Goal: Transaction & Acquisition: Purchase product/service

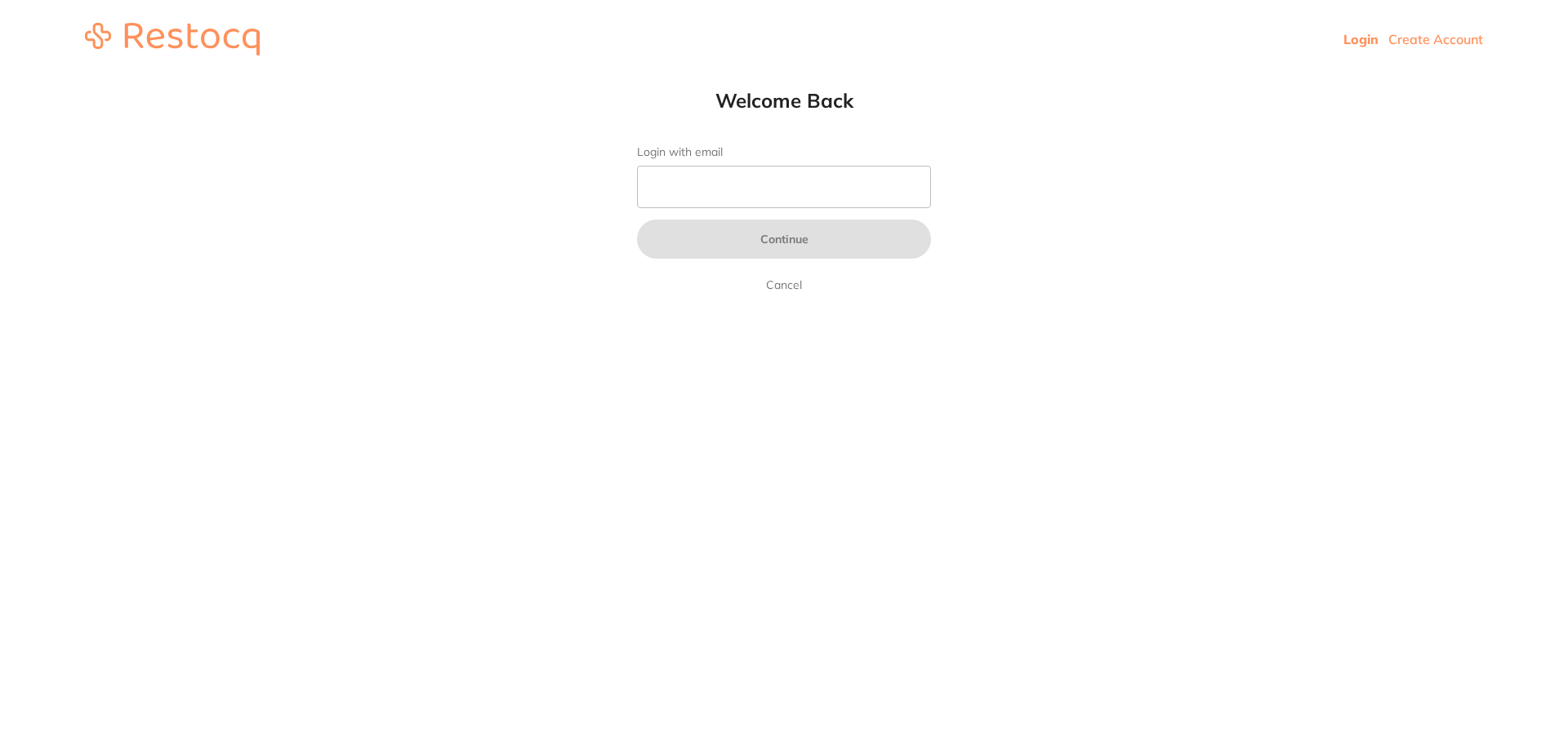
type input "b@[DOMAIN_NAME]"
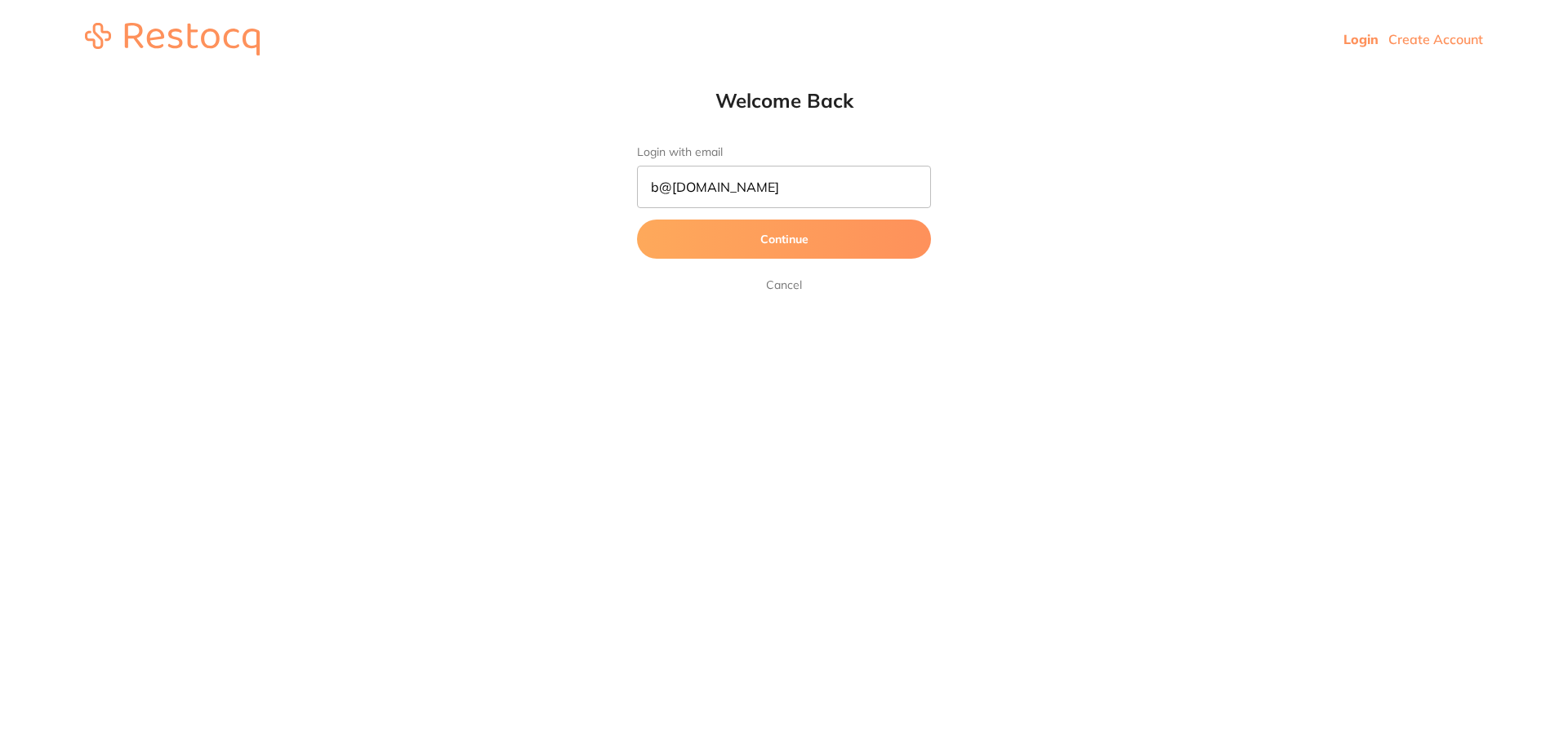
click at [795, 240] on button "Continue" at bounding box center [783, 239] width 294 height 40
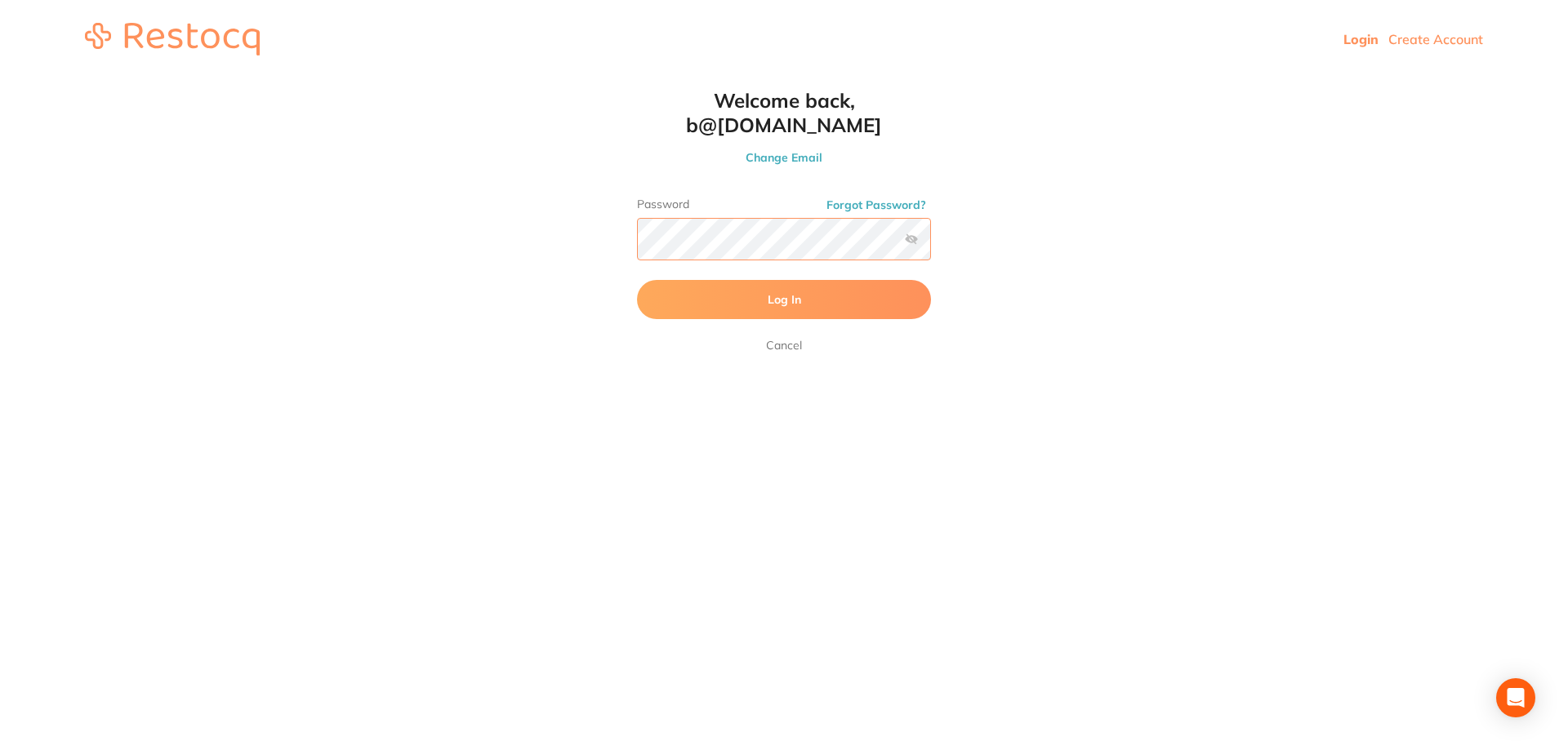
click at [636, 280] on button "Log In" at bounding box center [783, 299] width 294 height 40
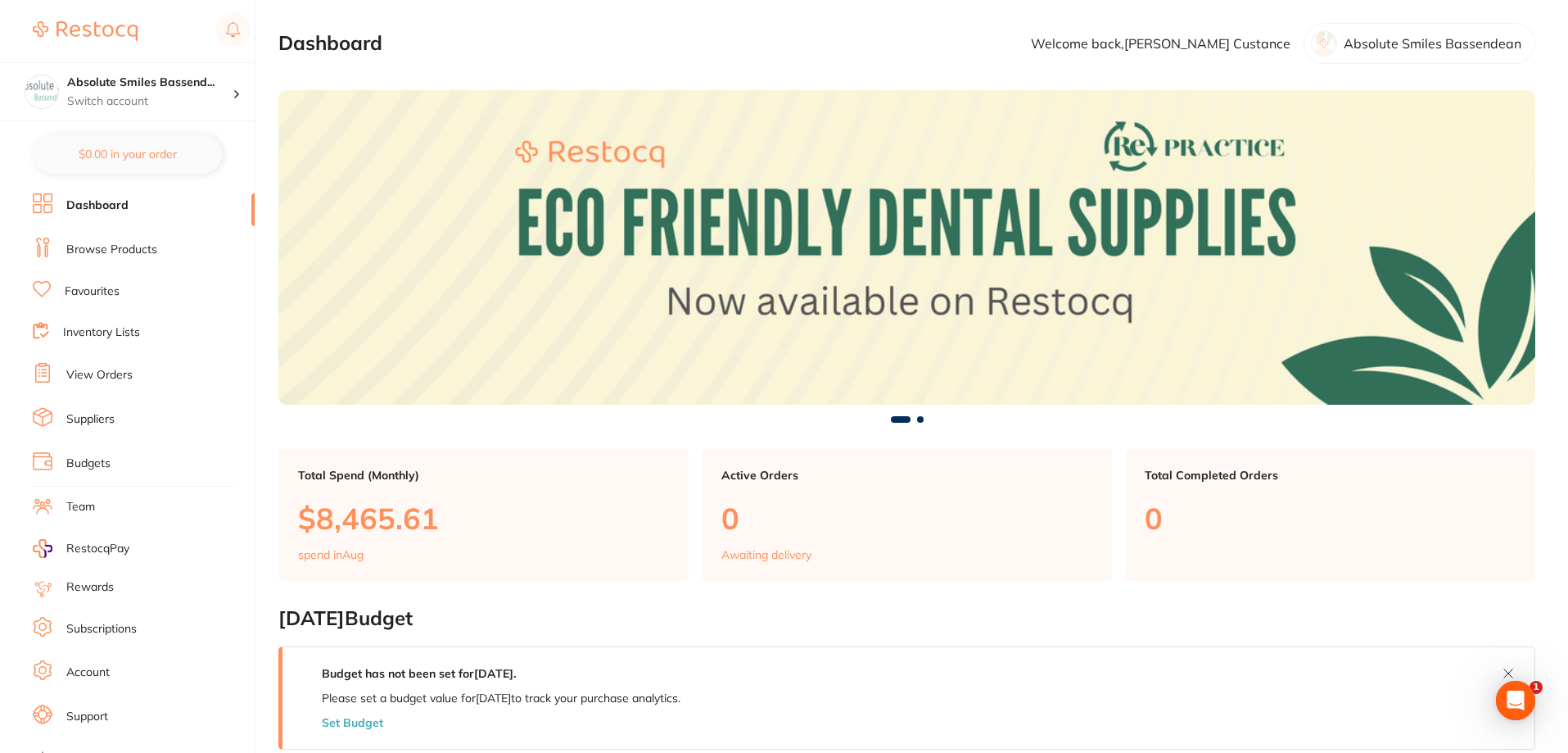
click at [97, 378] on link "View Orders" at bounding box center [100, 375] width 67 height 16
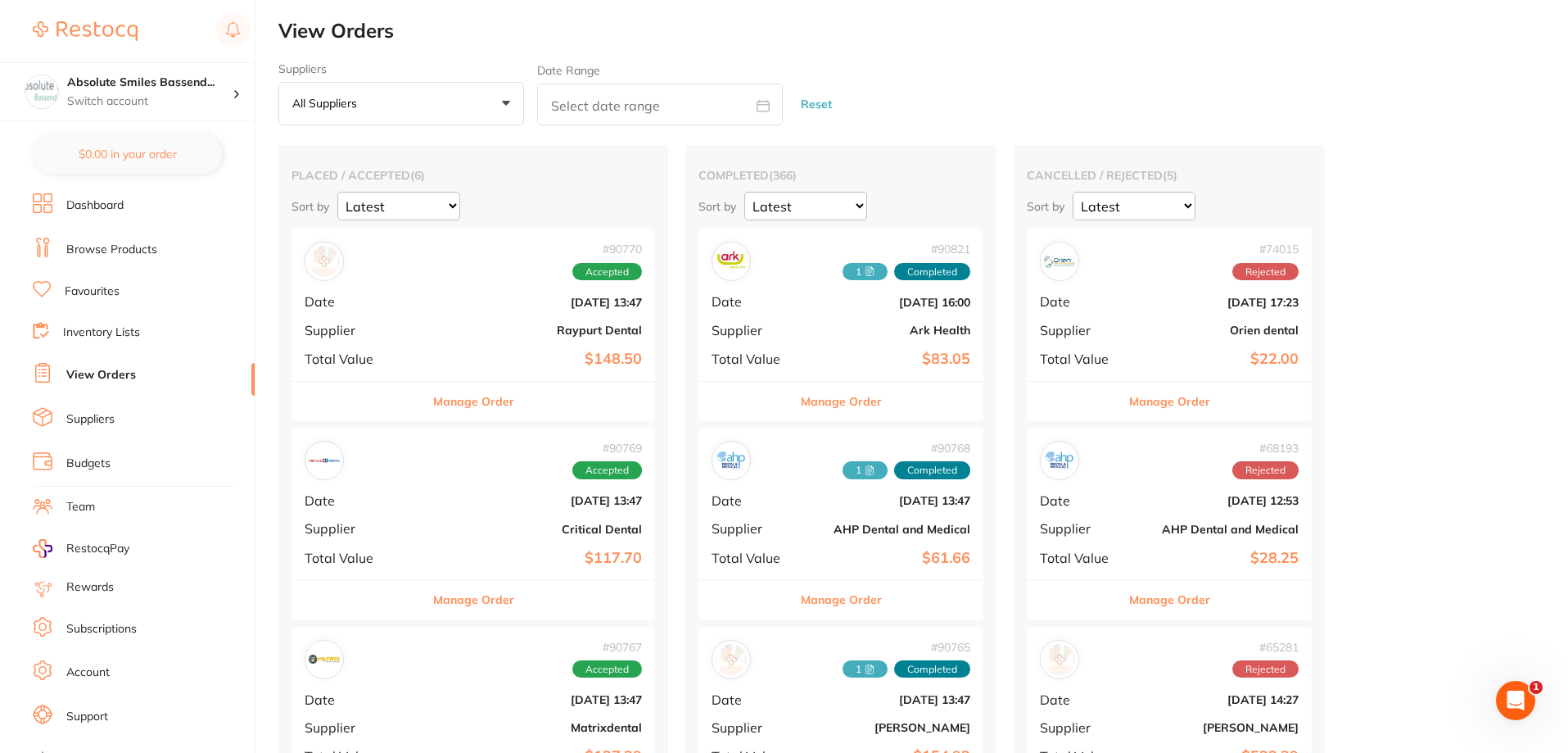
click at [131, 248] on link "Browse Products" at bounding box center [112, 250] width 91 height 16
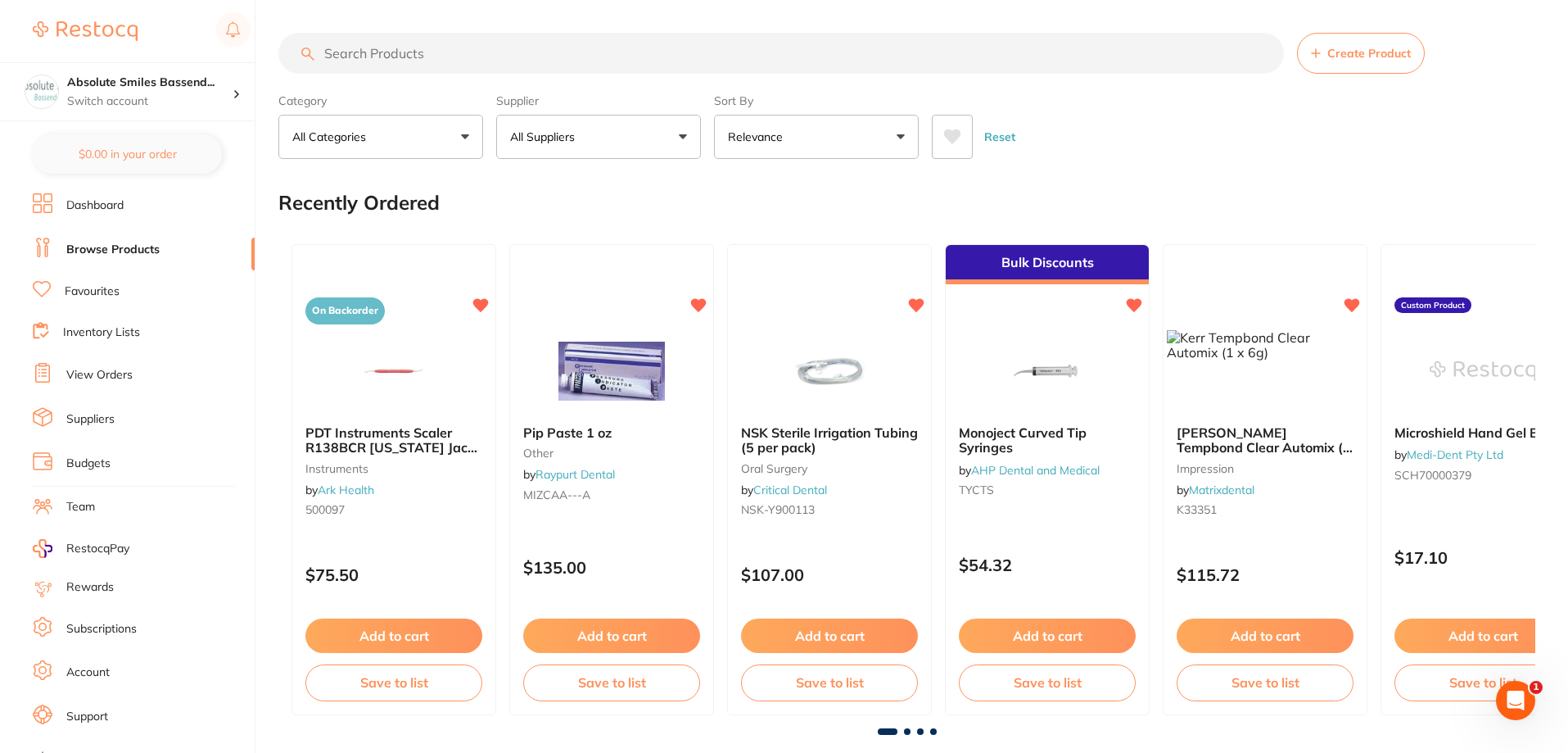
click at [92, 286] on link "Favourites" at bounding box center [92, 291] width 55 height 16
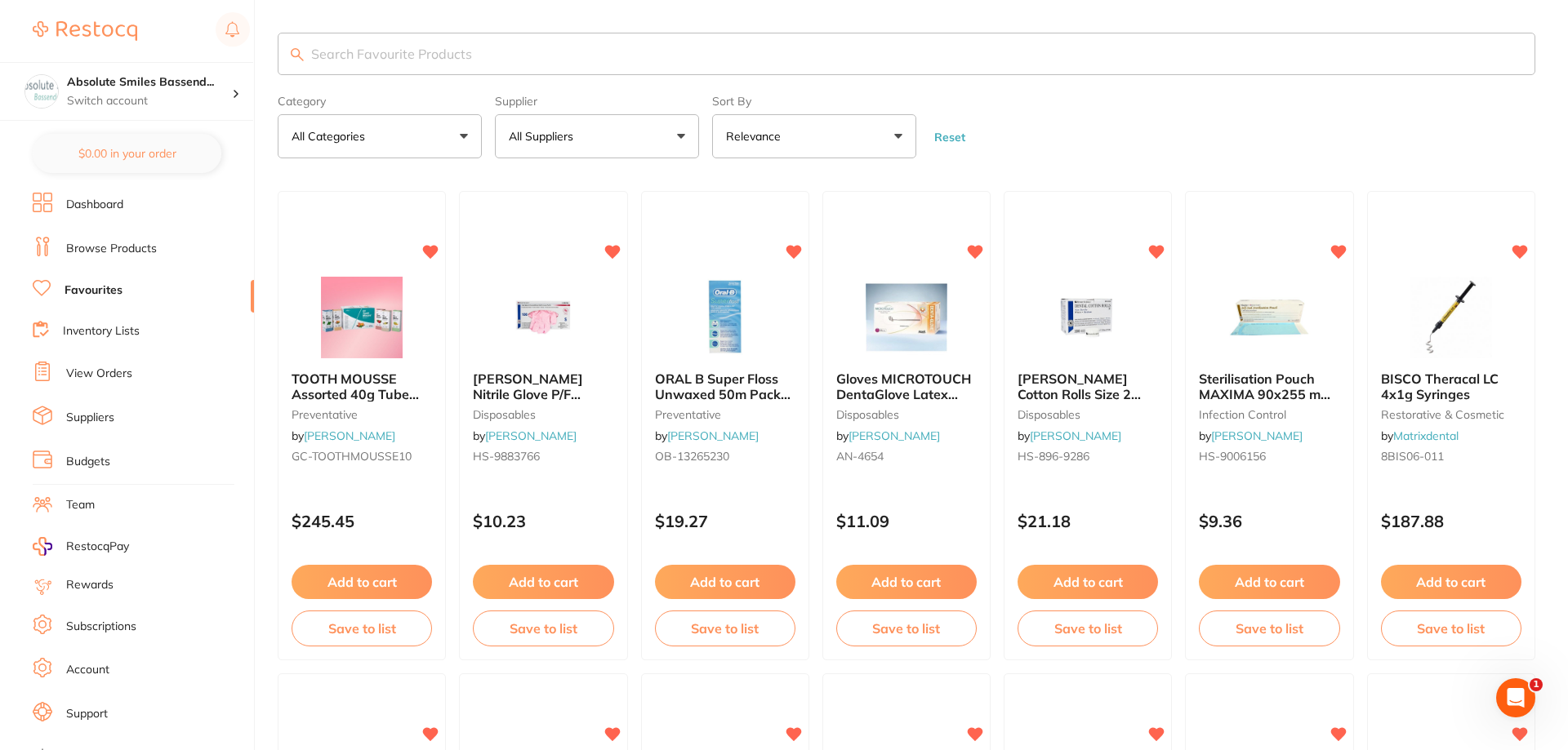
click at [438, 52] on input "search" at bounding box center [906, 54] width 1257 height 42
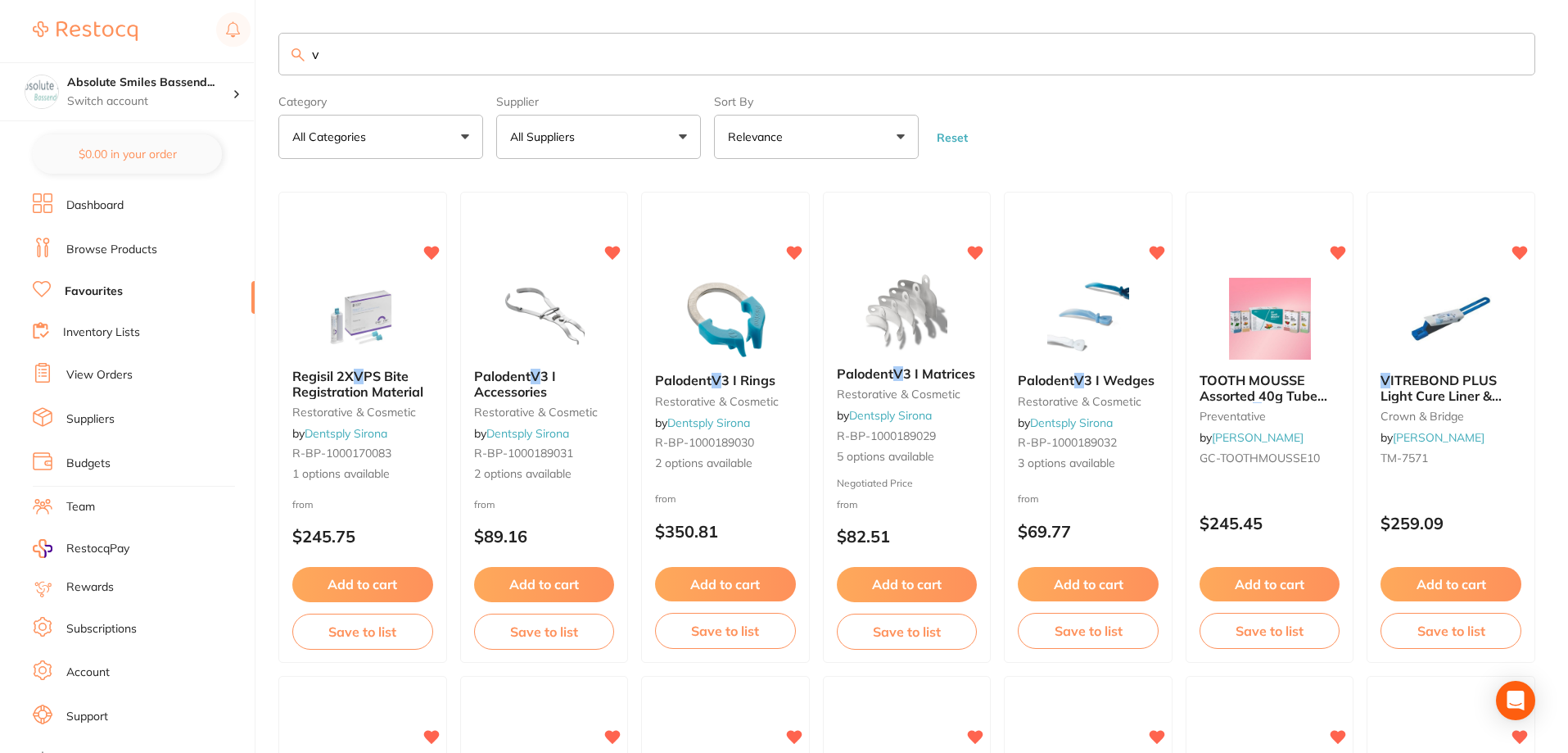
type input "v"
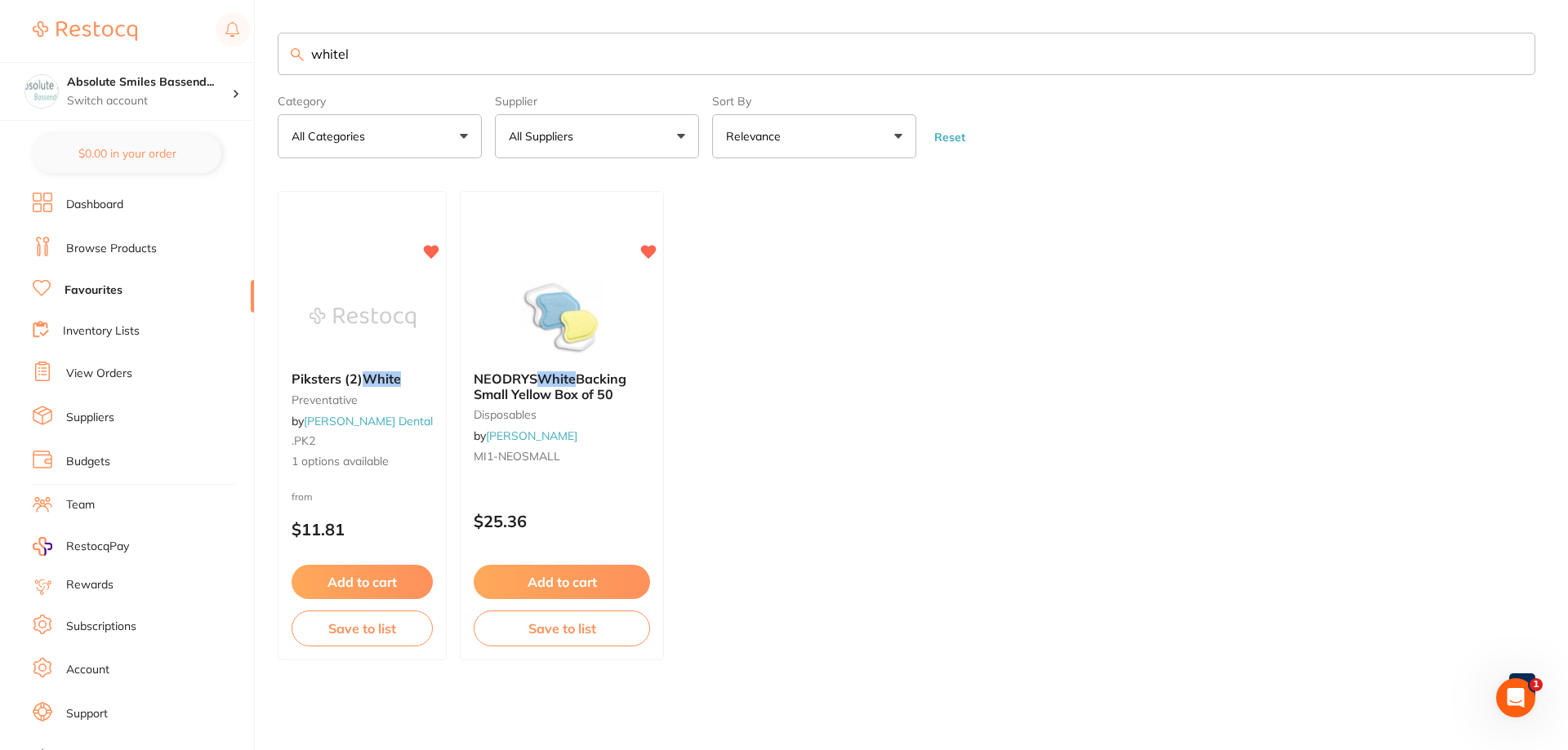
type input "white"
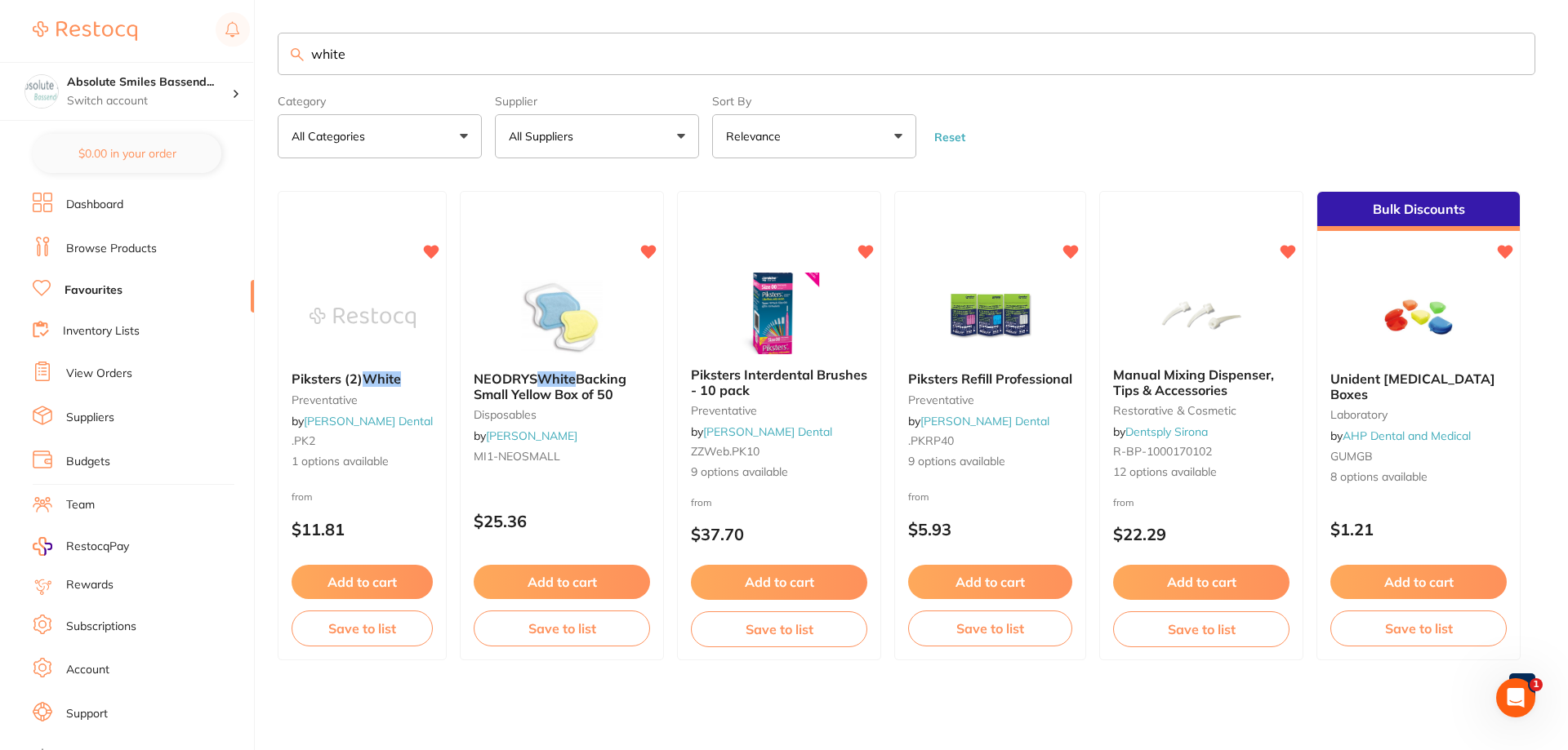
drag, startPoint x: 349, startPoint y: 68, endPoint x: 297, endPoint y: 62, distance: 52.3
click at [297, 62] on input "white" at bounding box center [906, 54] width 1257 height 42
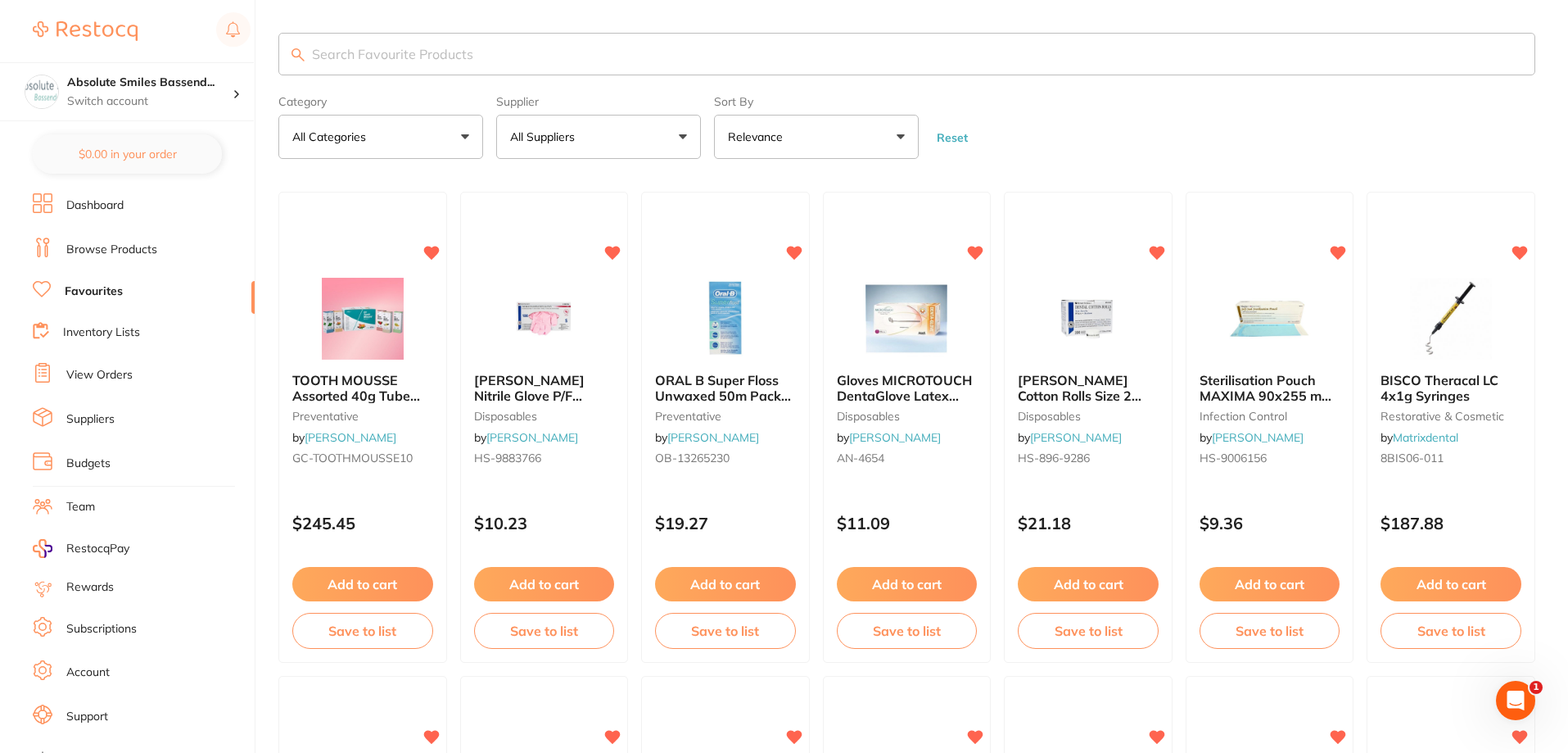
paste input "WC-210561"
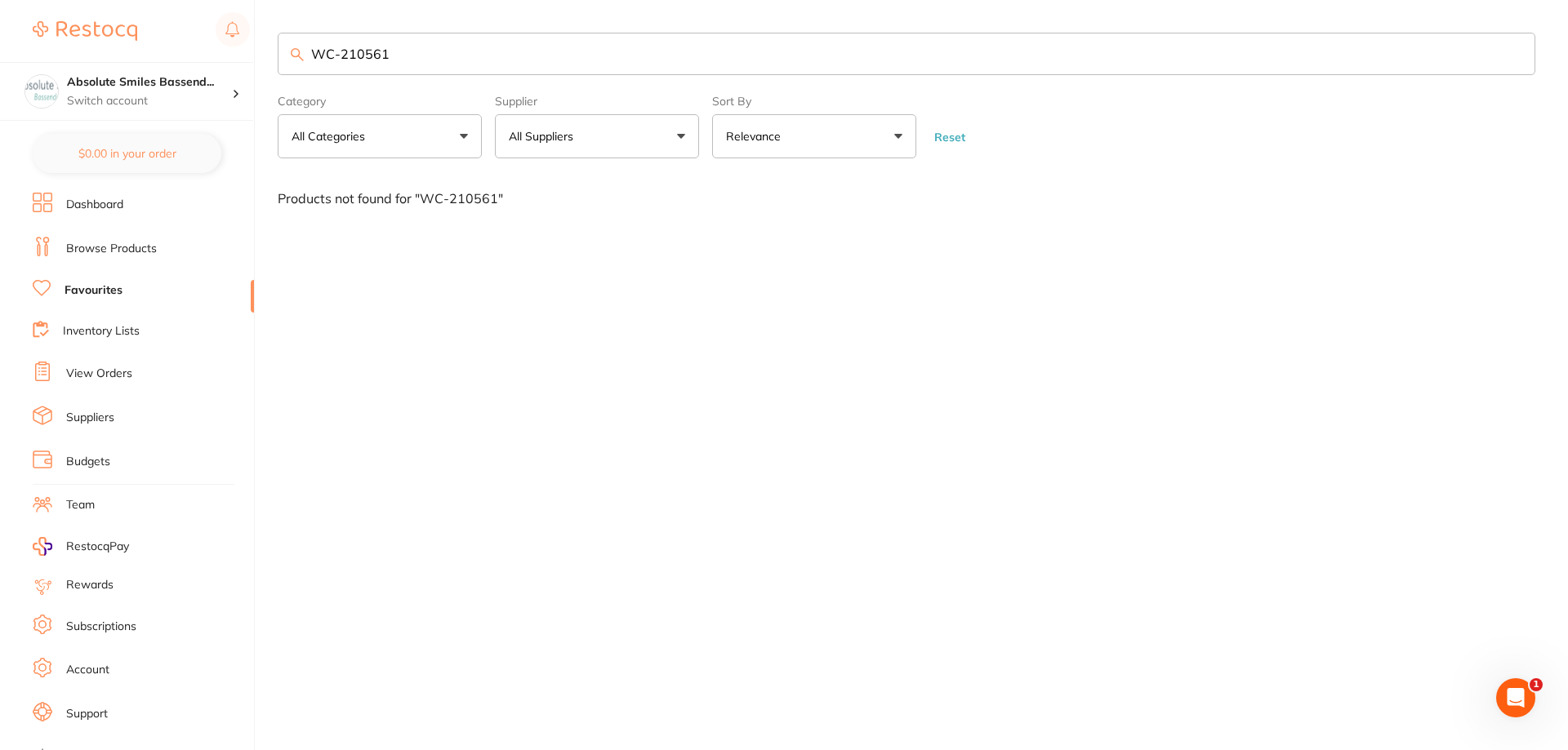
type input "WC-210561"
click at [136, 248] on link "Browse Products" at bounding box center [112, 249] width 91 height 16
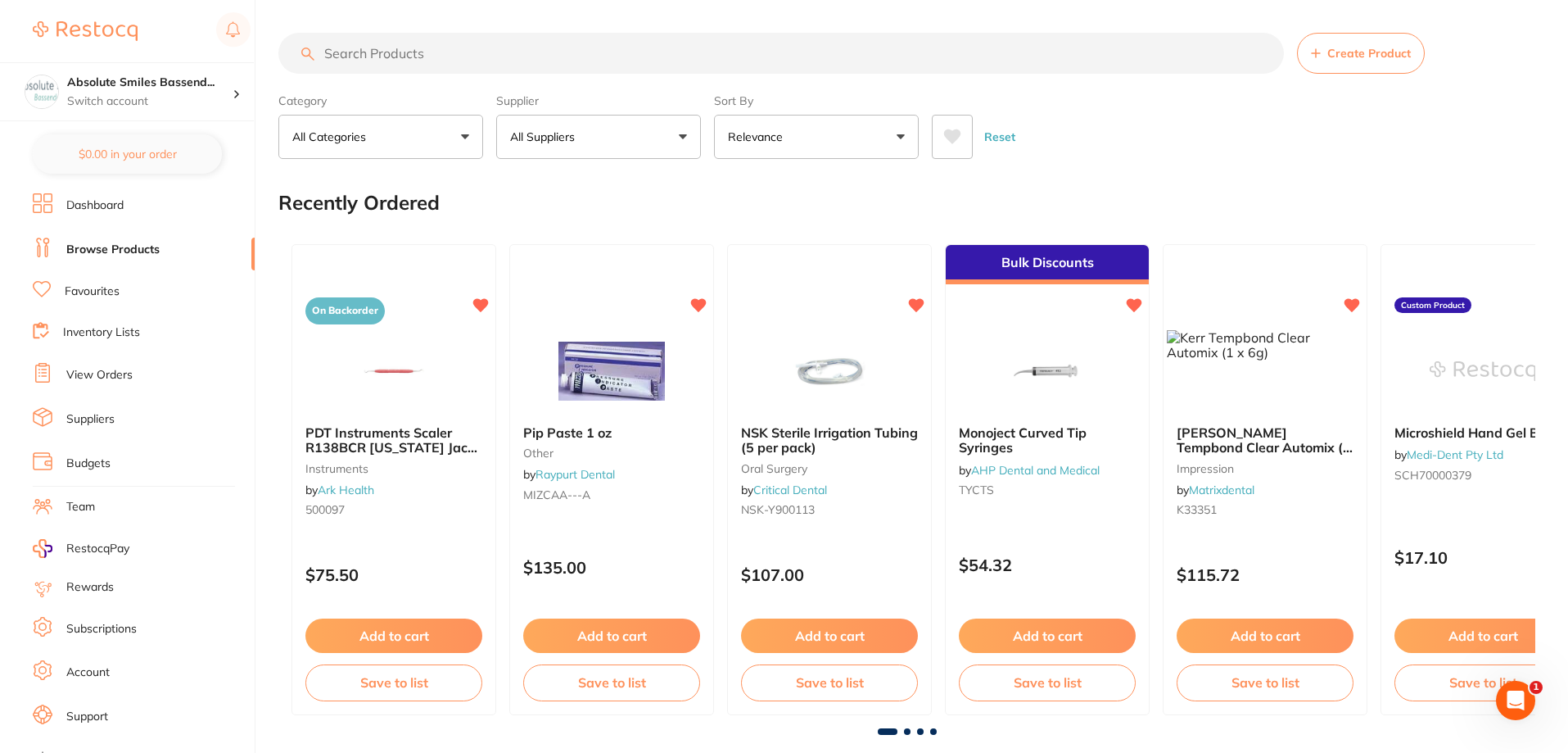
drag, startPoint x: 394, startPoint y: 51, endPoint x: 380, endPoint y: 61, distance: 17.2
paste input "WC-210561"
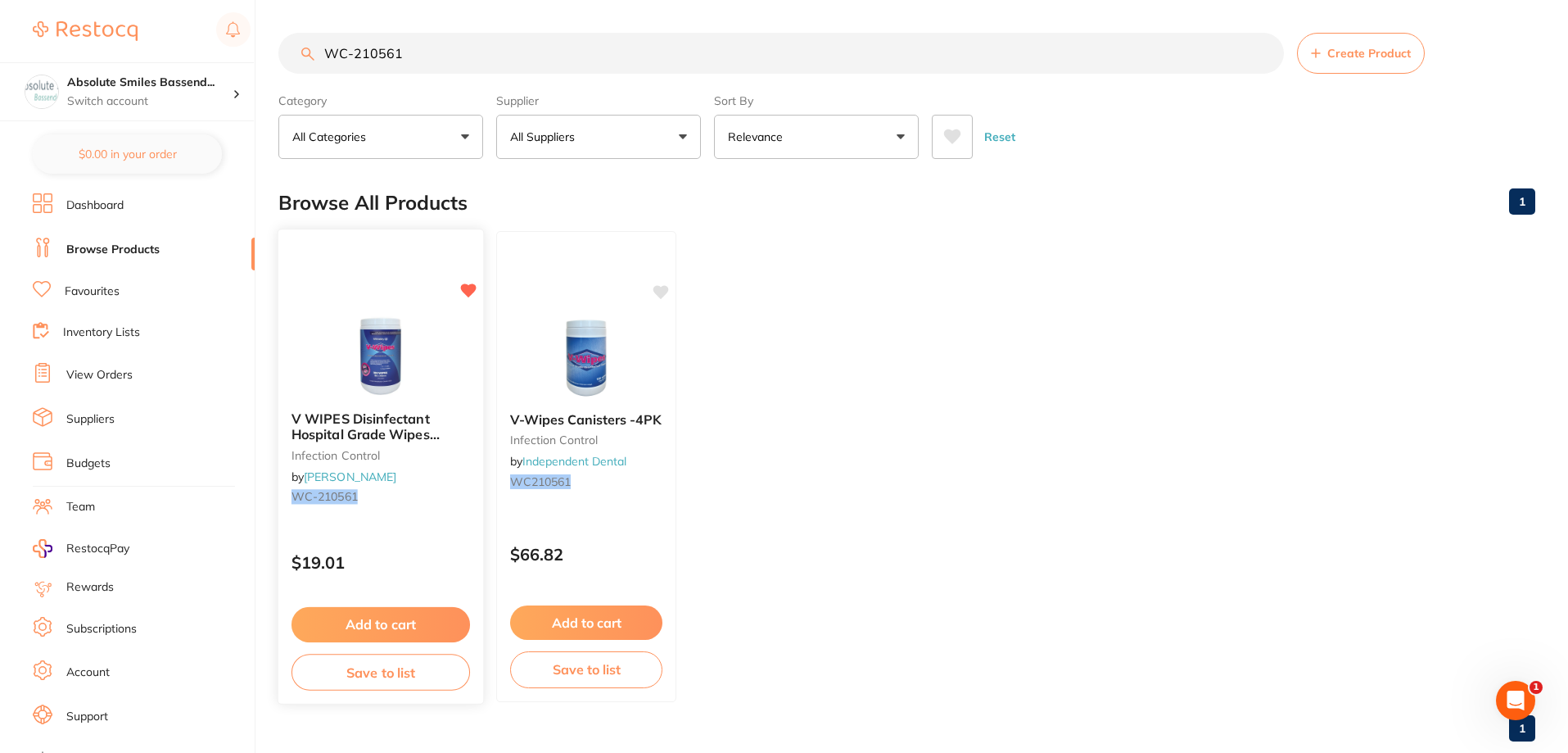
type input "WC-210561"
click at [401, 624] on button "Add to cart" at bounding box center [380, 624] width 179 height 35
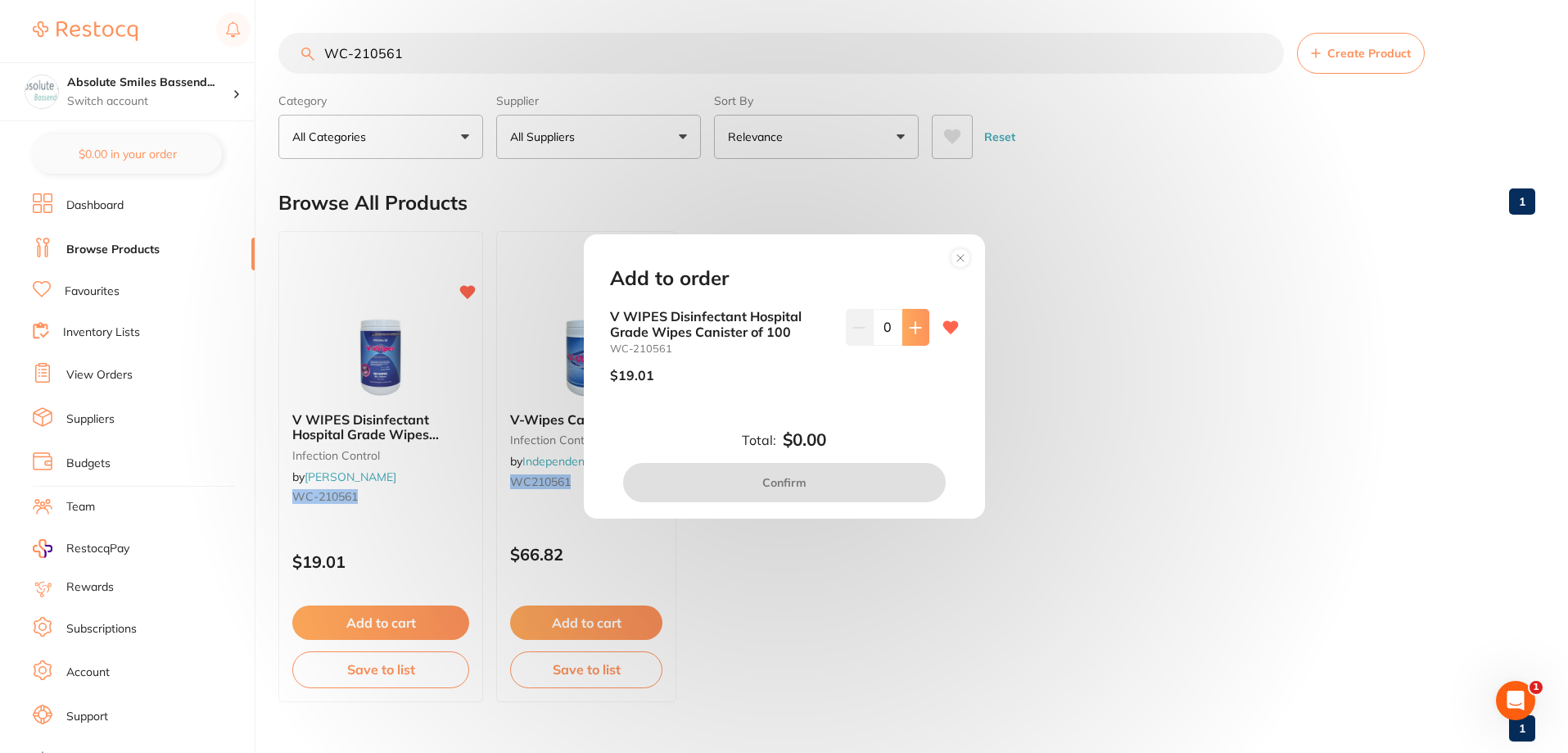
click at [917, 332] on icon at bounding box center [916, 328] width 14 height 14
type input "2"
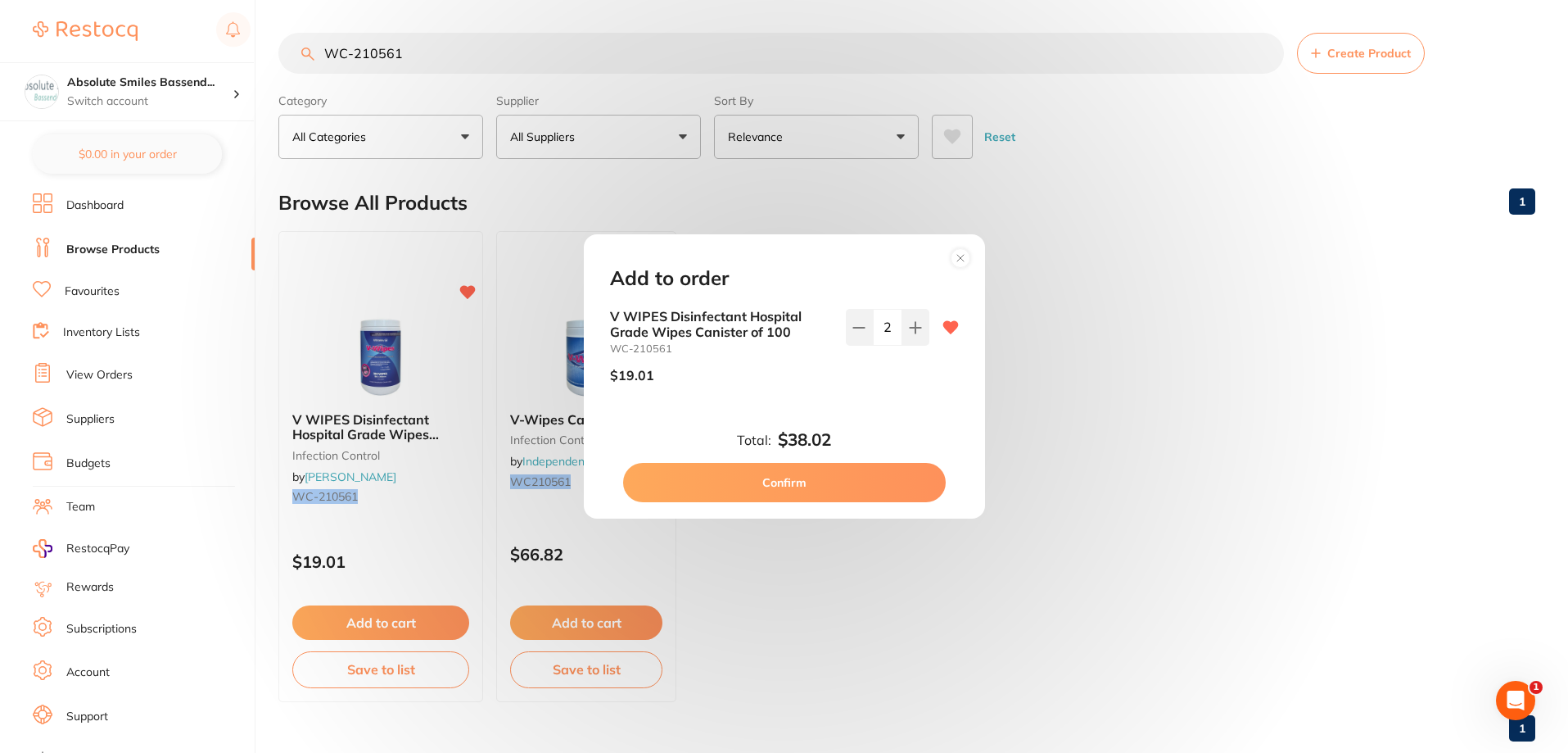
click at [854, 480] on button "Confirm" at bounding box center [784, 482] width 323 height 40
checkbox input "false"
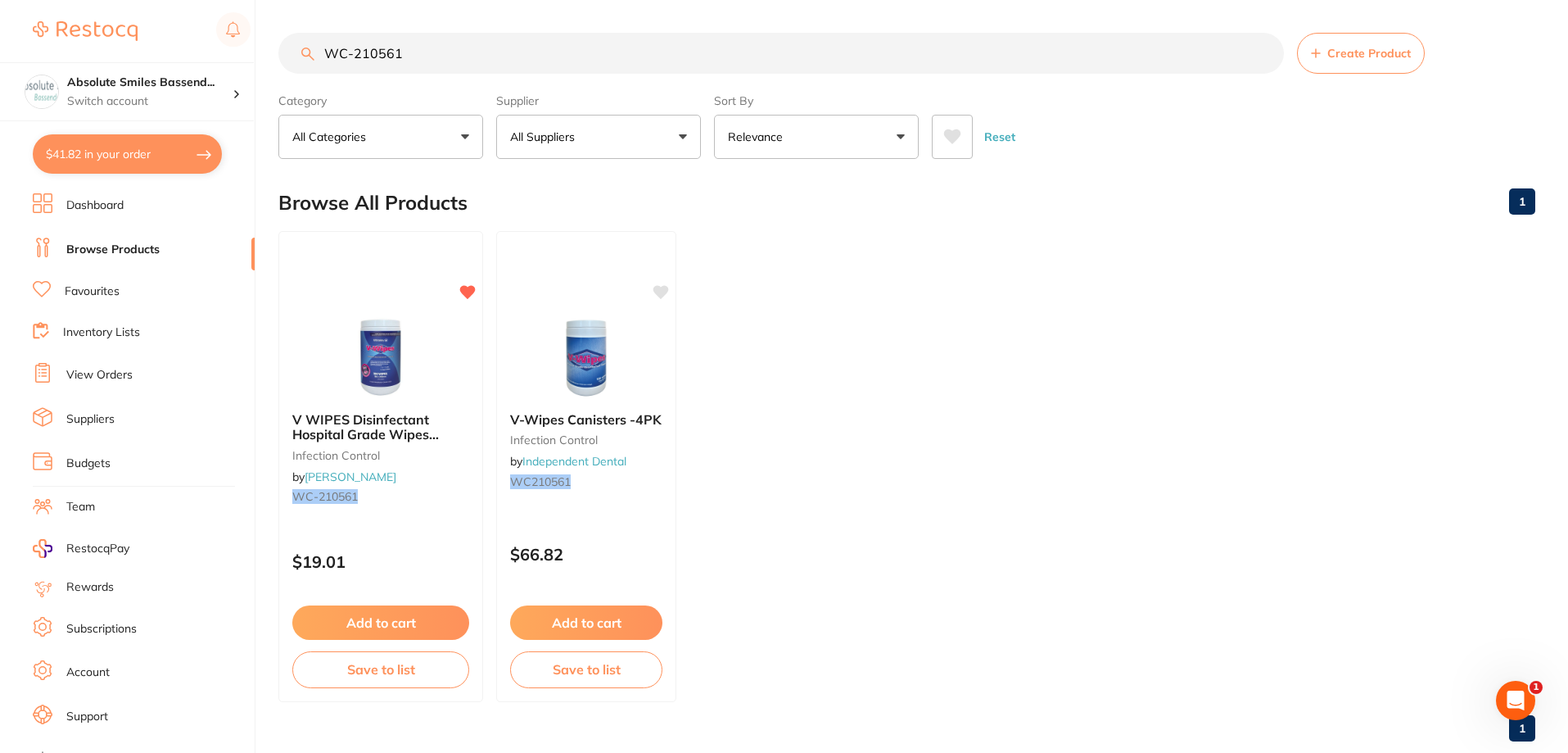
click at [449, 56] on input "WC-210561" at bounding box center [782, 53] width 1006 height 41
click at [94, 298] on link "Favourites" at bounding box center [92, 291] width 55 height 16
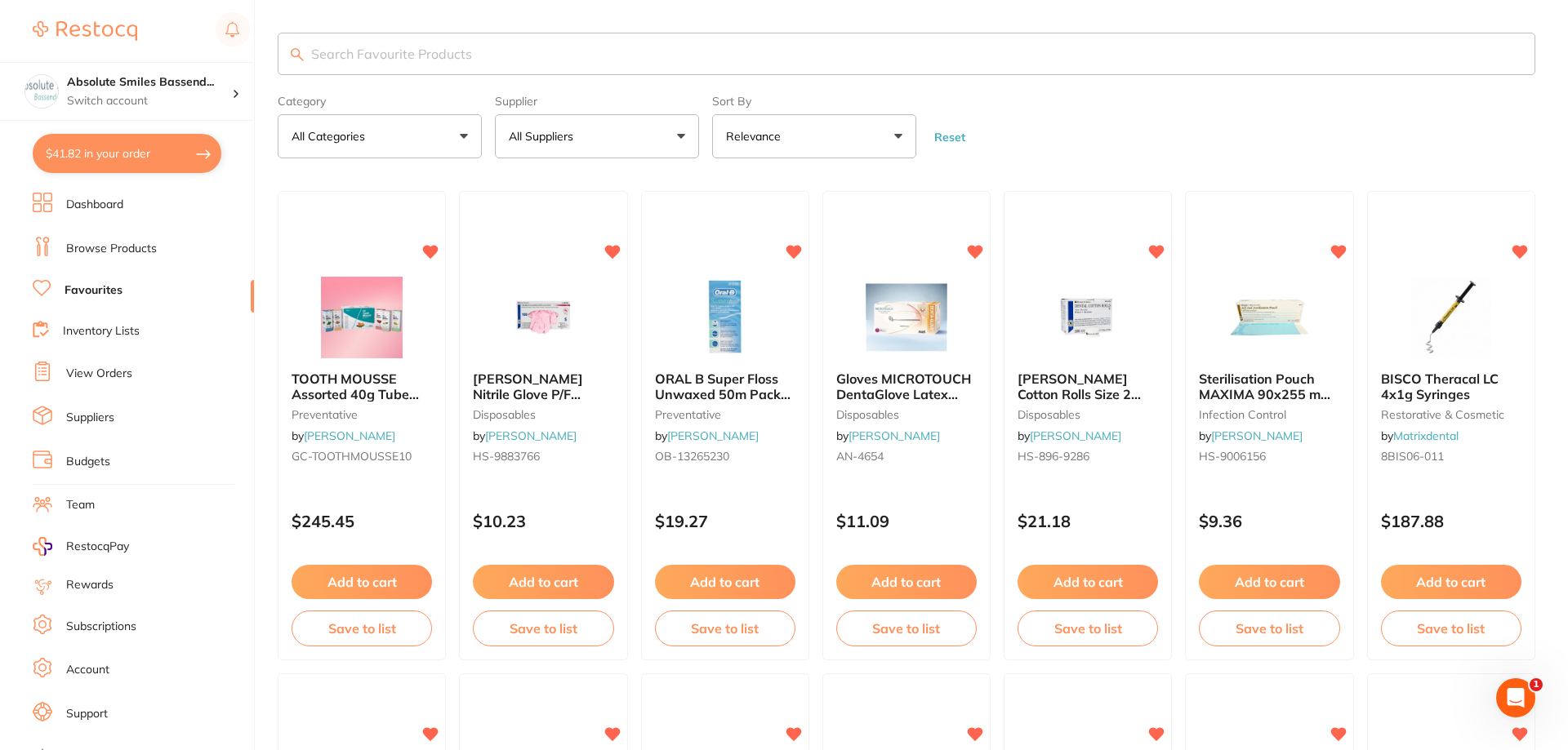
click at [375, 56] on input "search" at bounding box center [906, 54] width 1257 height 42
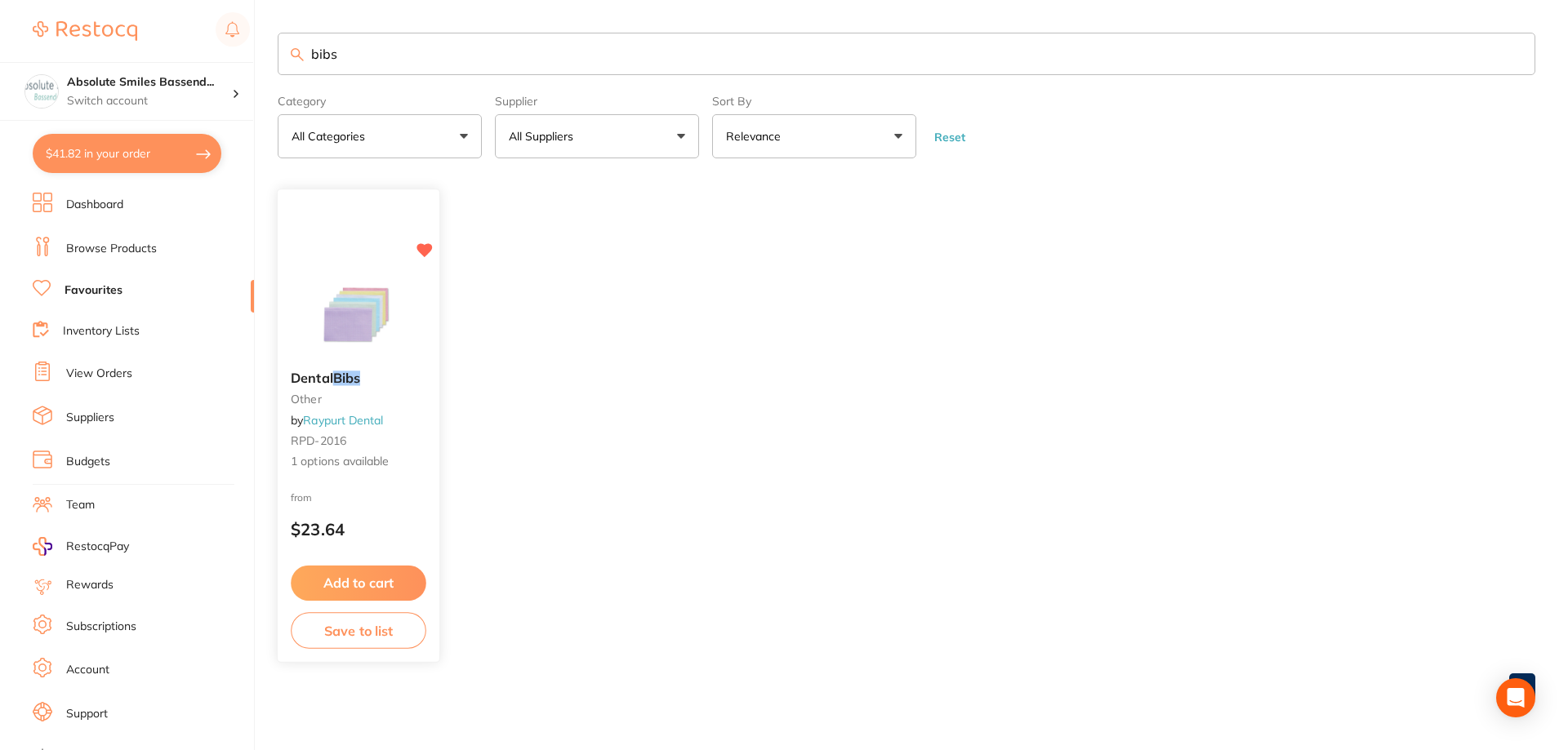
type input "bibs"
click at [376, 597] on button "Add to cart" at bounding box center [358, 583] width 136 height 35
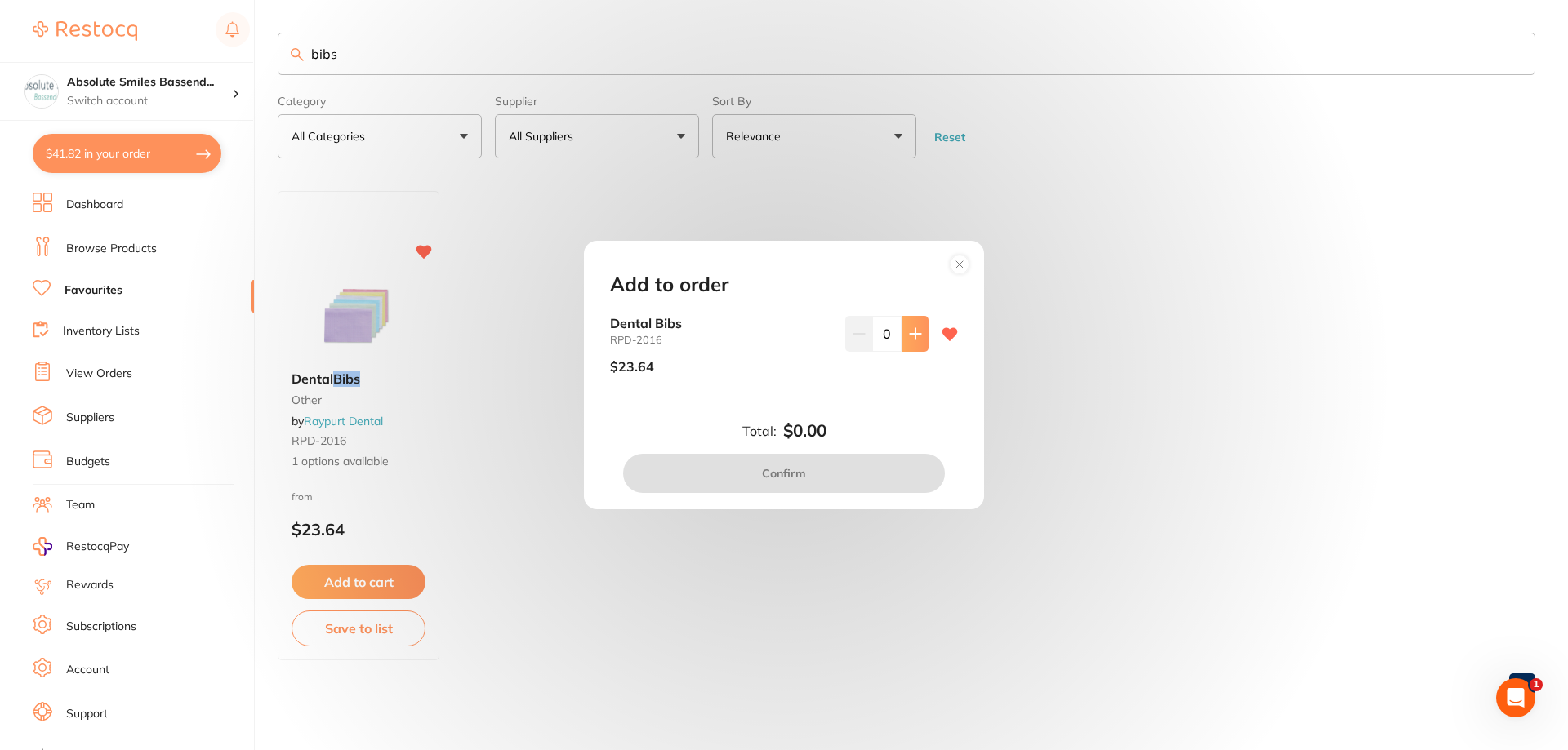
click at [903, 344] on button at bounding box center [915, 334] width 27 height 36
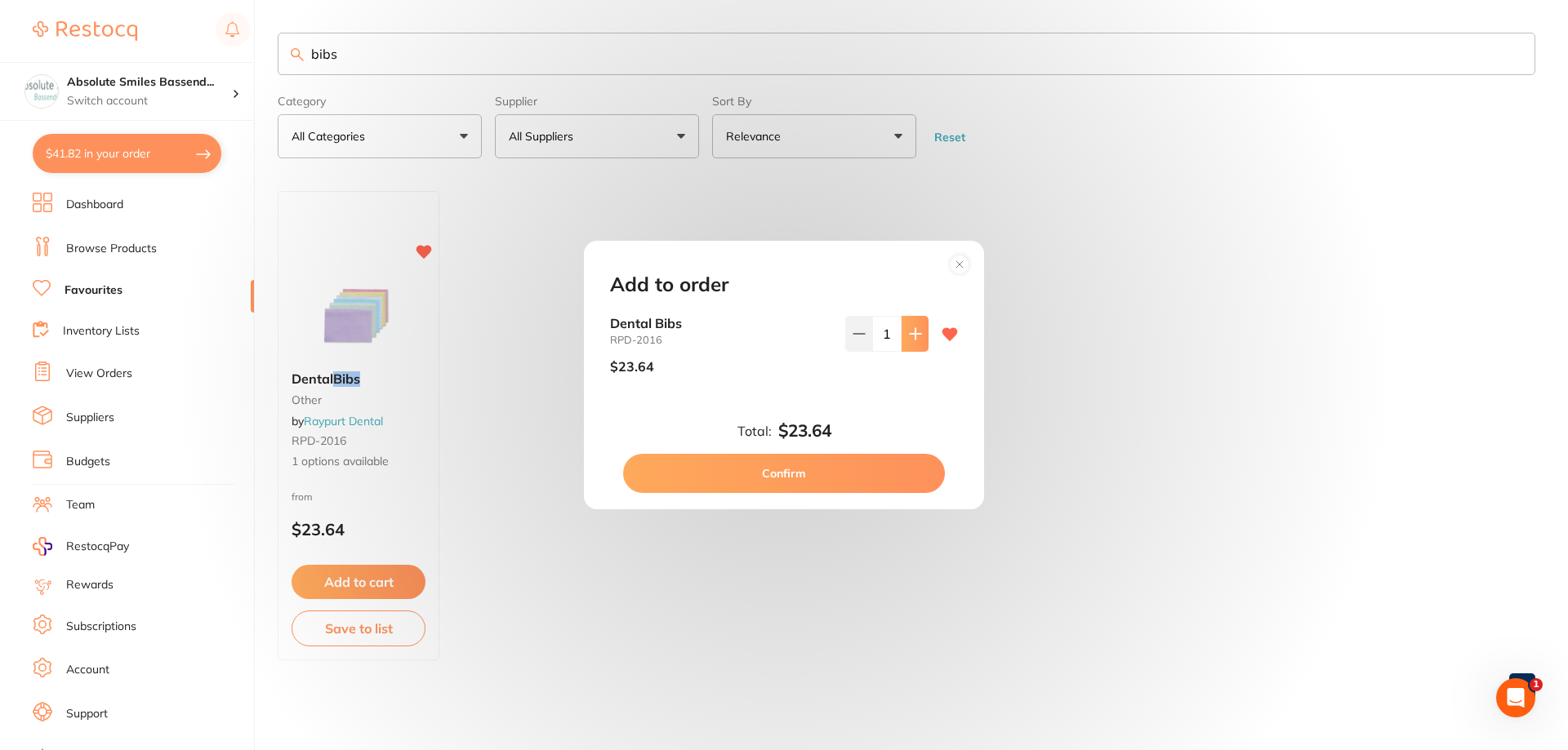
click at [903, 344] on button at bounding box center [915, 334] width 27 height 36
type input "2"
click at [791, 466] on button "Confirm" at bounding box center [784, 473] width 322 height 40
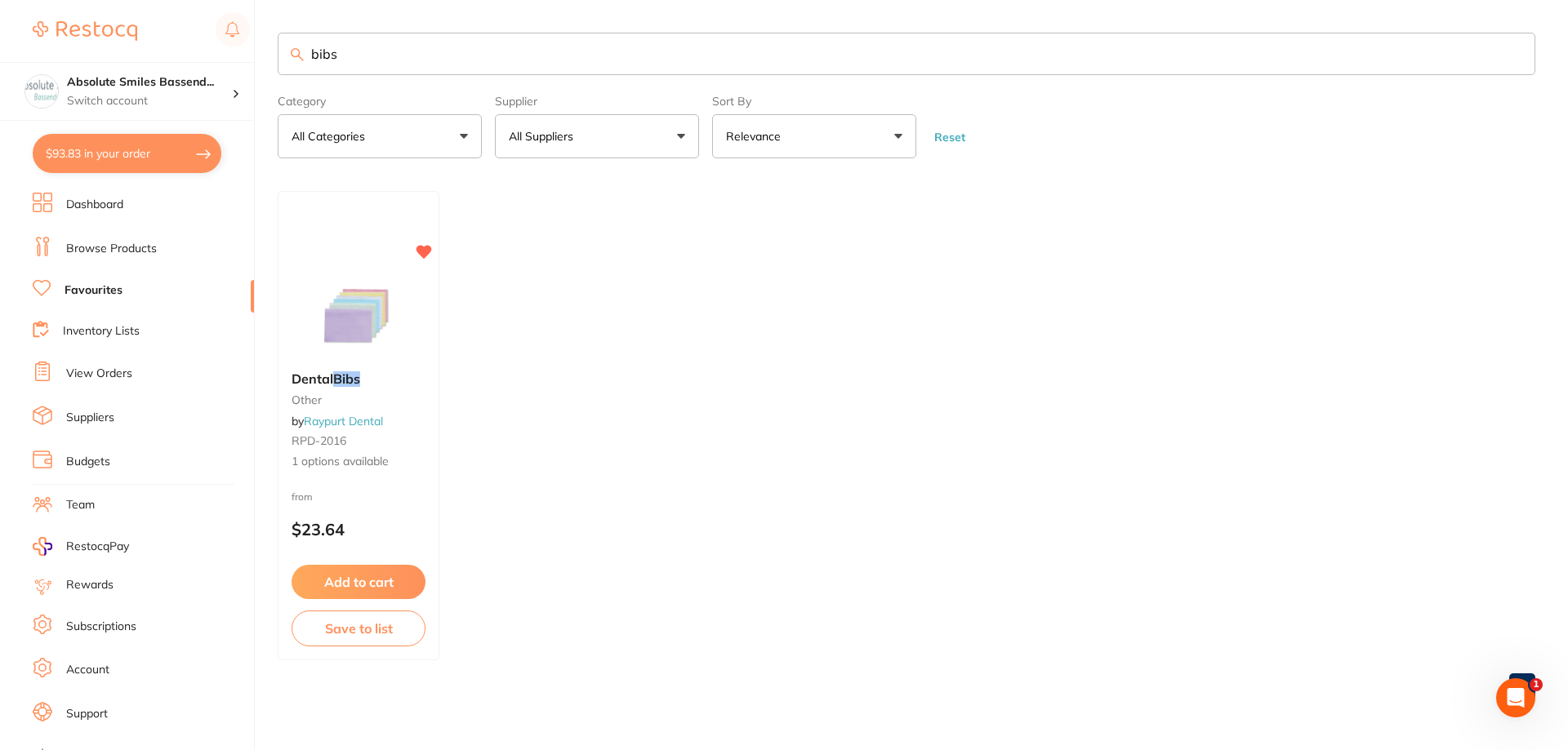
click at [438, 53] on input "bibs" at bounding box center [906, 54] width 1257 height 42
type input "b"
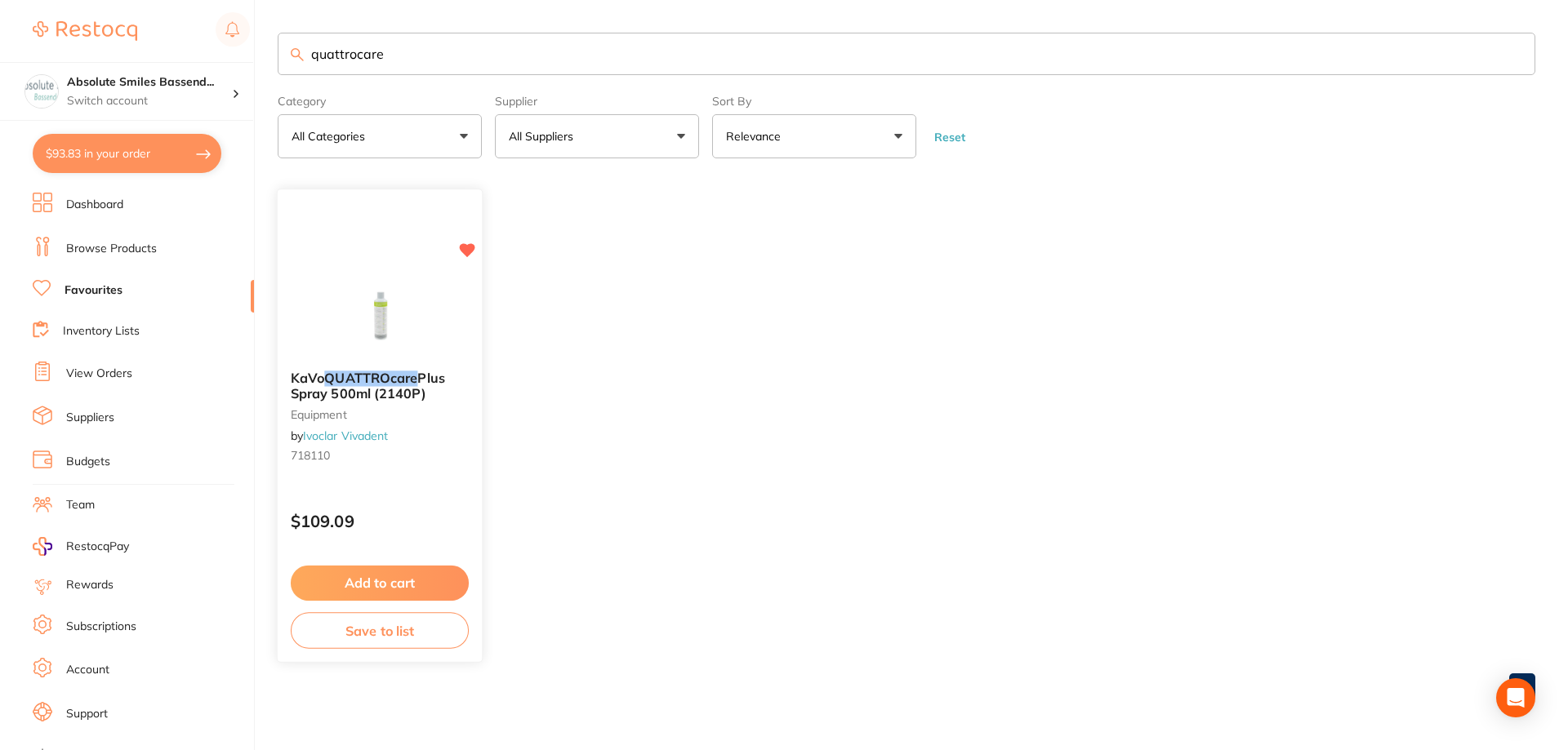
type input "quattrocare"
click at [439, 577] on button "Add to cart" at bounding box center [379, 583] width 178 height 35
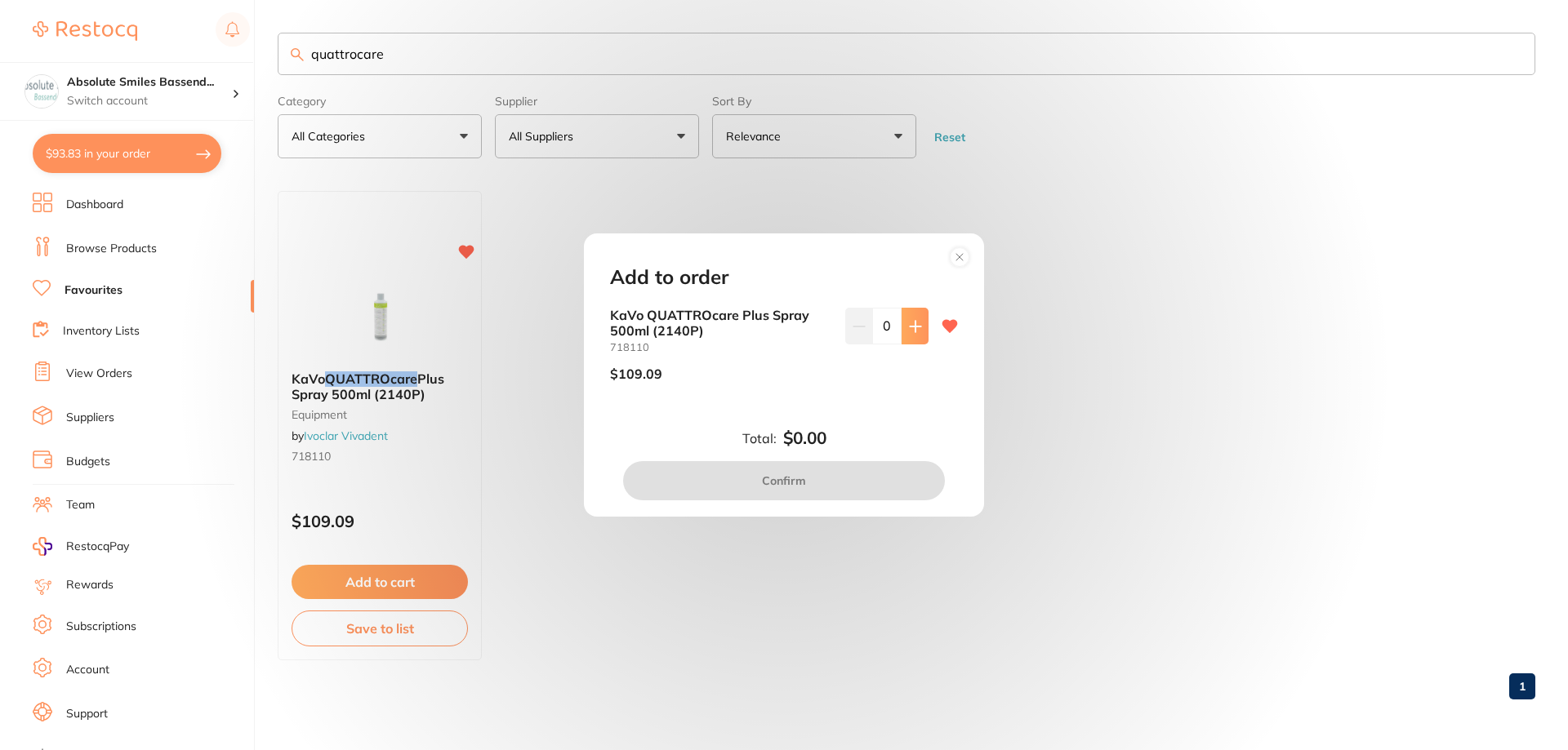
click at [911, 337] on button at bounding box center [915, 325] width 27 height 36
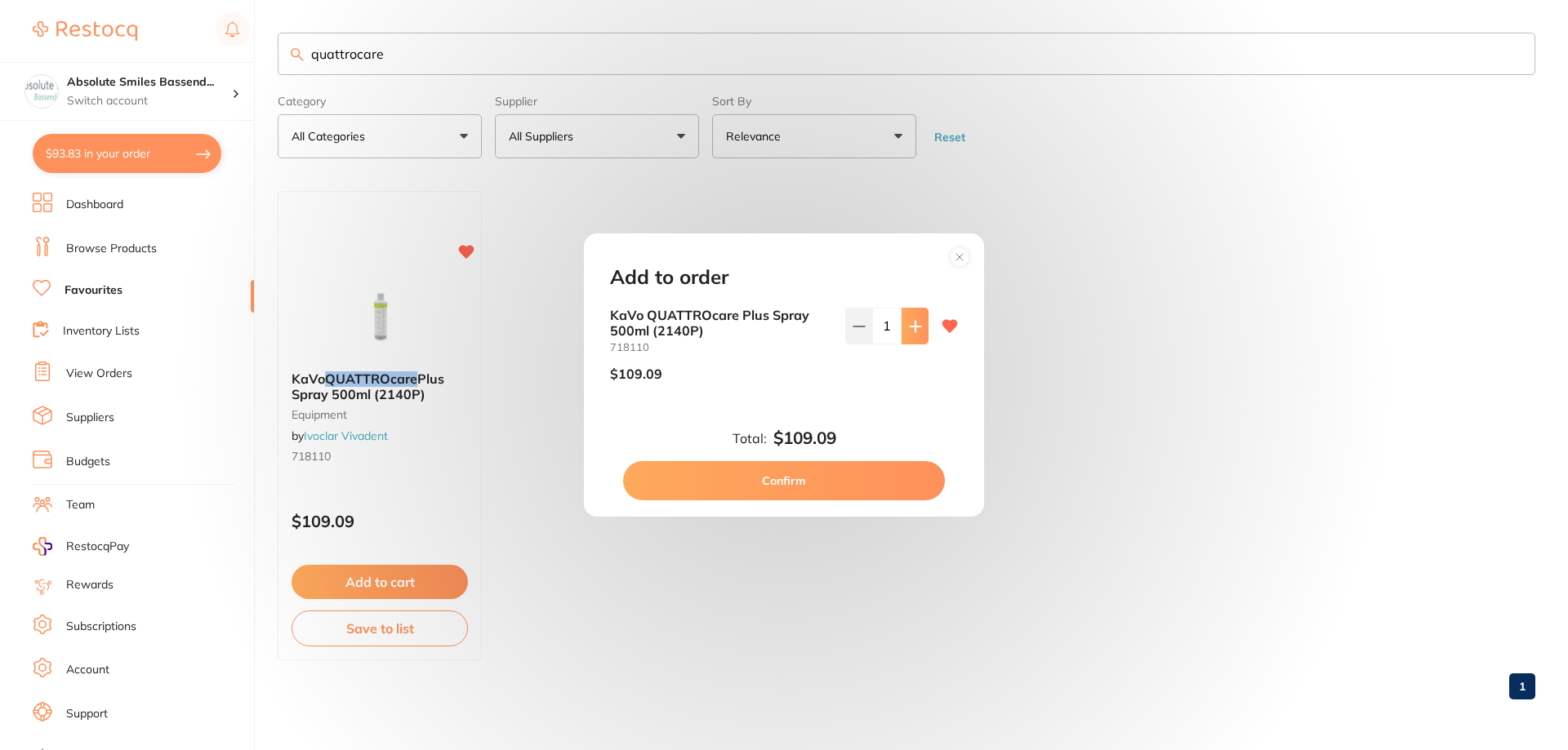
click at [911, 337] on button at bounding box center [915, 325] width 27 height 36
type input "2"
click at [841, 477] on button "Confirm" at bounding box center [784, 480] width 322 height 40
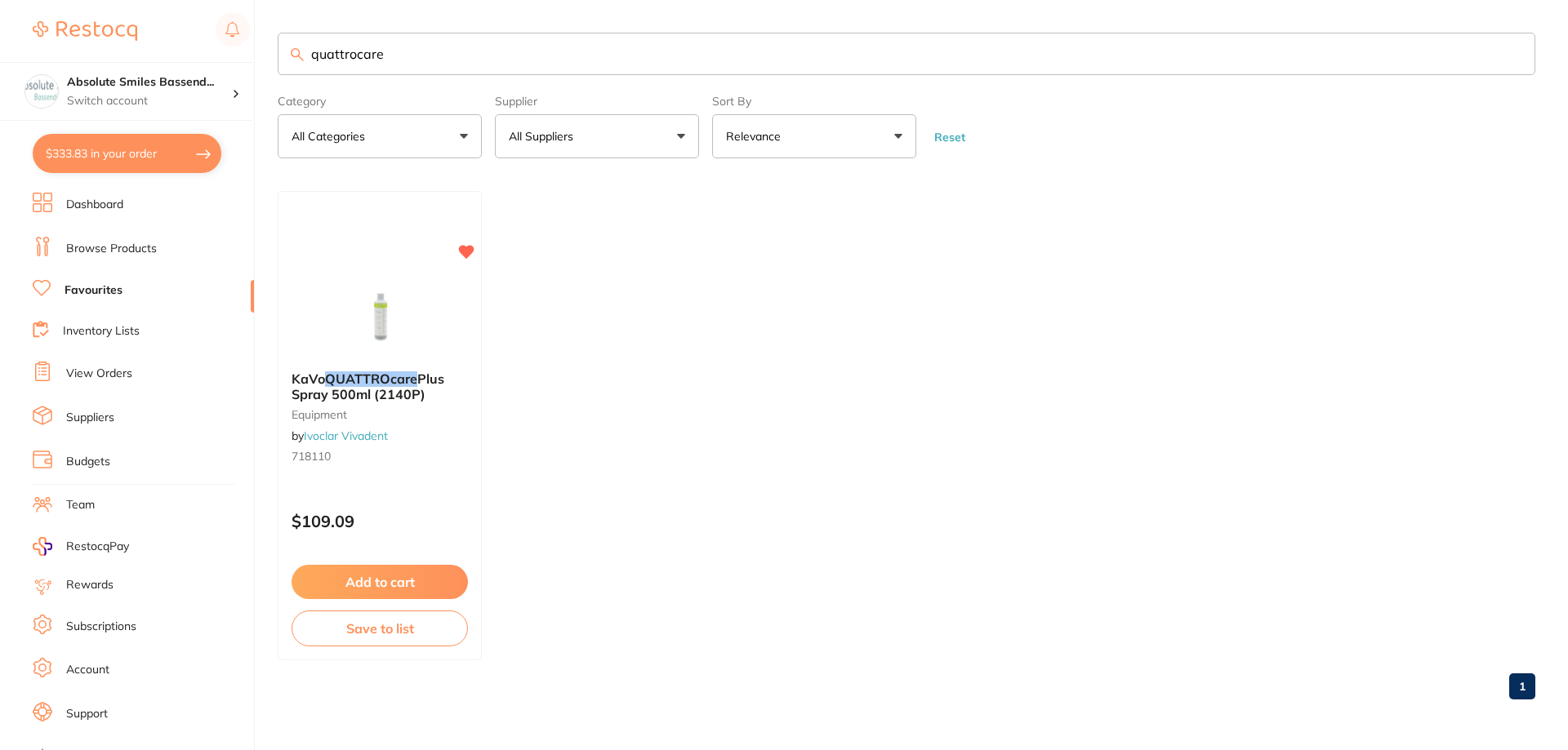
scroll to position [1, 0]
drag, startPoint x: 422, startPoint y: 36, endPoint x: 258, endPoint y: 67, distance: 166.9
click at [258, 66] on div "$333.83 Absolute Smiles Bassend... Switch account Absolute Smiles Bassendean $3…" at bounding box center [784, 375] width 1568 height 750
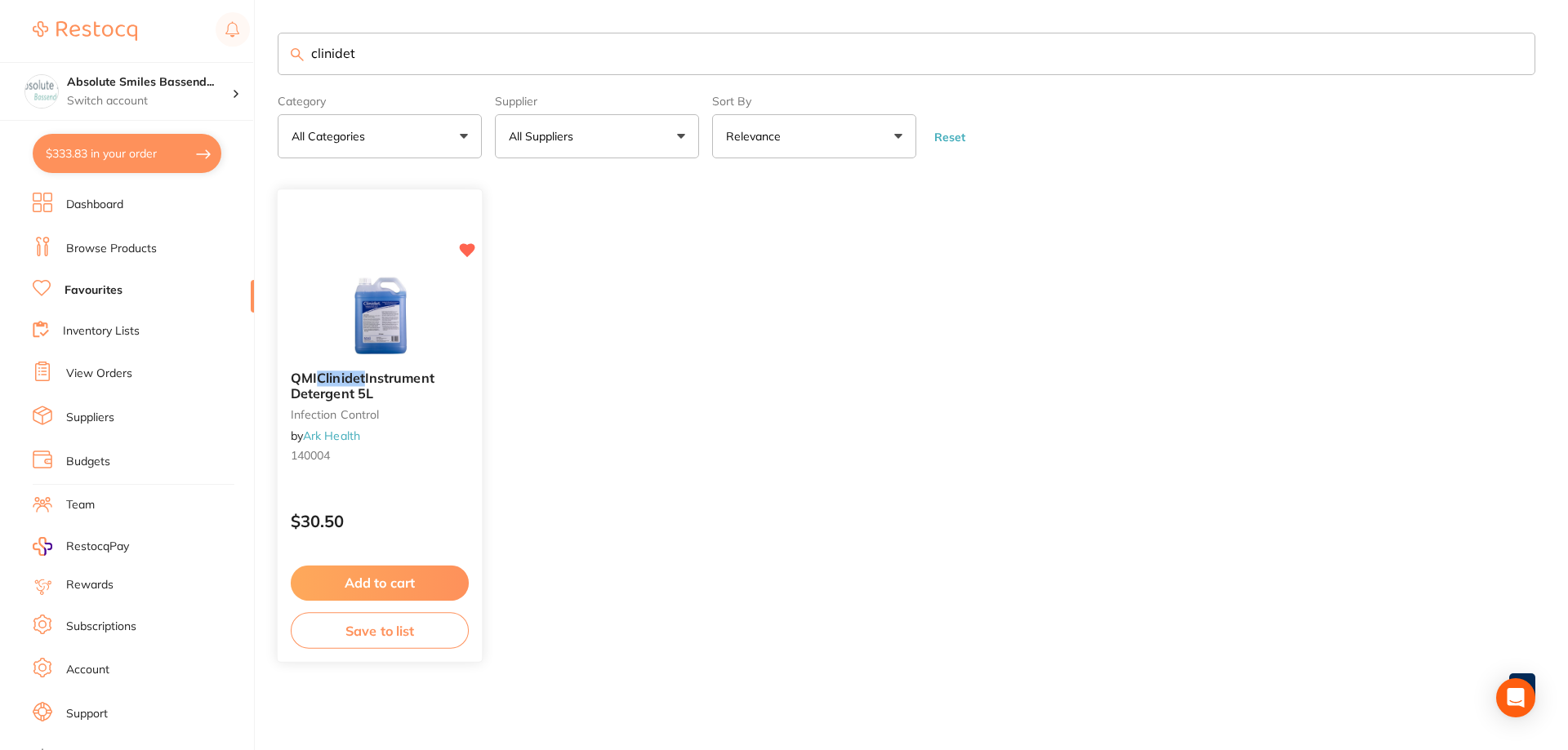
type input "clinidet"
click at [424, 576] on button "Add to cart" at bounding box center [379, 582] width 176 height 35
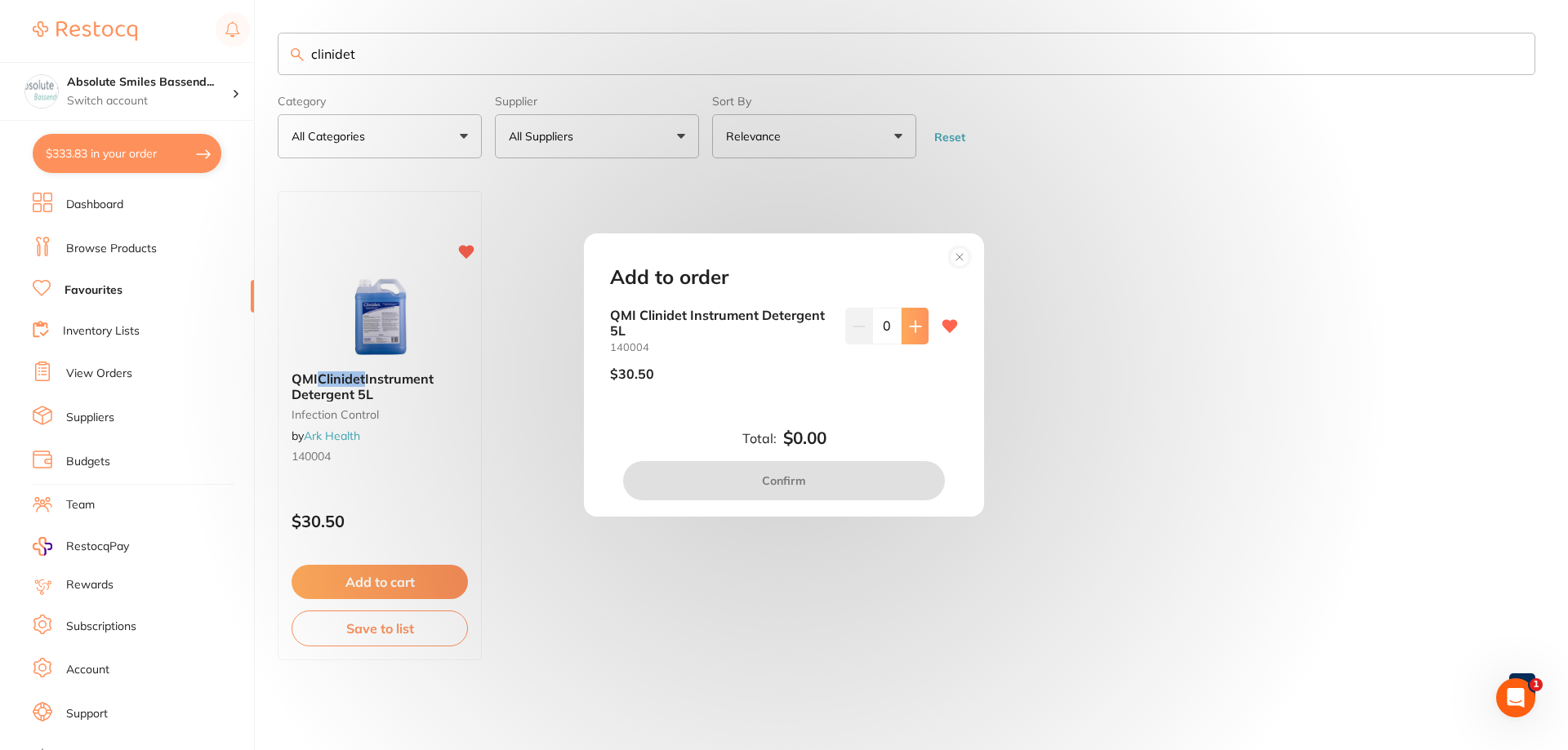
click at [902, 334] on button at bounding box center [915, 325] width 27 height 36
type input "1"
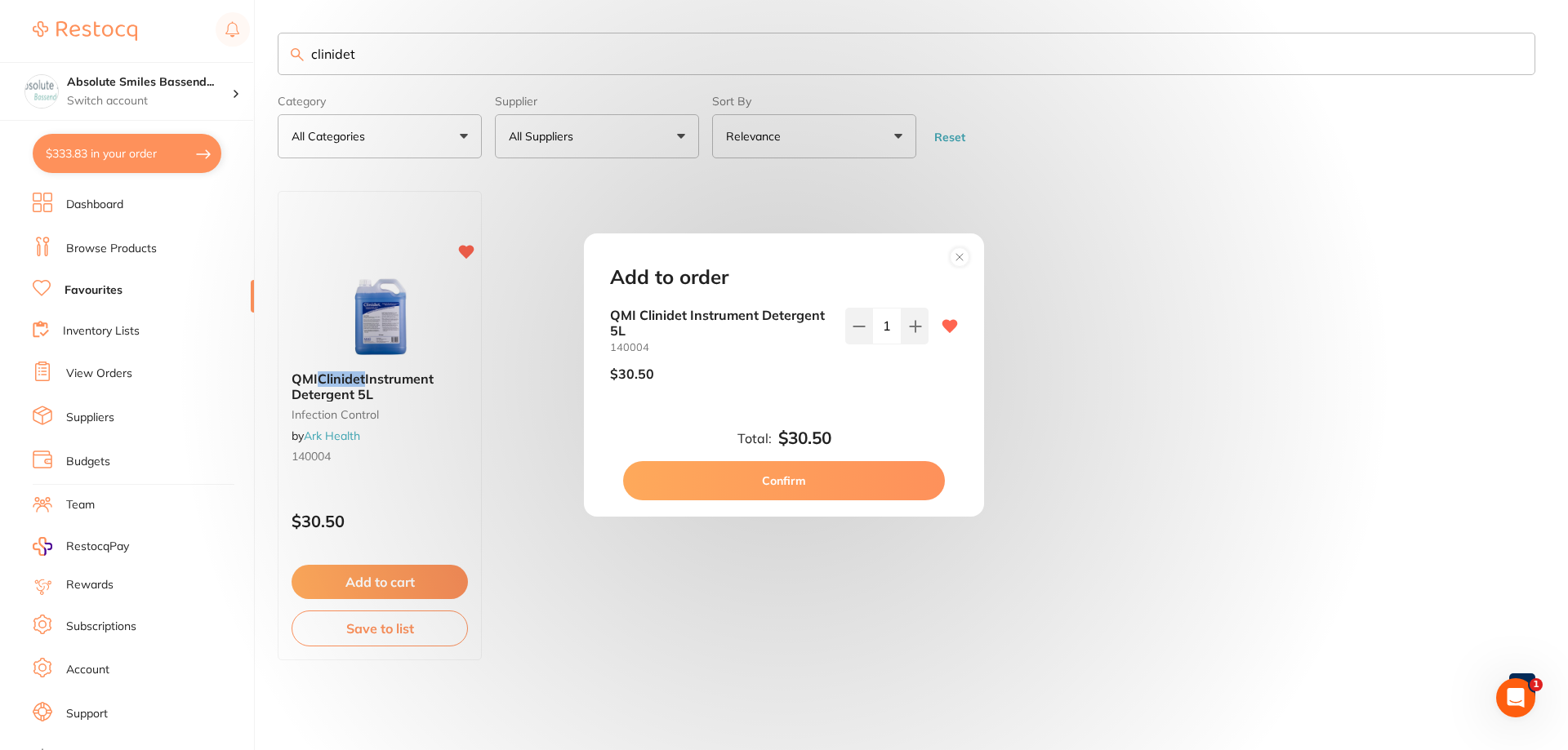
click at [753, 482] on button "Confirm" at bounding box center [784, 480] width 322 height 40
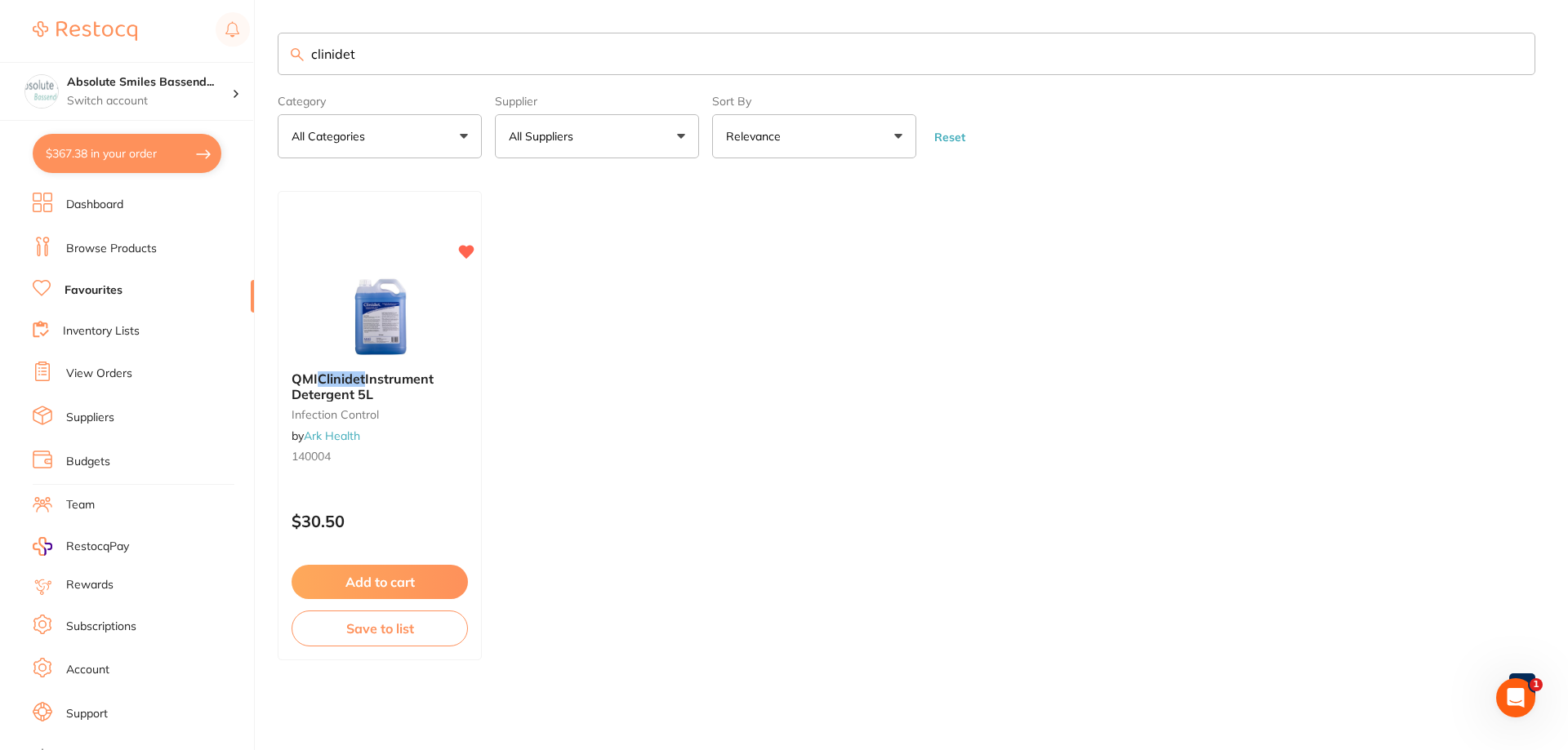
click at [431, 55] on input "clinidet" at bounding box center [906, 54] width 1257 height 42
type input "c"
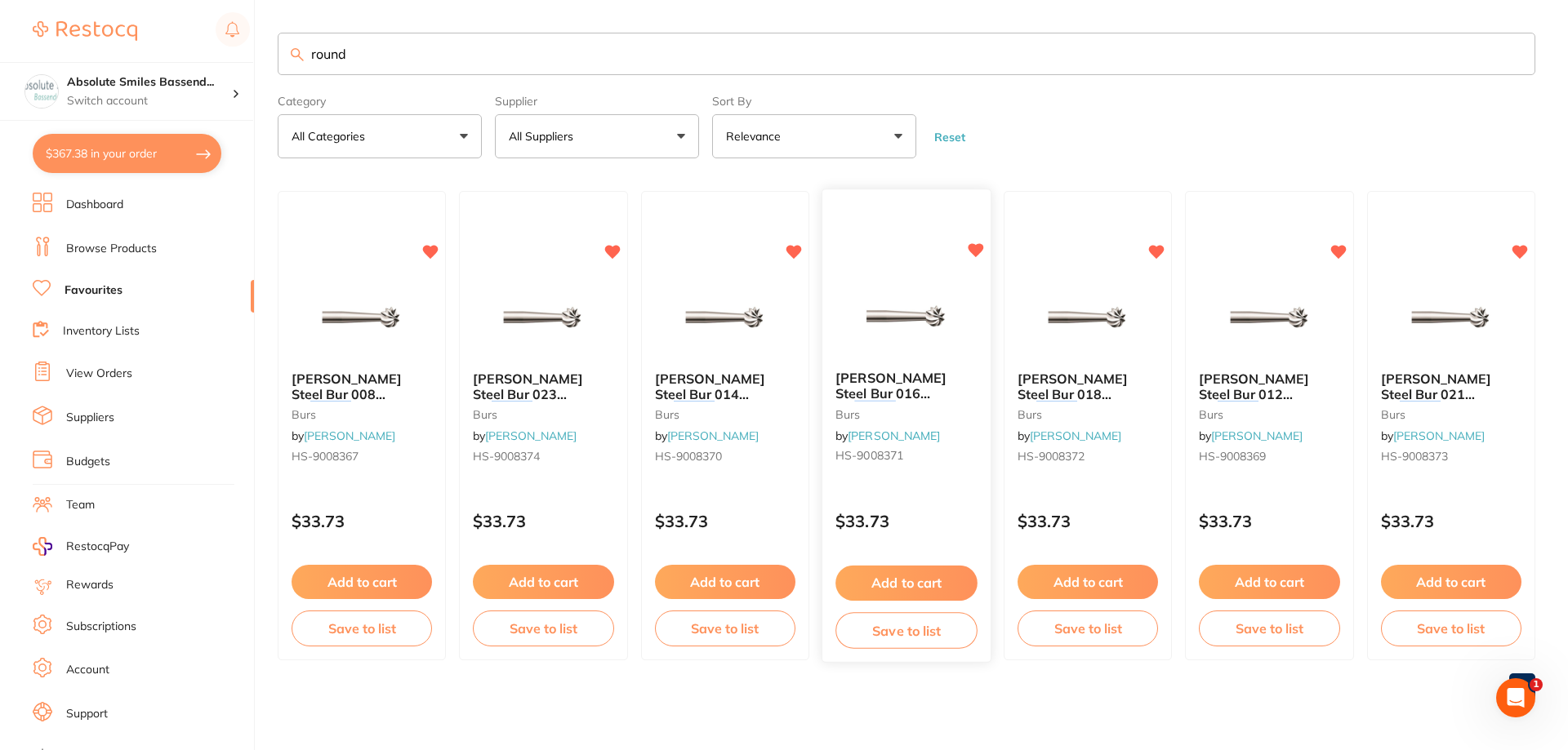
type input "round"
click at [950, 577] on button "Add to cart" at bounding box center [906, 583] width 142 height 35
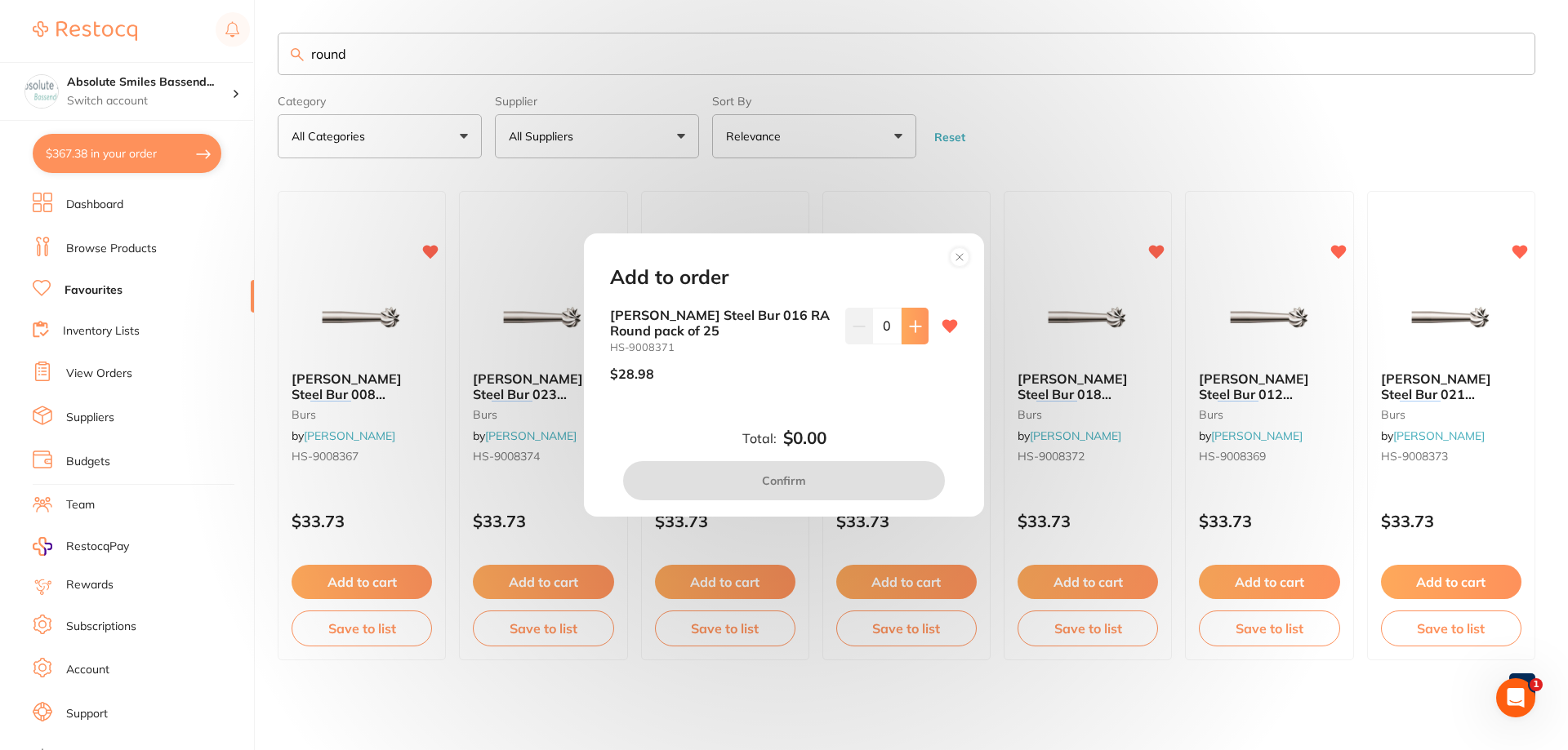
click at [919, 325] on button at bounding box center [915, 325] width 27 height 36
type input "2"
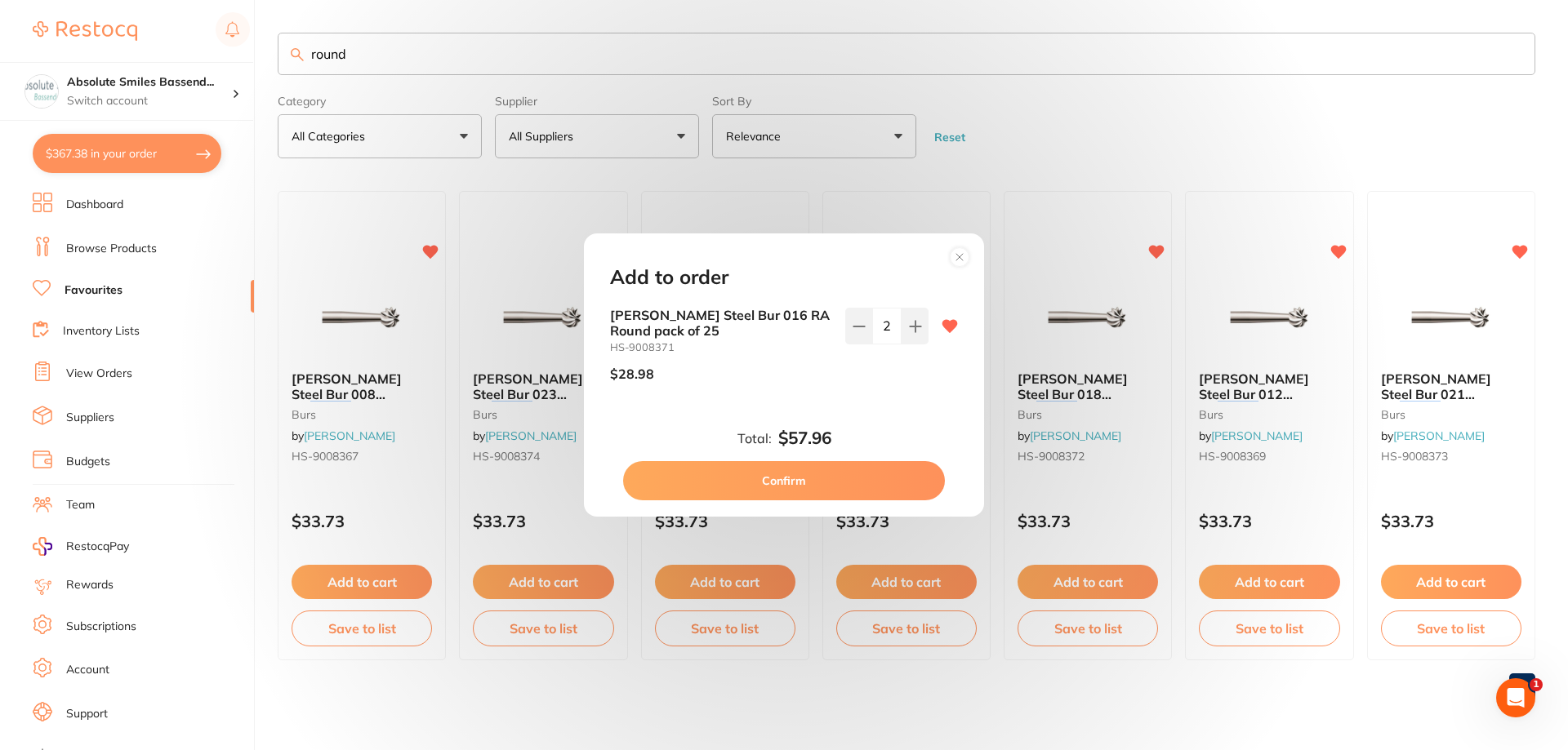
click at [905, 475] on button "Confirm" at bounding box center [784, 480] width 322 height 40
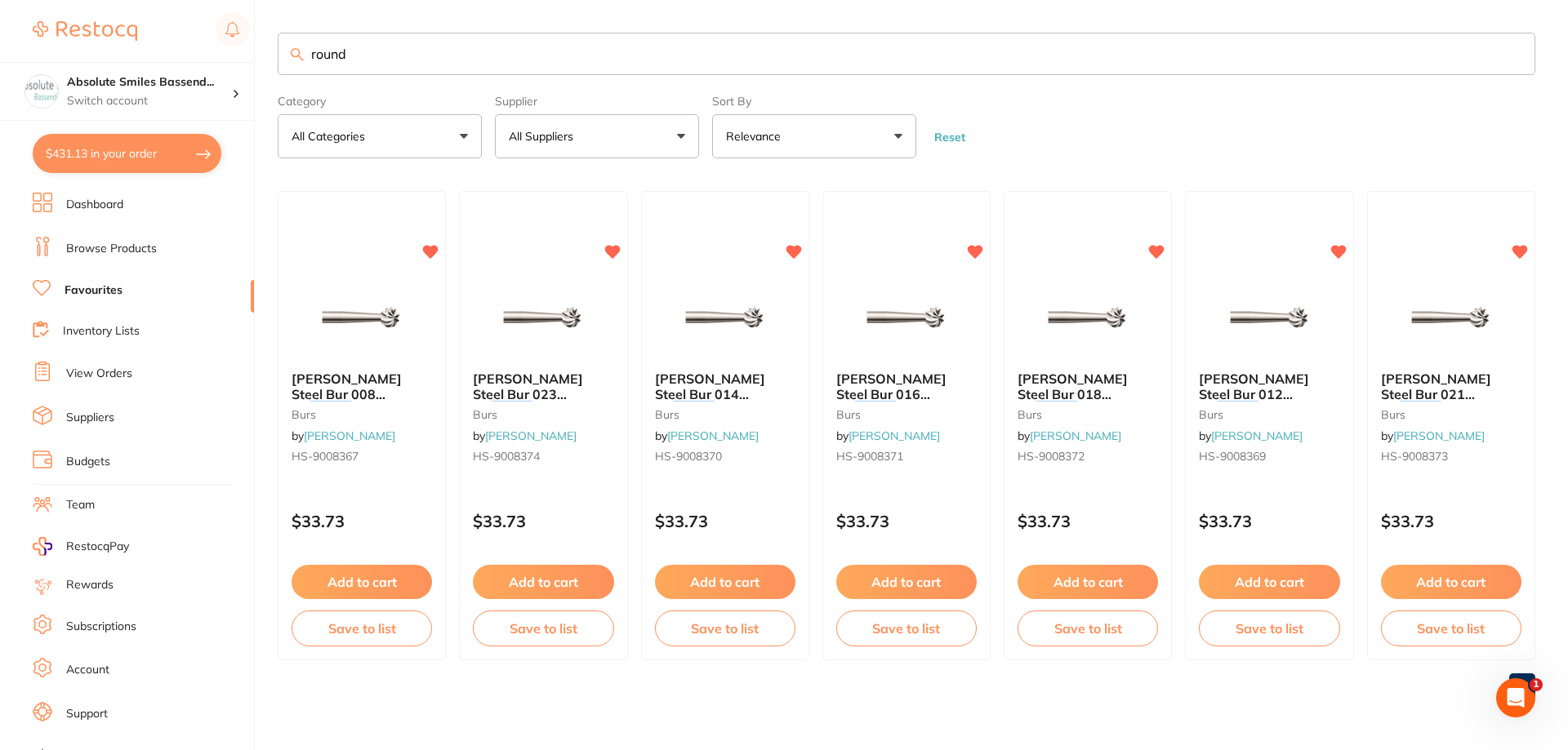
click at [491, 64] on input "round" at bounding box center [906, 54] width 1257 height 42
type input "r"
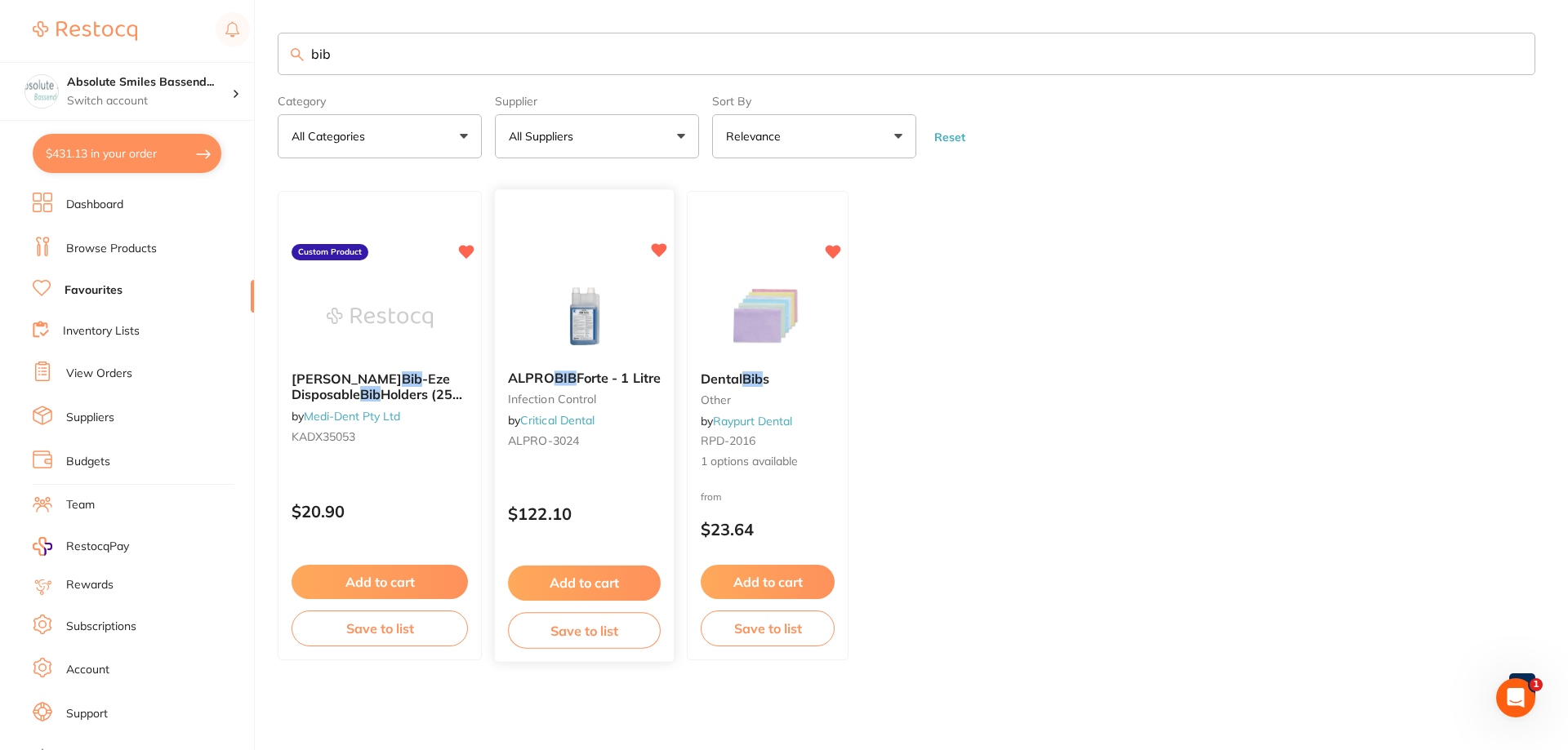
type input "bib"
click at [616, 582] on button "Add to cart" at bounding box center [584, 583] width 152 height 35
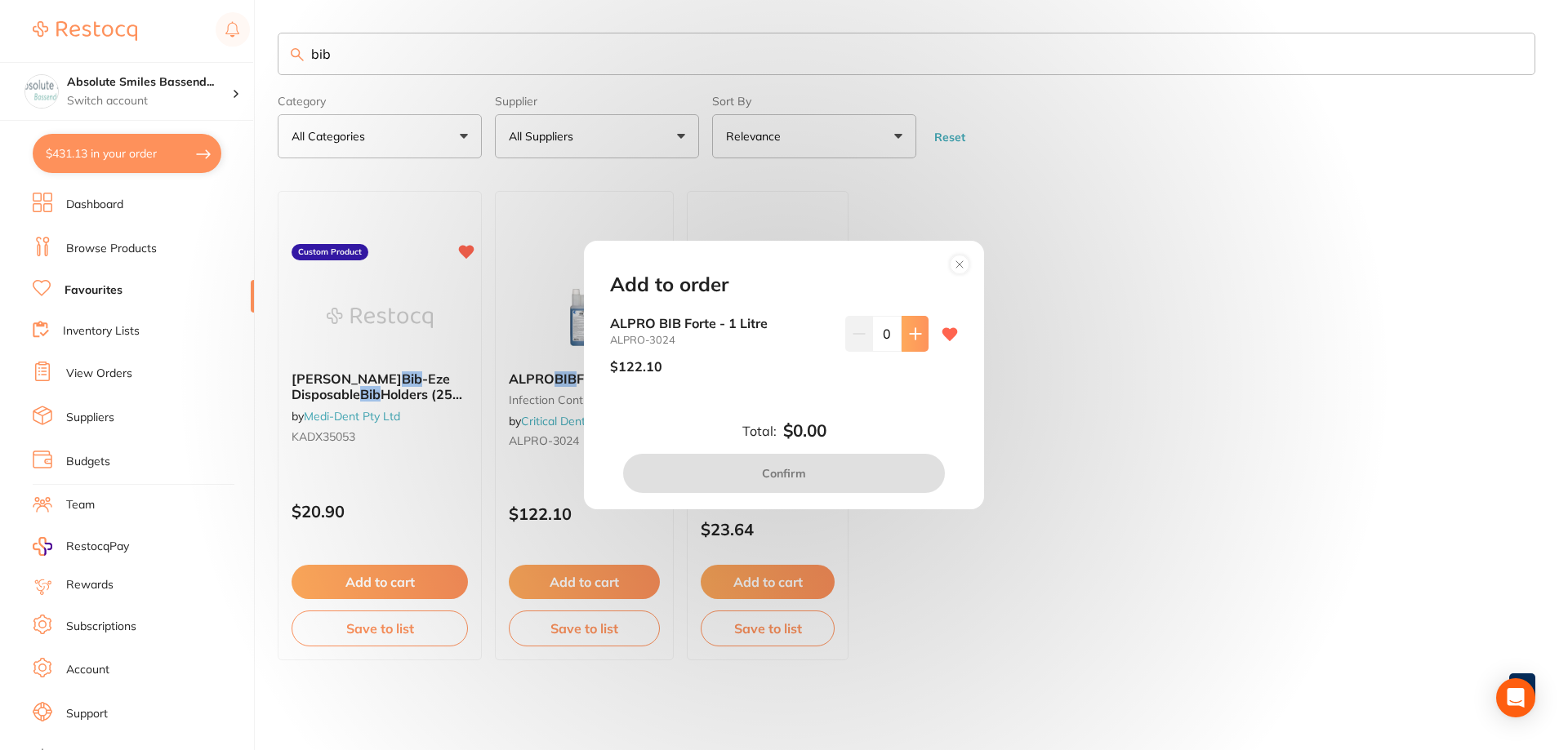
click at [910, 338] on icon at bounding box center [914, 333] width 11 height 11
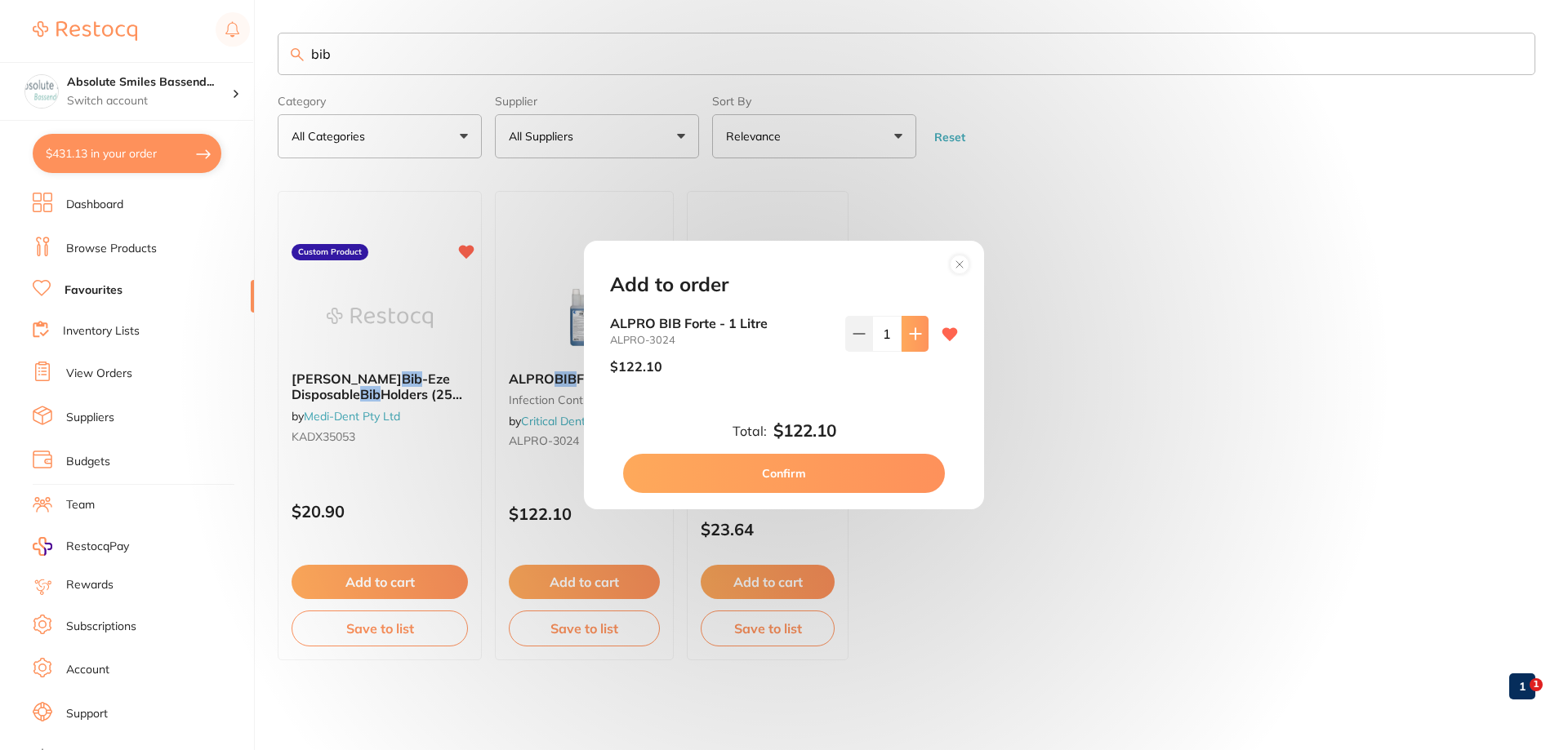
click at [910, 338] on icon at bounding box center [914, 333] width 11 height 11
type input "2"
click at [882, 467] on button "Confirm" at bounding box center [784, 473] width 322 height 40
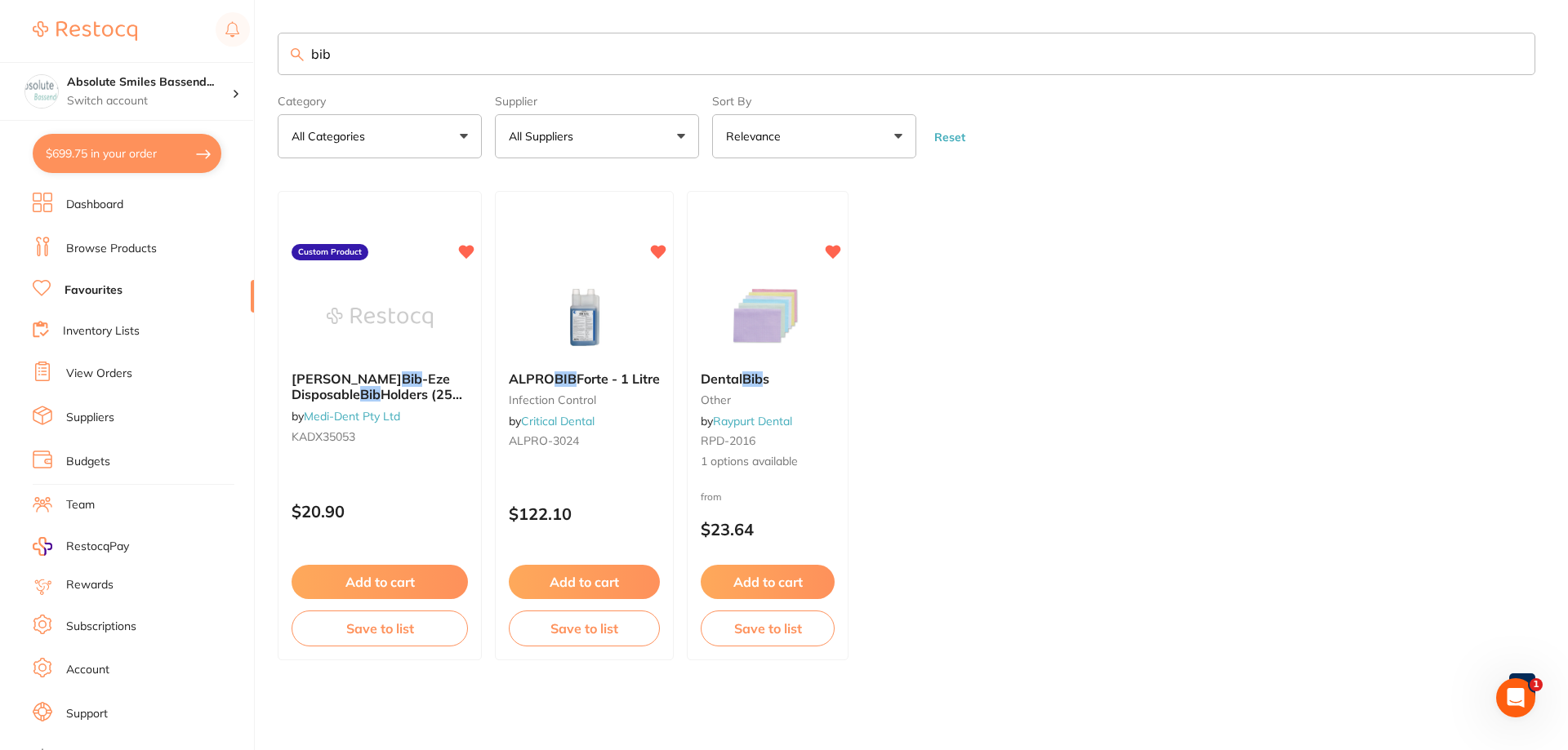
scroll to position [1, 0]
drag, startPoint x: 330, startPoint y: 63, endPoint x: 275, endPoint y: 65, distance: 55.0
click at [275, 65] on div "$699.75 Absolute Smiles Bassend... Switch account Absolute Smiles Bassendean $6…" at bounding box center [784, 375] width 1568 height 750
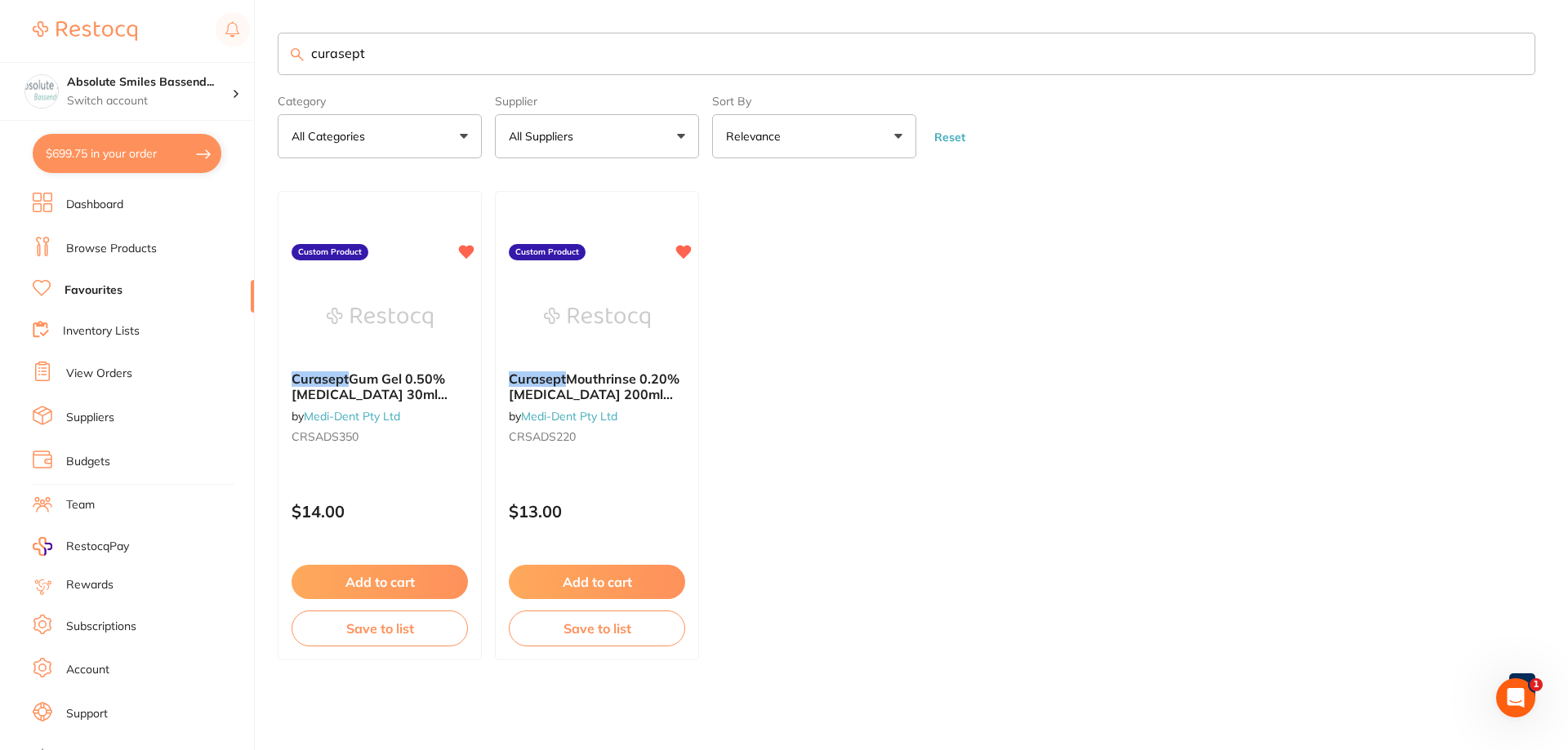
scroll to position [0, 0]
type input "curasept"
click at [409, 584] on button "Add to cart" at bounding box center [379, 583] width 178 height 35
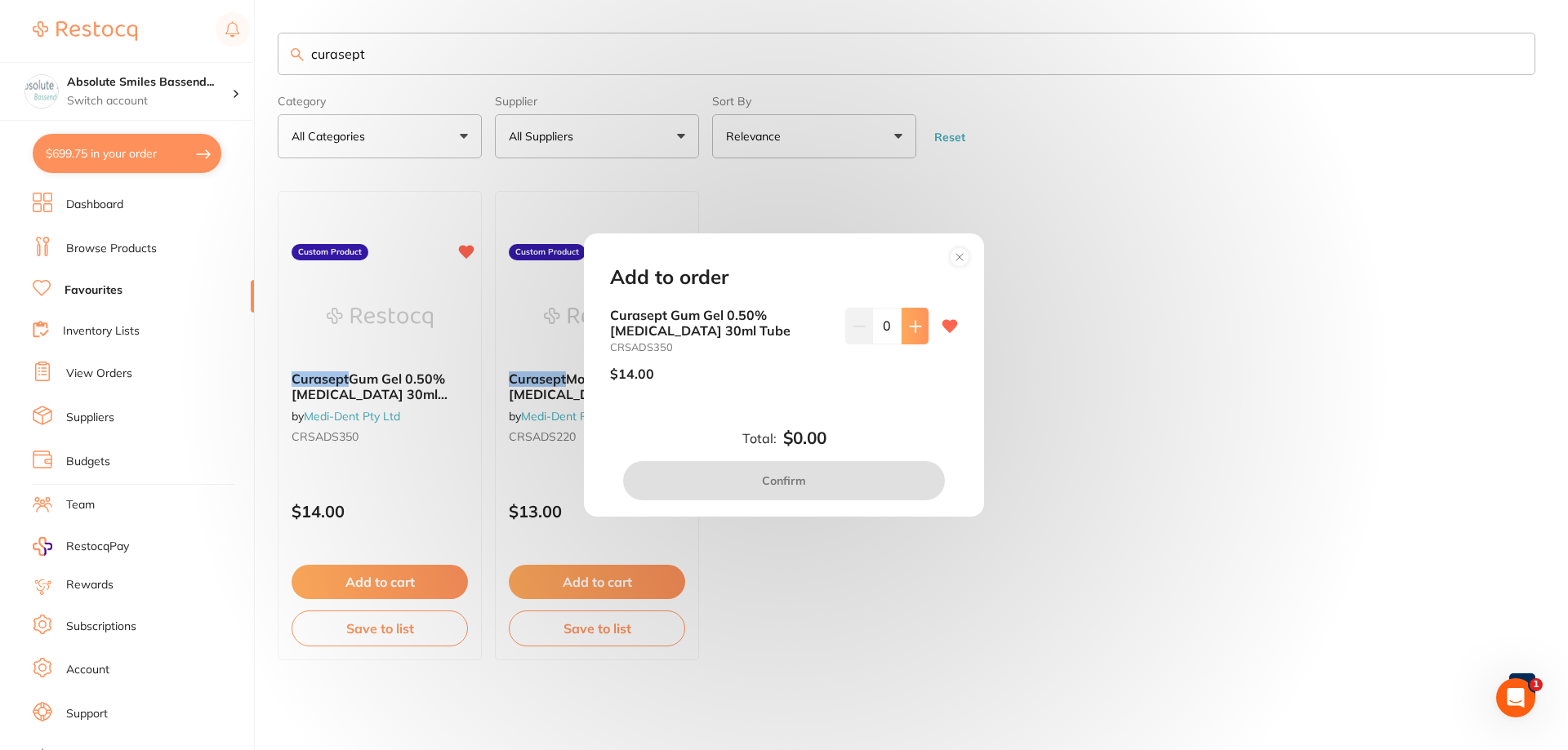
click at [902, 330] on button at bounding box center [915, 325] width 27 height 36
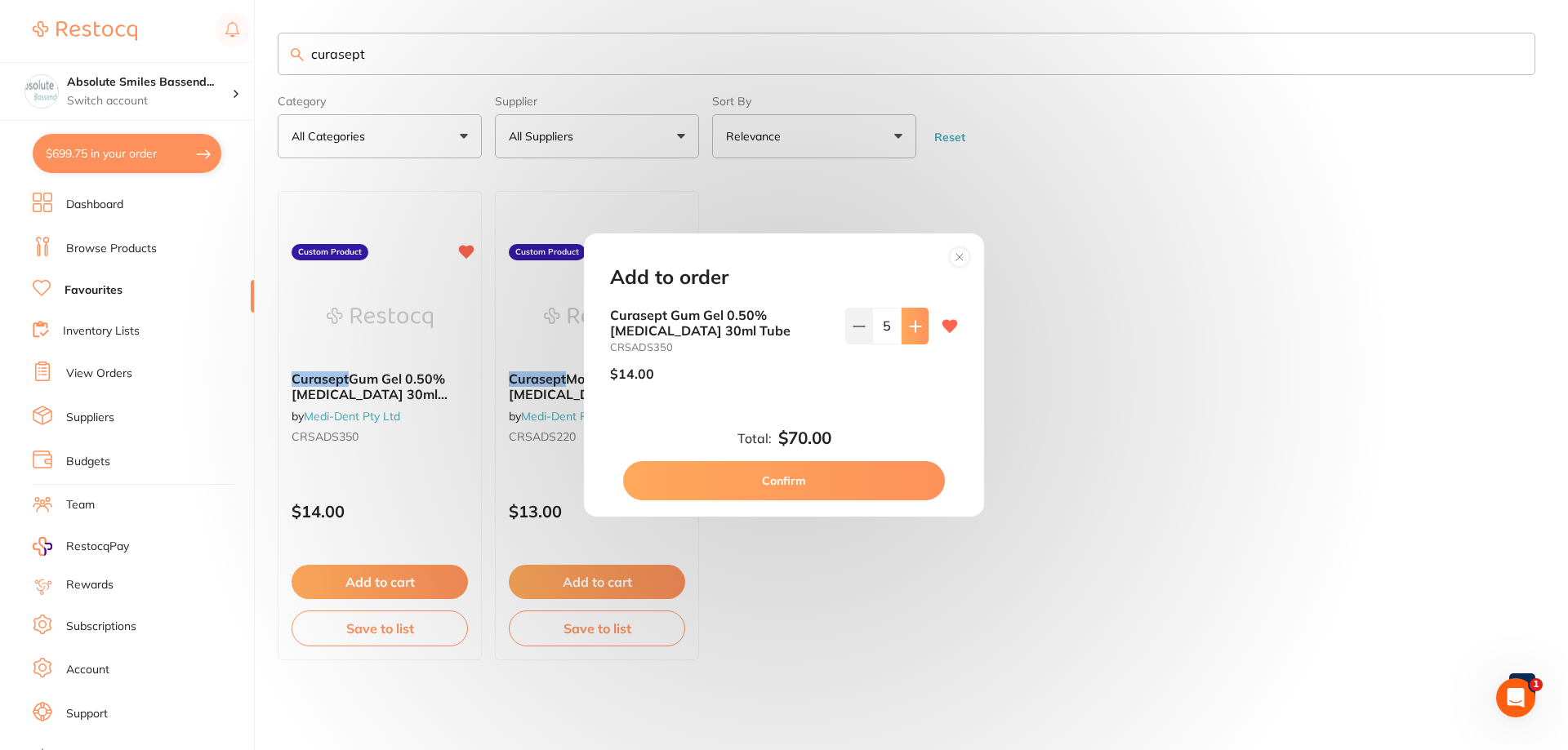
click at [902, 330] on button at bounding box center [915, 325] width 27 height 36
type input "6"
click at [827, 484] on button "Confirm" at bounding box center [784, 480] width 322 height 40
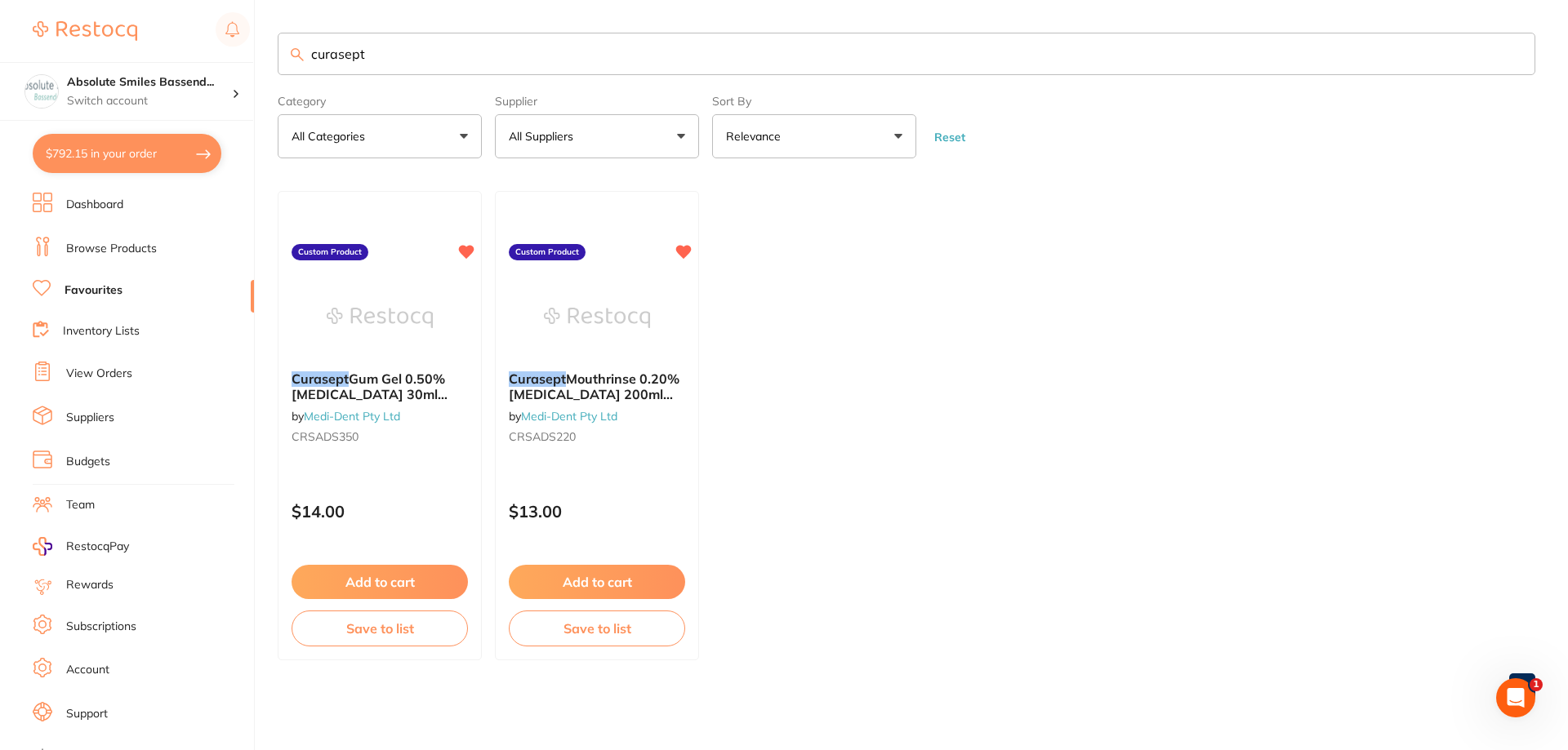
drag, startPoint x: 425, startPoint y: 50, endPoint x: 263, endPoint y: 65, distance: 162.7
click at [263, 65] on div "$792.15 Absolute Smiles Bassend... Switch account Absolute Smiles Bassendean $7…" at bounding box center [784, 375] width 1568 height 750
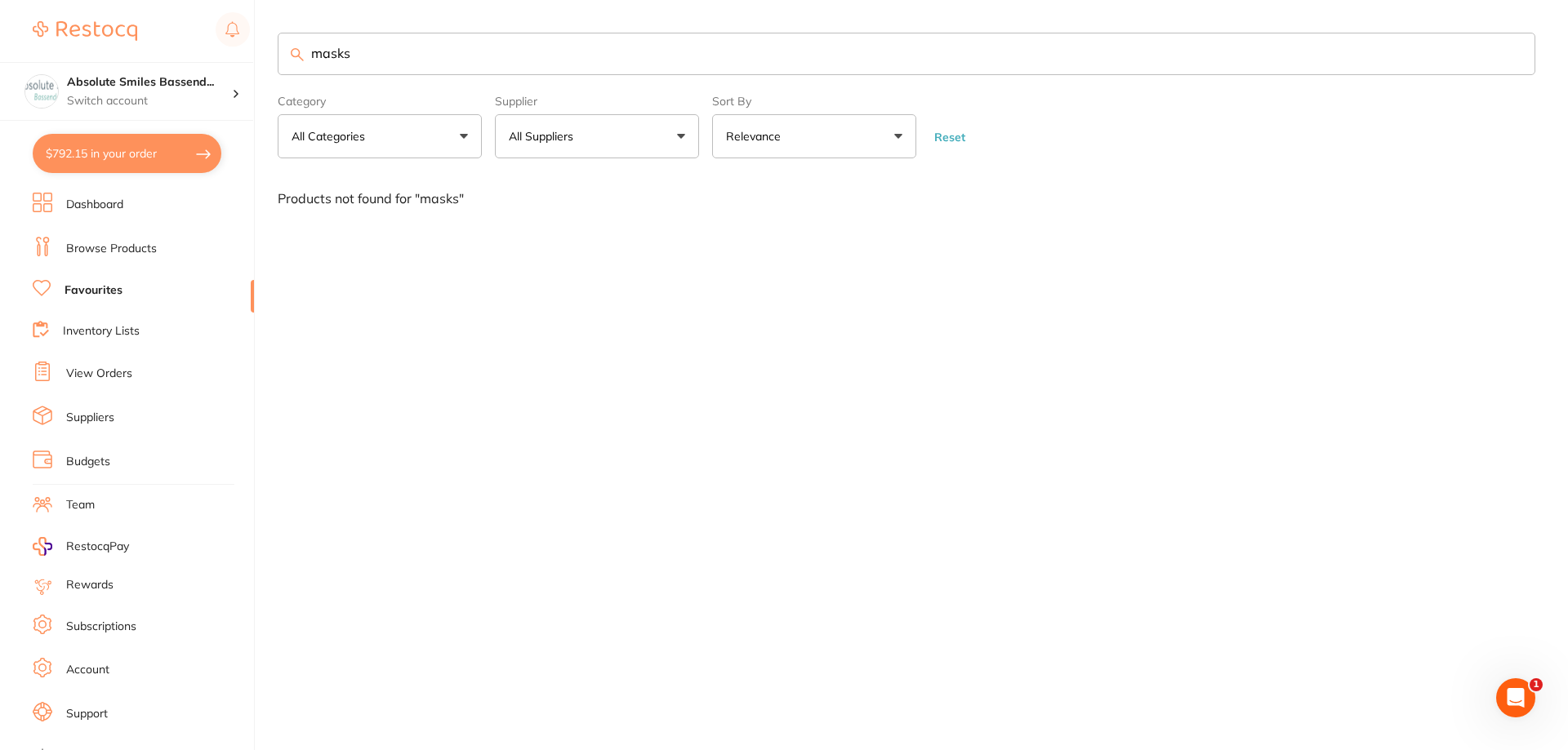
type input "masks"
click at [119, 243] on link "Browse Products" at bounding box center [112, 249] width 91 height 16
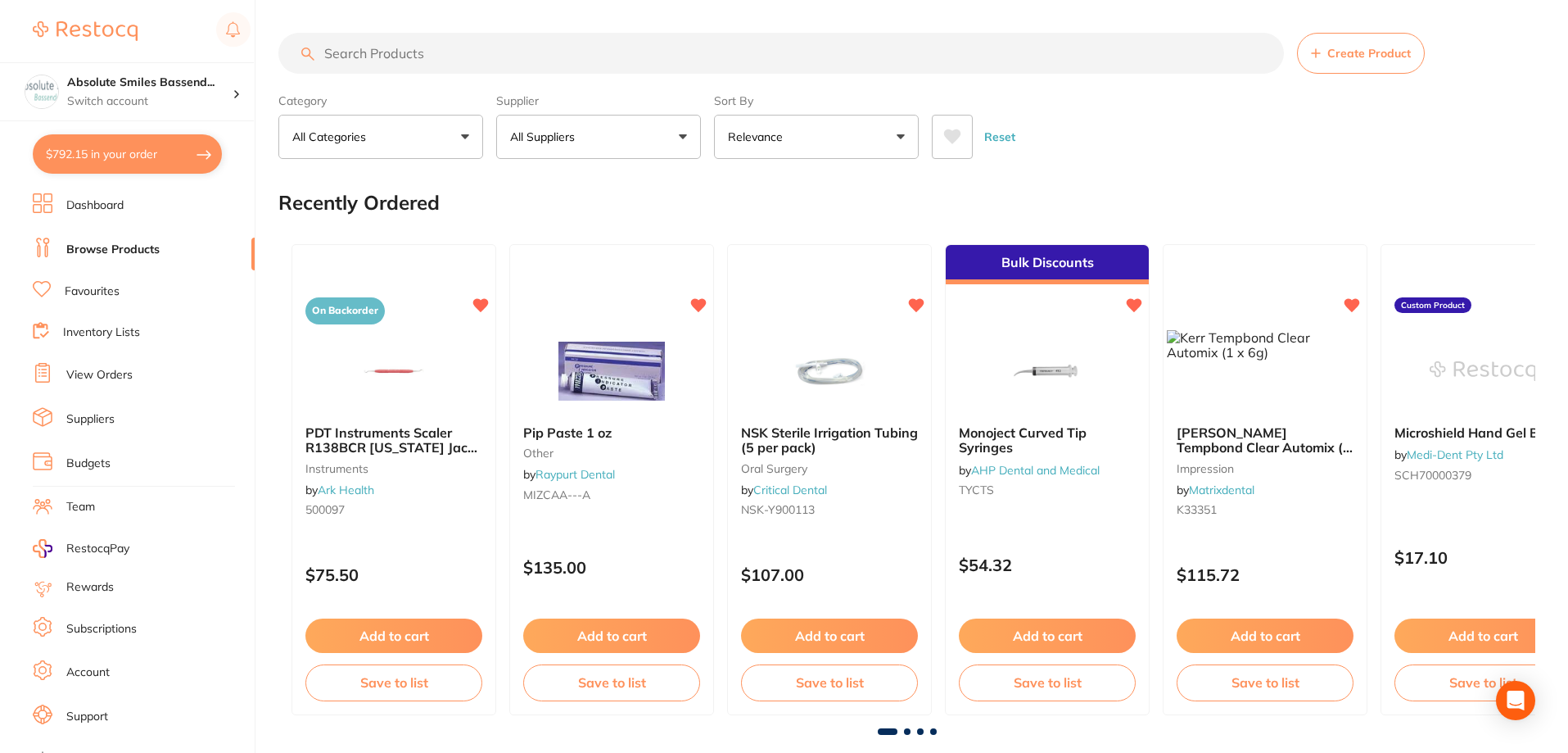
click at [445, 48] on input "search" at bounding box center [782, 53] width 1006 height 41
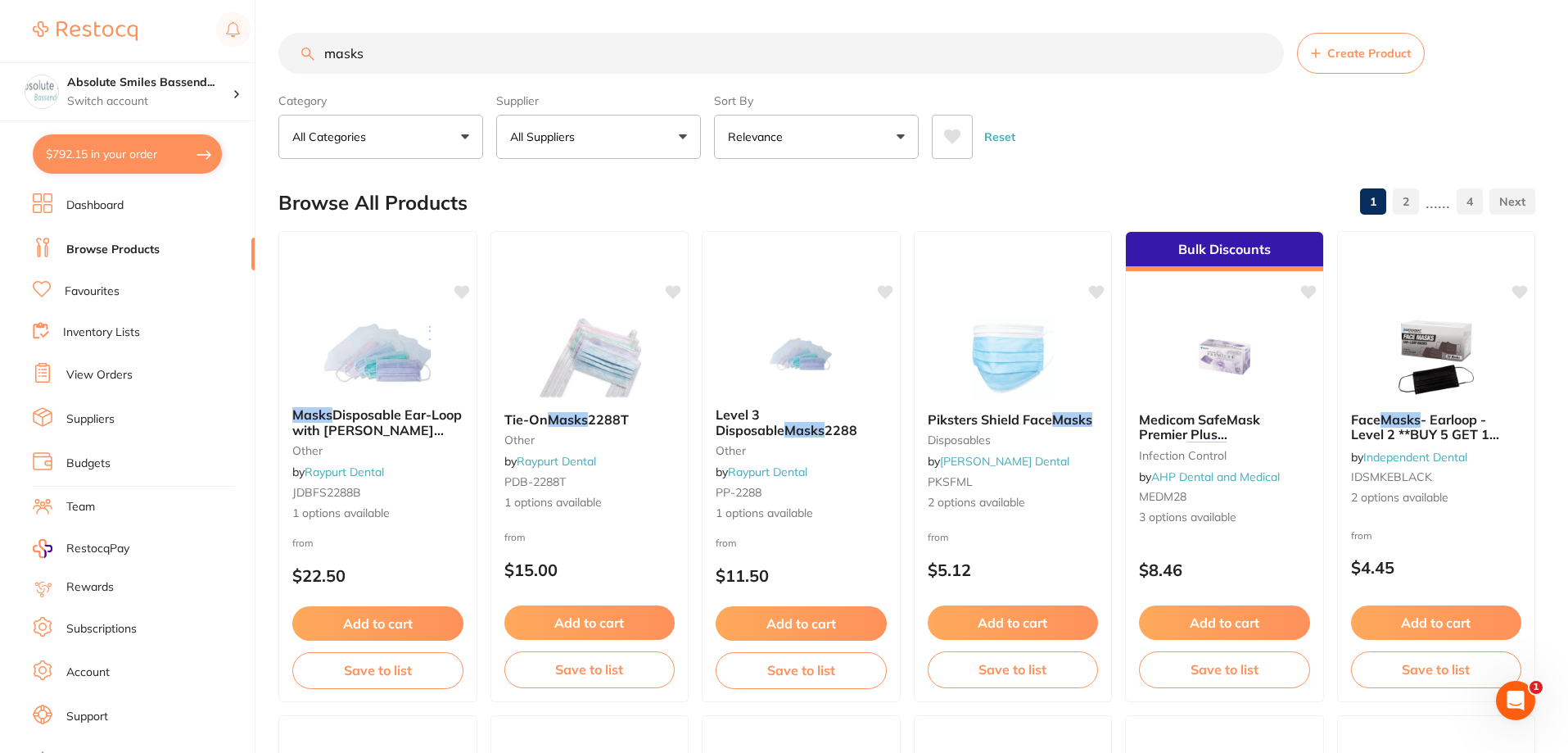
type input "masks"
click at [99, 377] on link "View Orders" at bounding box center [100, 375] width 67 height 16
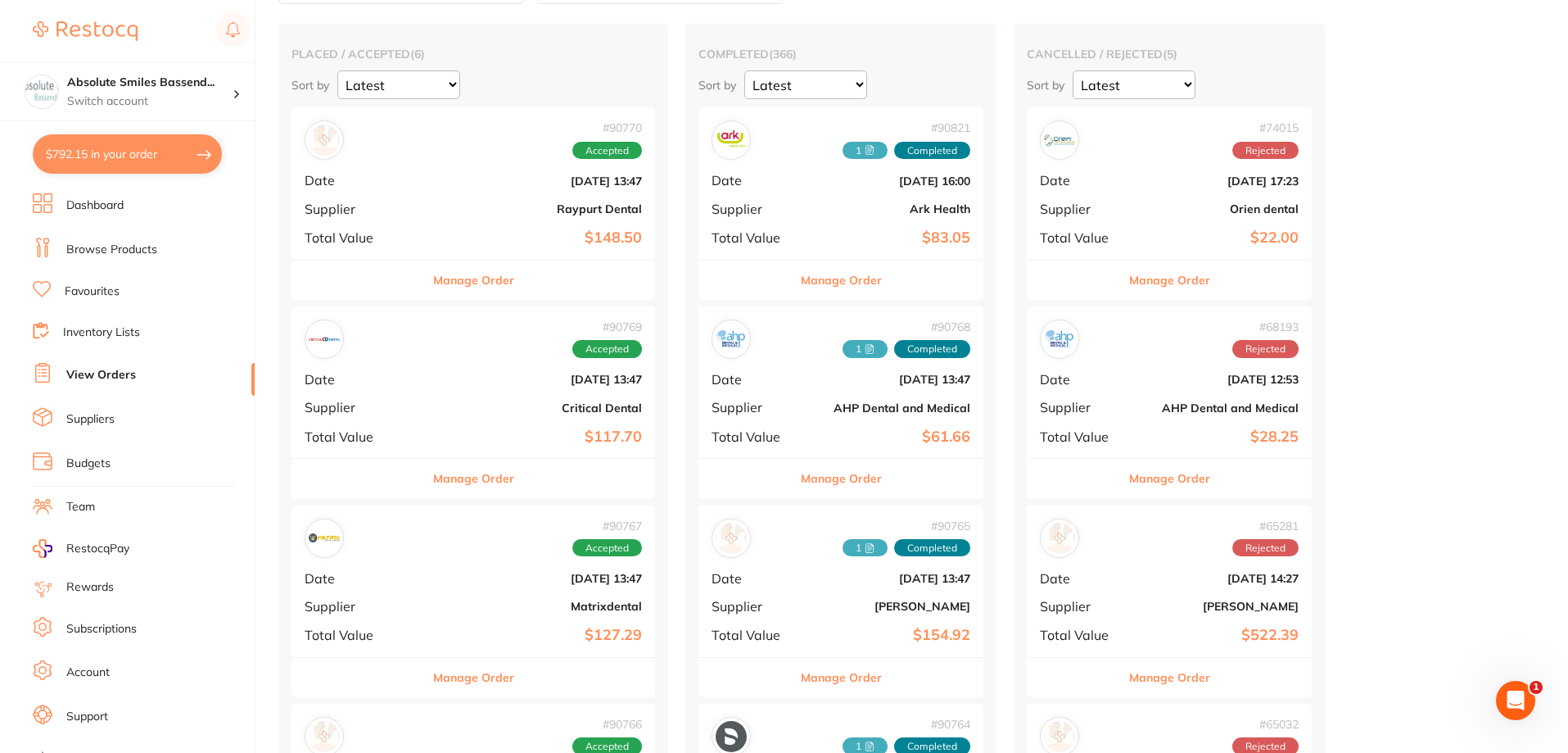
scroll to position [164, 0]
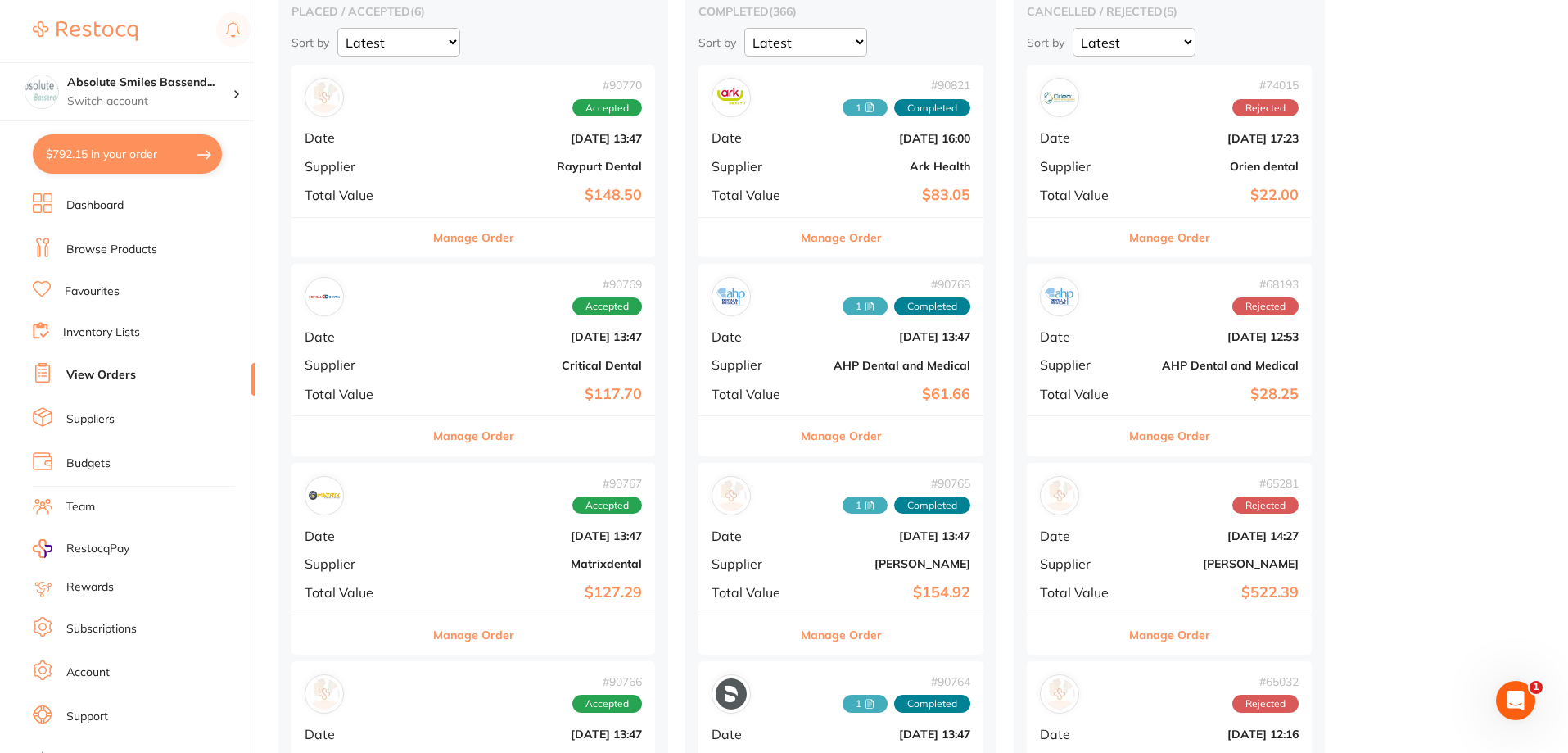
click at [814, 583] on div "# 90765 1 Completed Date Aug 20 2025, 13:47 Supplier Henry Schein Halas Total V…" at bounding box center [841, 538] width 285 height 152
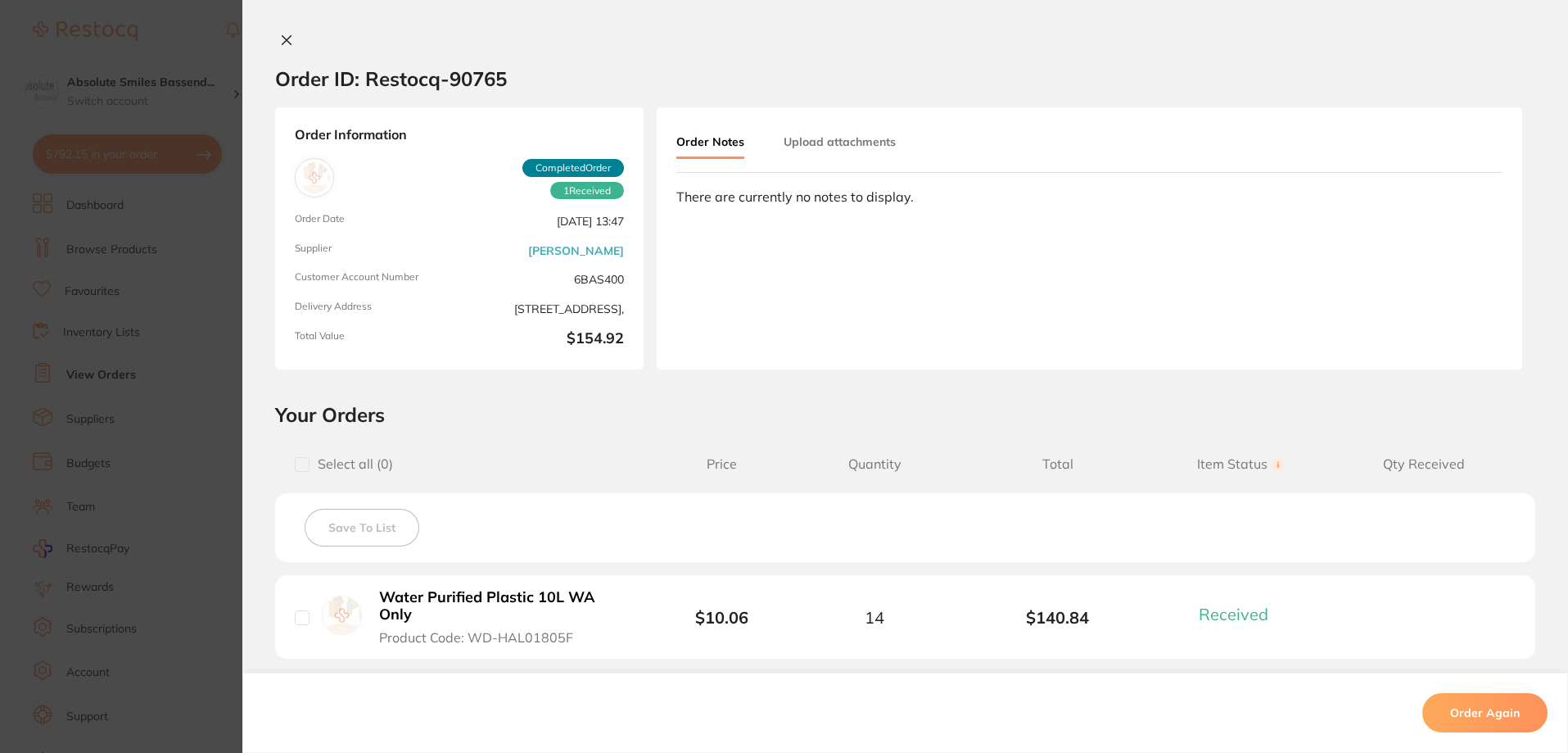
click at [281, 43] on icon at bounding box center [287, 41] width 14 height 14
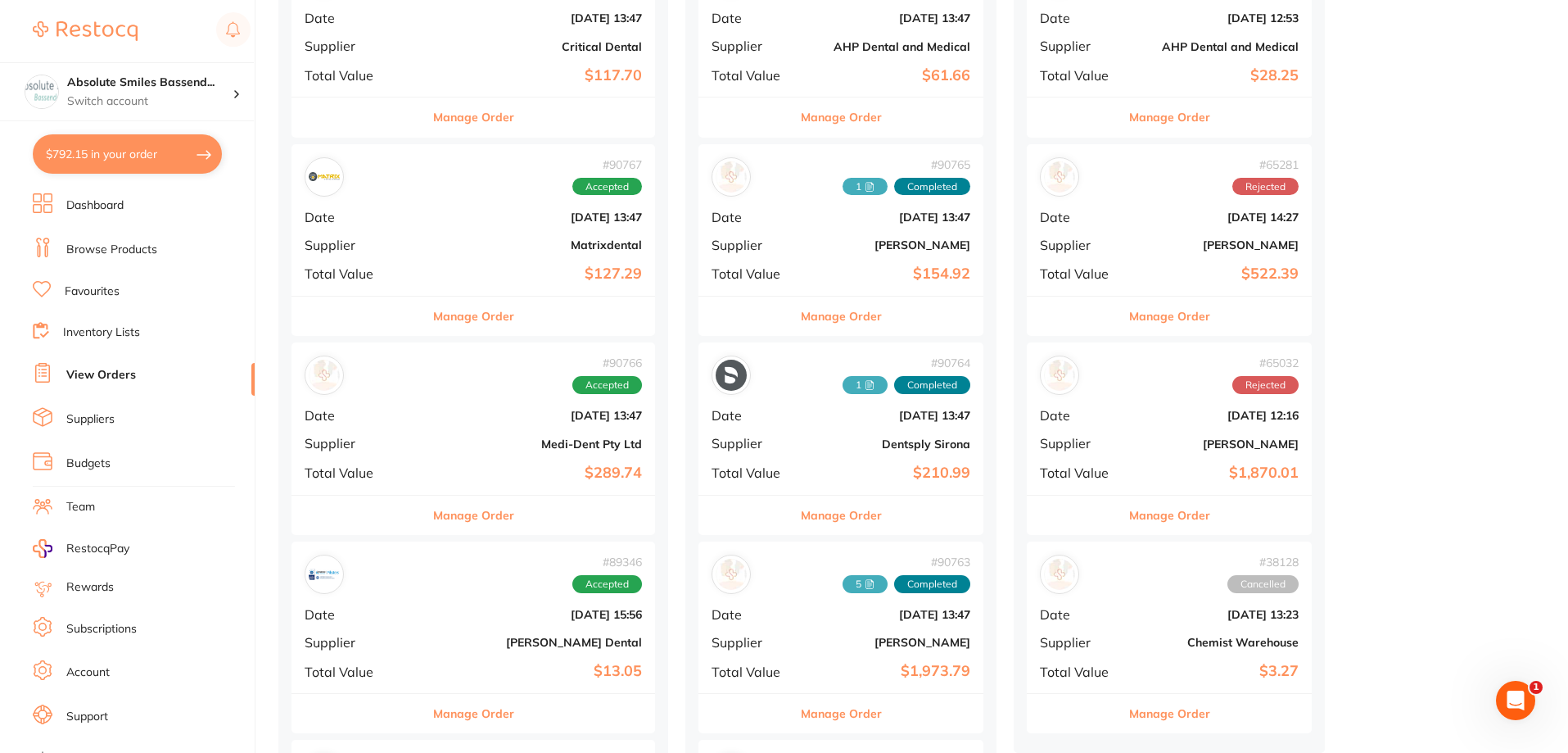
scroll to position [492, 0]
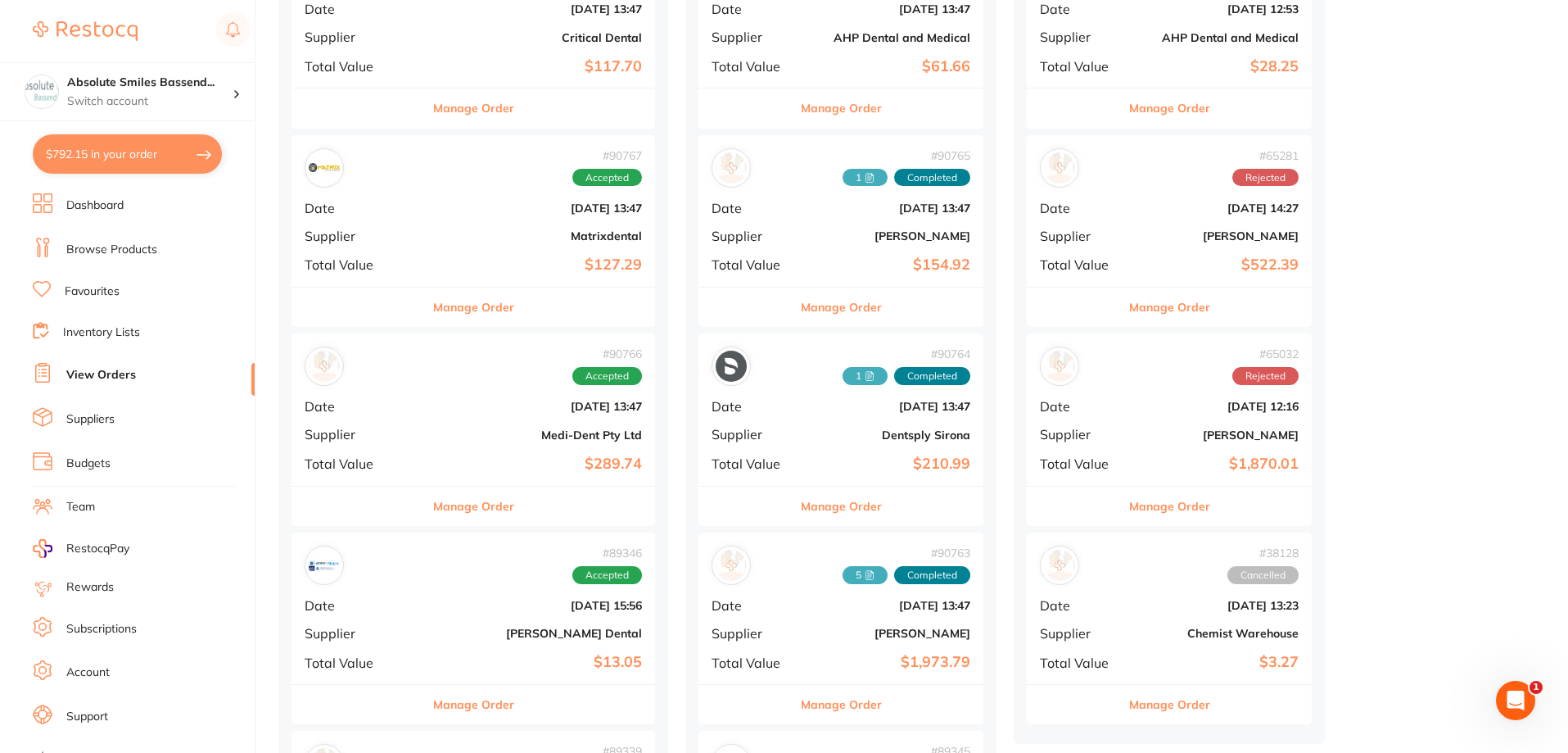
click at [828, 601] on b "[DATE] 13:47" at bounding box center [888, 606] width 163 height 14
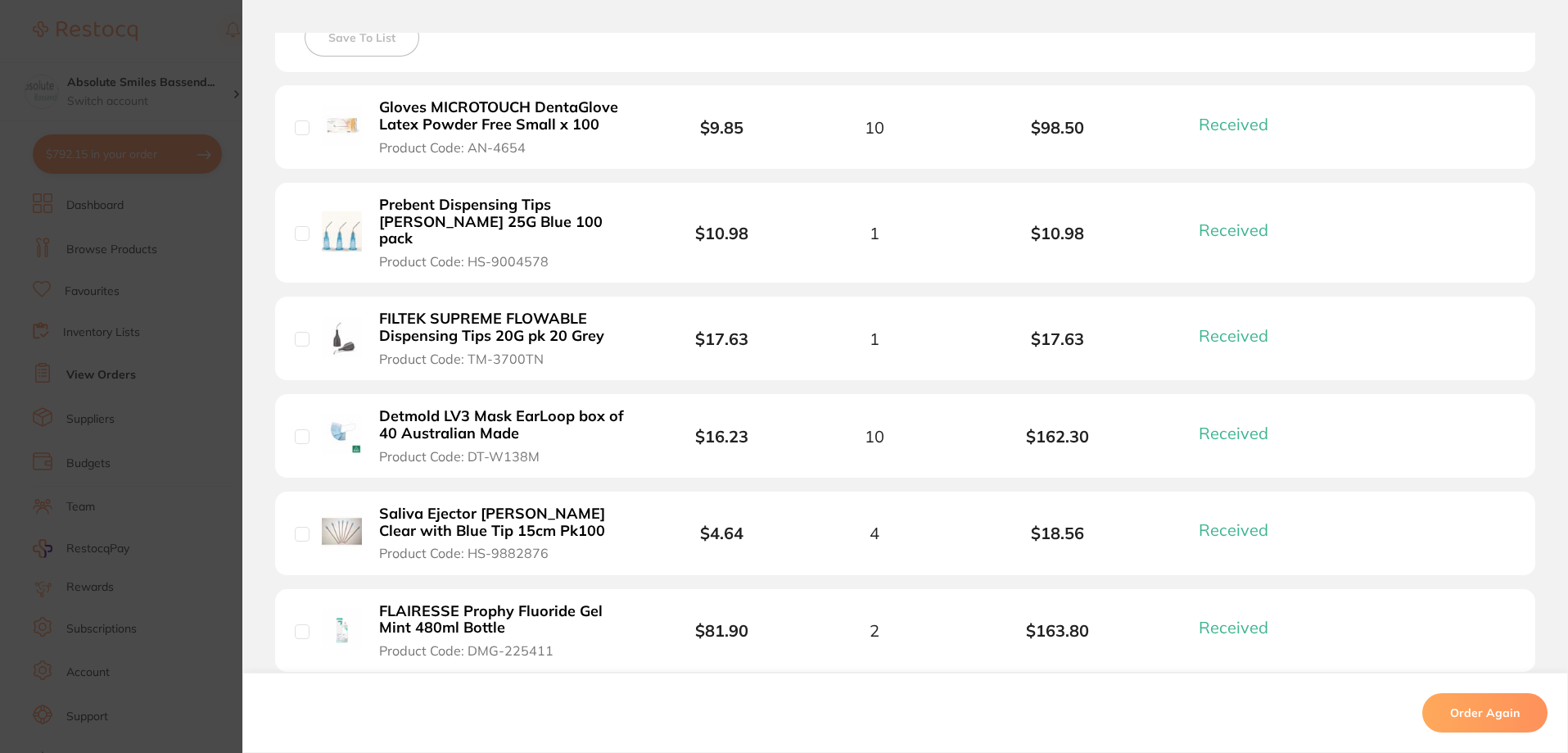
scroll to position [492, 0]
click at [579, 407] on b "Detmold LV3 Mask EarLoop box of 40 Australian Made" at bounding box center [506, 423] width 253 height 34
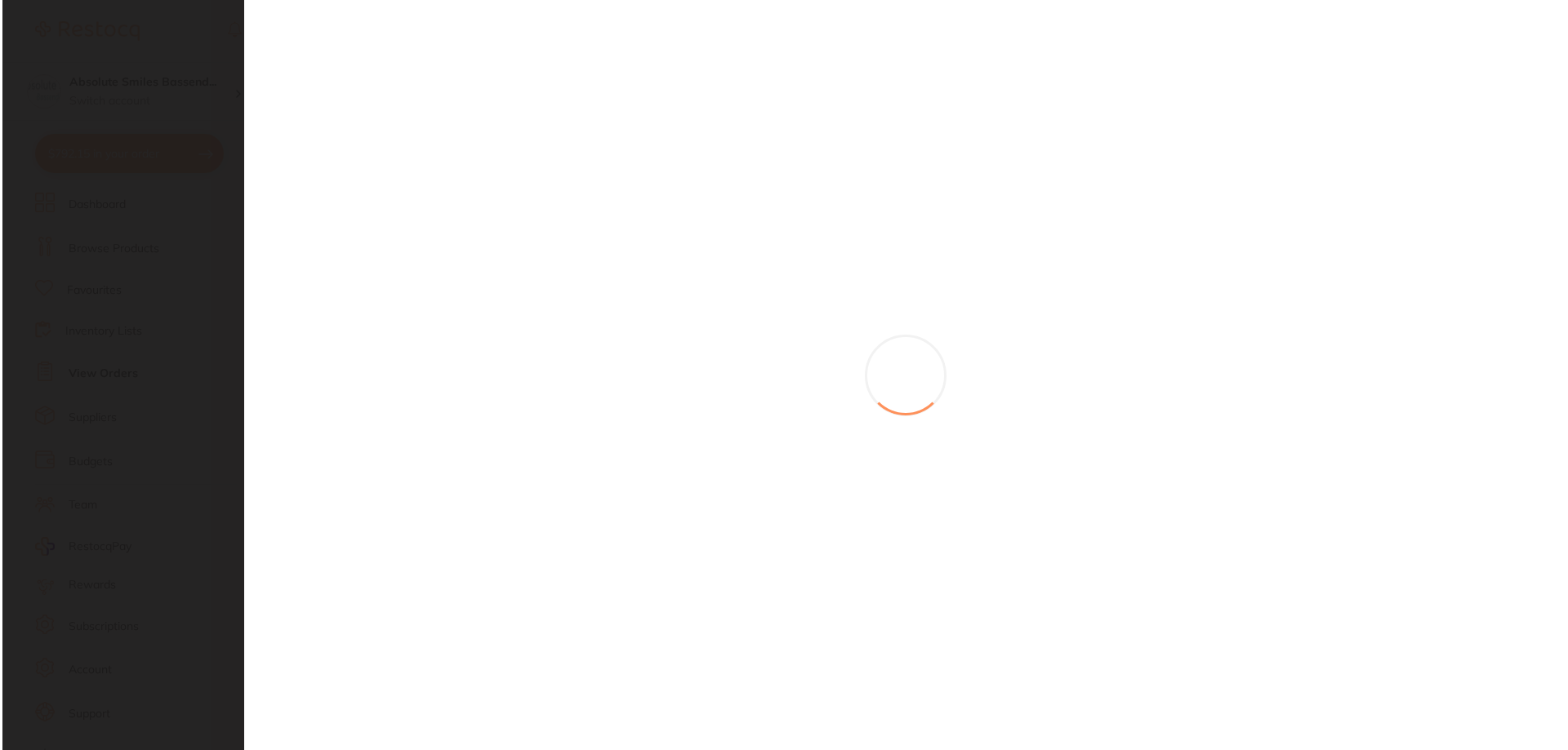
scroll to position [0, 0]
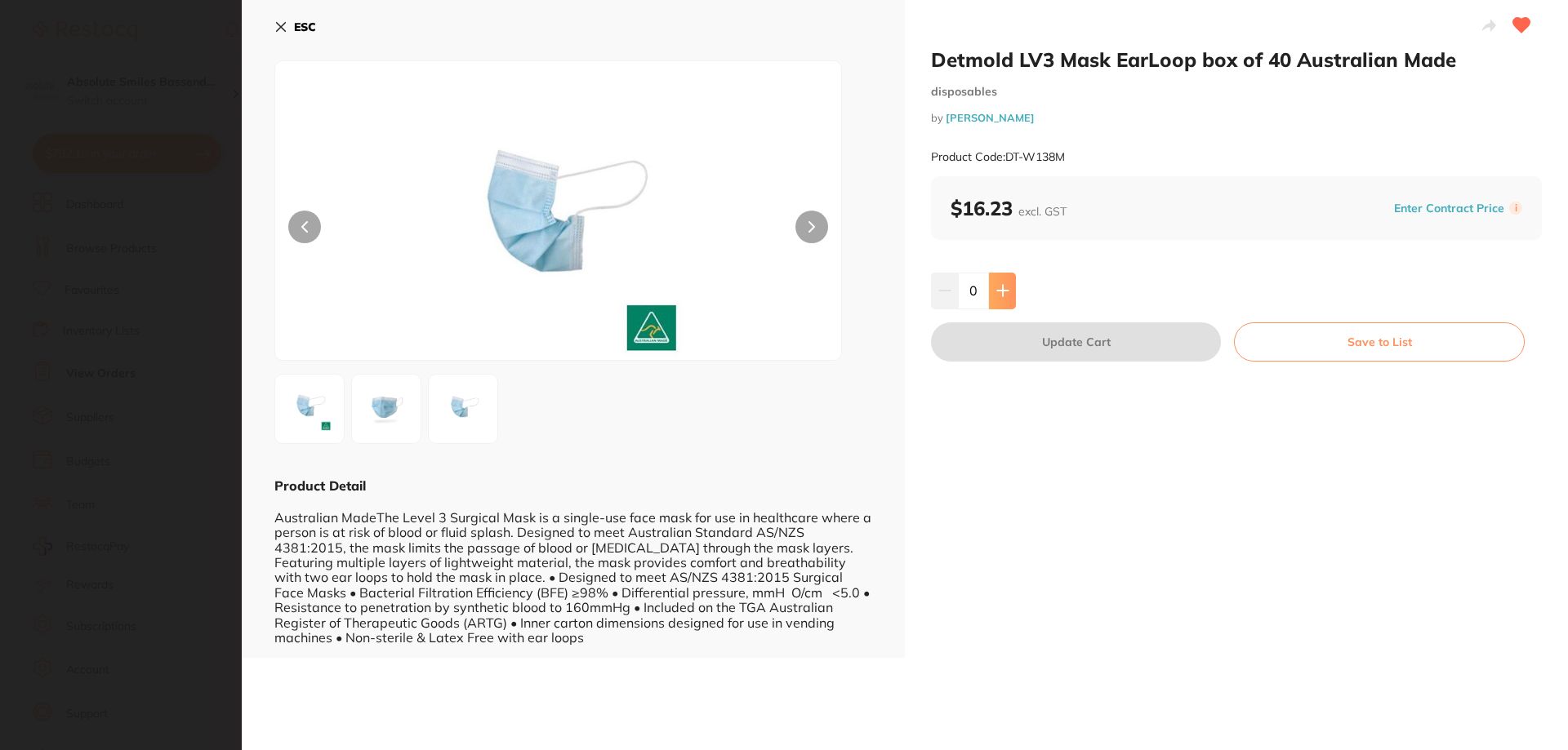
click at [997, 291] on icon at bounding box center [1002, 290] width 11 height 11
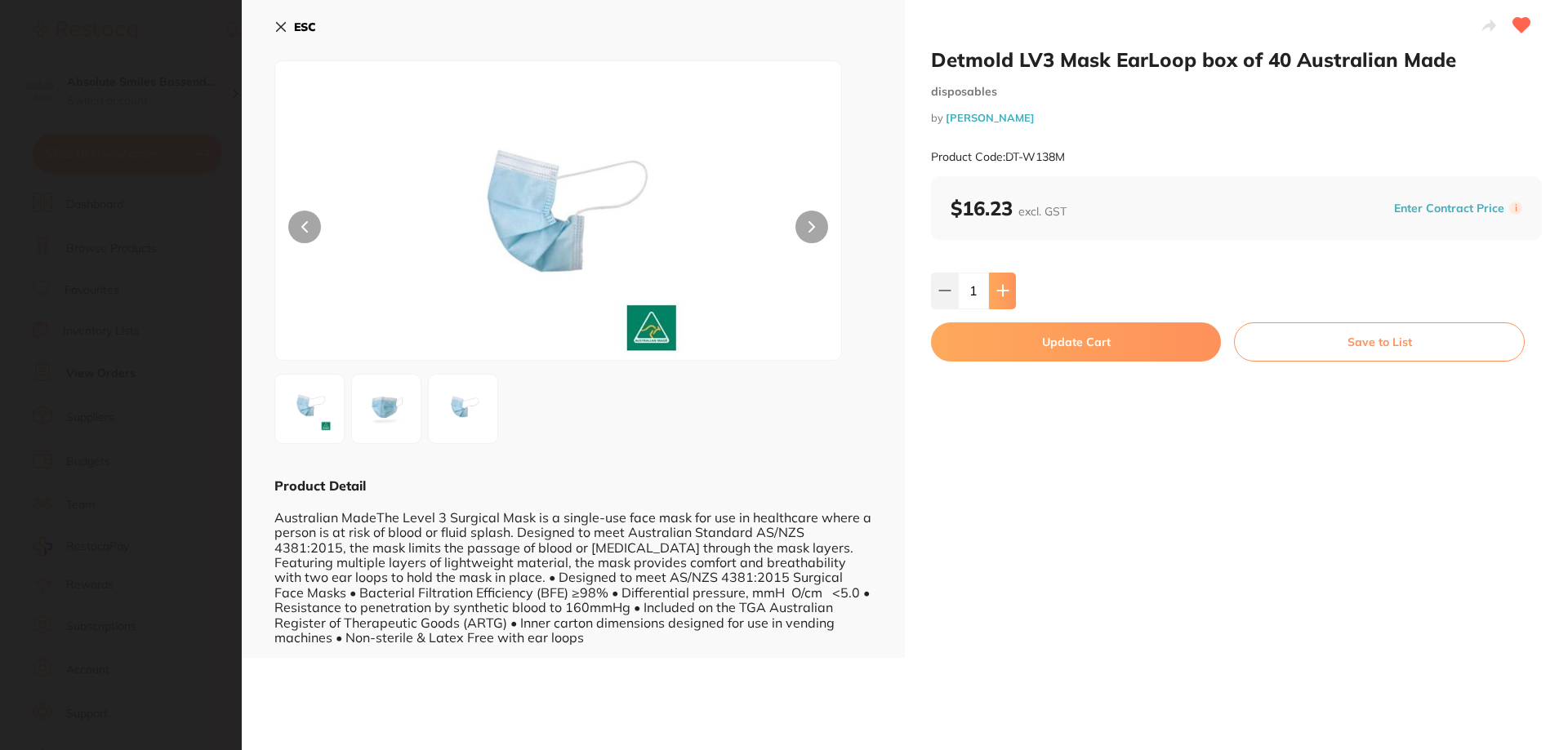
click at [997, 291] on icon at bounding box center [1002, 290] width 11 height 11
click at [997, 290] on icon at bounding box center [1002, 290] width 11 height 11
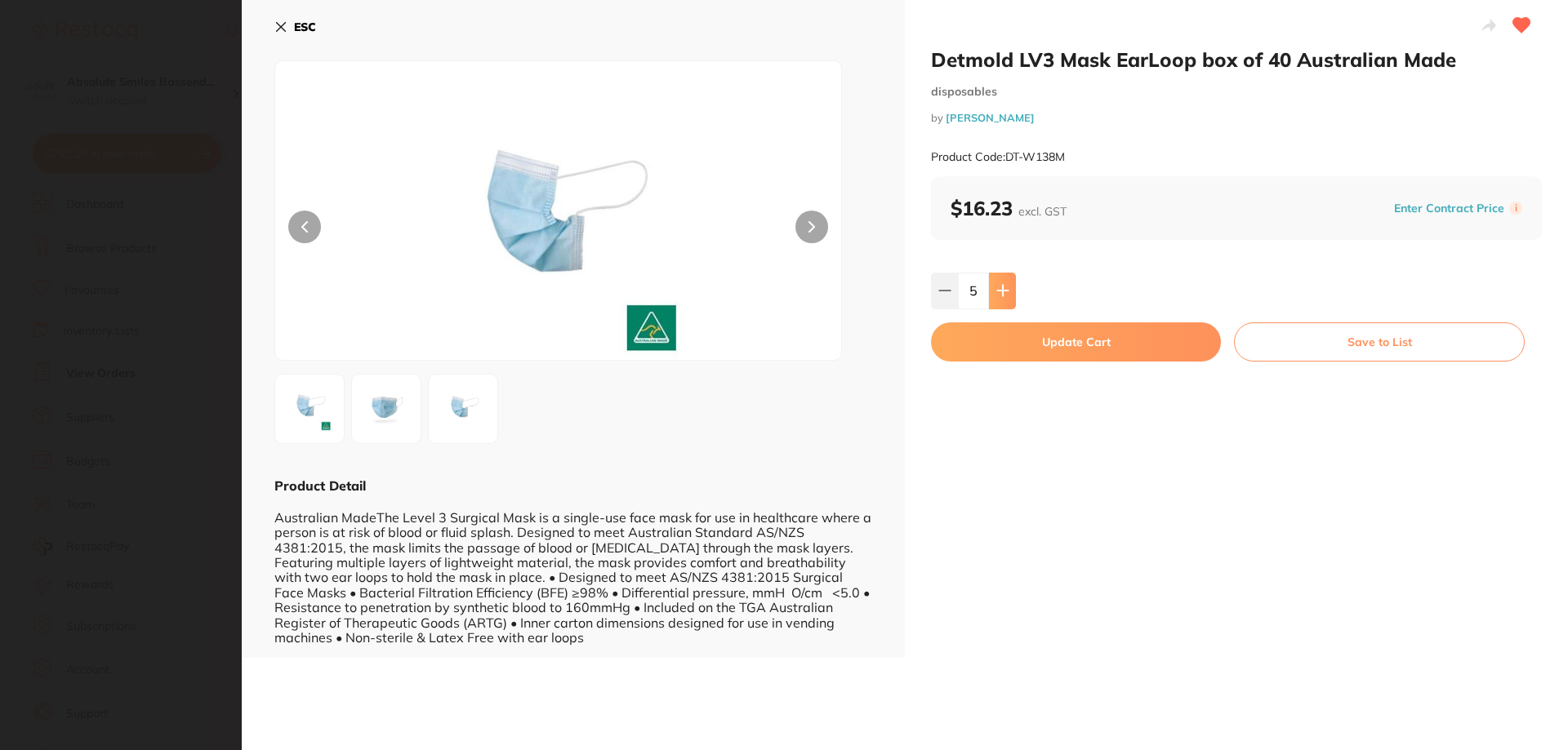
type input "6"
click at [1036, 346] on button "Update Cart" at bounding box center [1075, 341] width 290 height 40
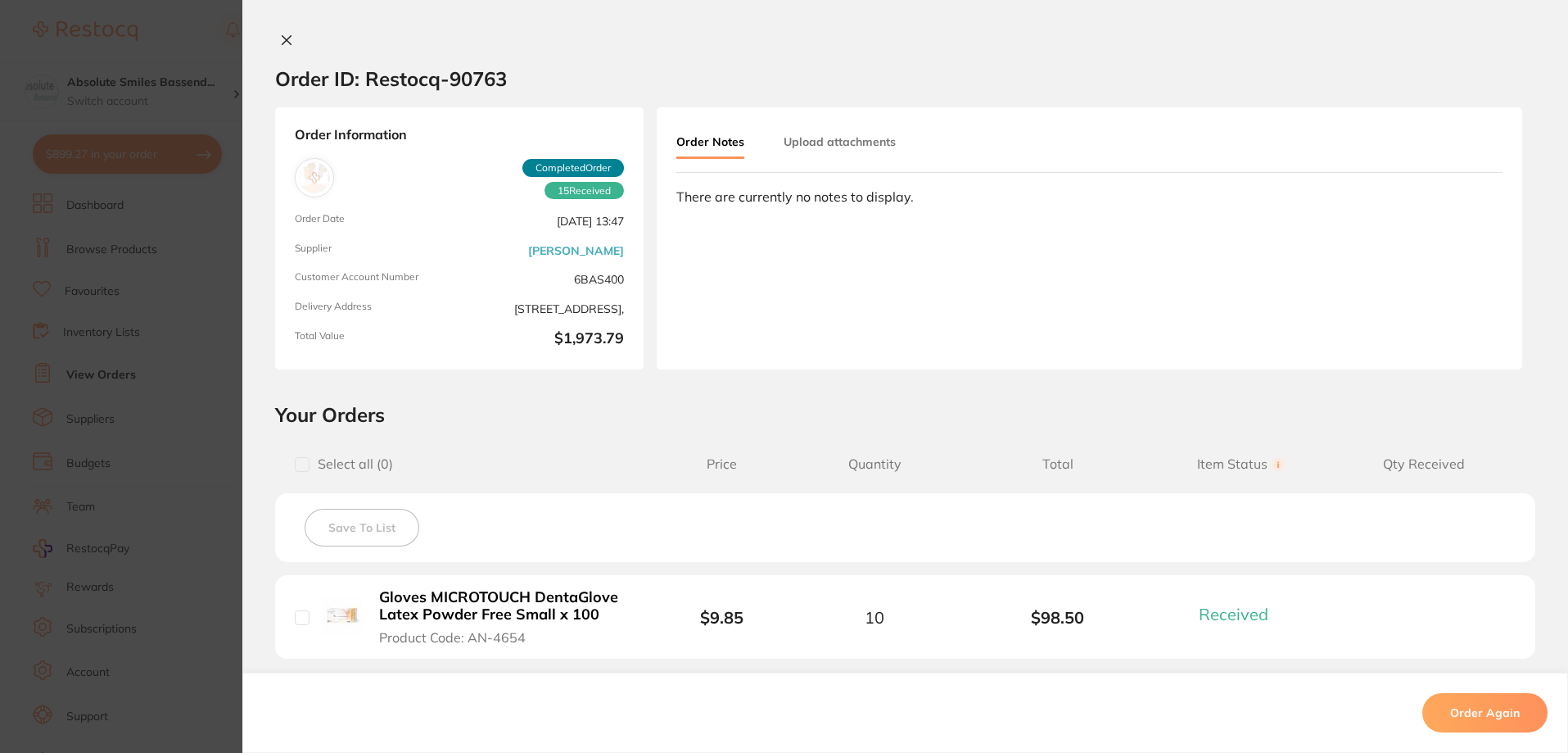
click at [488, 606] on b "Gloves MICROTOUCH DentaGlove Latex Powder Free Small x 100" at bounding box center [506, 606] width 253 height 34
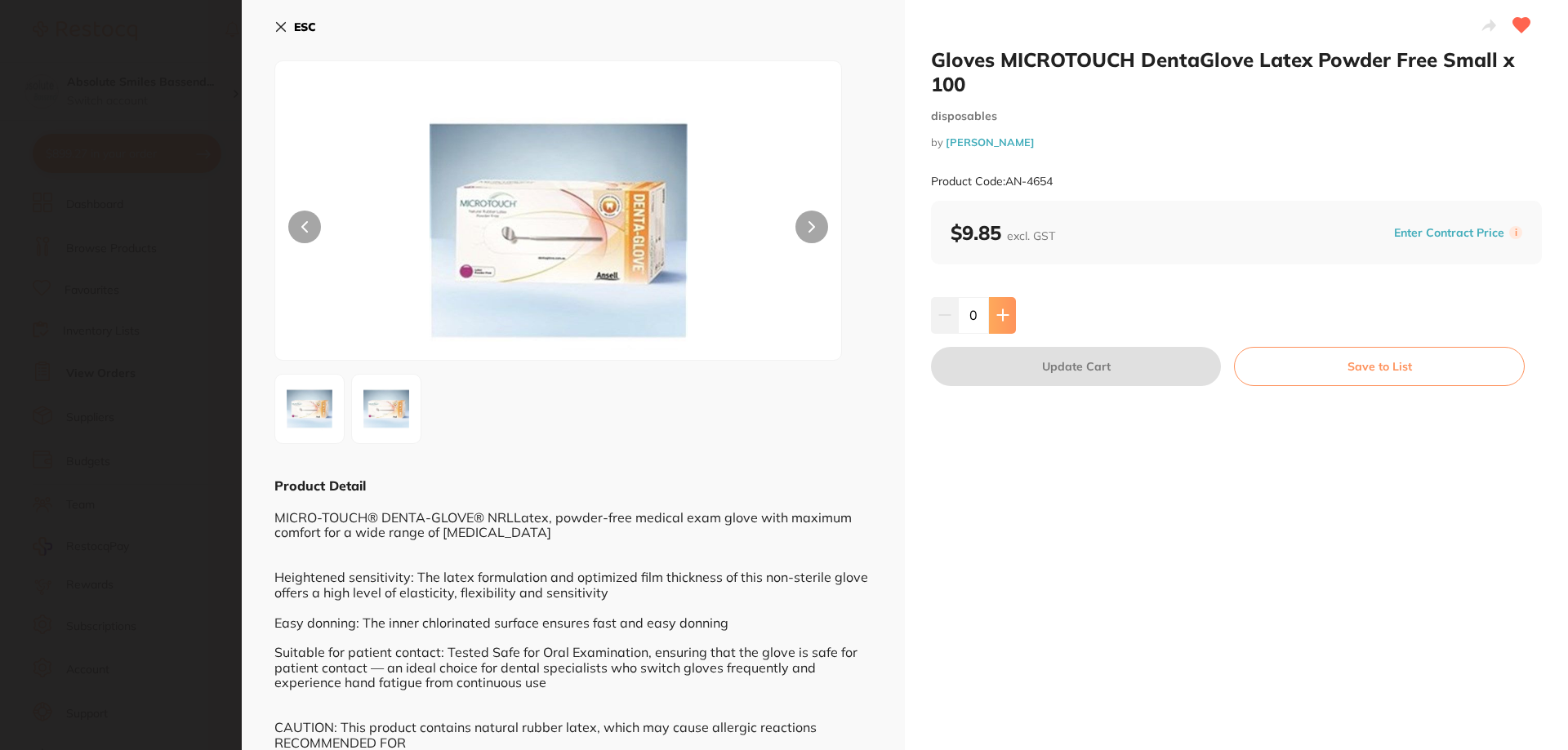
click at [994, 307] on button at bounding box center [1002, 314] width 27 height 36
click at [995, 307] on button at bounding box center [1002, 314] width 27 height 36
click at [996, 307] on button at bounding box center [1002, 314] width 27 height 36
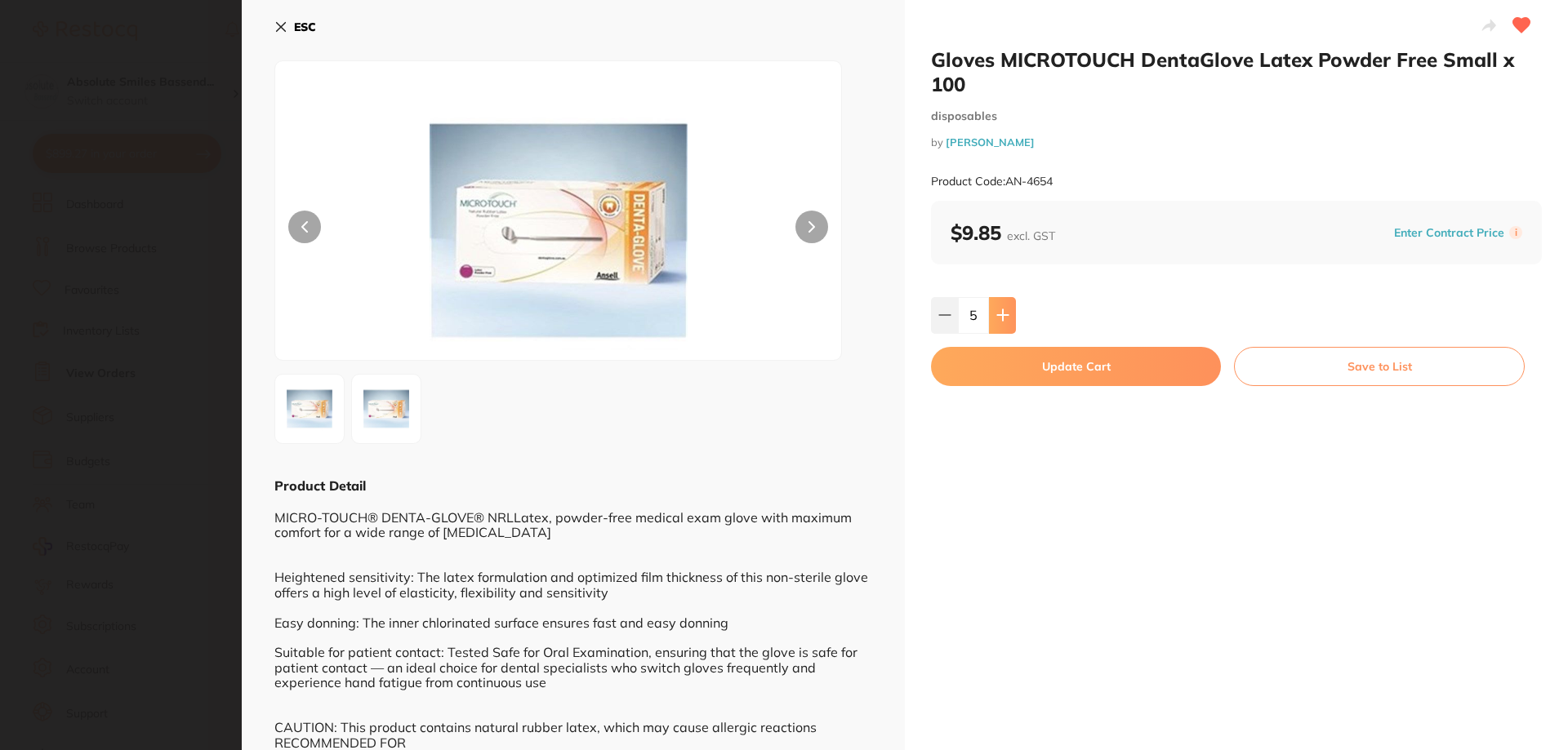
click at [996, 307] on button at bounding box center [1002, 314] width 27 height 36
click at [997, 307] on button at bounding box center [1002, 314] width 27 height 36
click at [998, 306] on button at bounding box center [1002, 314] width 27 height 36
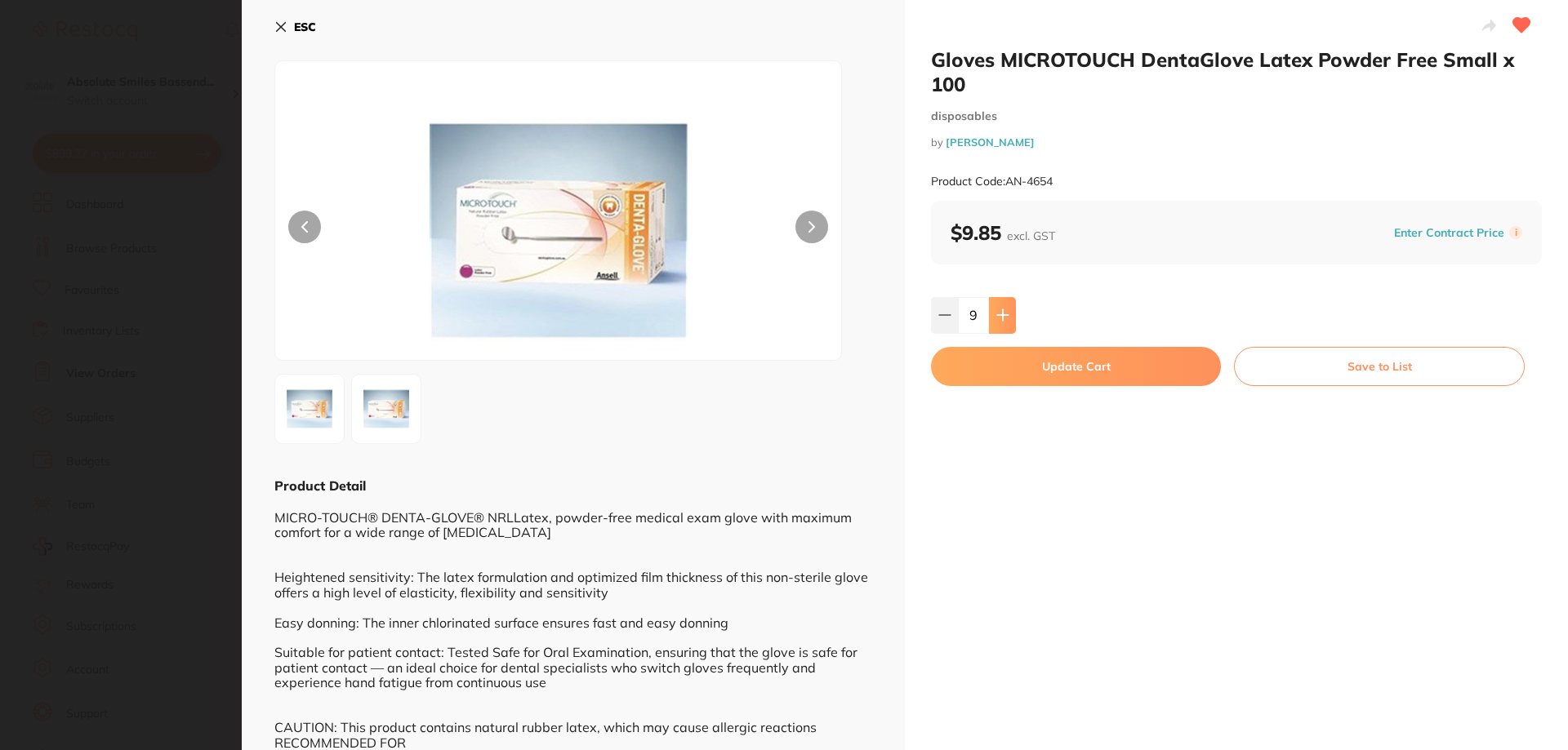
type input "10"
click at [1000, 356] on button "Update Cart" at bounding box center [1075, 366] width 290 height 40
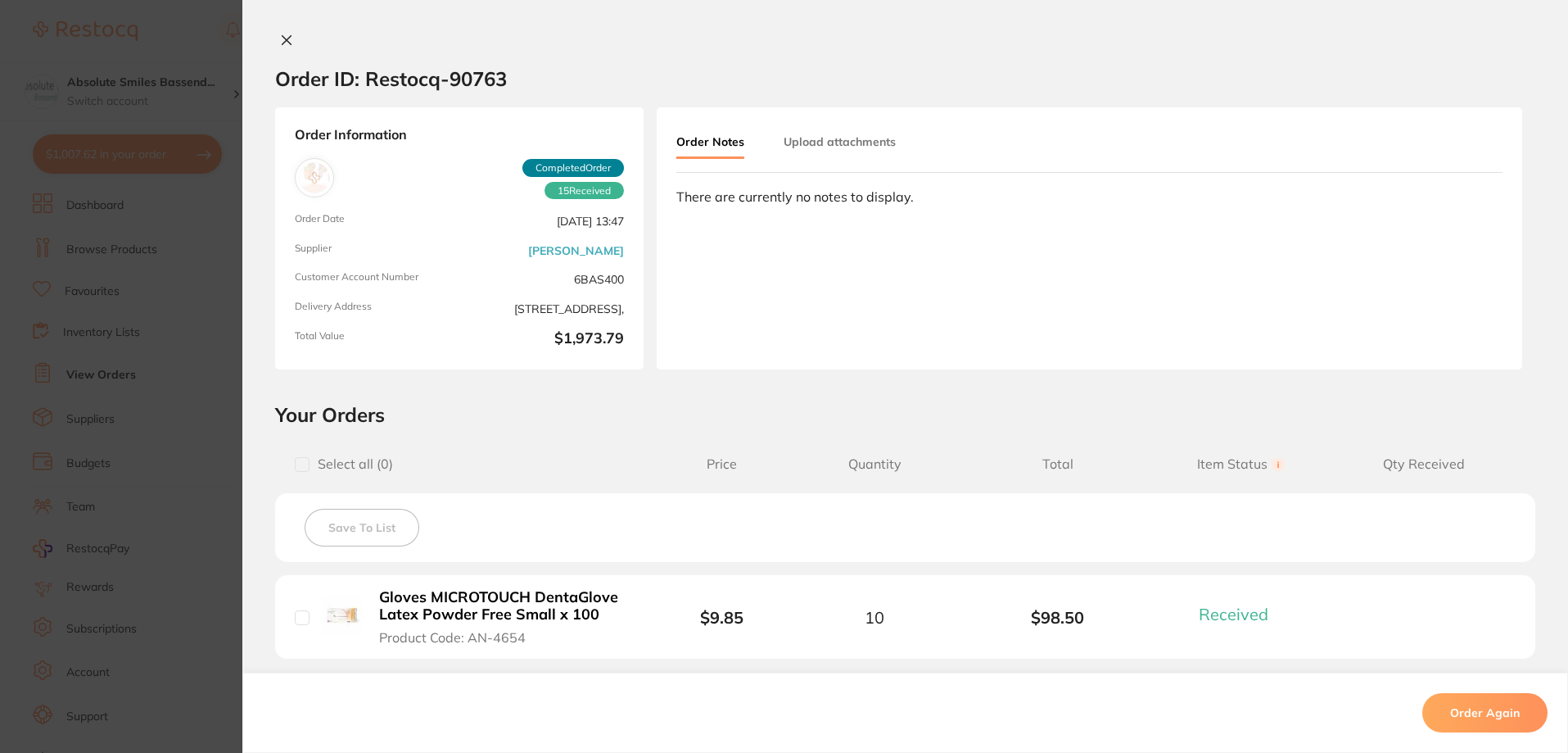
click at [287, 38] on icon at bounding box center [287, 41] width 14 height 14
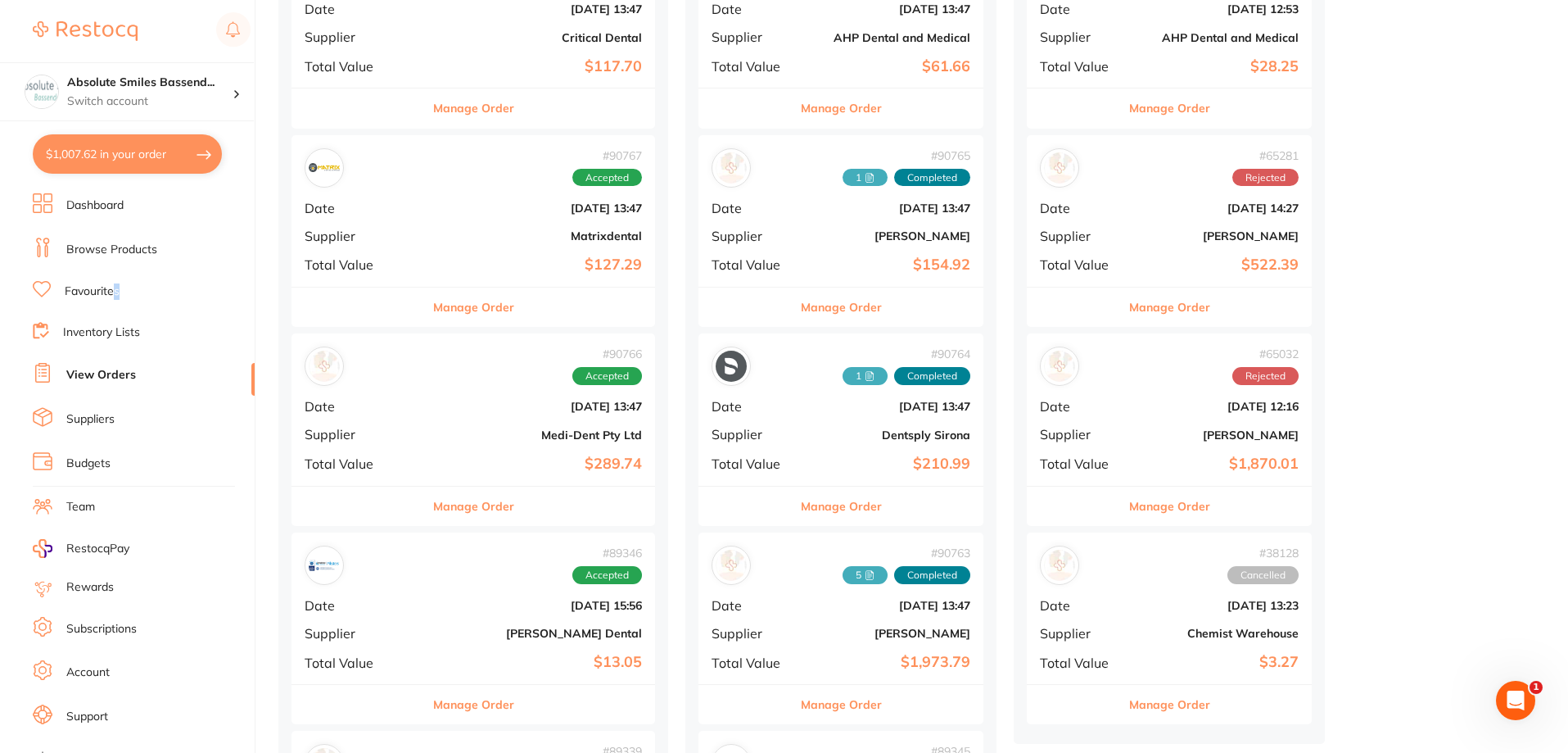
click at [117, 286] on link "Favourites" at bounding box center [92, 291] width 55 height 16
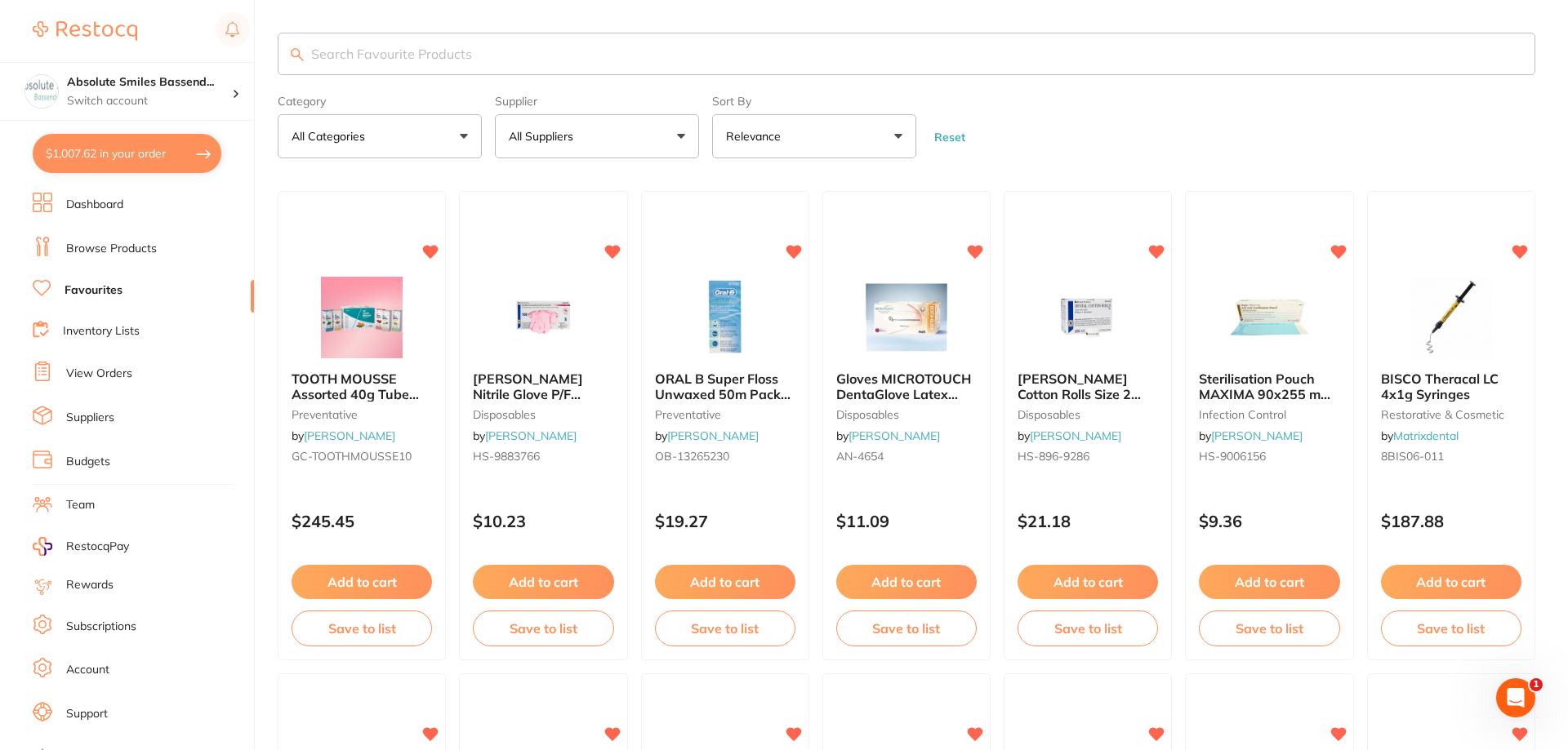
click at [416, 46] on input "search" at bounding box center [906, 54] width 1257 height 42
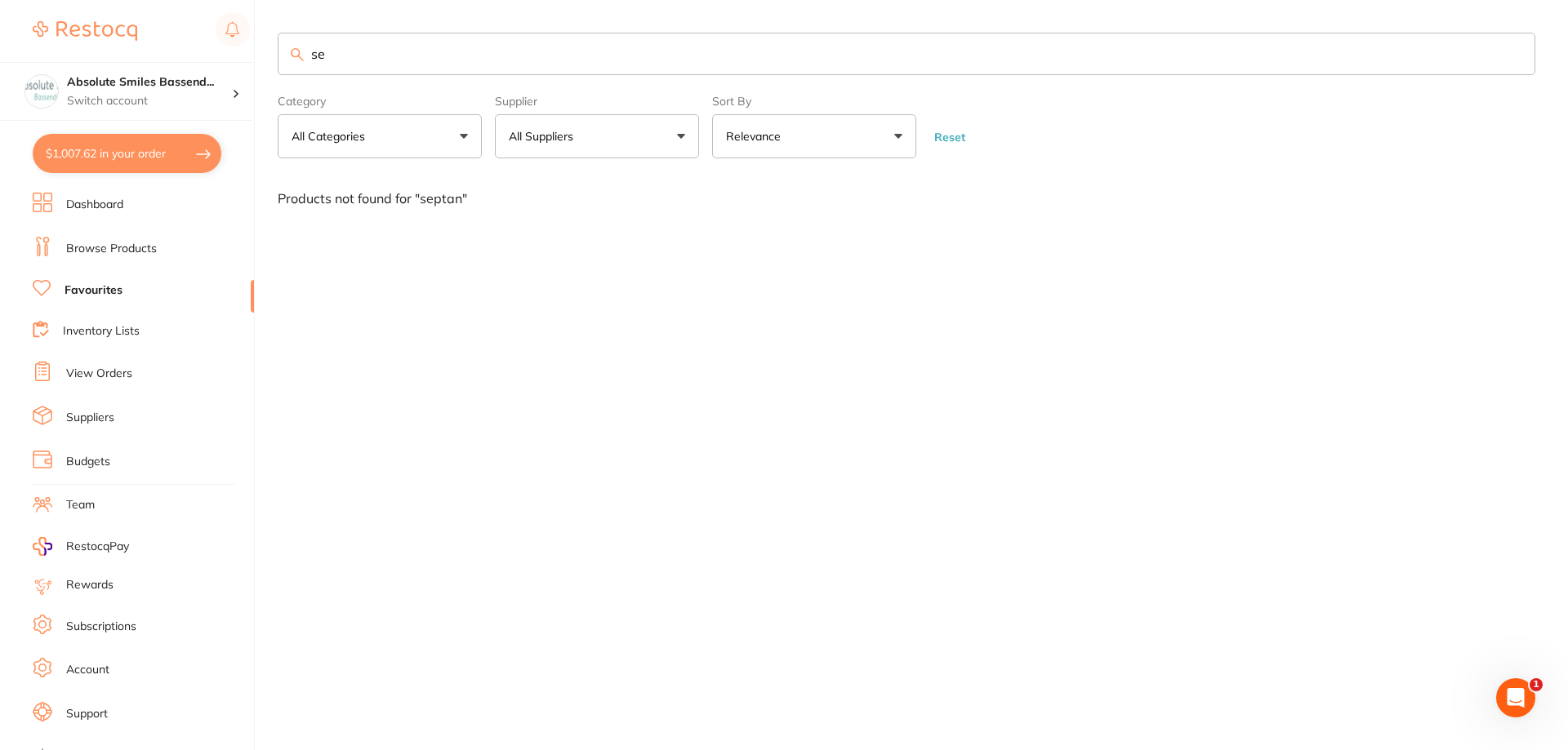
type input "s"
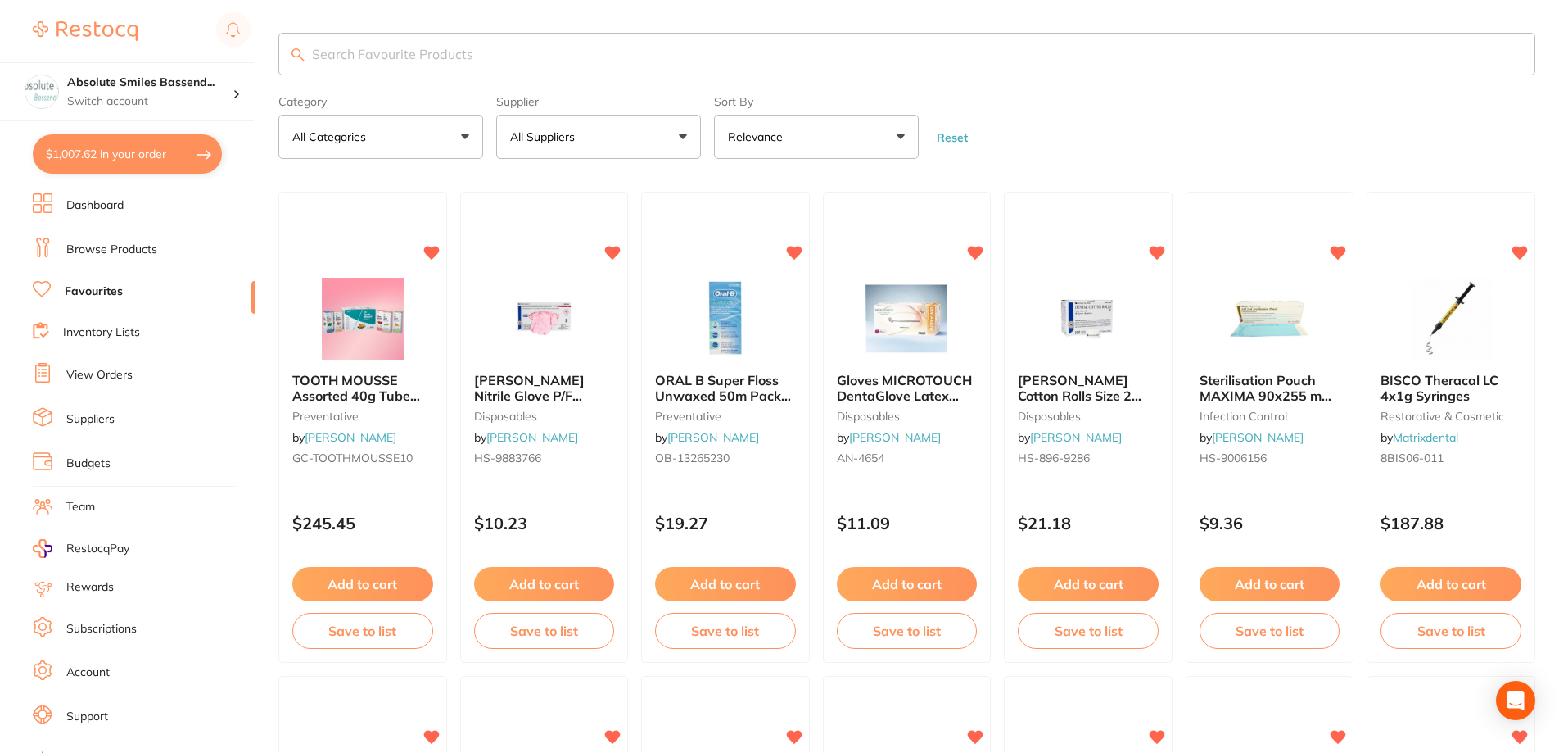
click at [145, 248] on link "Browse Products" at bounding box center [112, 250] width 91 height 16
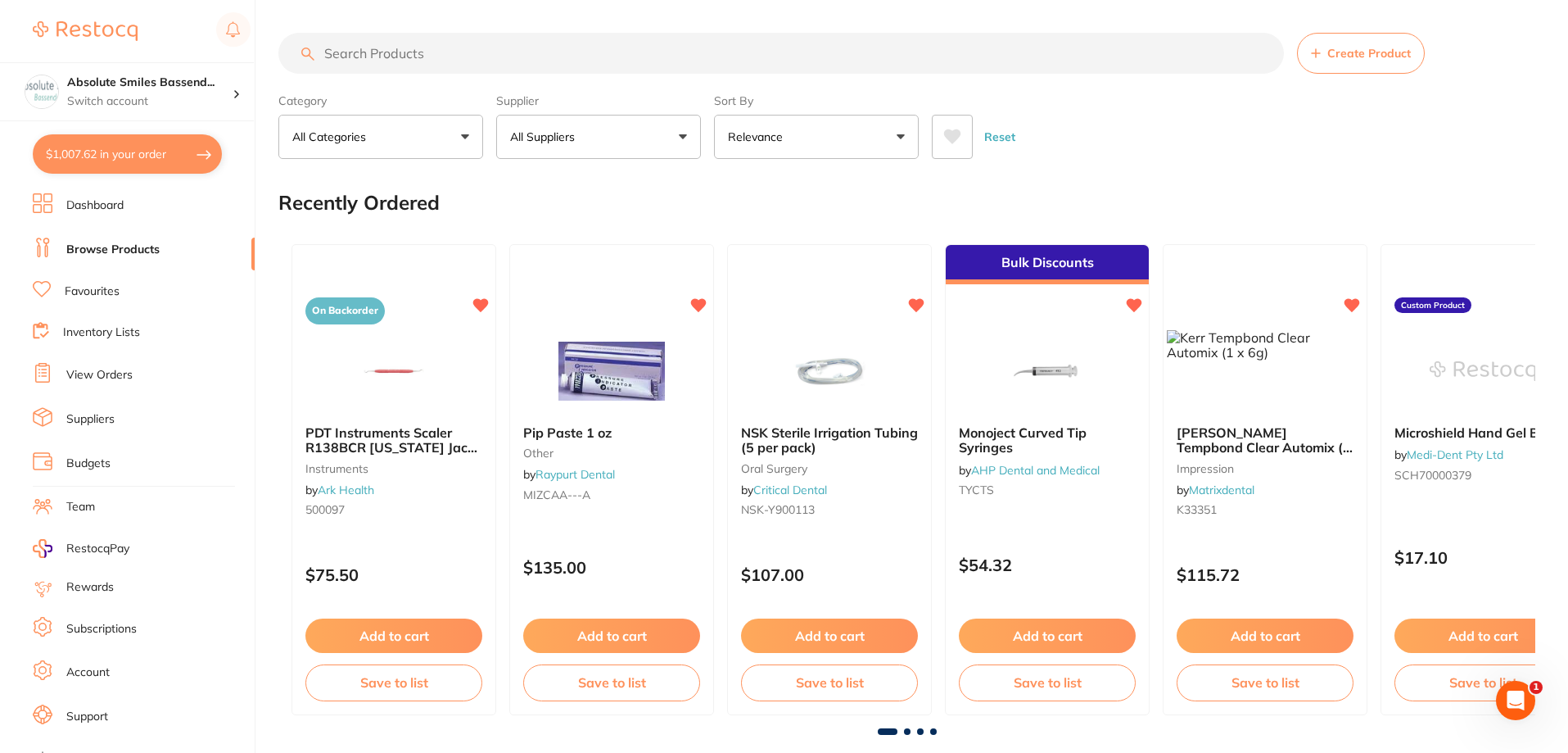
click at [376, 49] on input "search" at bounding box center [782, 53] width 1006 height 41
type input "septanest"
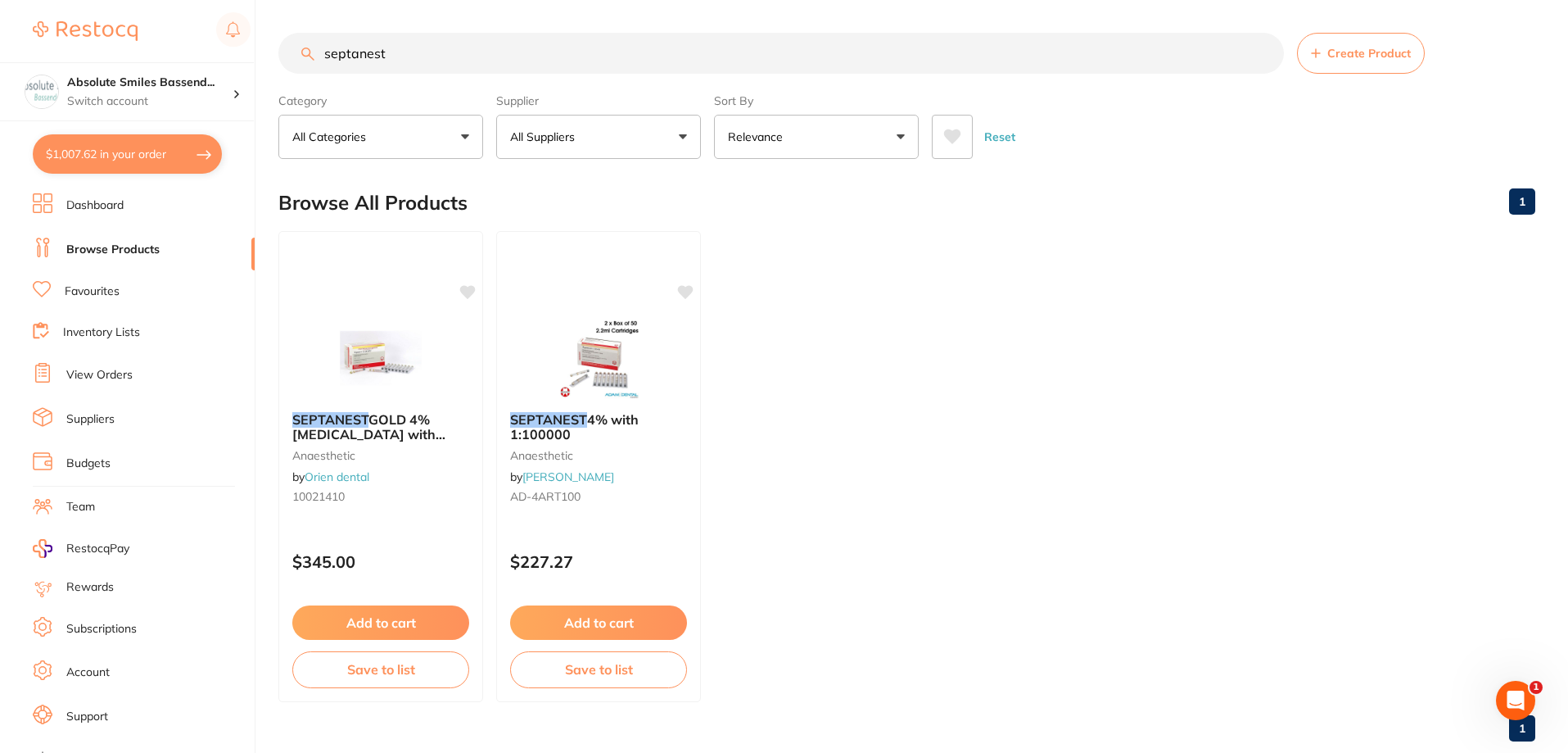
type input "septanest"
click at [102, 368] on link "View Orders" at bounding box center [100, 375] width 67 height 16
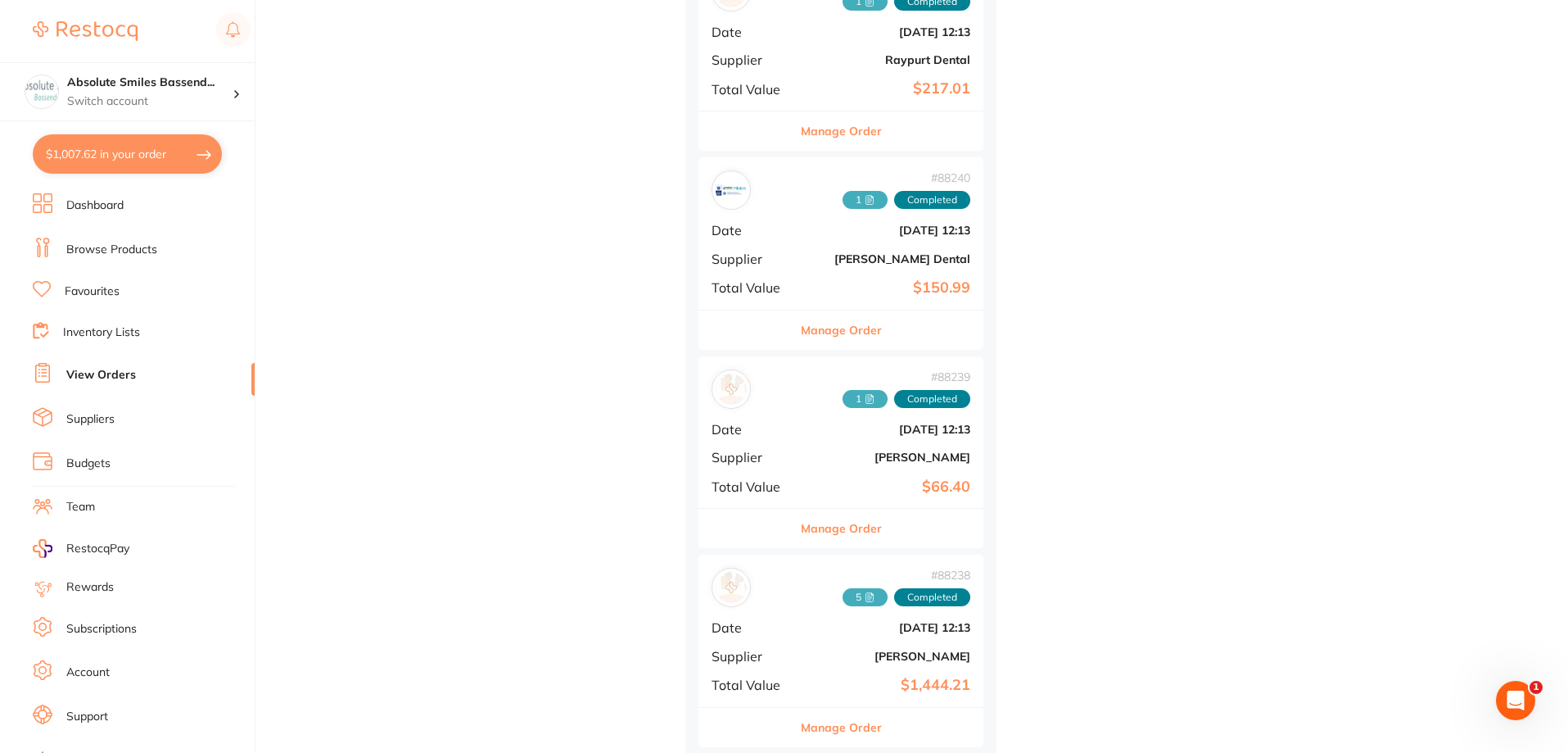
scroll to position [2458, 0]
click at [854, 723] on button "Manage Order" at bounding box center [842, 726] width 81 height 40
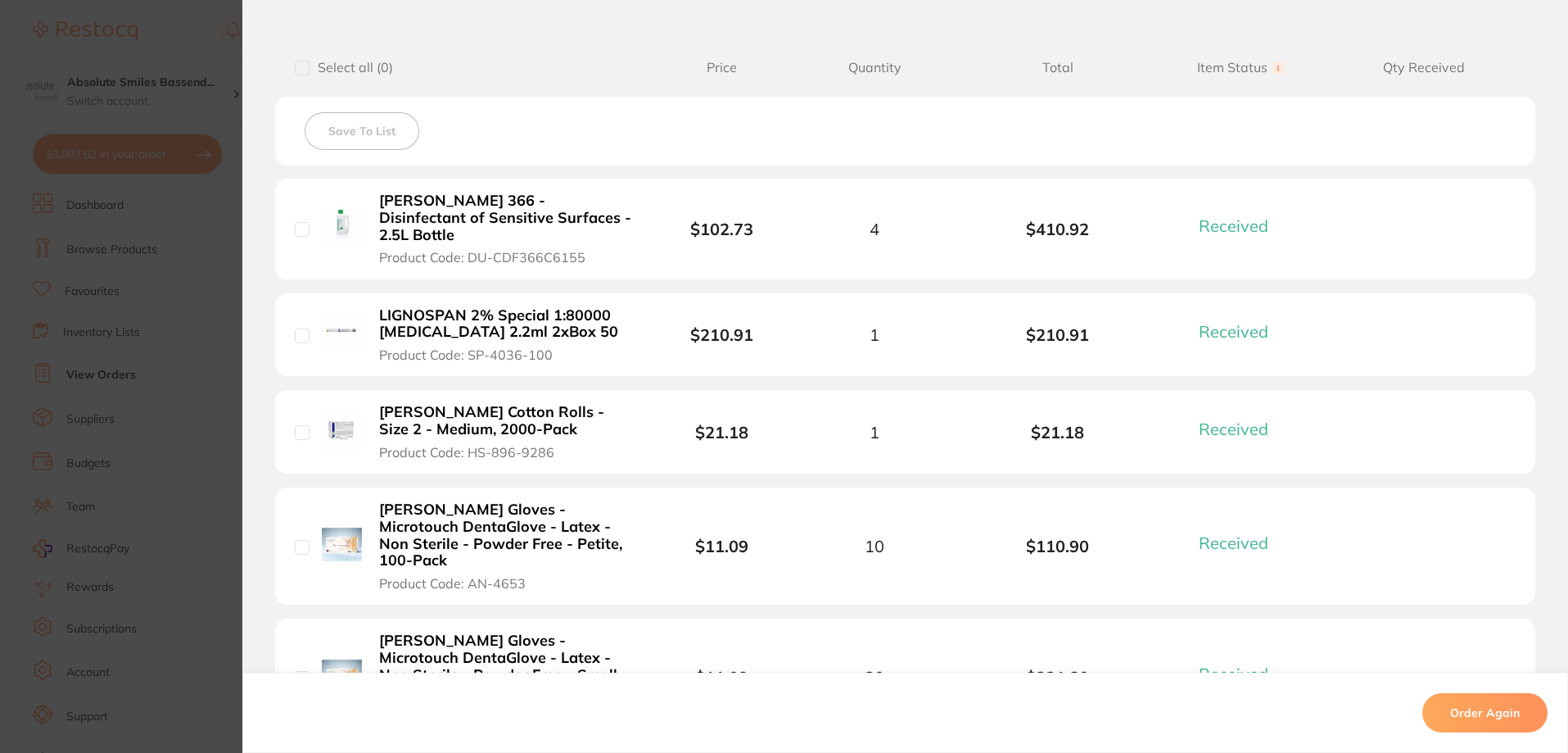
scroll to position [409, 0]
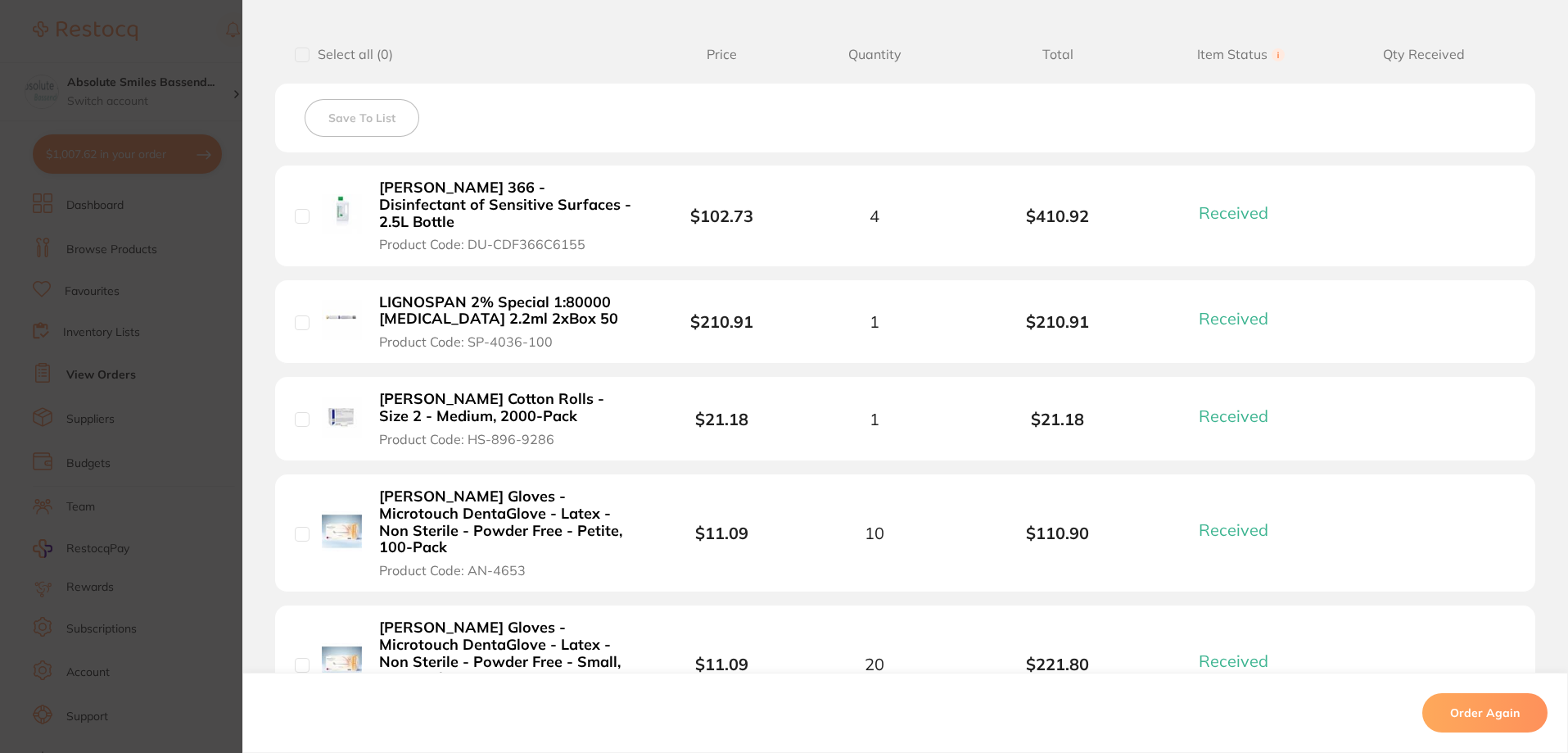
click at [522, 281] on li "LIGNOSPAN 2% Special 1:80000 [MEDICAL_DATA] 2.2ml 2xBox 50 Product Code: SP-403…" at bounding box center [904, 322] width 1260 height 84
drag, startPoint x: 522, startPoint y: 277, endPoint x: 720, endPoint y: 301, distance: 199.4
click at [522, 294] on b "LIGNOSPAN 2% Special 1:80000 [MEDICAL_DATA] 2.2ml 2xBox 50" at bounding box center [506, 311] width 253 height 34
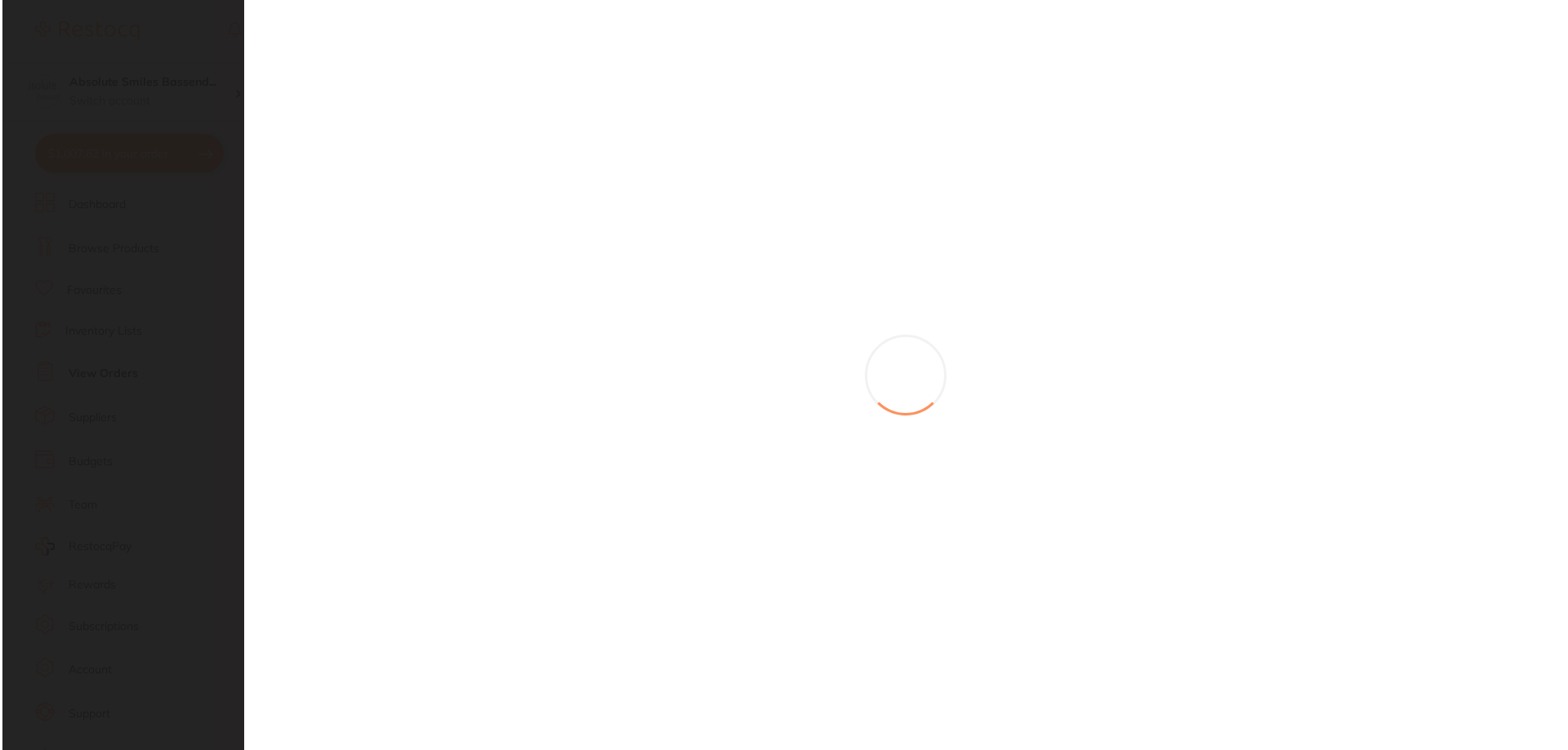
scroll to position [0, 0]
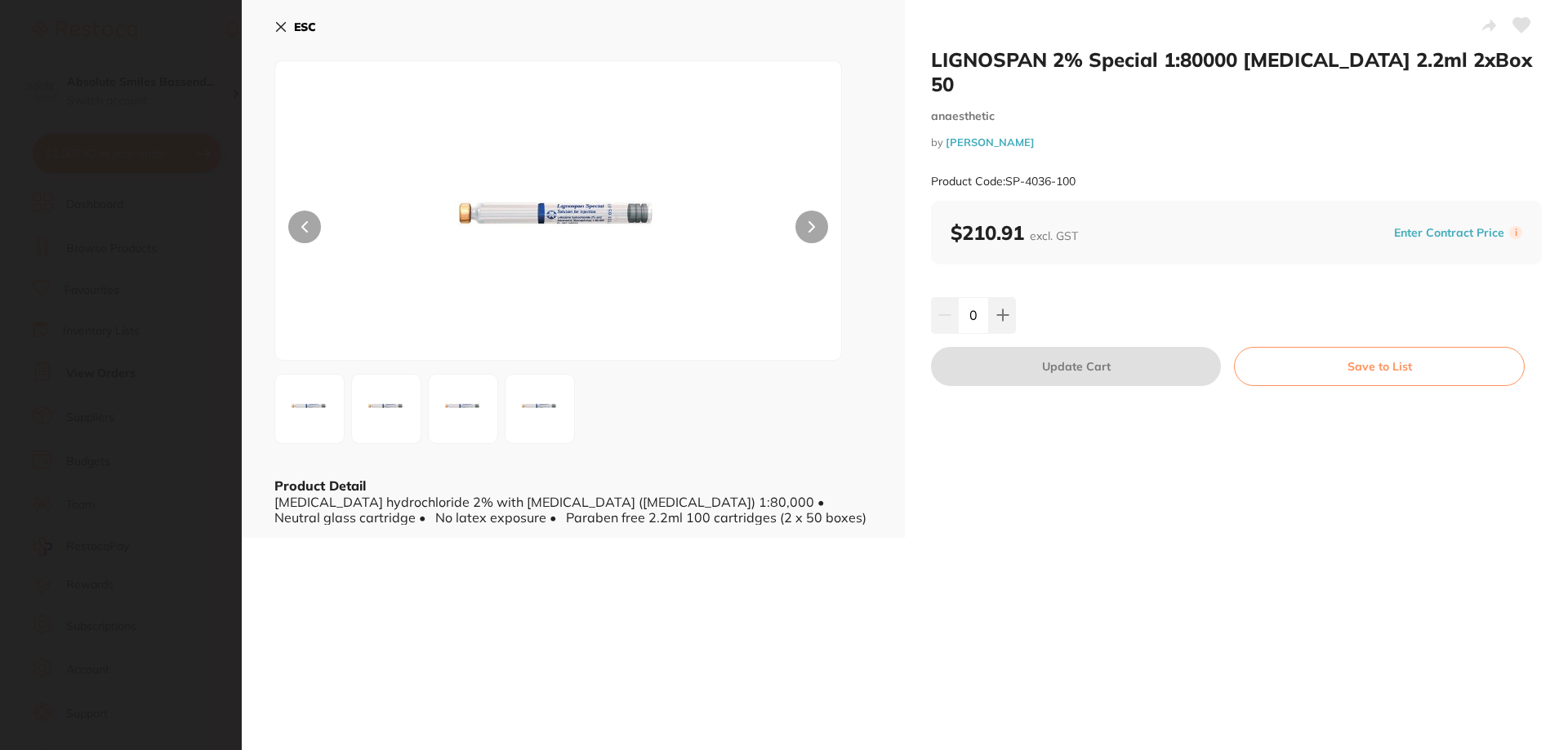
click at [1004, 308] on icon at bounding box center [1003, 315] width 14 height 13
type input "1"
click at [1031, 347] on button "Update Cart" at bounding box center [1075, 366] width 290 height 40
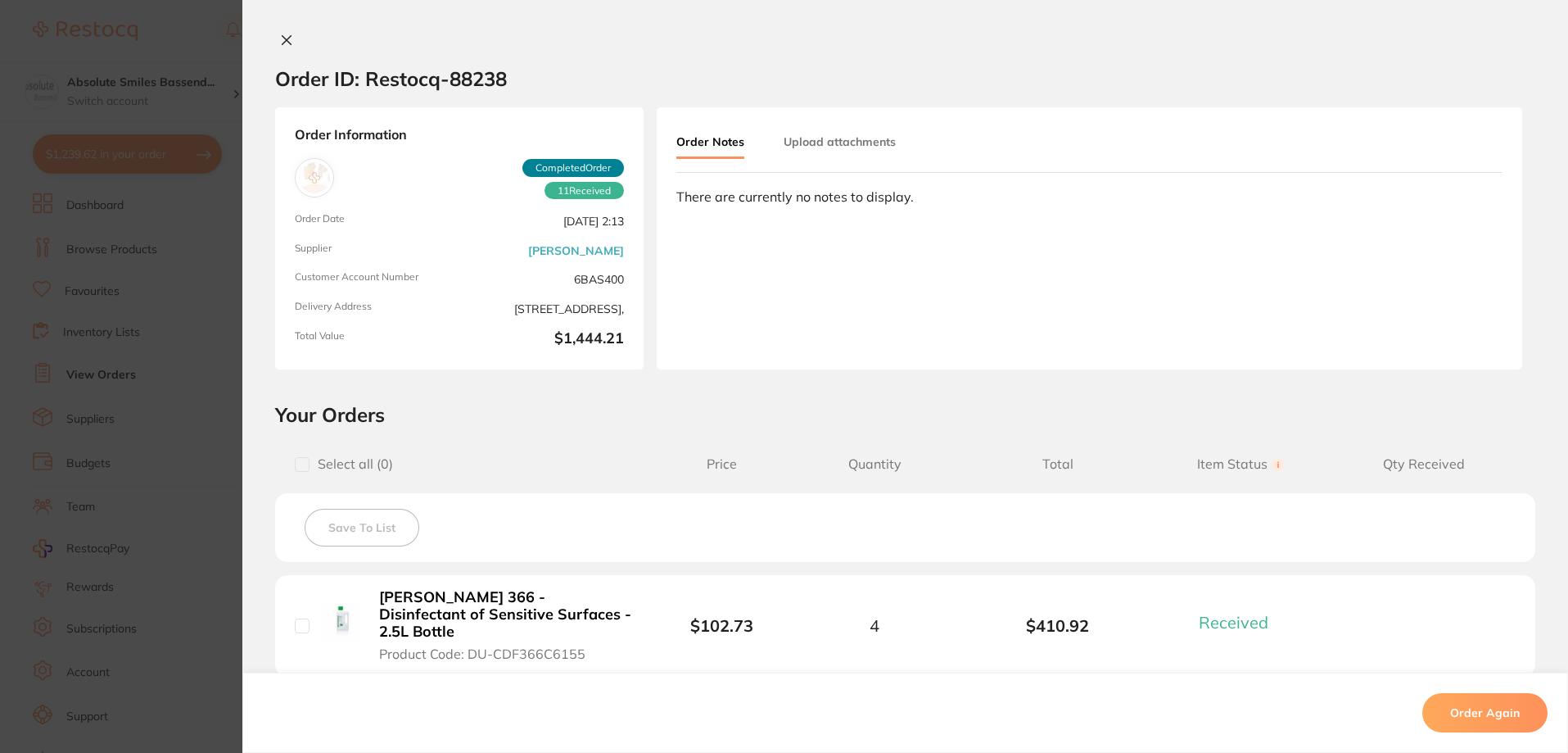
click at [281, 36] on icon at bounding box center [287, 41] width 14 height 14
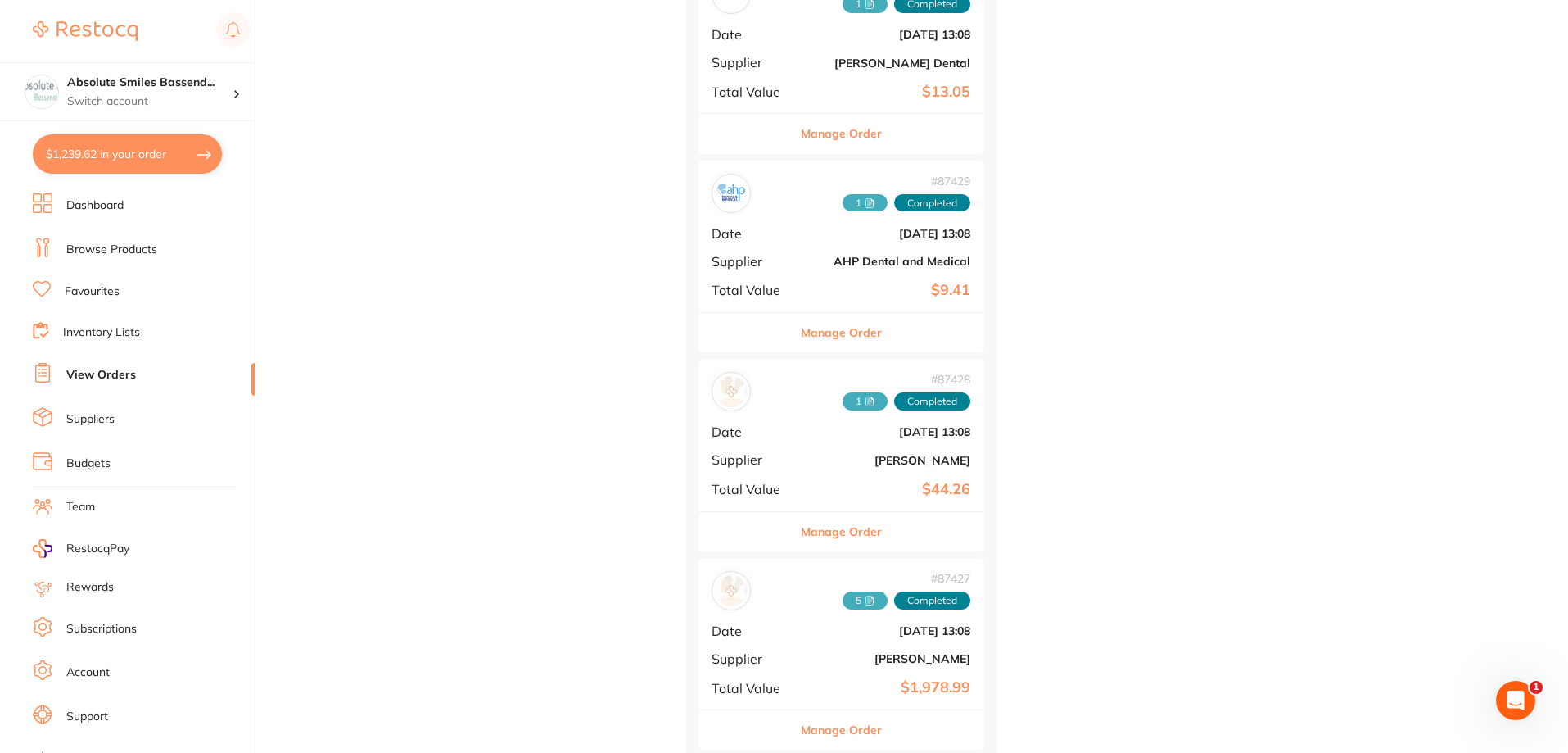
scroll to position [3688, 0]
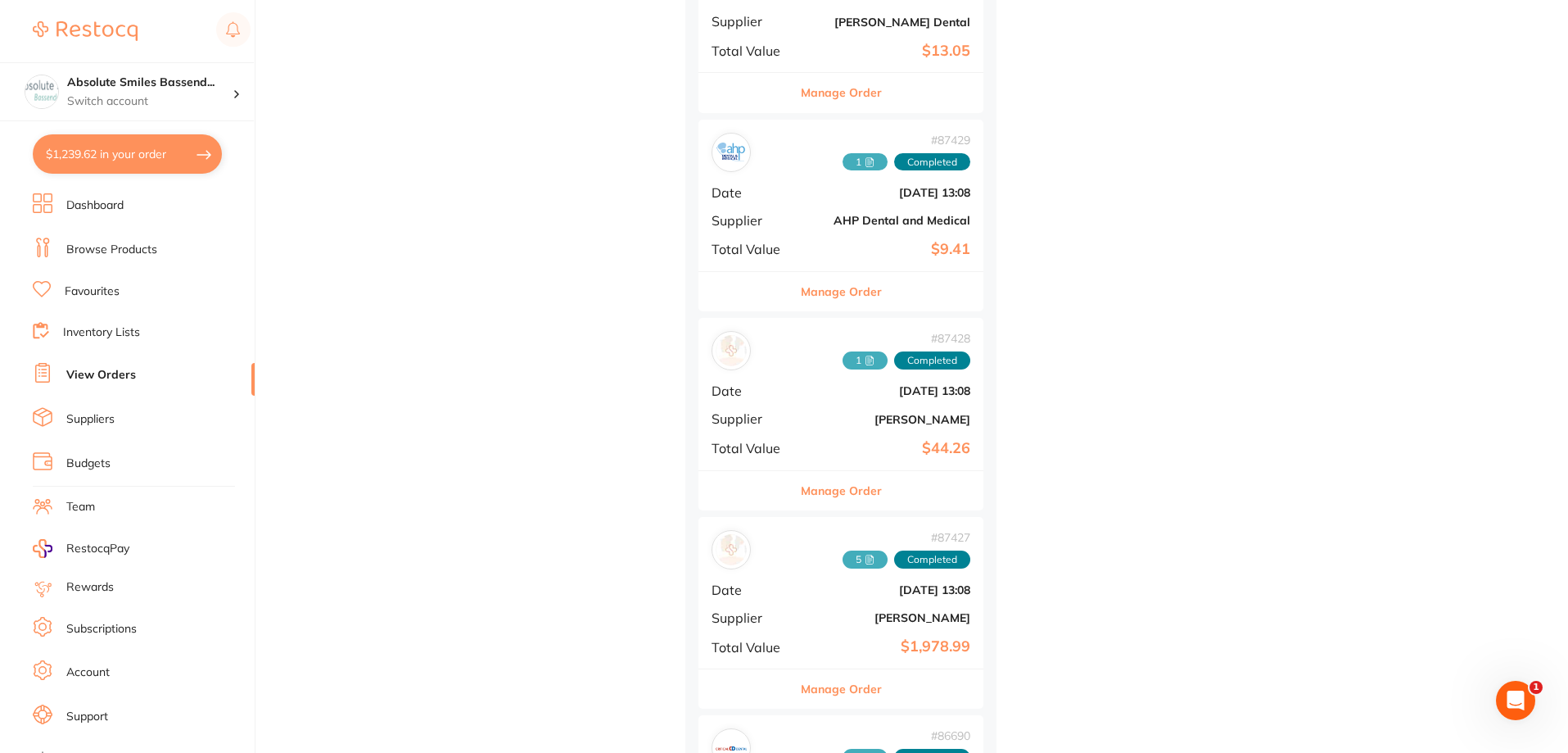
click at [866, 677] on button "Manage Order" at bounding box center [842, 689] width 81 height 40
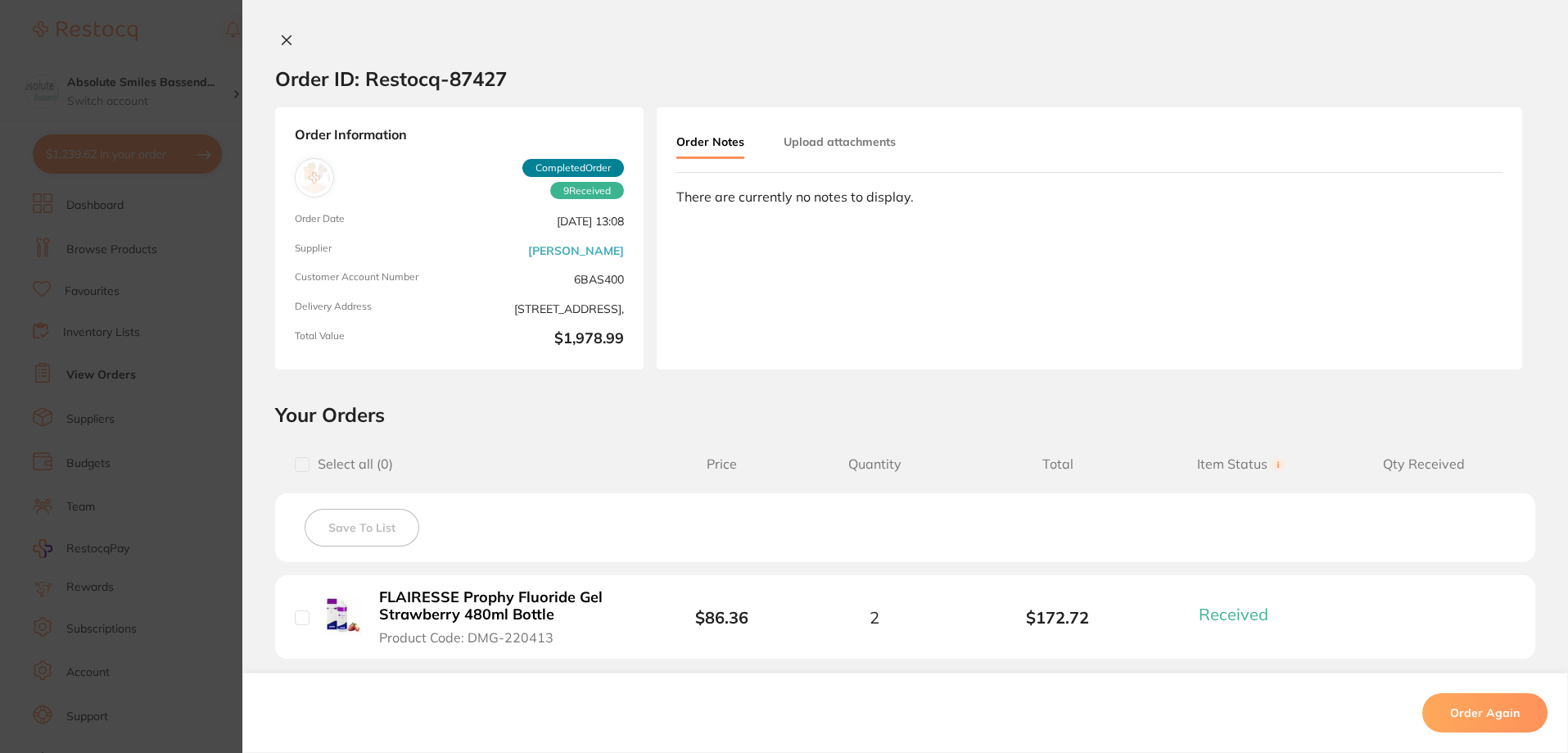
click at [275, 35] on button at bounding box center [286, 42] width 23 height 17
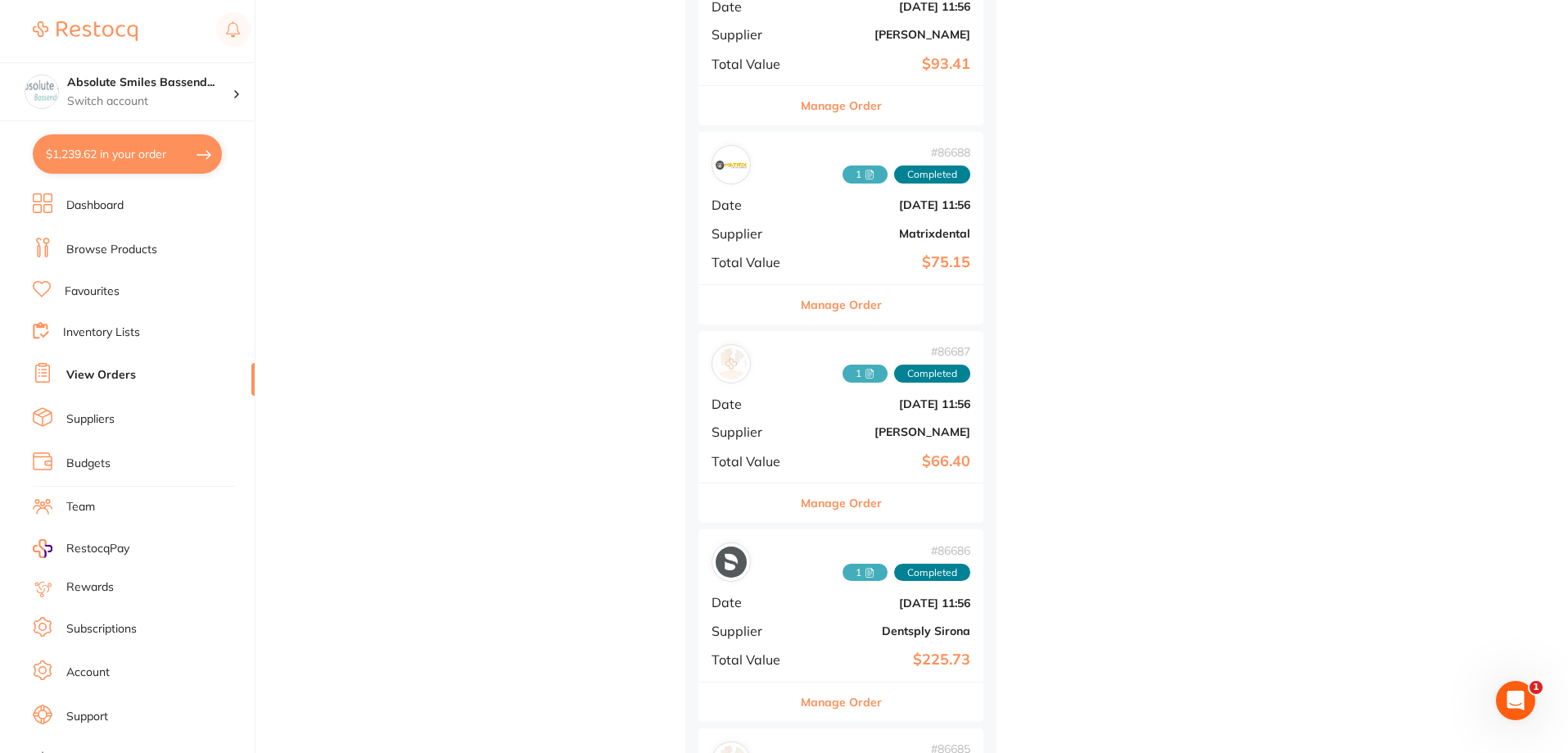
scroll to position [4671, 0]
click at [847, 495] on button "Manage Order" at bounding box center [842, 500] width 81 height 40
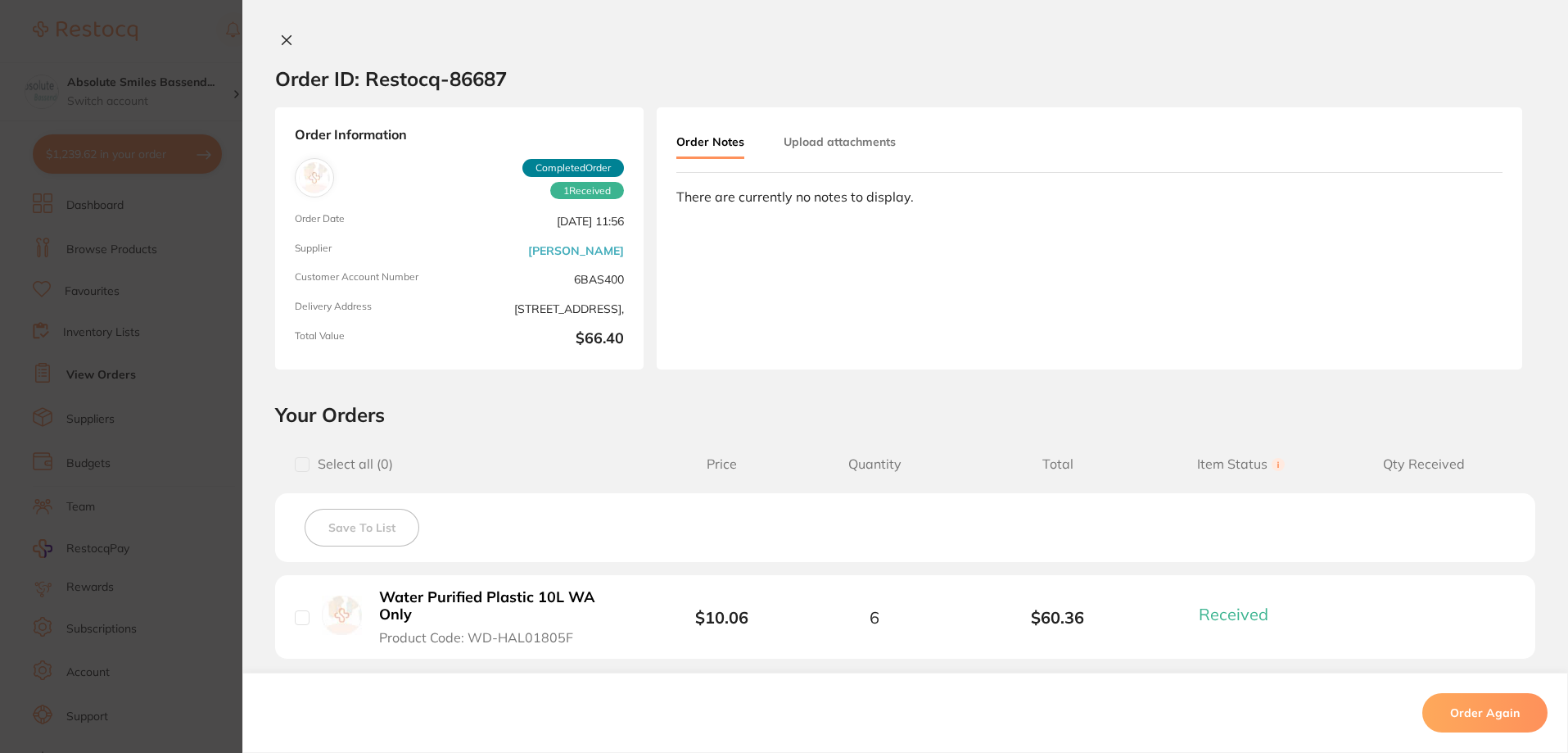
click at [275, 42] on button at bounding box center [286, 42] width 23 height 17
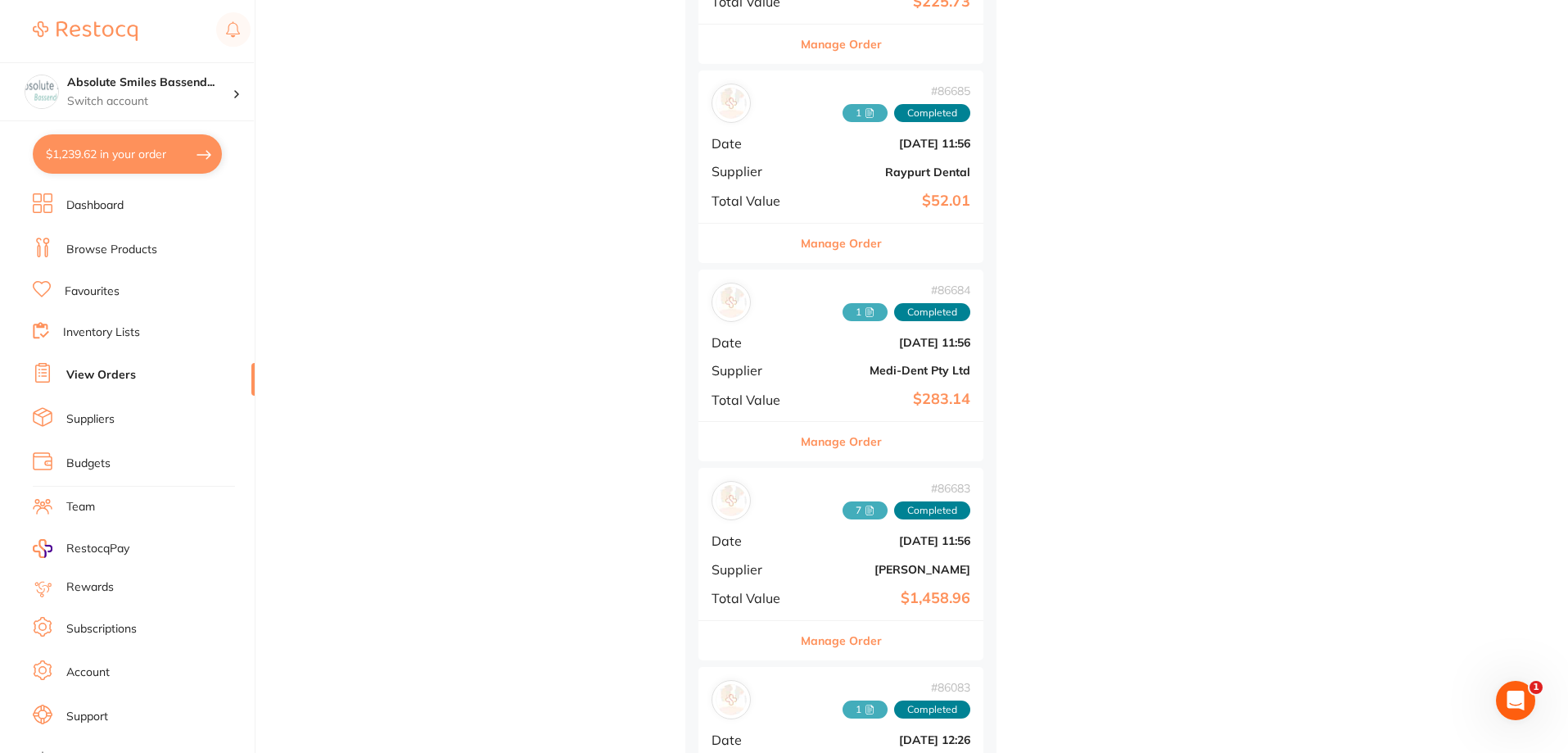
scroll to position [5408, 0]
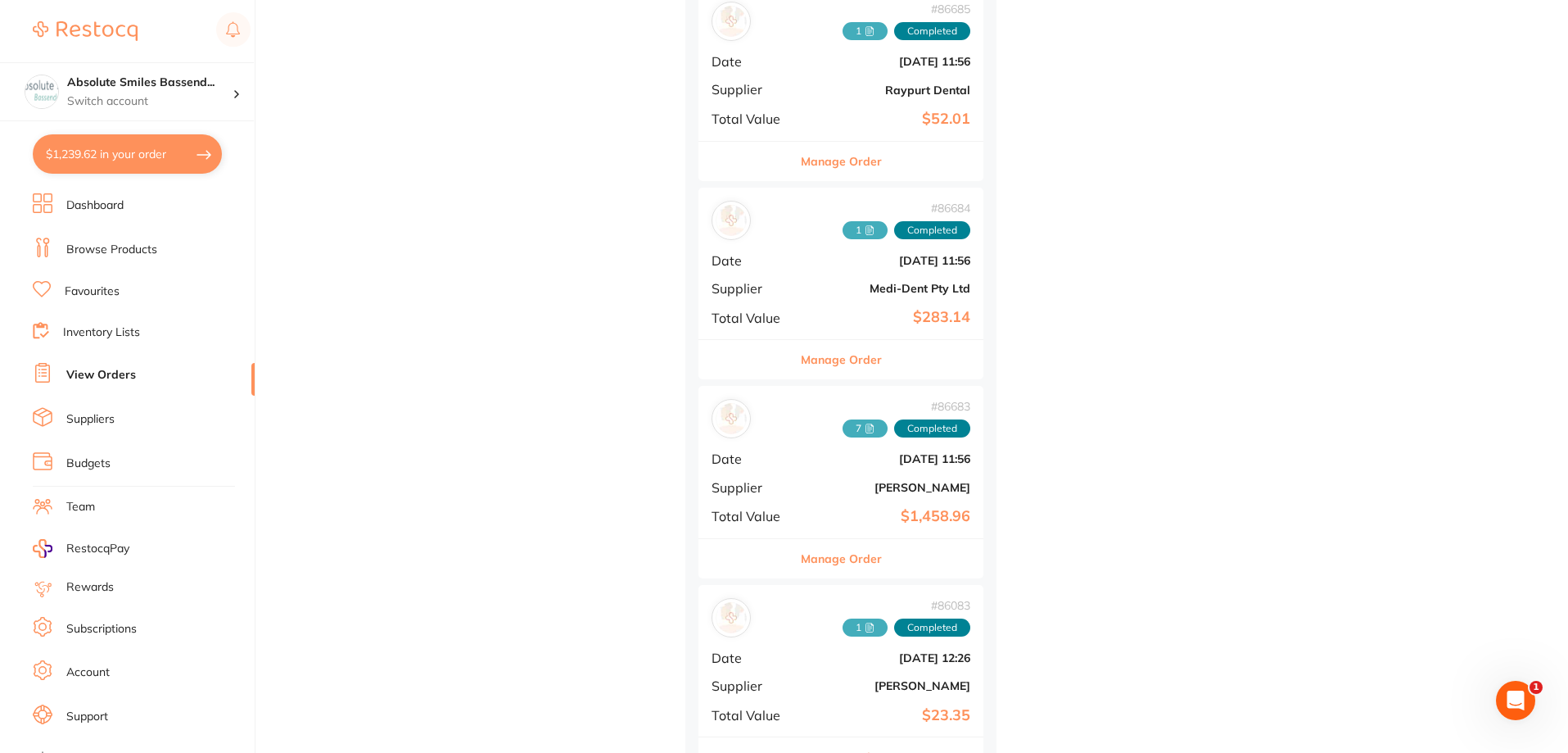
click at [856, 558] on button "Manage Order" at bounding box center [842, 558] width 81 height 40
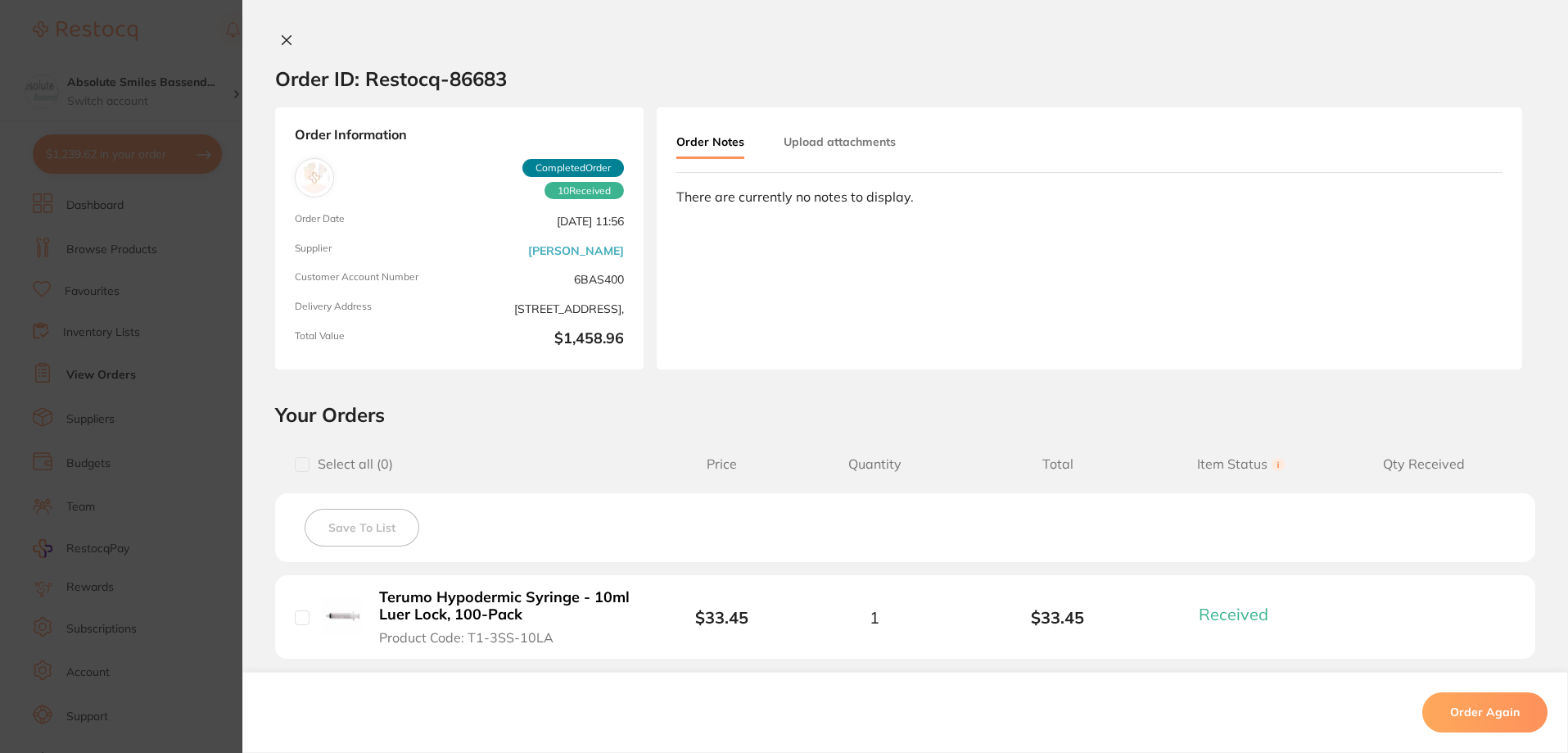
click at [283, 41] on icon at bounding box center [286, 40] width 9 height 9
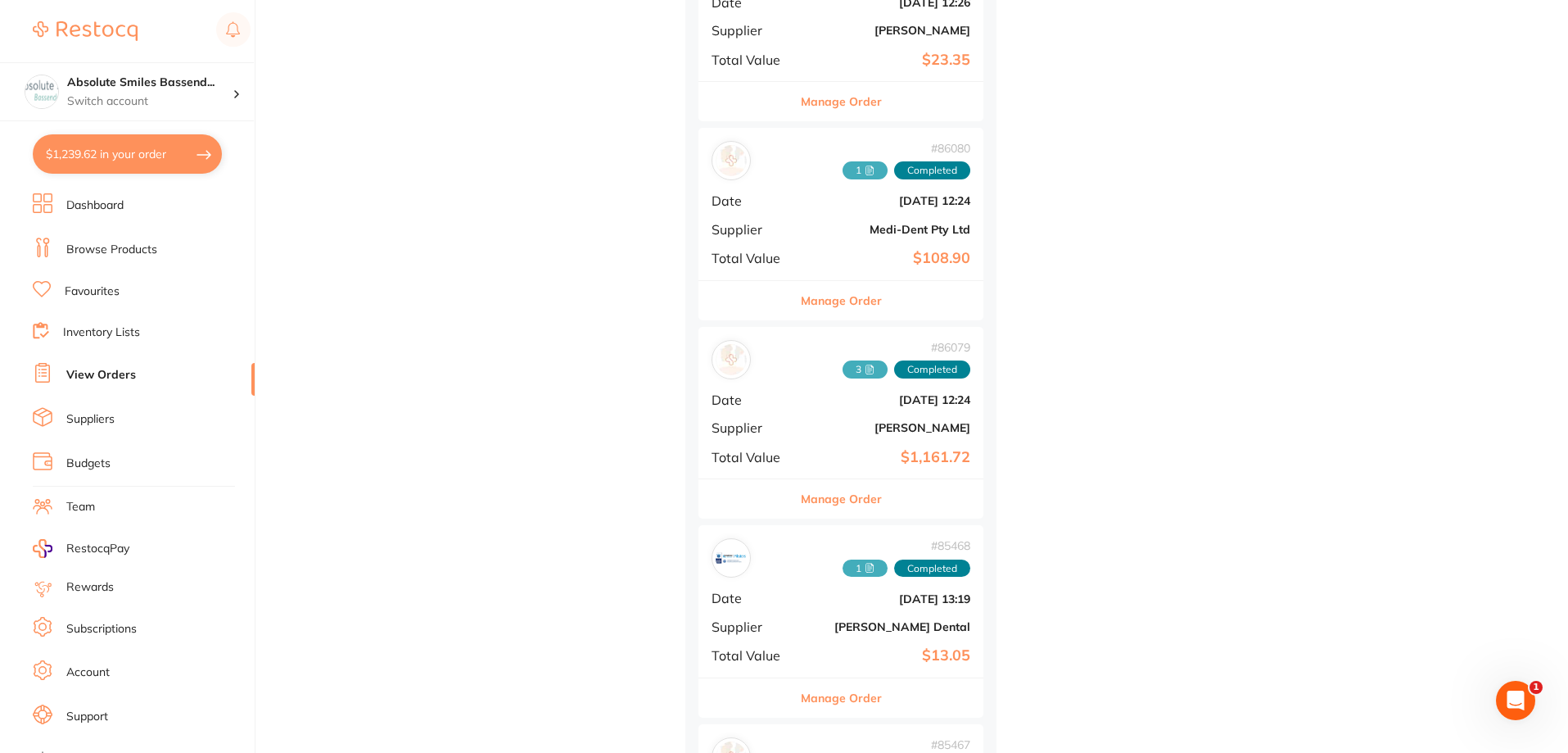
click at [826, 482] on button "Manage Order" at bounding box center [842, 498] width 81 height 40
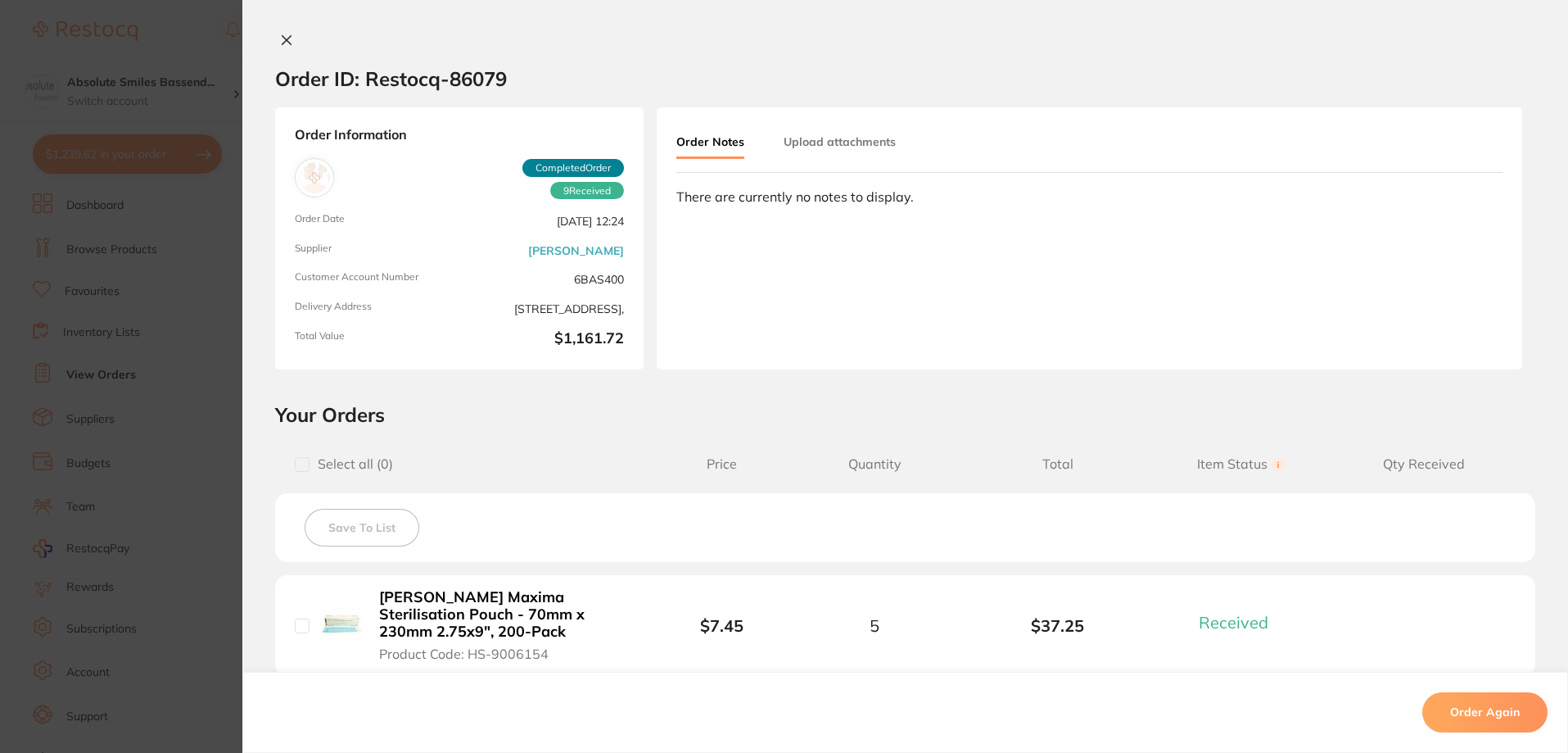
click at [282, 45] on icon at bounding box center [287, 41] width 14 height 14
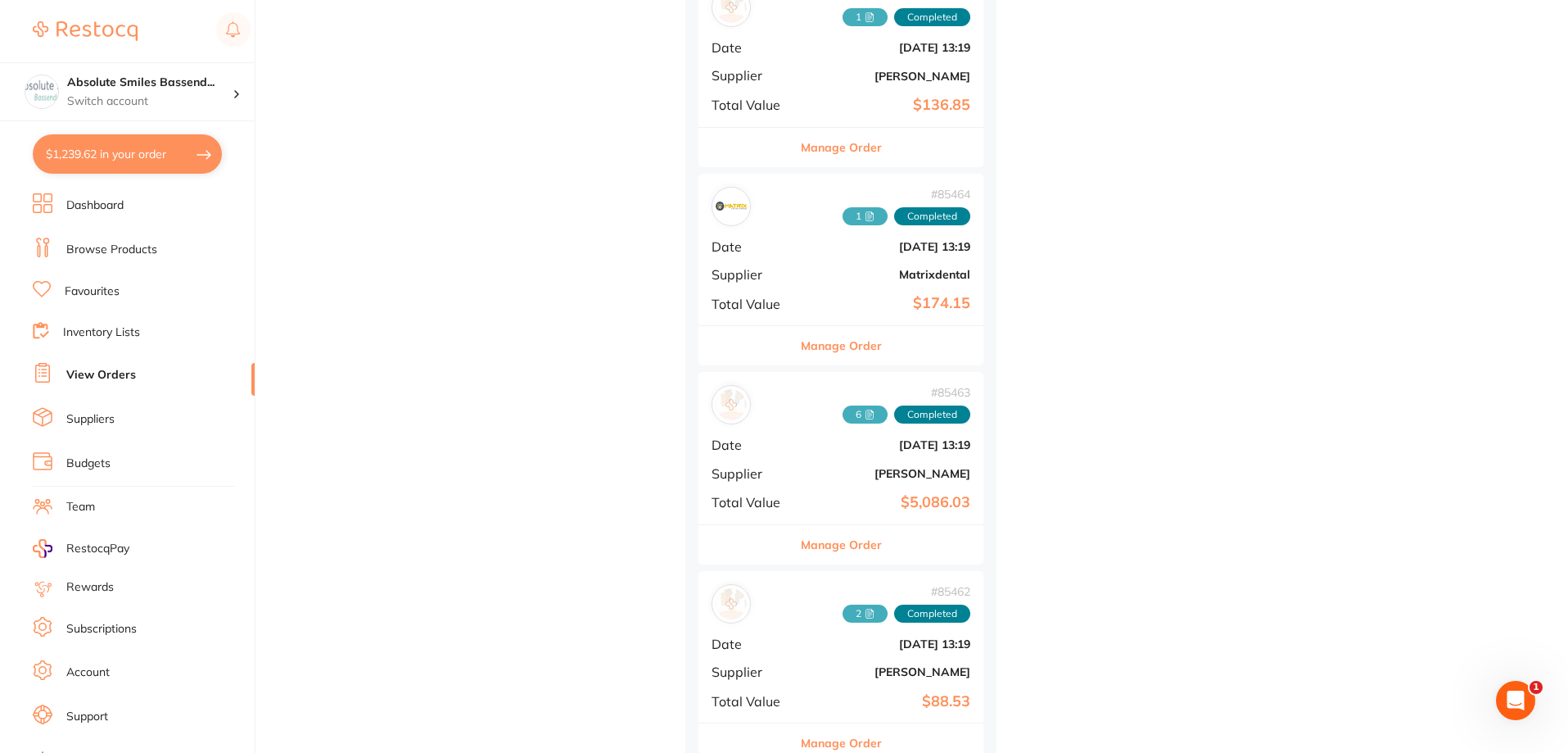
drag, startPoint x: 841, startPoint y: 539, endPoint x: 540, endPoint y: 523, distance: 301.4
click at [841, 538] on button "Manage Order" at bounding box center [842, 545] width 81 height 40
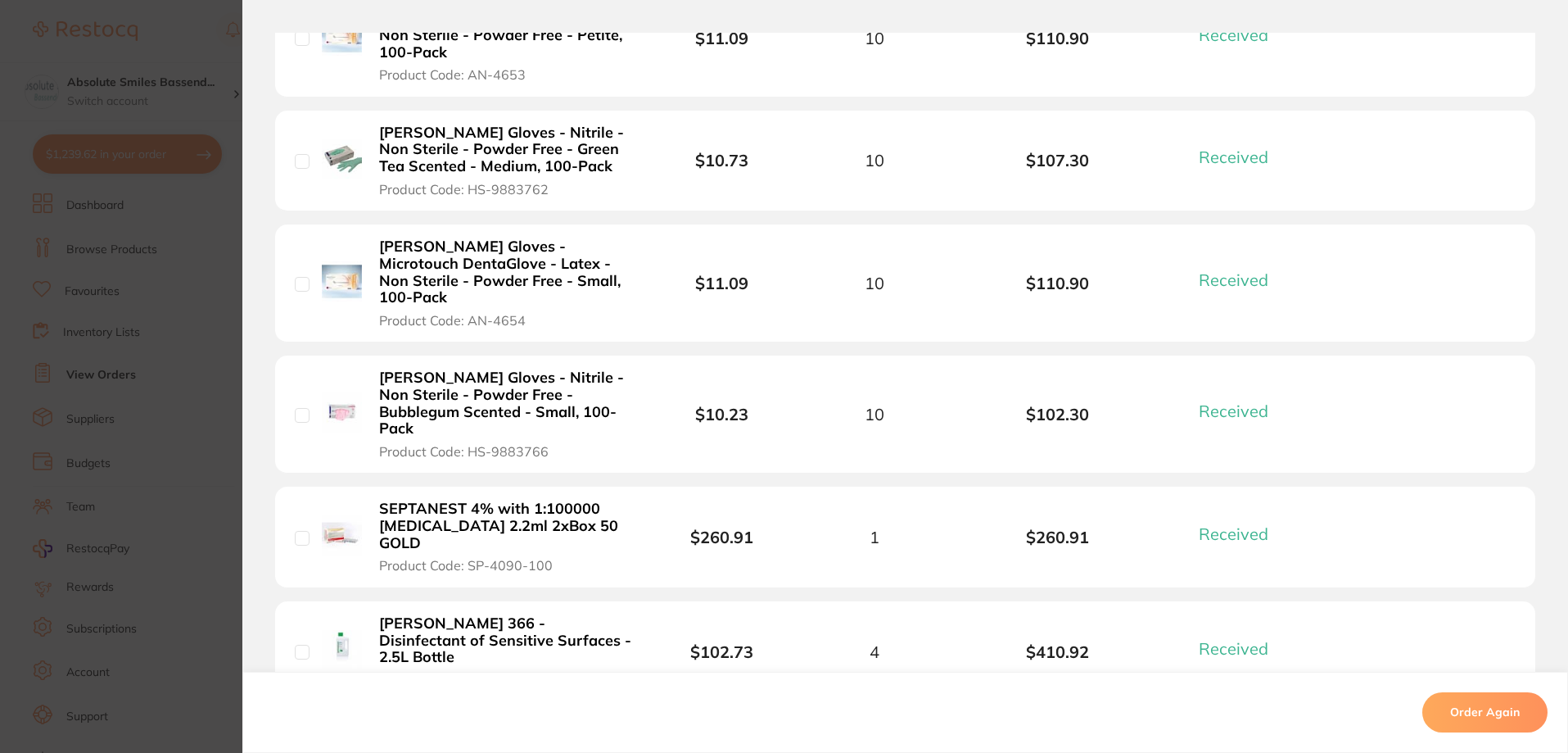
click at [500, 500] on b "SEPTANEST 4% with 1:100000 [MEDICAL_DATA] 2.2ml 2xBox 50 GOLD" at bounding box center [506, 526] width 253 height 50
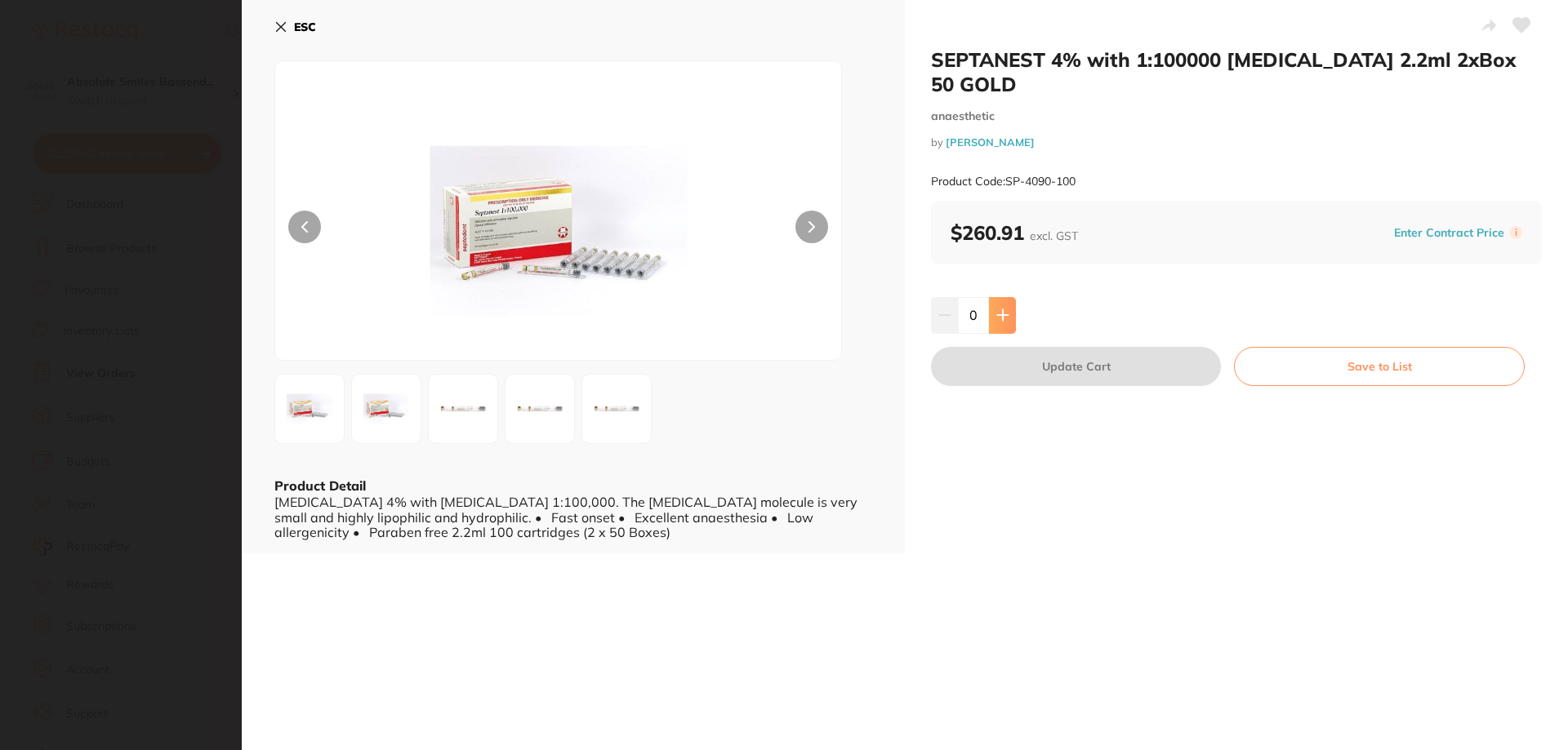
click at [1009, 297] on button at bounding box center [1002, 314] width 27 height 36
type input "1"
click at [1014, 347] on button "Update Cart" at bounding box center [1075, 366] width 290 height 40
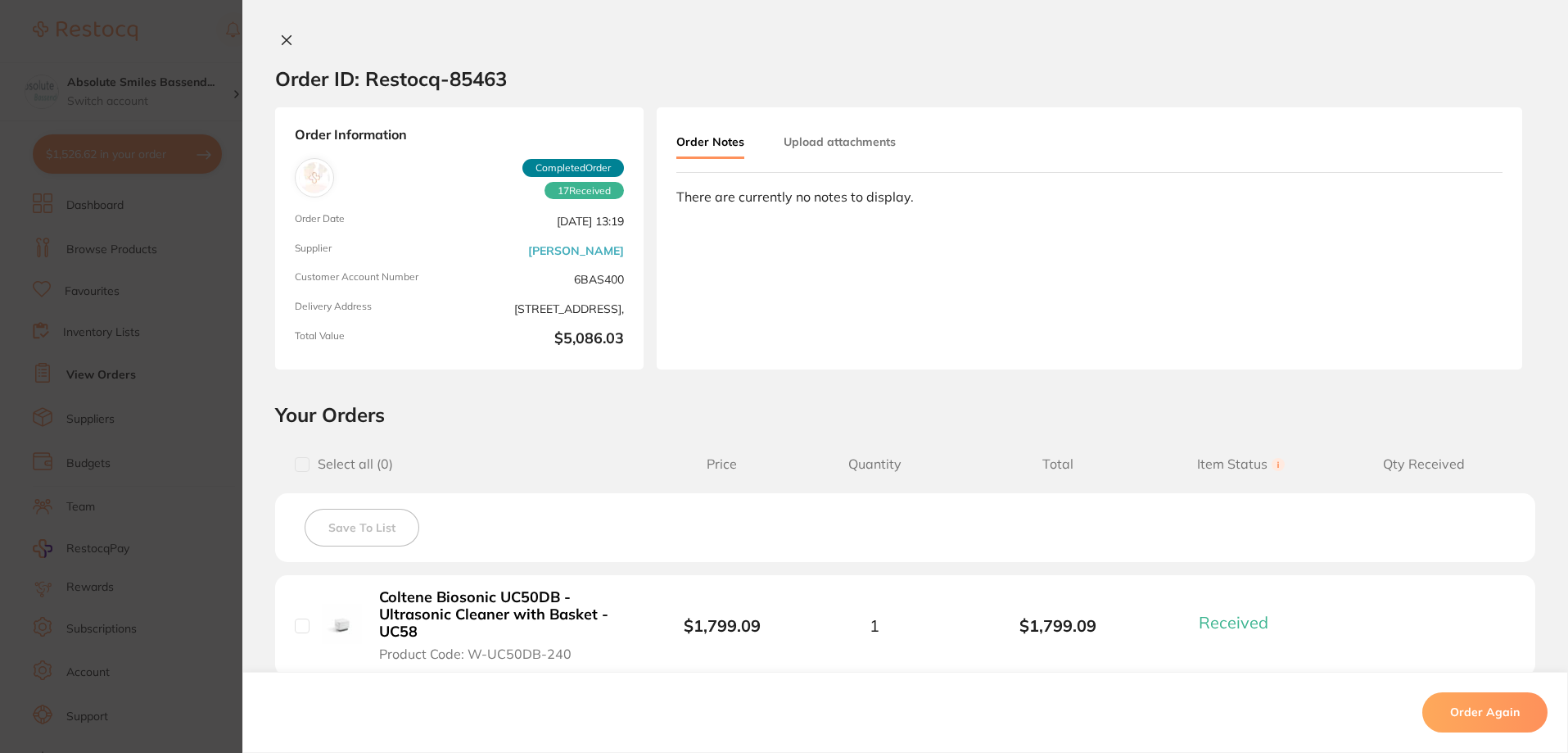
click at [281, 43] on icon at bounding box center [287, 41] width 14 height 14
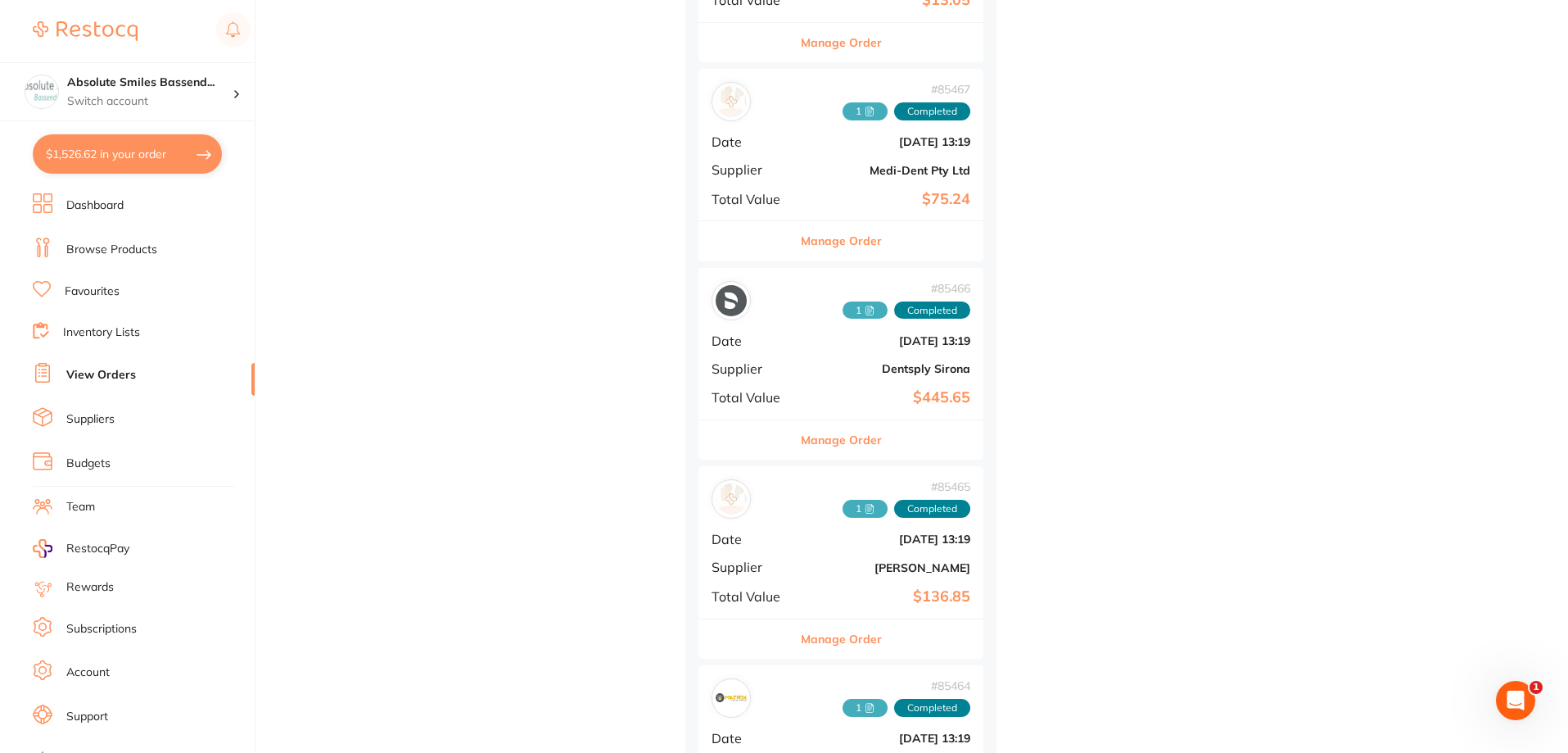
click at [98, 291] on link "Favourites" at bounding box center [92, 291] width 55 height 16
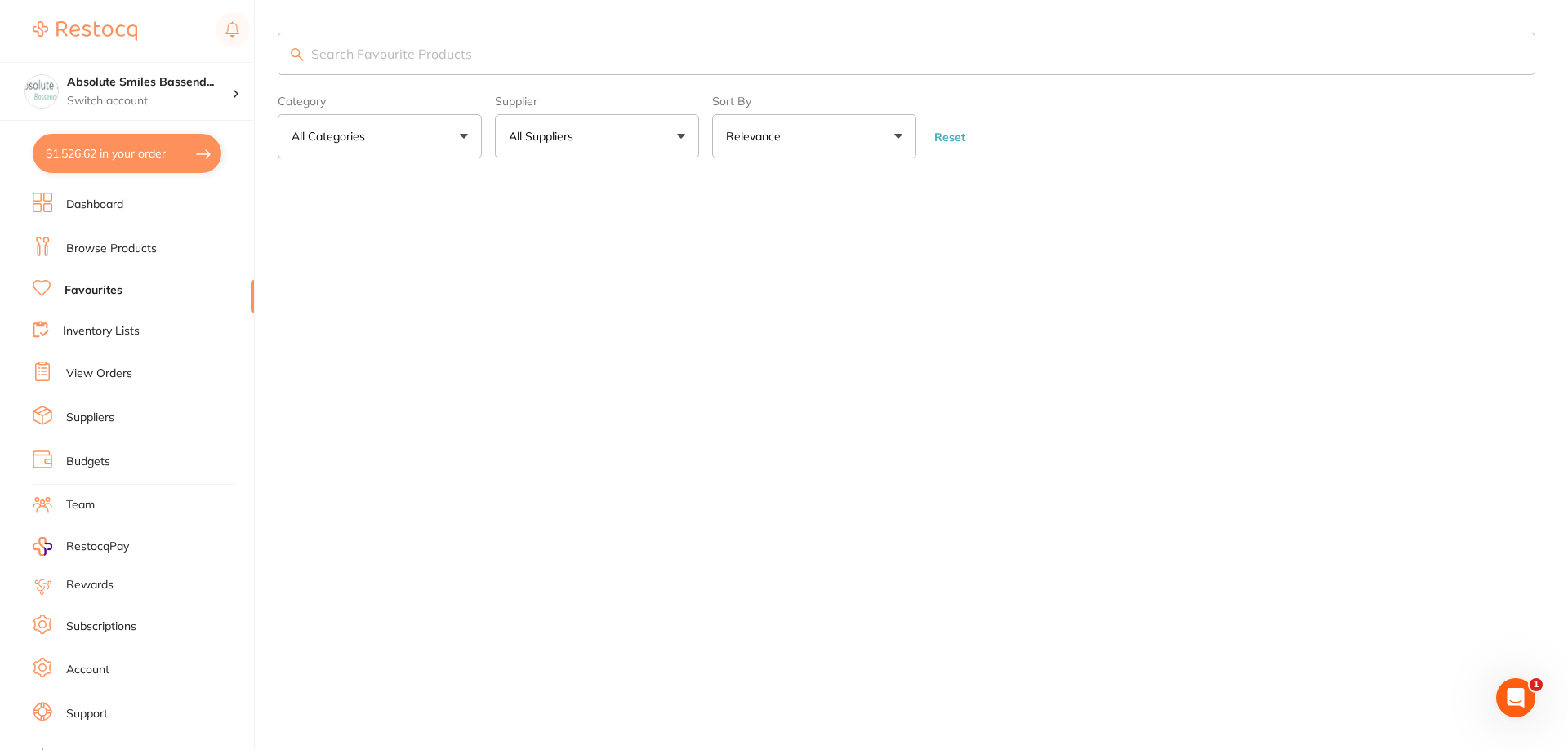
click at [378, 59] on input "search" at bounding box center [906, 54] width 1257 height 42
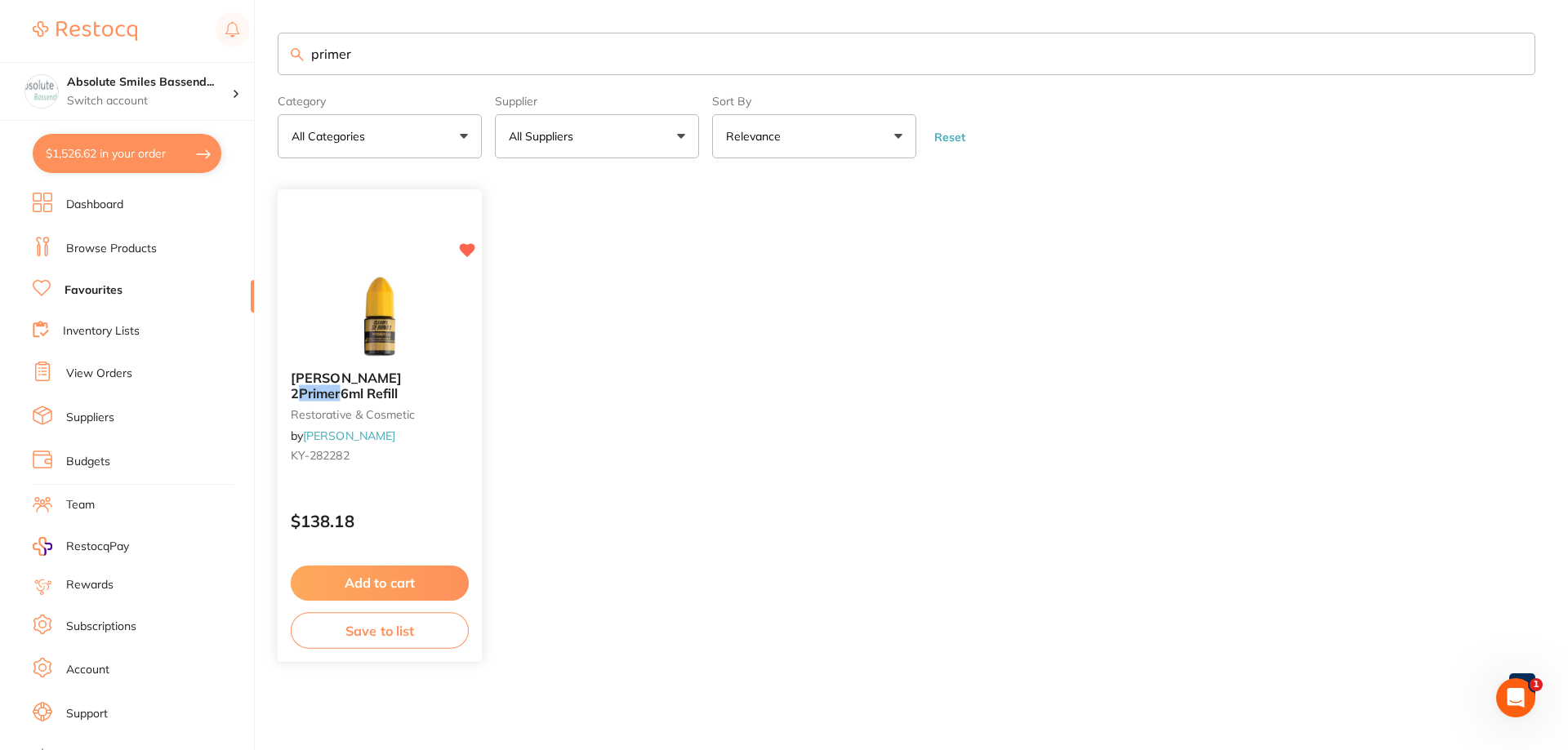
type input "primer"
click at [451, 581] on button "Add to cart" at bounding box center [379, 583] width 178 height 35
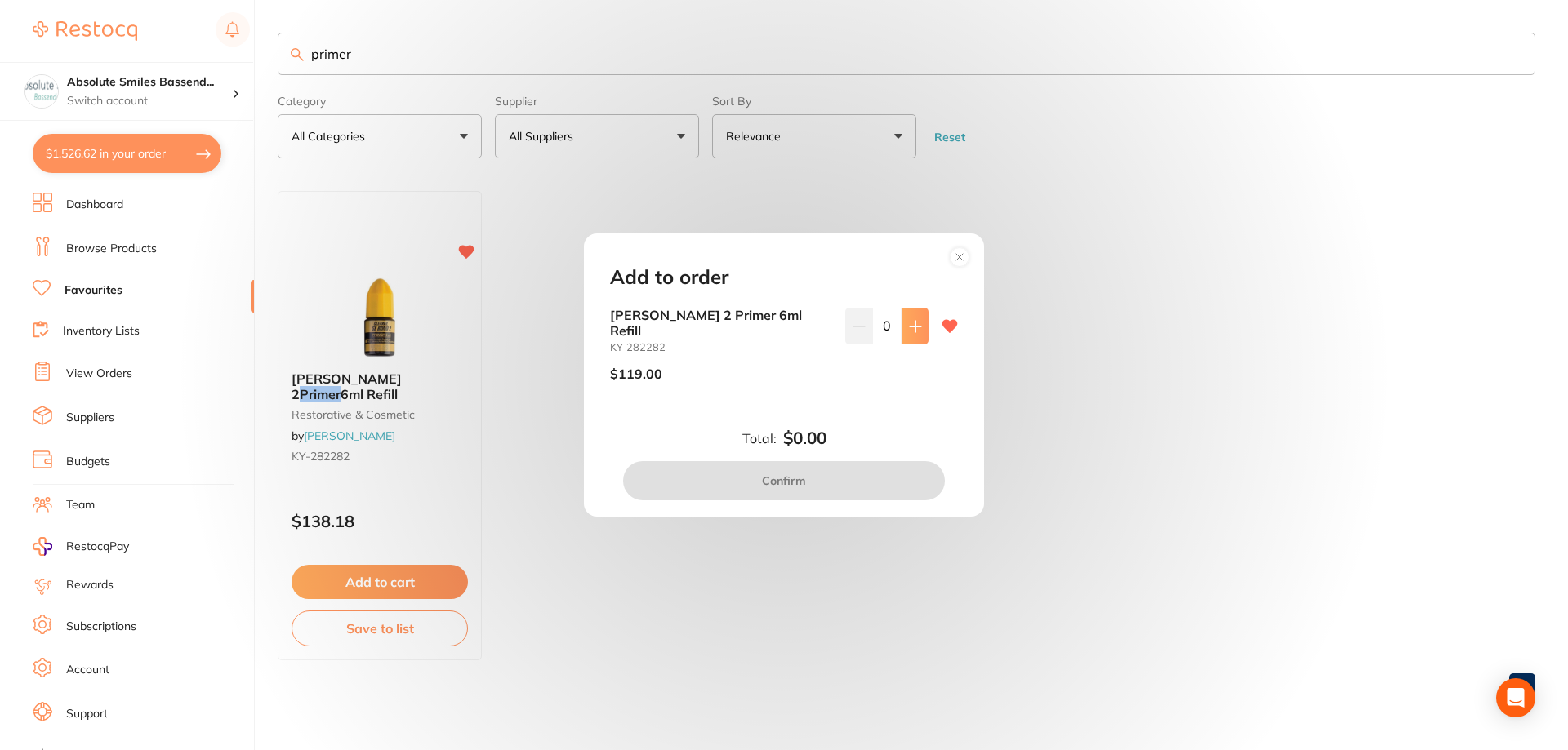
click at [908, 341] on button at bounding box center [915, 325] width 27 height 36
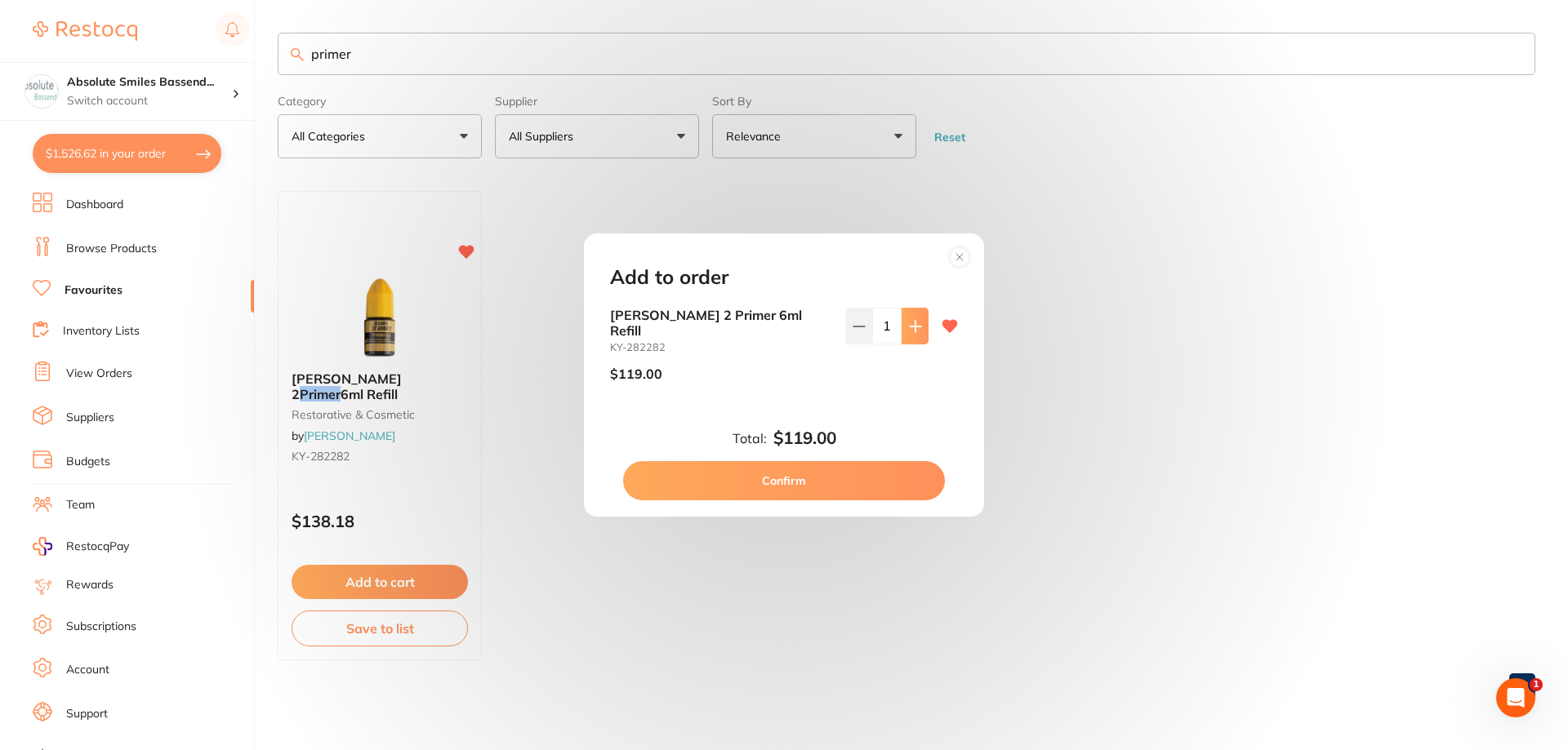
click at [908, 341] on button at bounding box center [915, 325] width 27 height 36
type input "2"
click at [867, 476] on button "Confirm" at bounding box center [784, 480] width 322 height 40
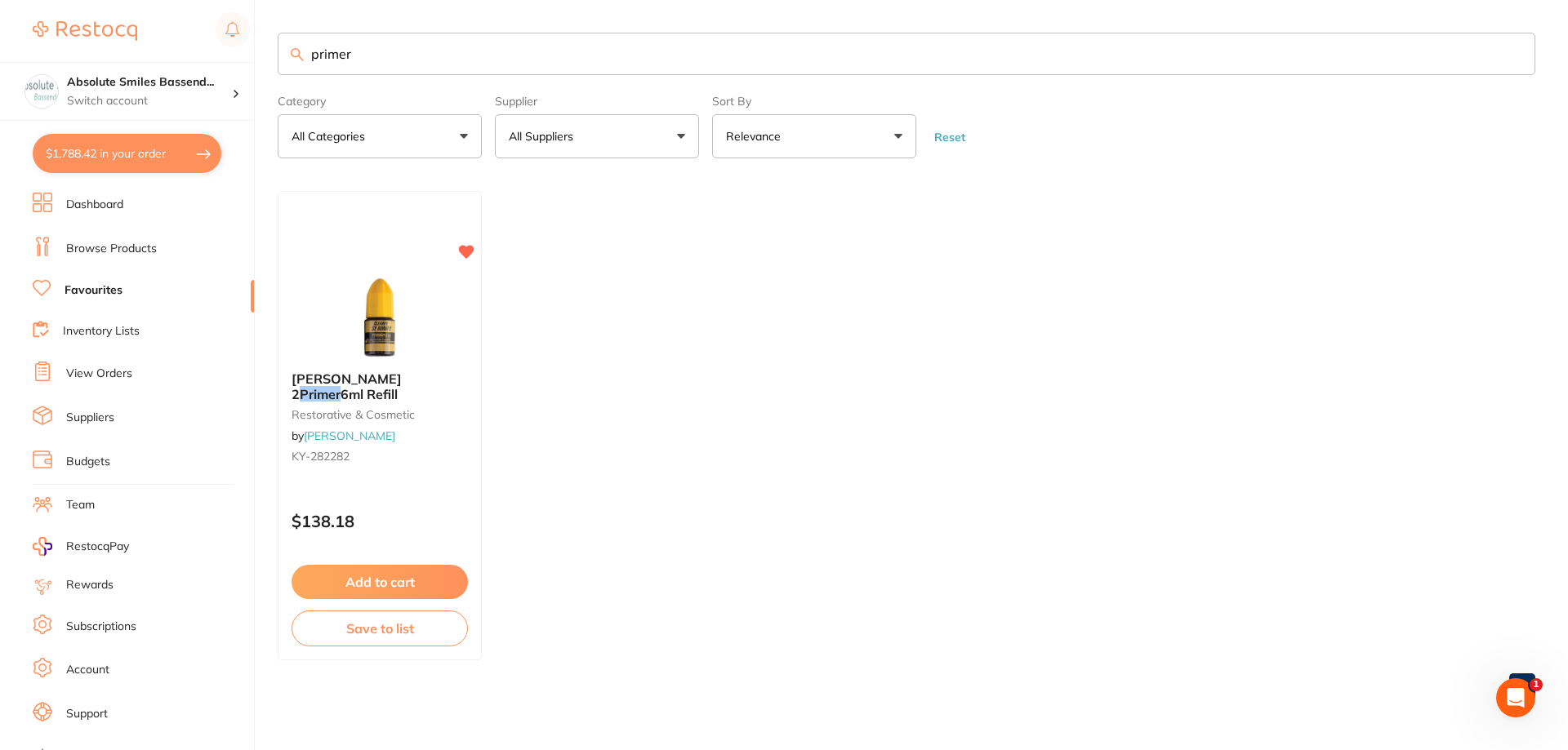
drag, startPoint x: 359, startPoint y: 64, endPoint x: 299, endPoint y: 55, distance: 60.7
click at [301, 59] on div "primer" at bounding box center [906, 54] width 1257 height 42
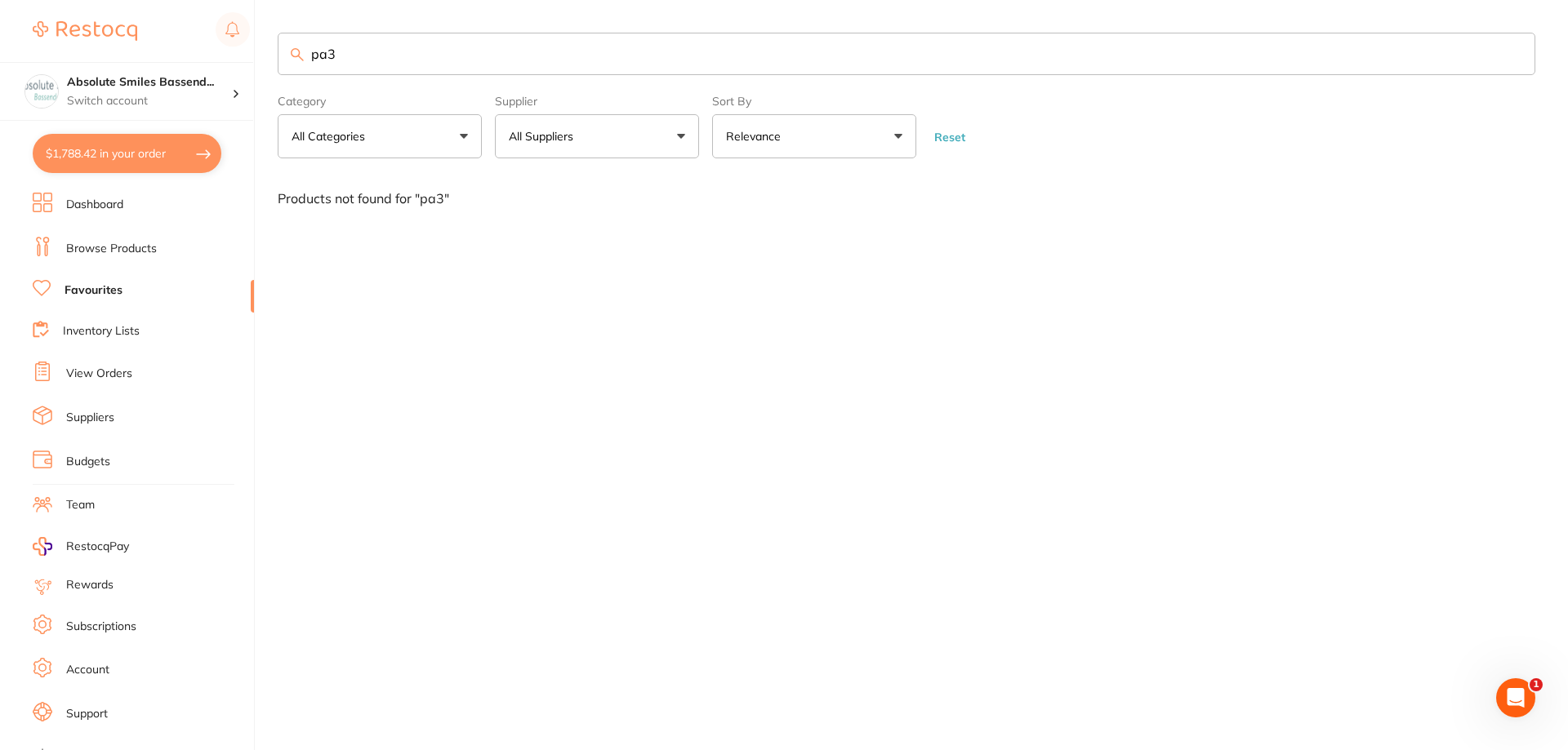
type input "pa3"
click at [122, 250] on link "Browse Products" at bounding box center [112, 249] width 91 height 16
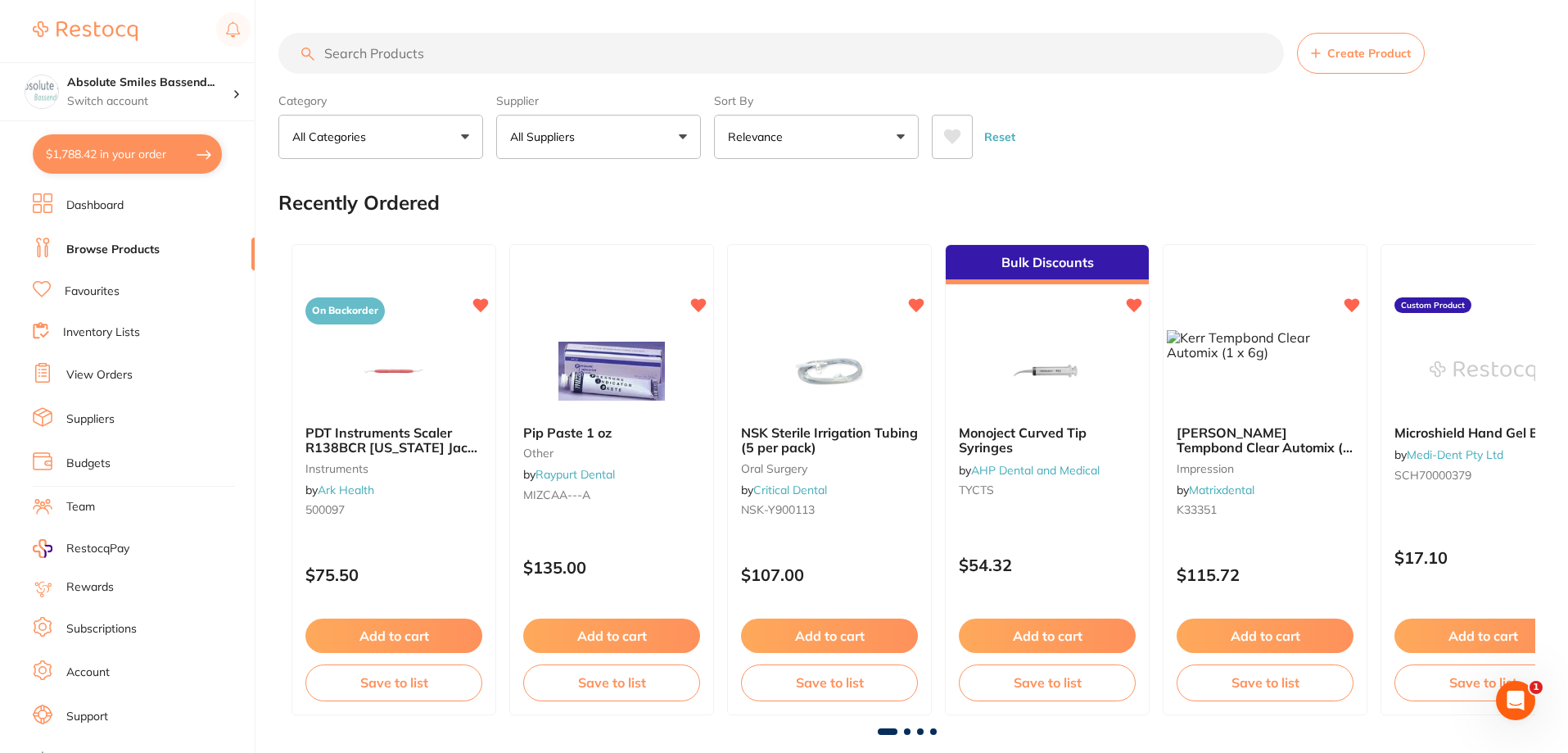
drag, startPoint x: 369, startPoint y: 50, endPoint x: 361, endPoint y: 56, distance: 10.0
paste input "GC-GAENIALUNIPA3"
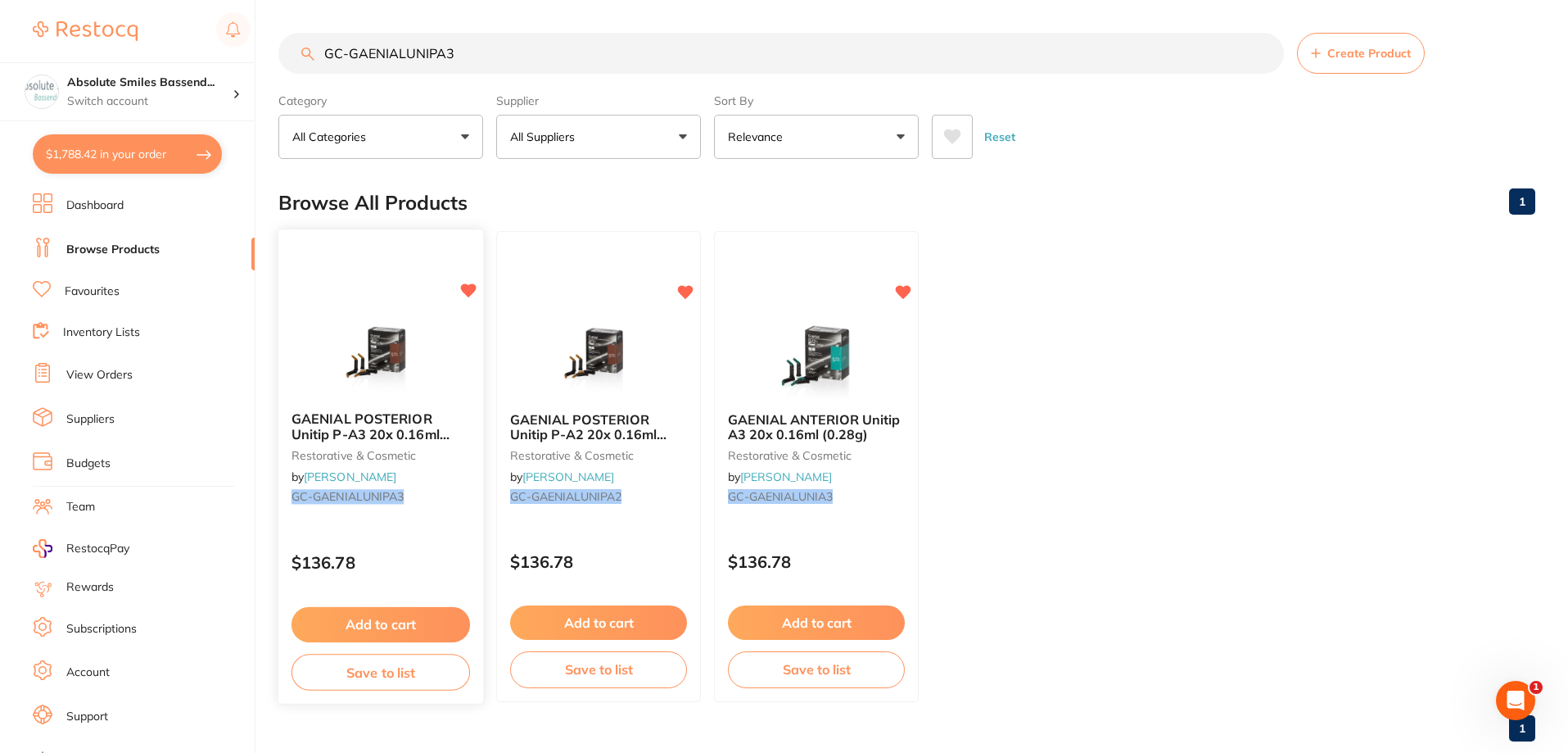
type input "GC-GAENIALUNIPA3"
click at [407, 580] on div "$136.78" at bounding box center [381, 559] width 205 height 45
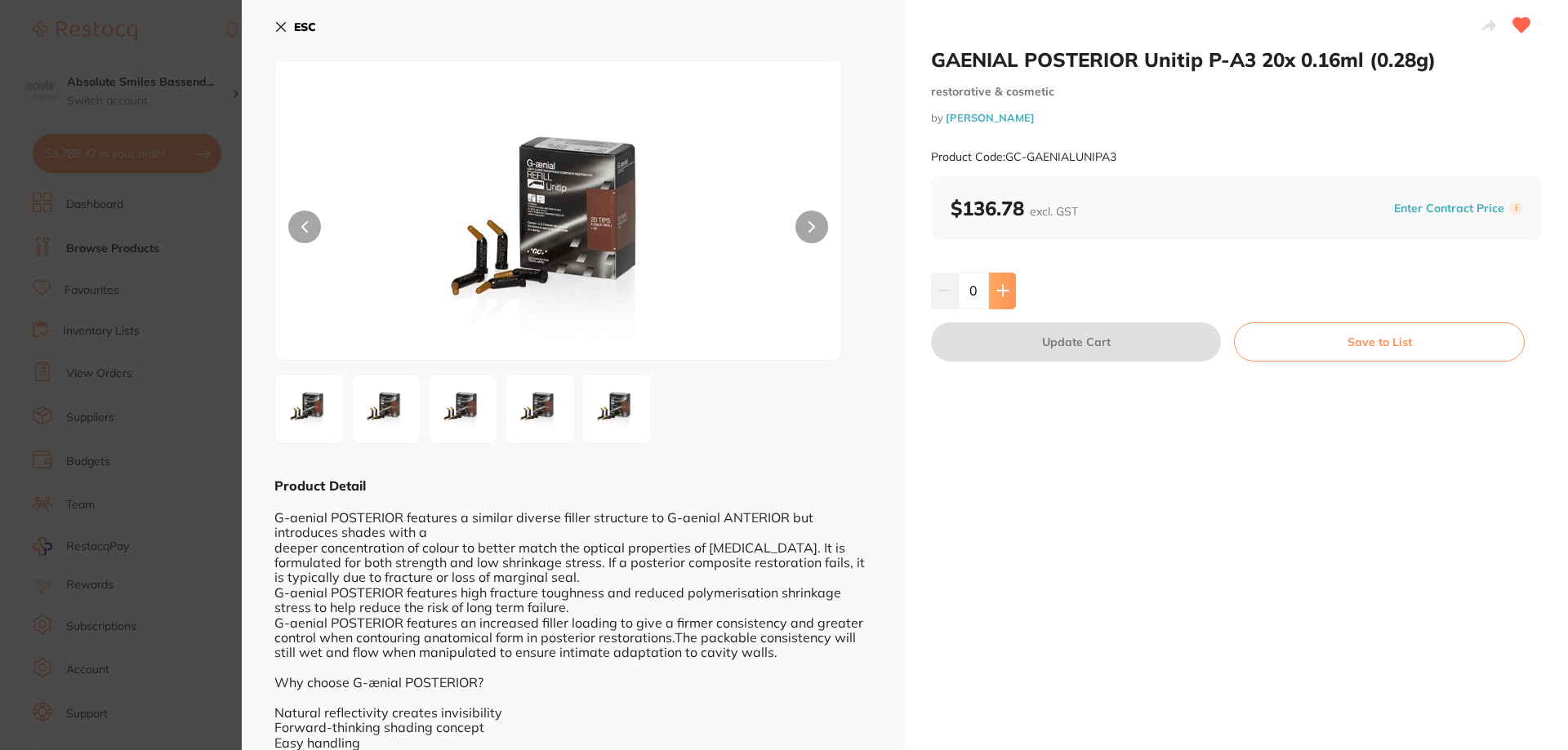
click at [1002, 293] on icon at bounding box center [1003, 291] width 14 height 13
type input "2"
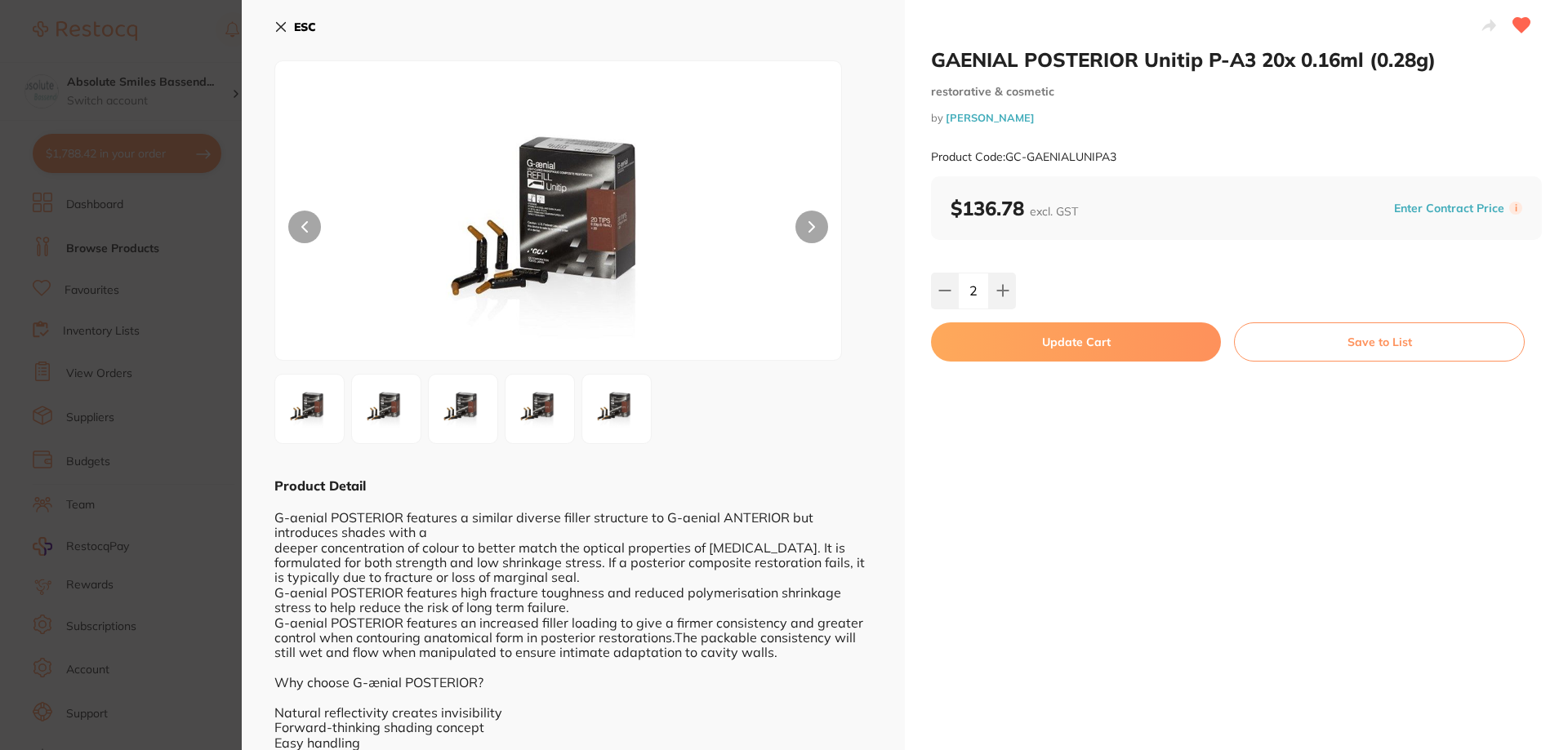
click at [1000, 331] on button "Update Cart" at bounding box center [1075, 341] width 290 height 40
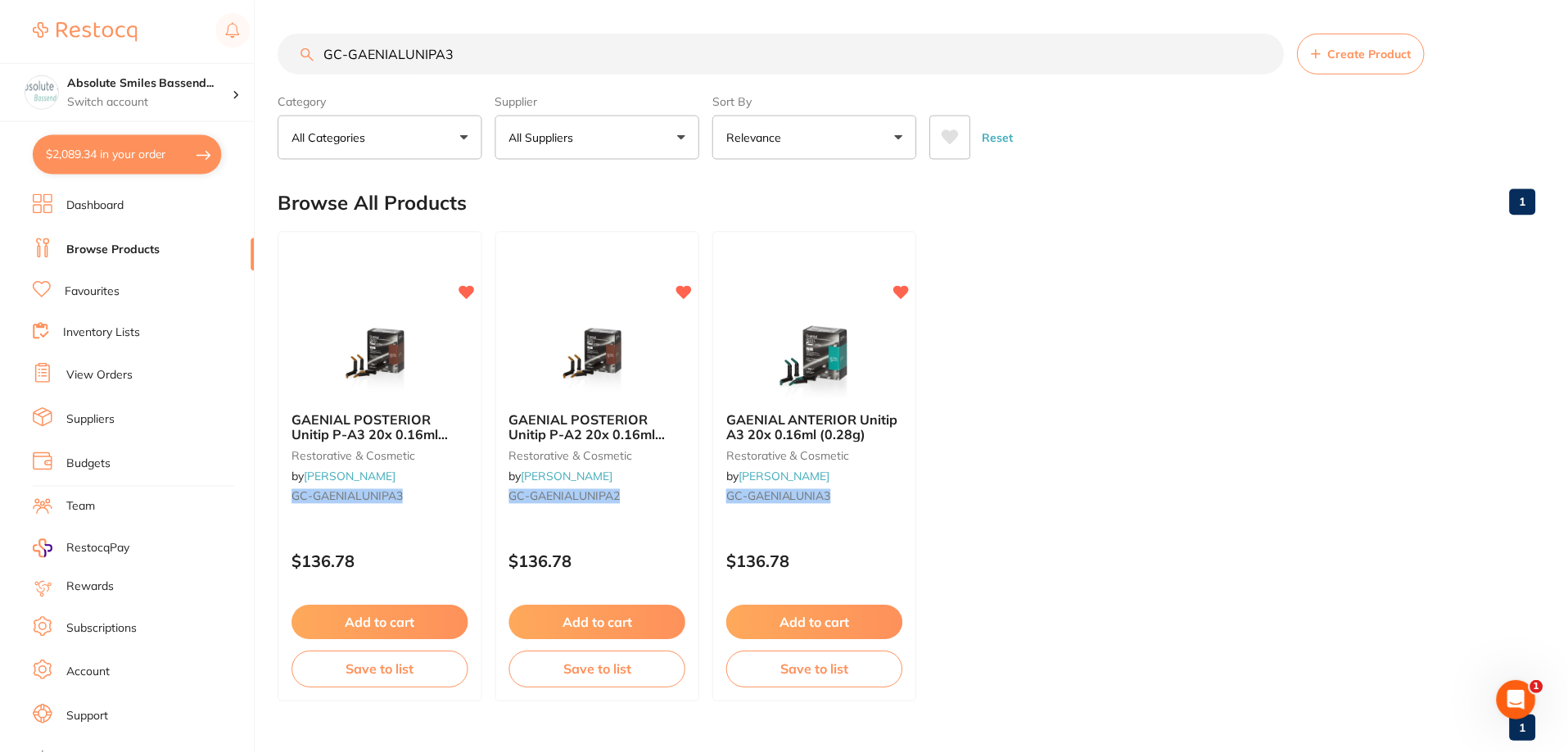
scroll to position [35, 0]
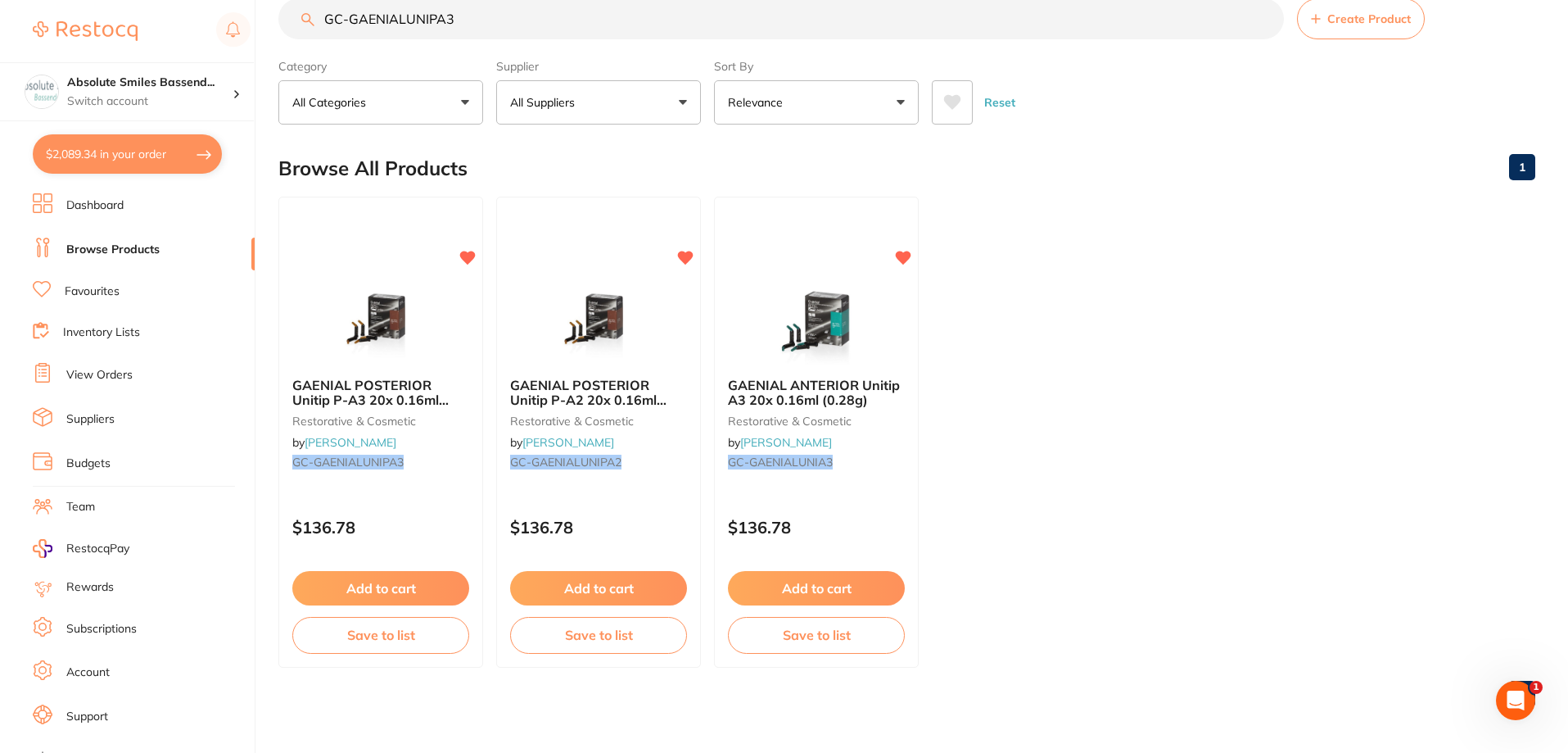
drag, startPoint x: 103, startPoint y: 289, endPoint x: 131, endPoint y: 270, distance: 33.8
click at [103, 288] on link "Favourites" at bounding box center [92, 291] width 55 height 16
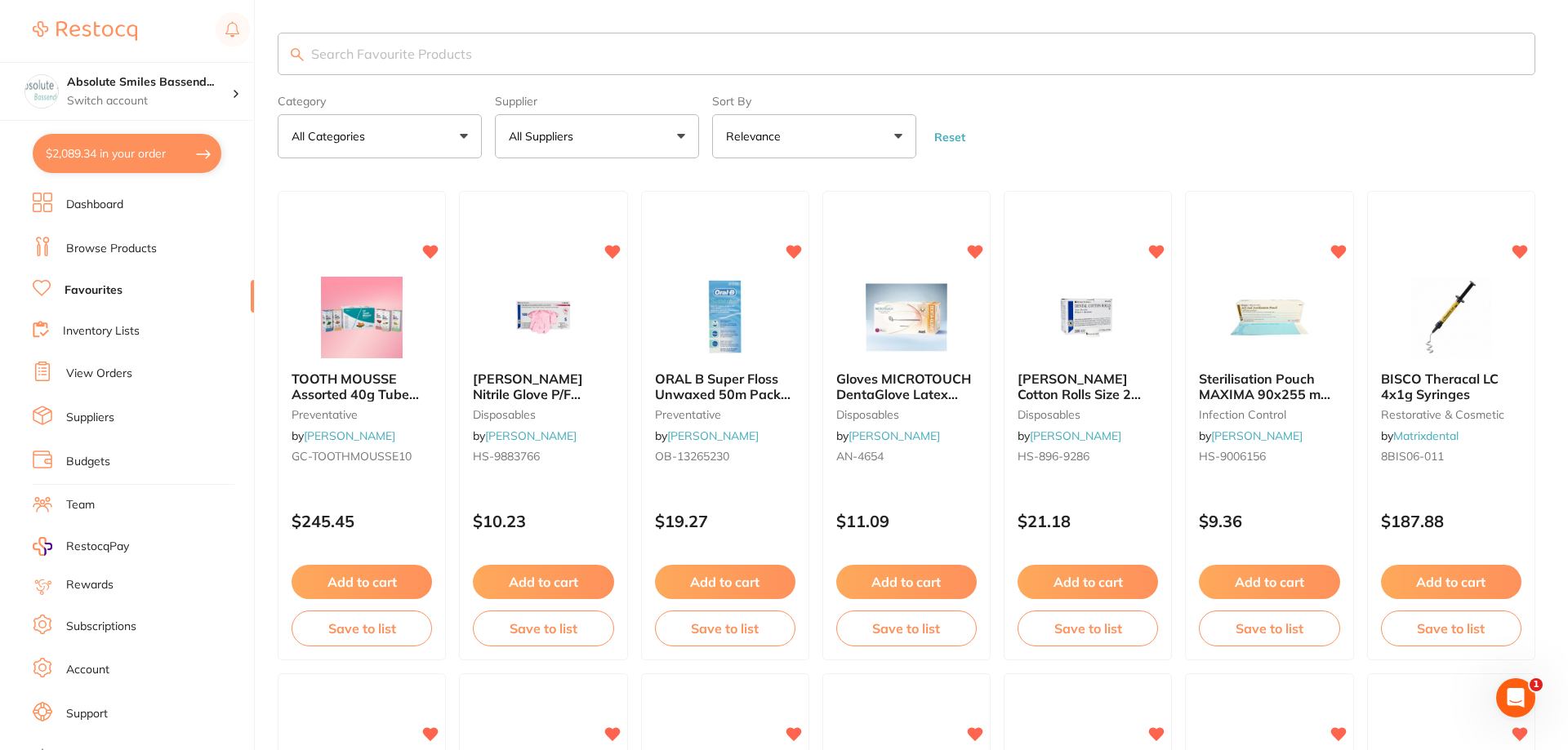
click at [330, 40] on input "search" at bounding box center [906, 54] width 1257 height 42
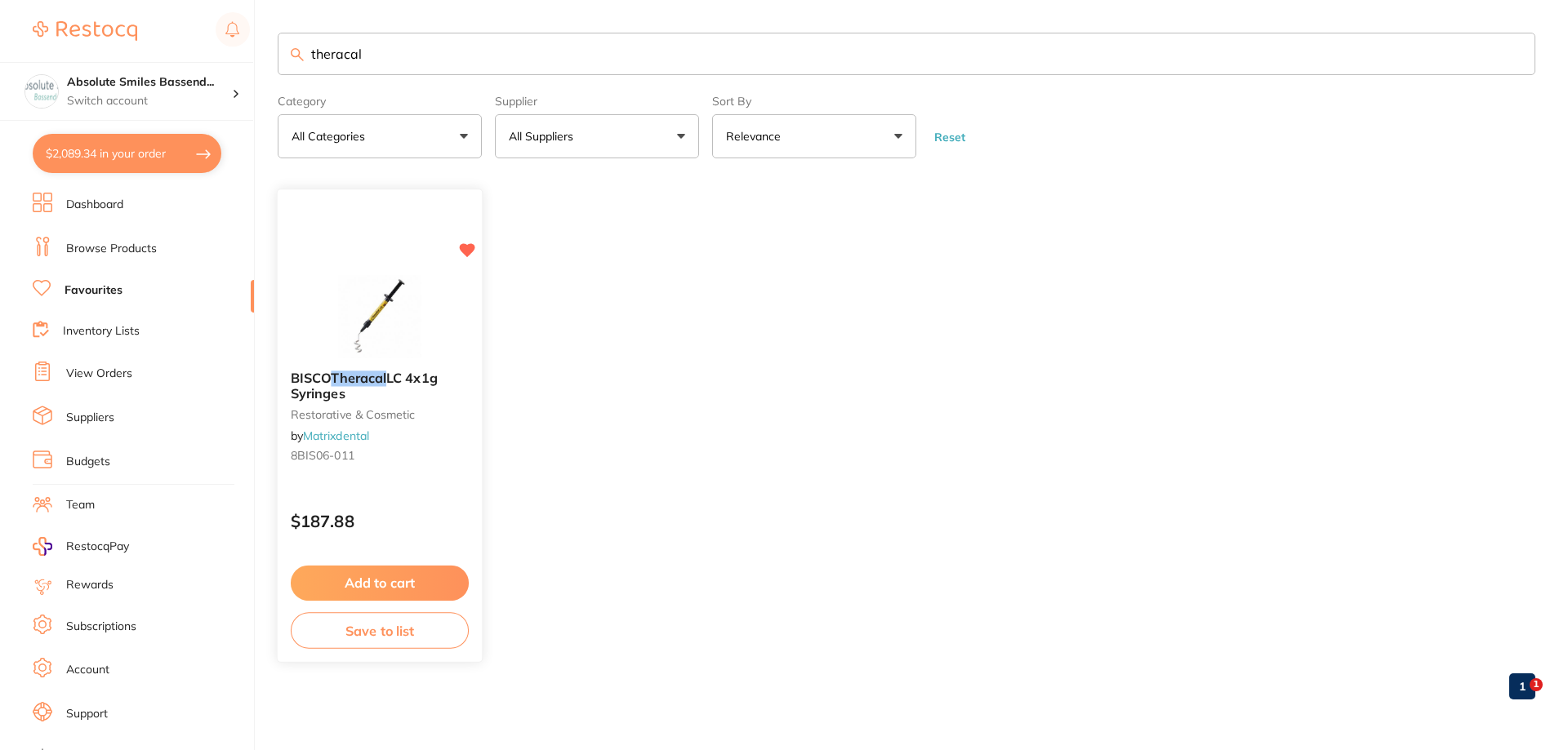
type input "theracal"
click at [429, 585] on button "Add to cart" at bounding box center [379, 583] width 178 height 35
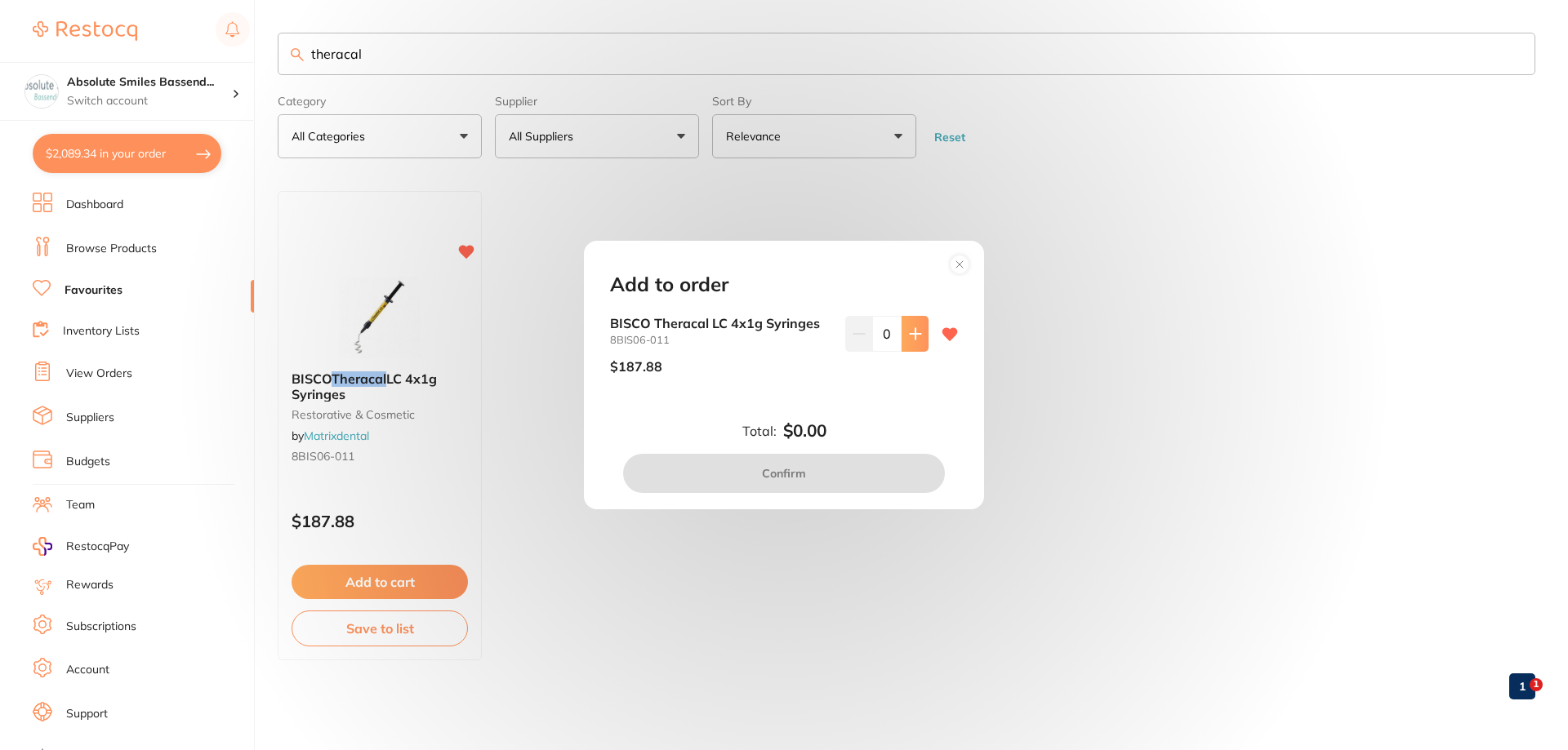
click at [905, 342] on button at bounding box center [915, 334] width 27 height 36
type input "1"
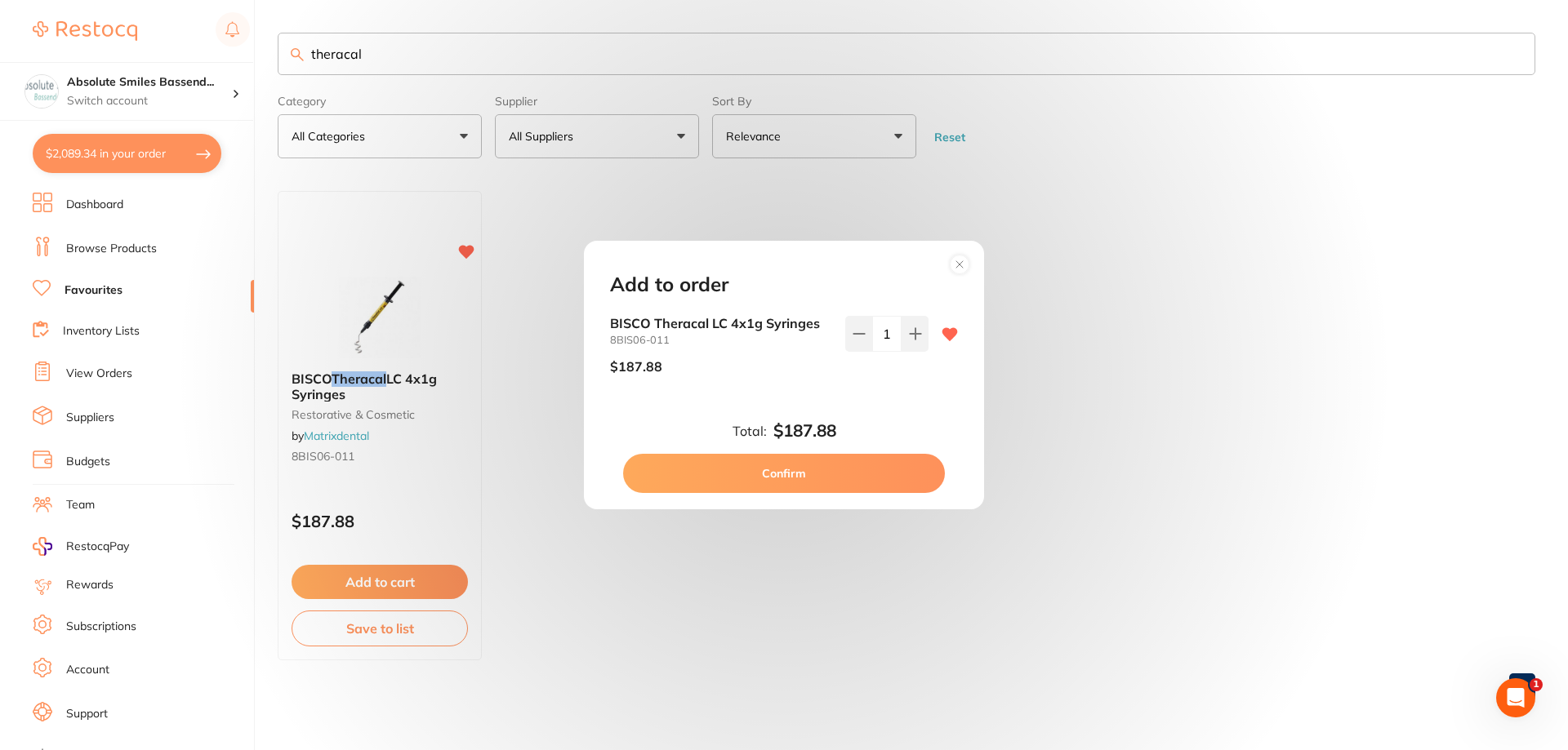
click at [774, 468] on button "Confirm" at bounding box center [784, 473] width 322 height 40
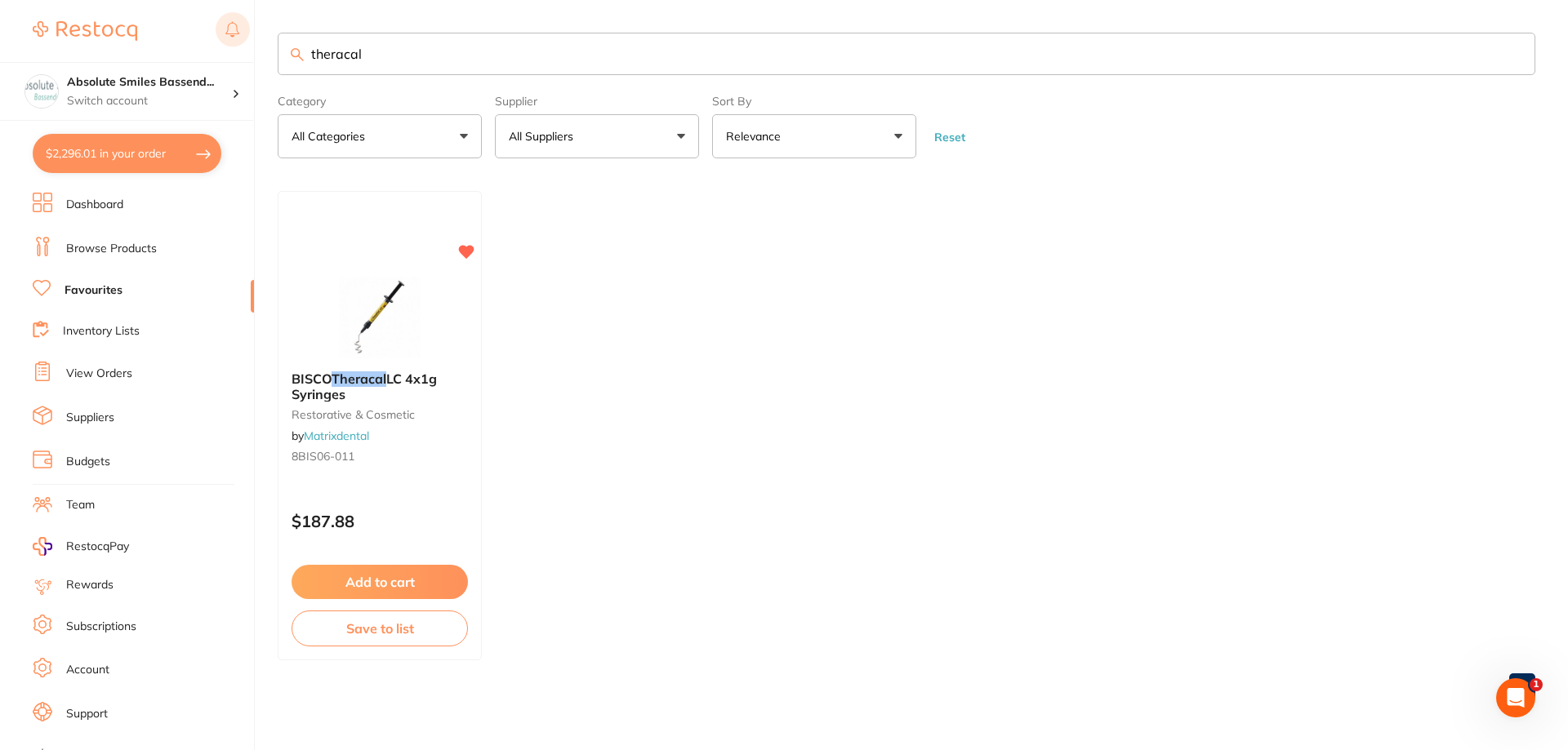
drag, startPoint x: 365, startPoint y: 48, endPoint x: 220, endPoint y: 45, distance: 145.0
click at [220, 45] on div "$2,296.01 Absolute Smiles Bassend... Switch account Absolute Smiles Bassendean …" at bounding box center [784, 375] width 1568 height 750
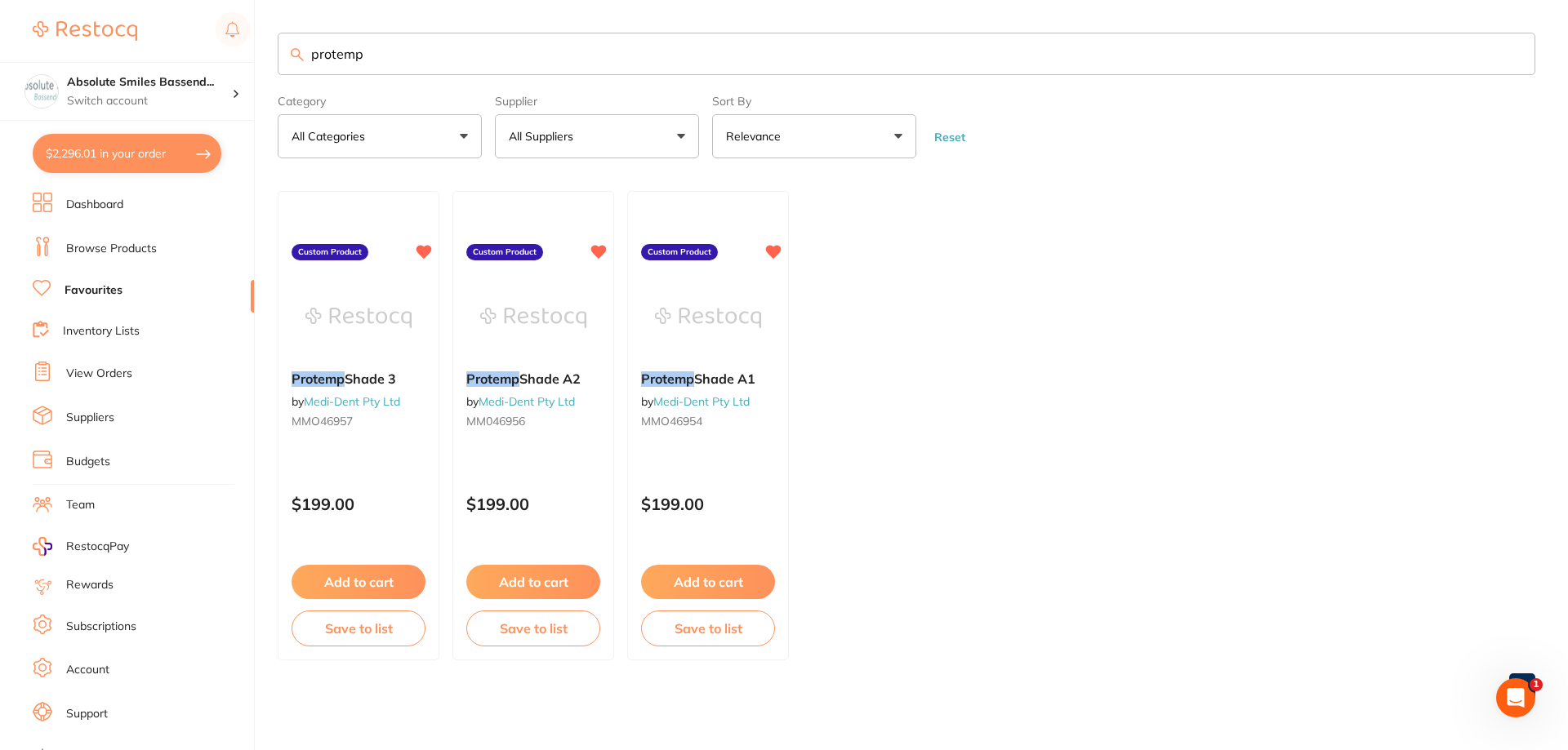
type input "protemp"
click at [570, 577] on button "Add to cart" at bounding box center [532, 582] width 134 height 35
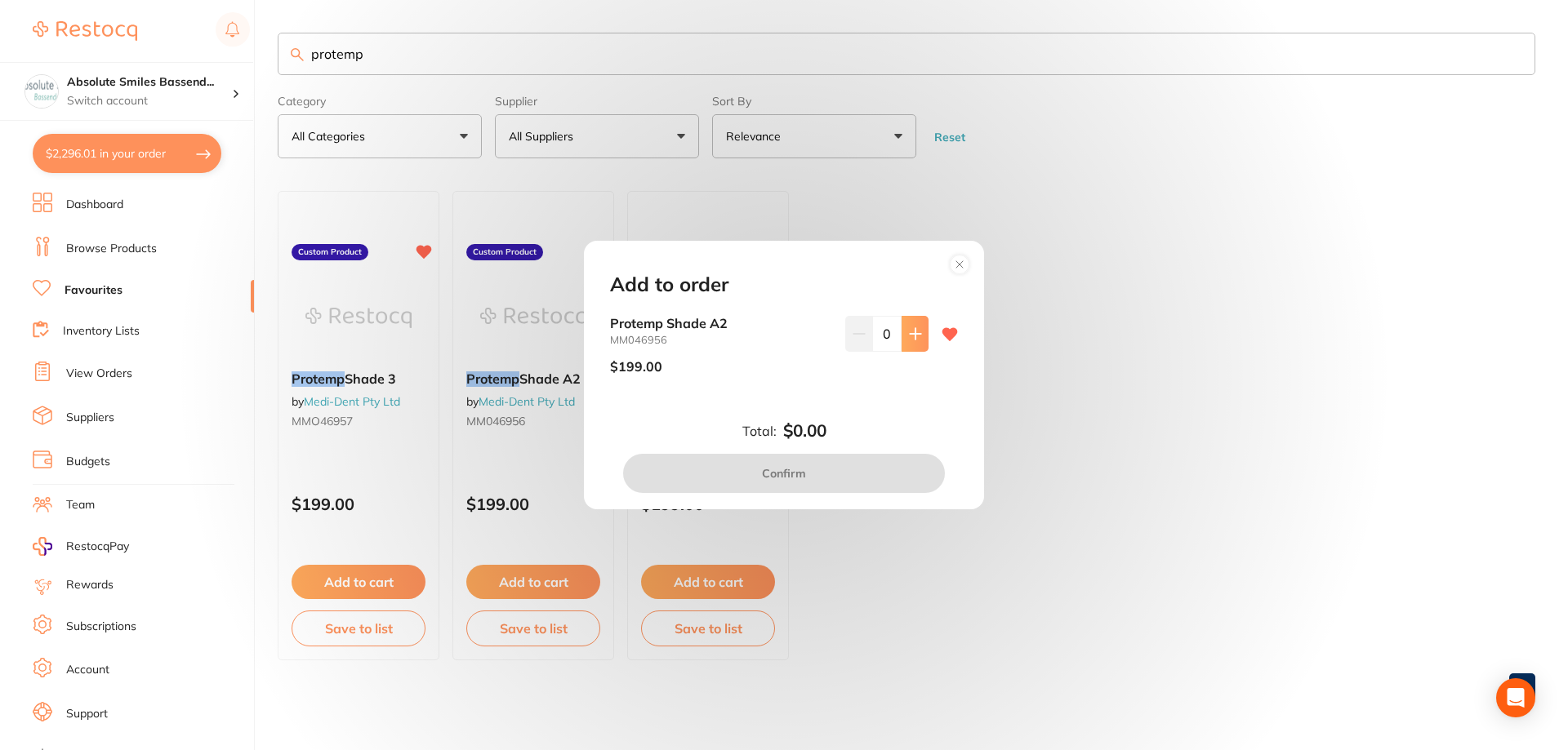
click at [902, 341] on button at bounding box center [915, 334] width 27 height 36
type input "1"
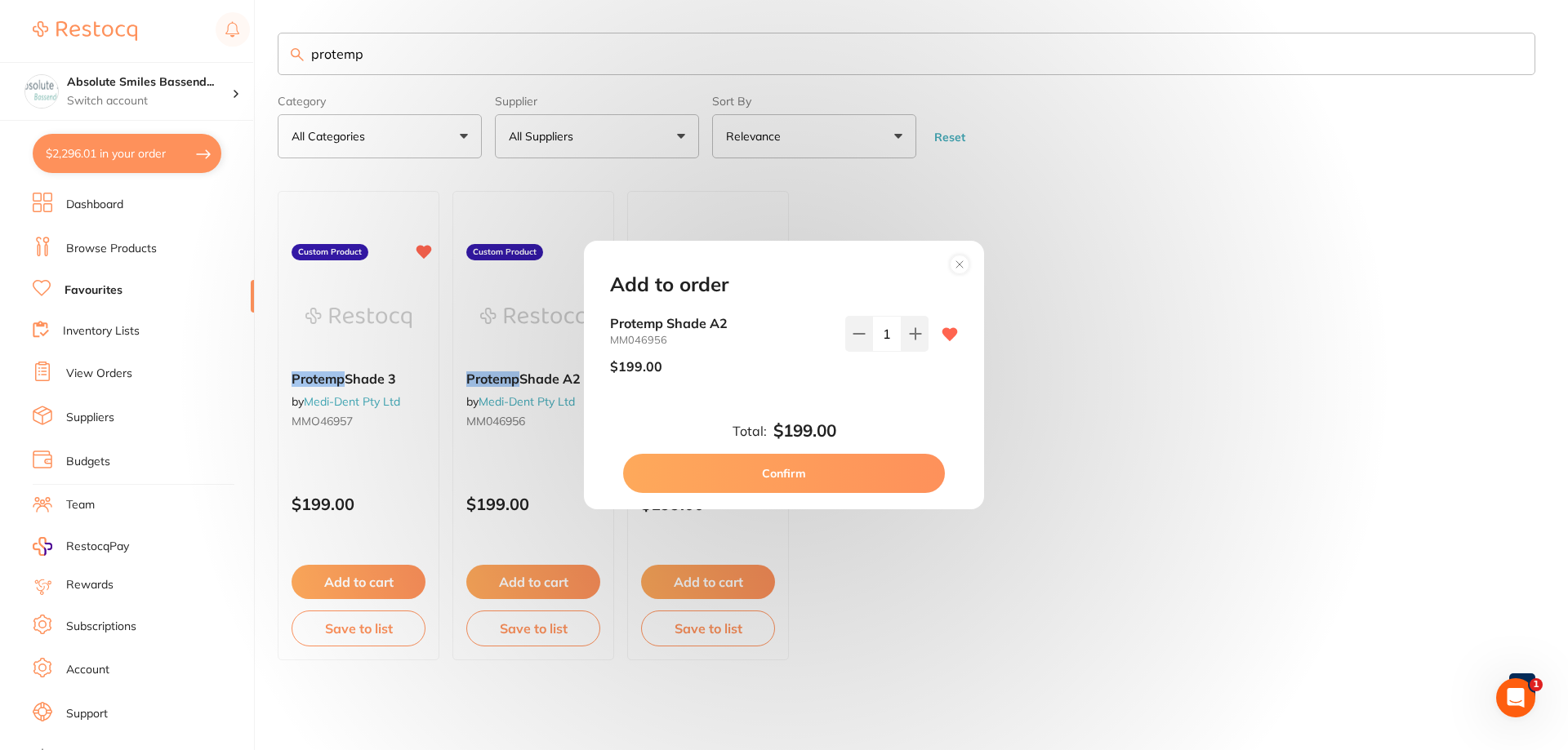
click at [860, 466] on button "Confirm" at bounding box center [784, 473] width 322 height 40
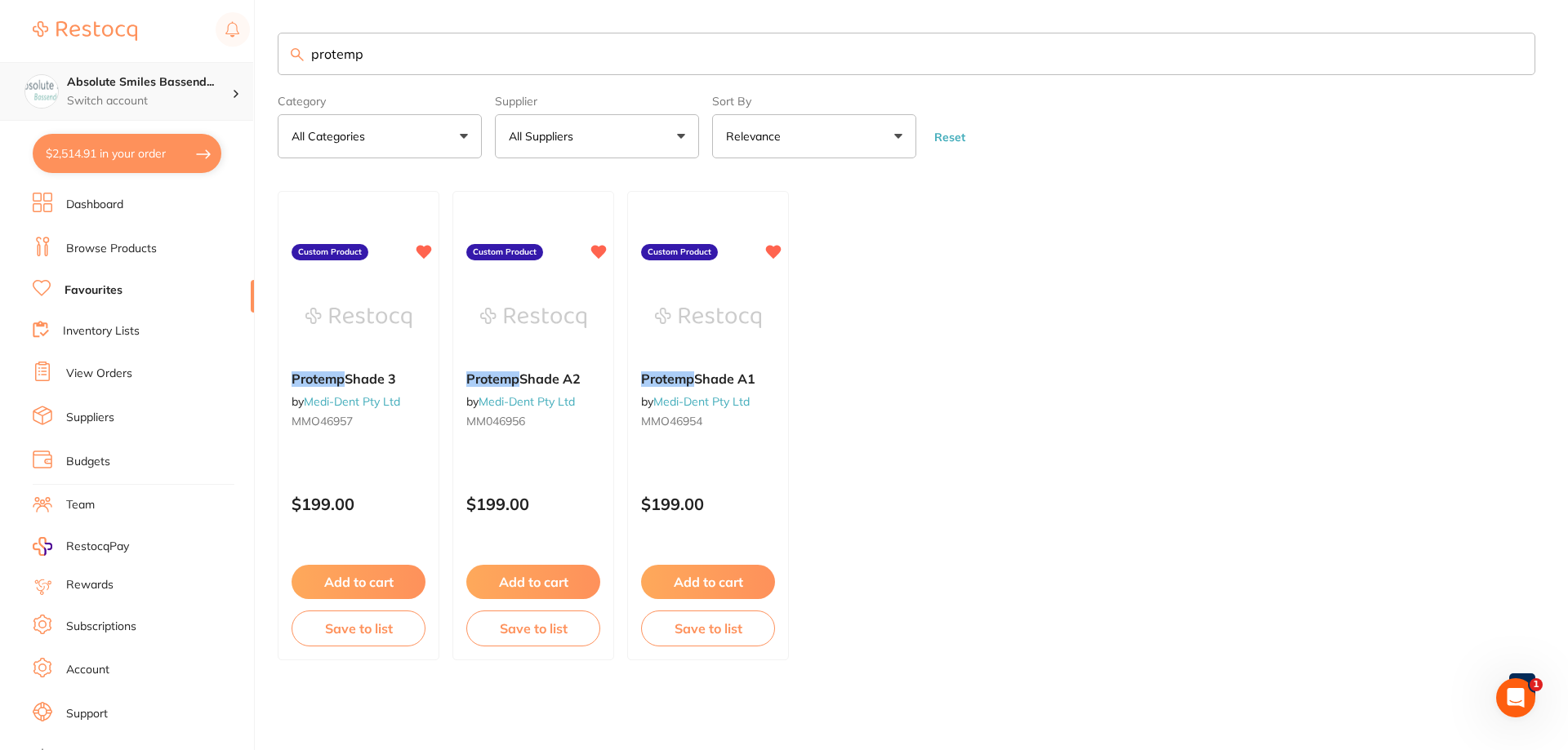
drag, startPoint x: 393, startPoint y: 56, endPoint x: 227, endPoint y: 62, distance: 166.1
click at [227, 62] on div "$2,514.91 Absolute Smiles Bassend... Switch account Absolute Smiles Bassendean …" at bounding box center [784, 375] width 1568 height 750
type input "putty"
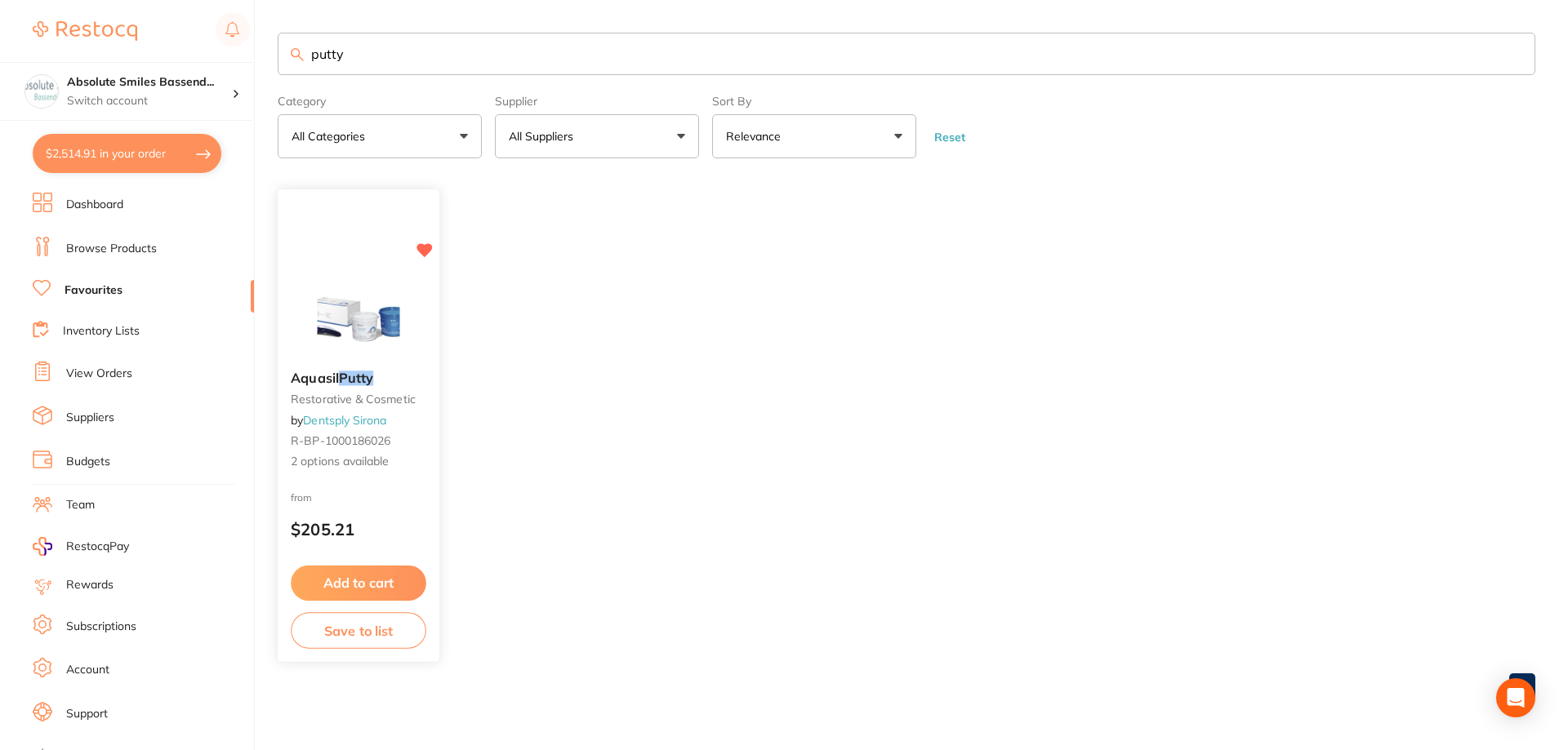
type input "putty"
click at [392, 575] on button "Add to cart" at bounding box center [358, 583] width 136 height 35
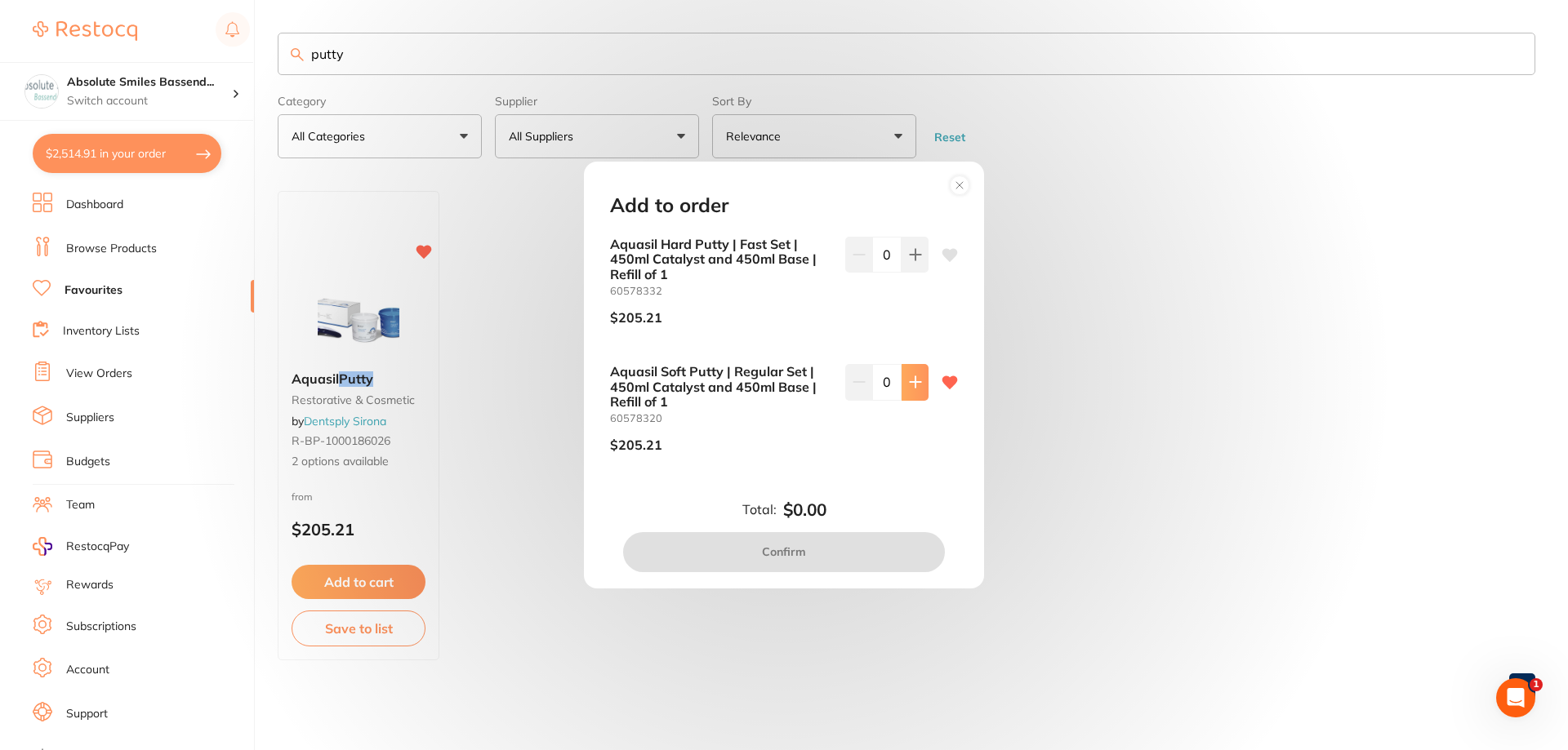
click at [916, 388] on icon at bounding box center [915, 382] width 14 height 13
type input "1"
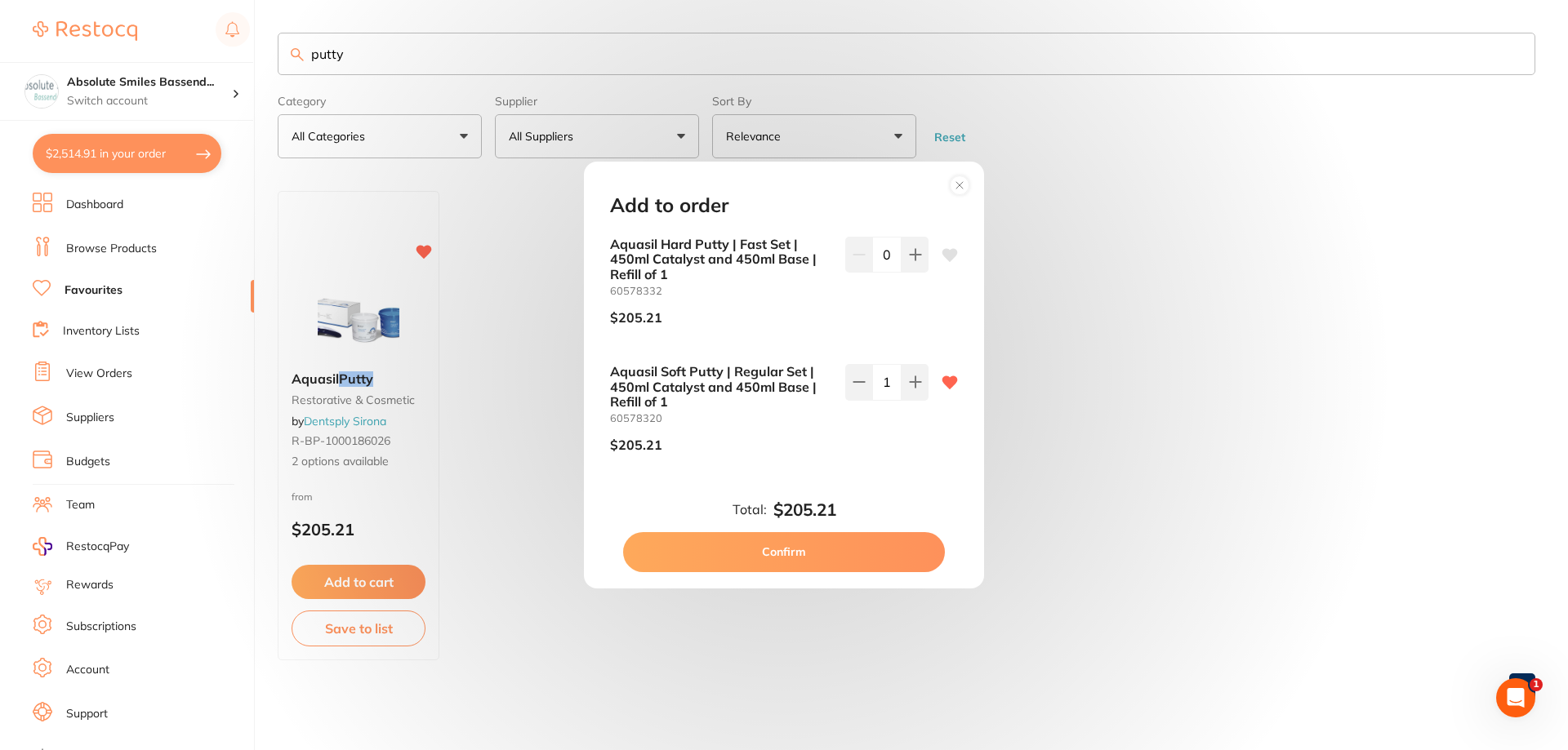
click at [837, 556] on button "Confirm" at bounding box center [784, 551] width 322 height 40
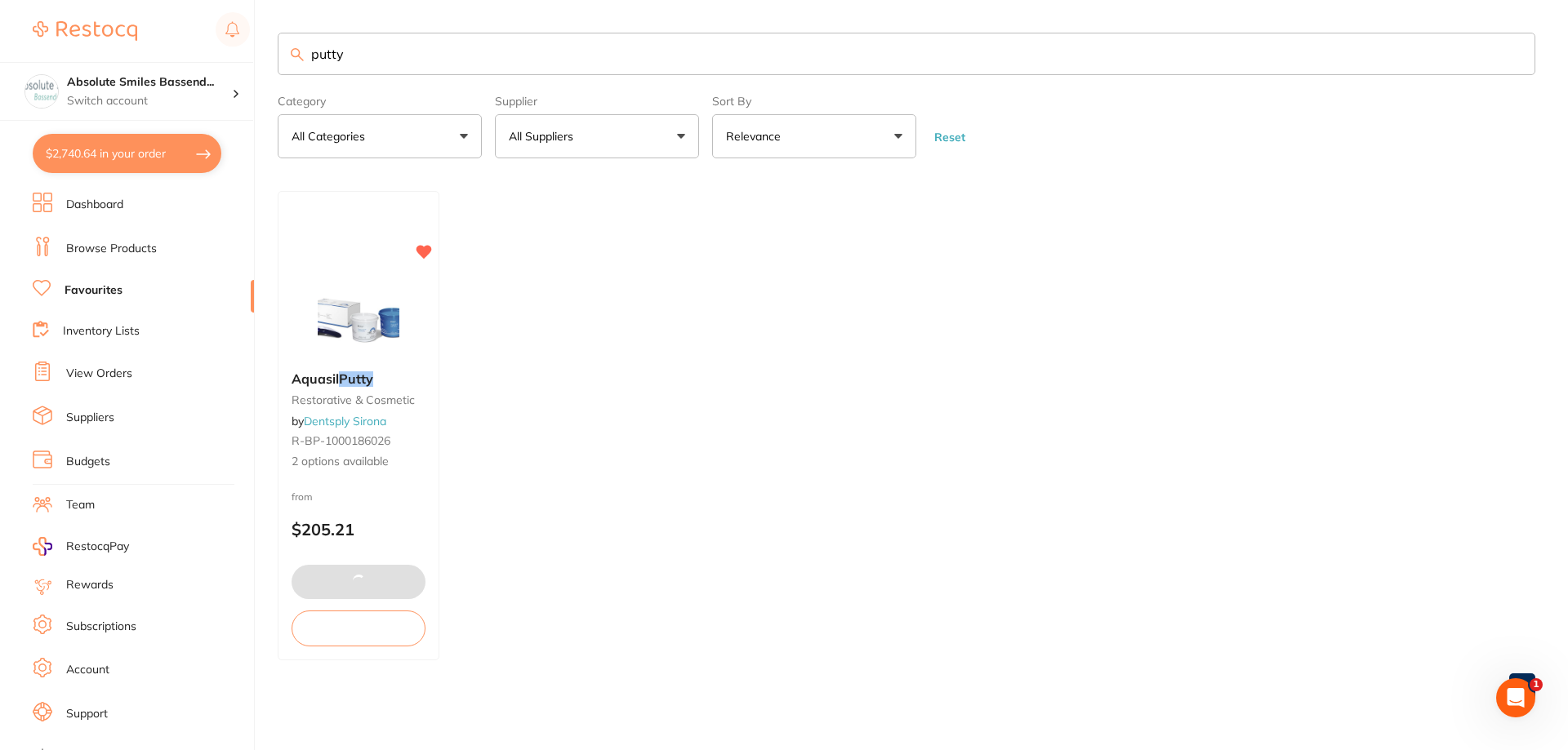
click at [429, 64] on input "putty" at bounding box center [906, 54] width 1257 height 42
type input "p"
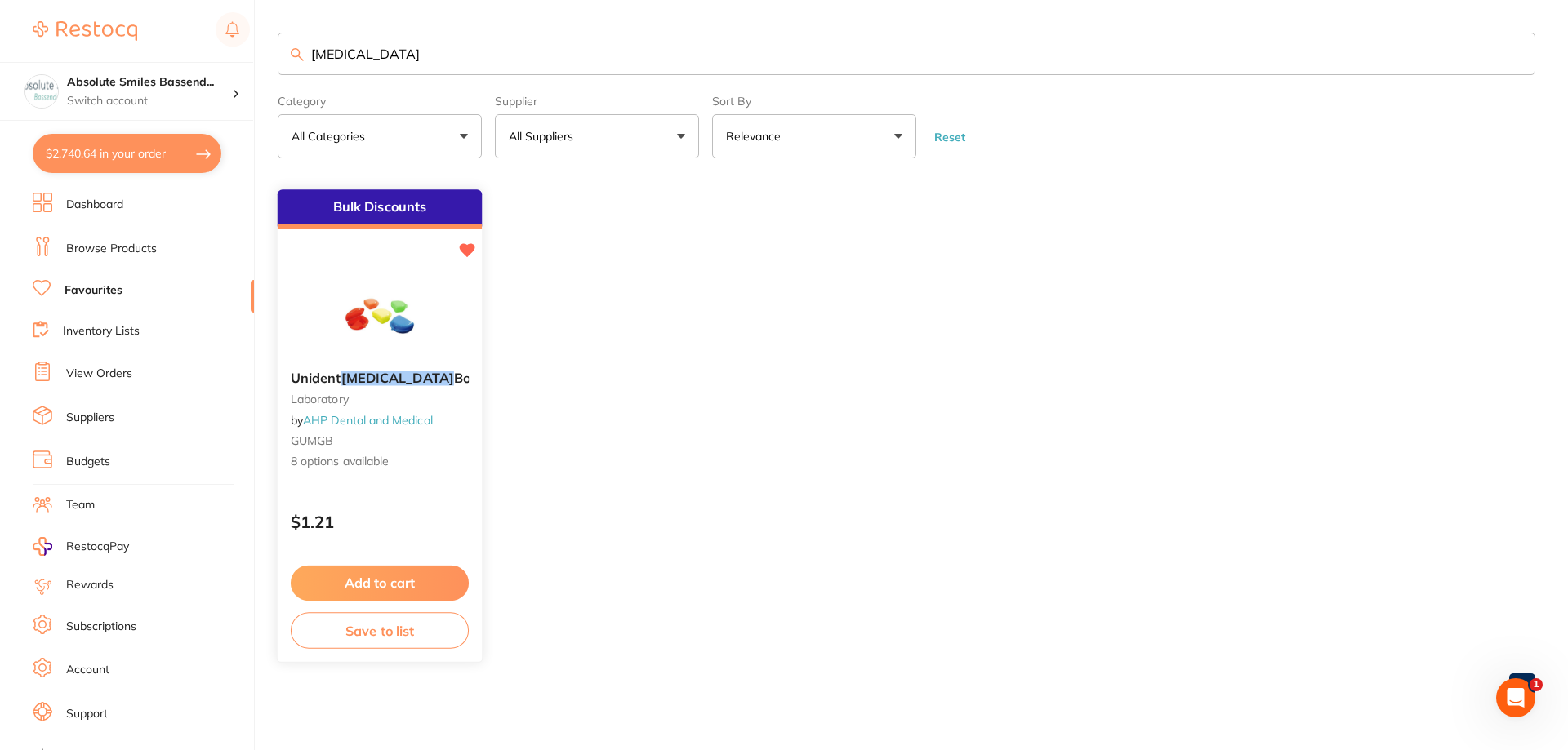
type input "retainer"
click at [407, 588] on button "Add to cart" at bounding box center [379, 583] width 178 height 35
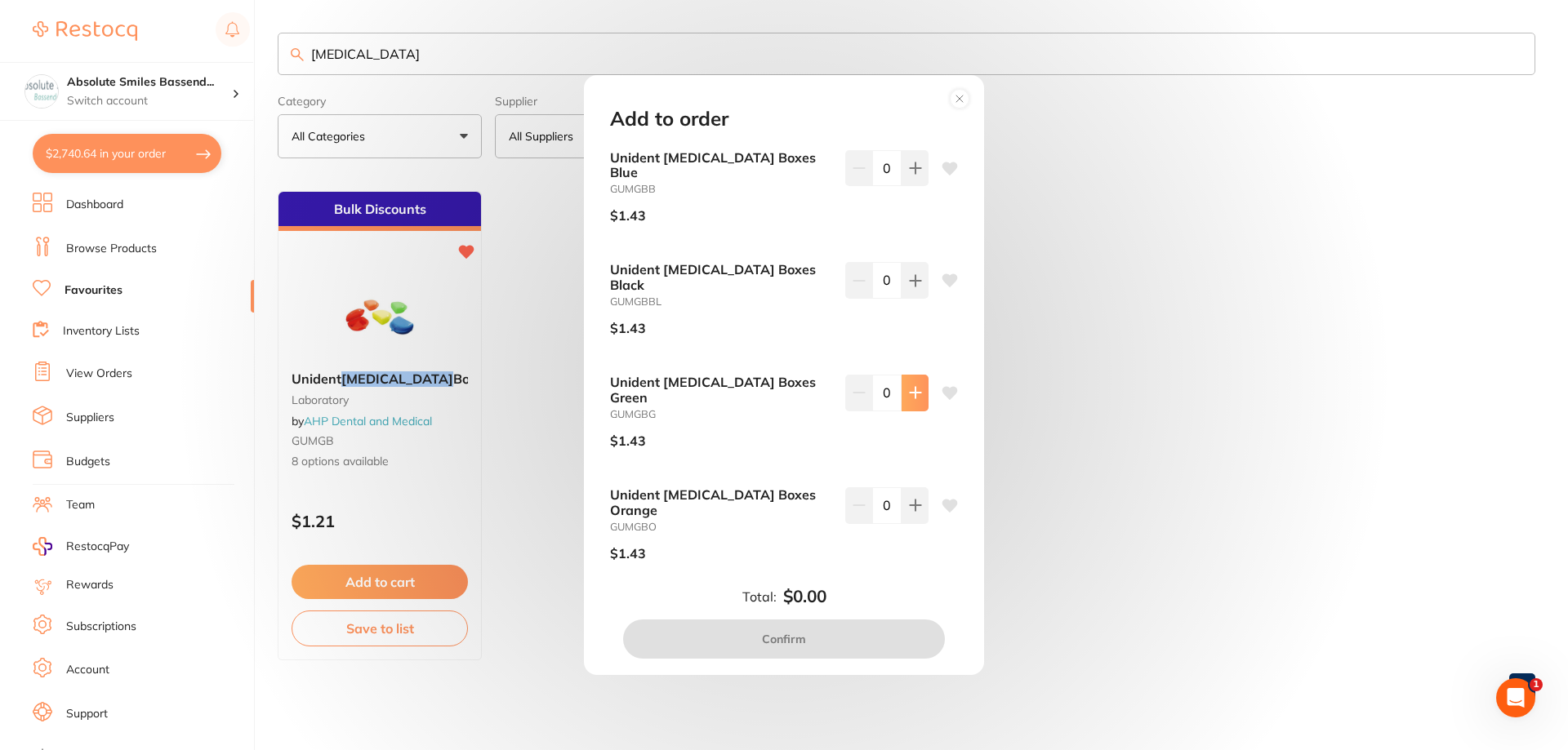
click at [910, 388] on icon at bounding box center [914, 392] width 11 height 11
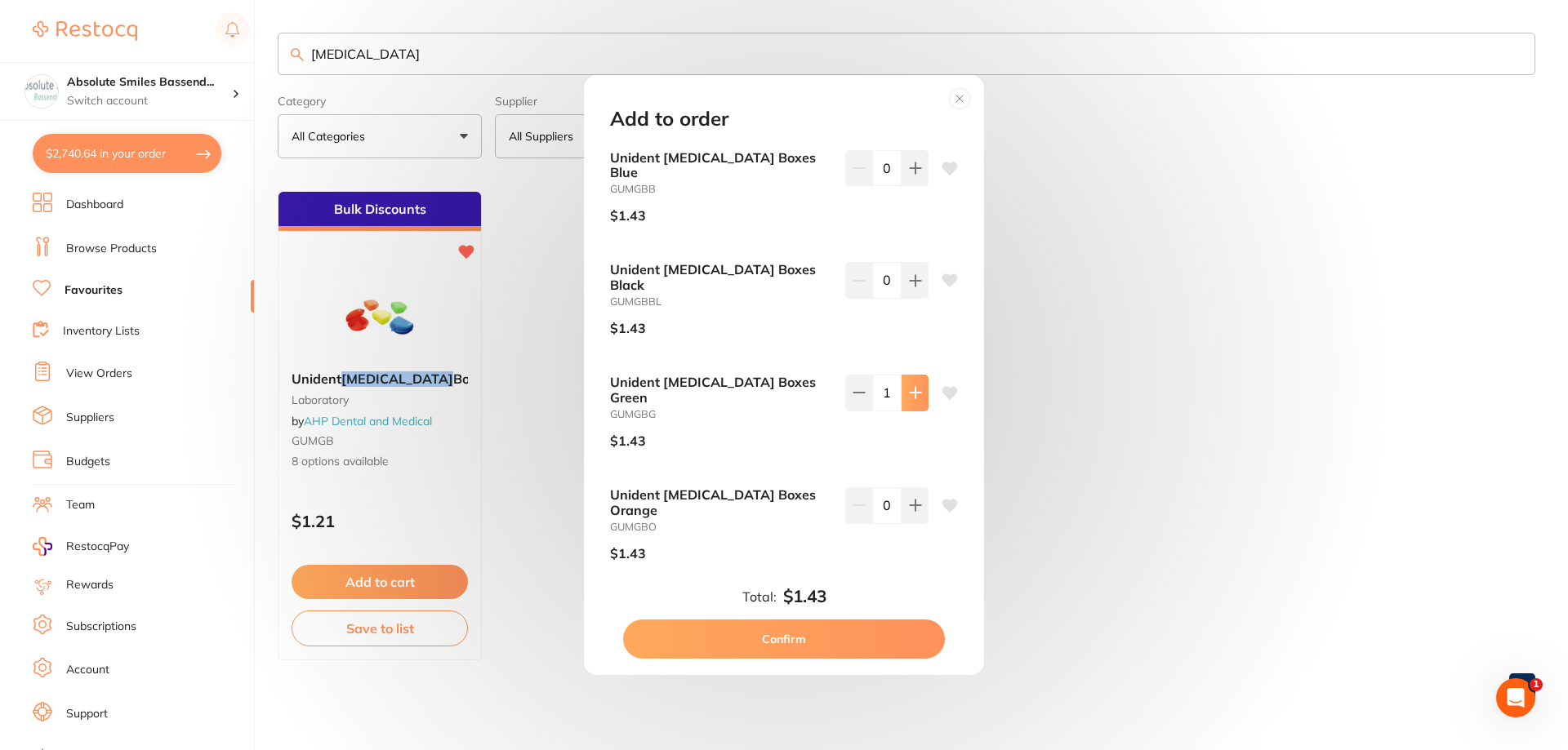
click at [910, 388] on icon at bounding box center [914, 392] width 11 height 11
type input "2"
click at [919, 487] on button at bounding box center [915, 504] width 27 height 36
type input "2"
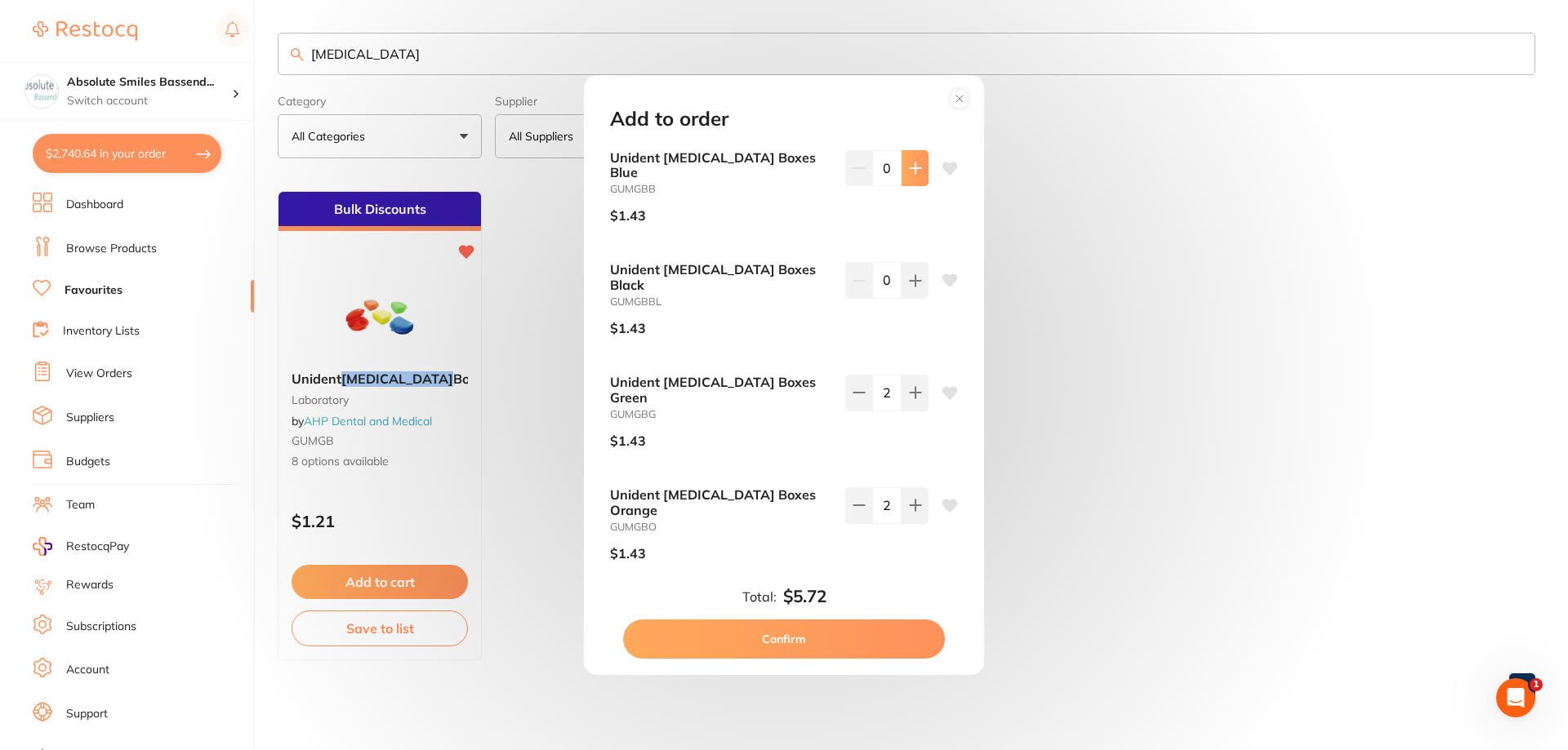
click at [913, 162] on icon at bounding box center [915, 169] width 14 height 13
type input "2"
click at [827, 627] on button "Confirm" at bounding box center [784, 639] width 322 height 40
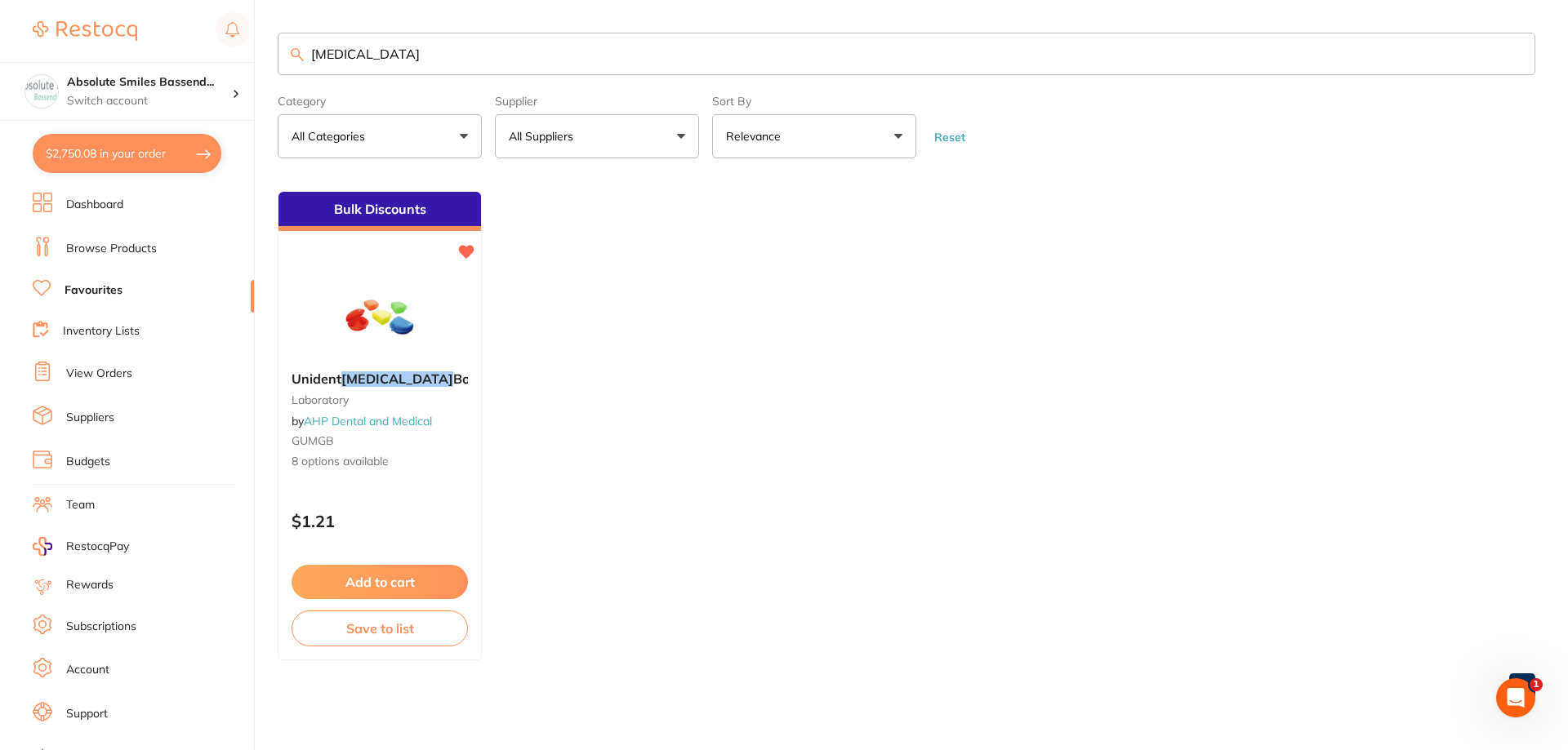
drag, startPoint x: 396, startPoint y: 56, endPoint x: 263, endPoint y: 44, distance: 133.5
click at [263, 44] on div "$2,750.08 Absolute Smiles Bassend... Switch account Absolute Smiles Bassendean …" at bounding box center [784, 375] width 1568 height 750
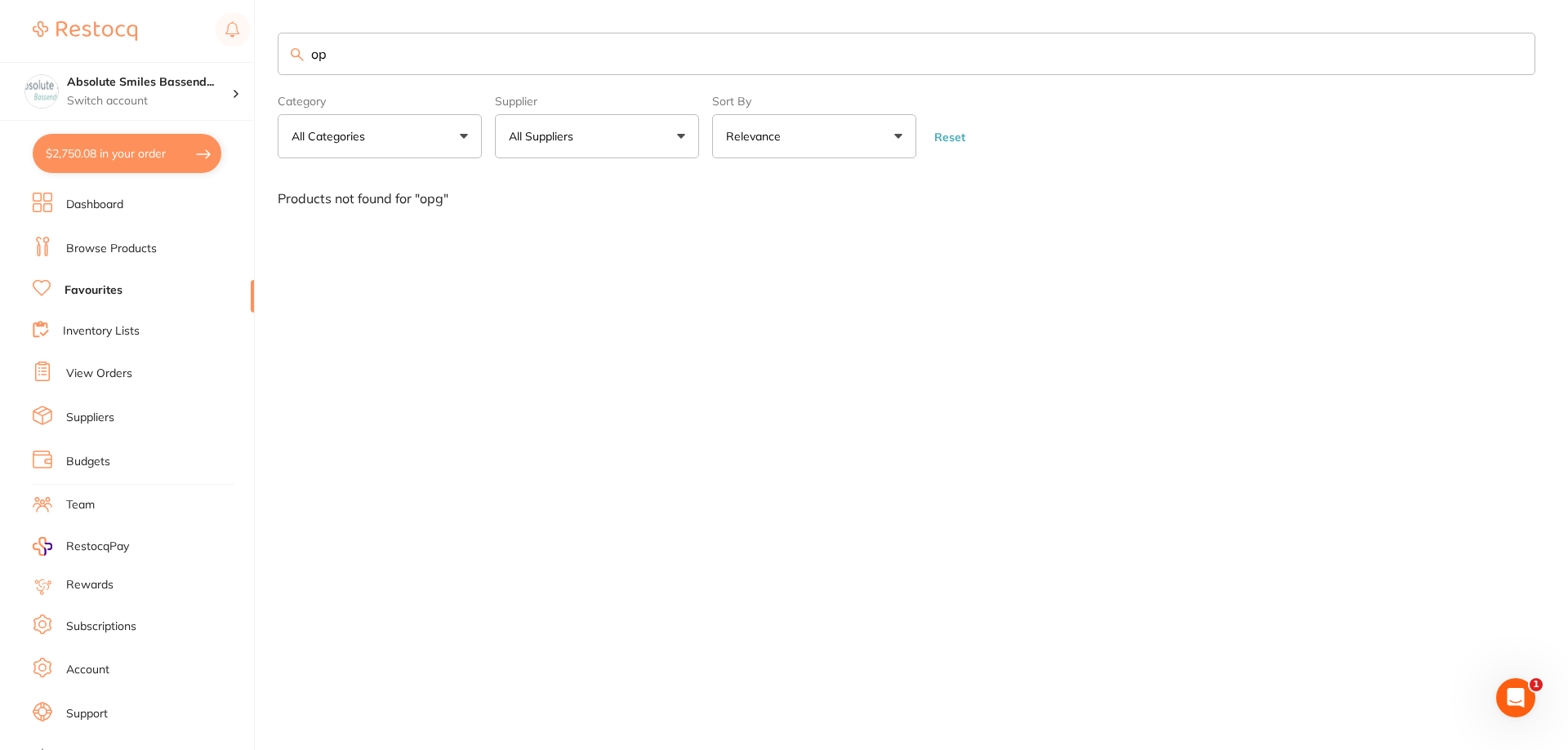
type input "o"
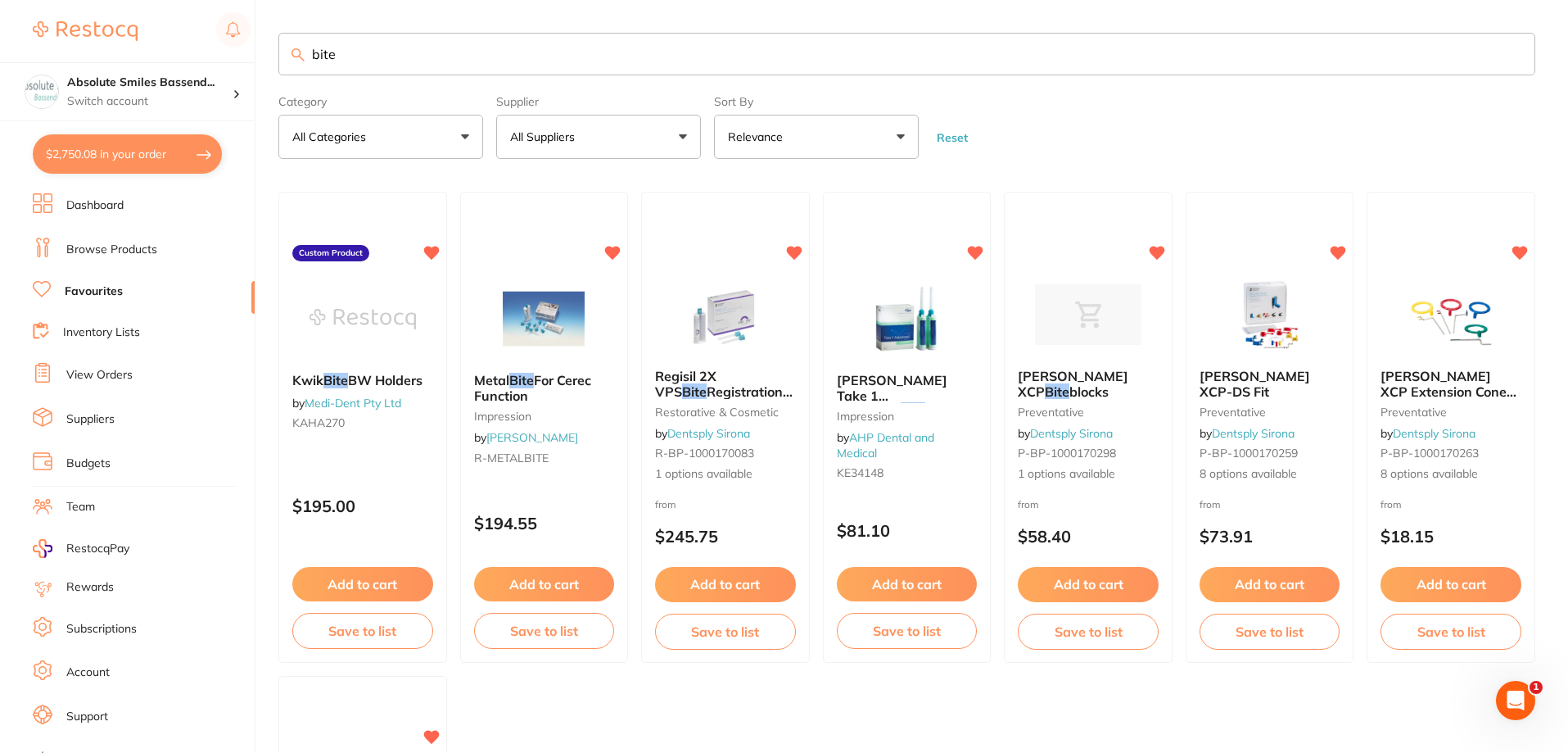
drag, startPoint x: 371, startPoint y: 67, endPoint x: 300, endPoint y: 59, distance: 71.4
click at [300, 59] on div "bite" at bounding box center [907, 54] width 1257 height 43
paste input "HS-BB1001"
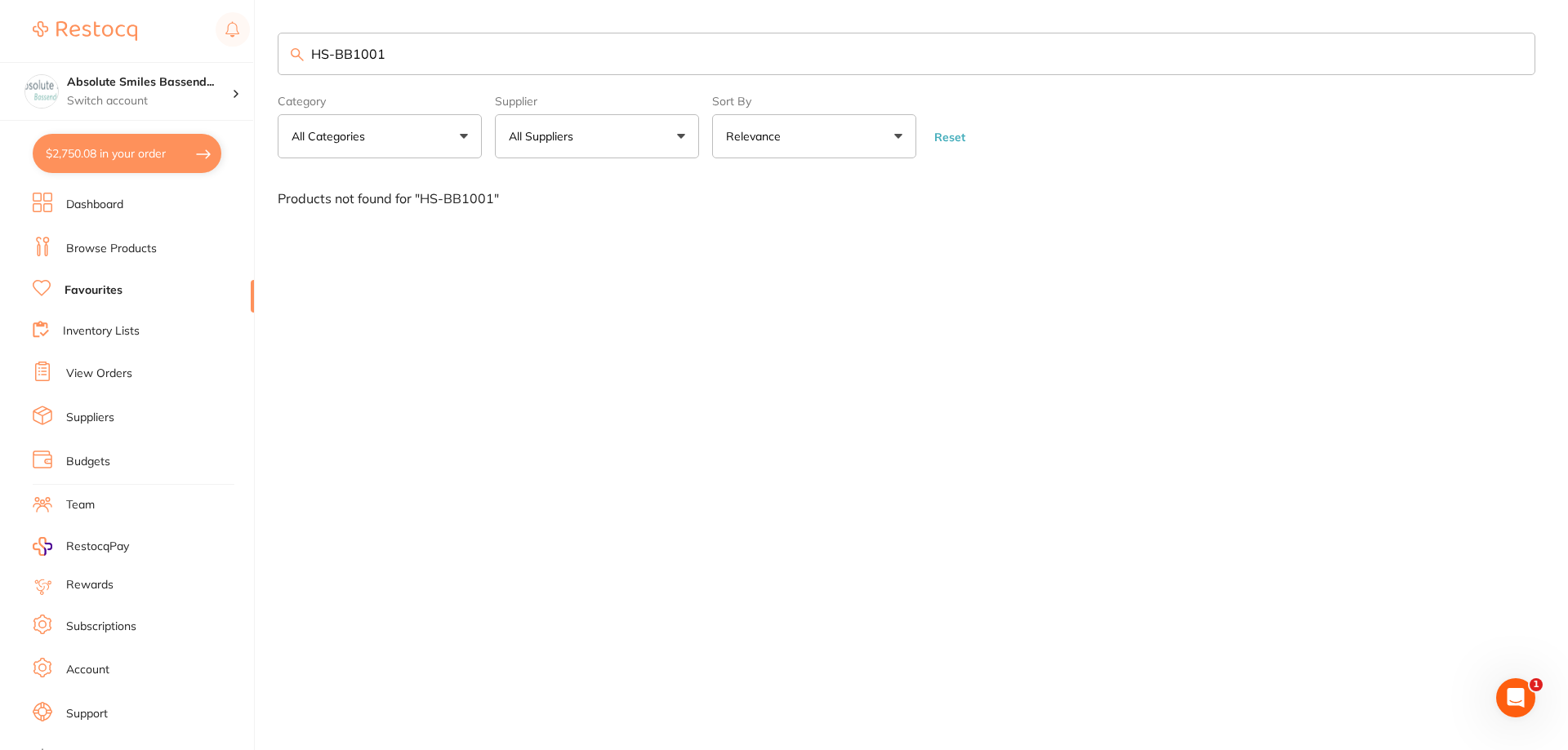
type input "HS-BB1001"
click at [127, 252] on link "Browse Products" at bounding box center [112, 249] width 91 height 16
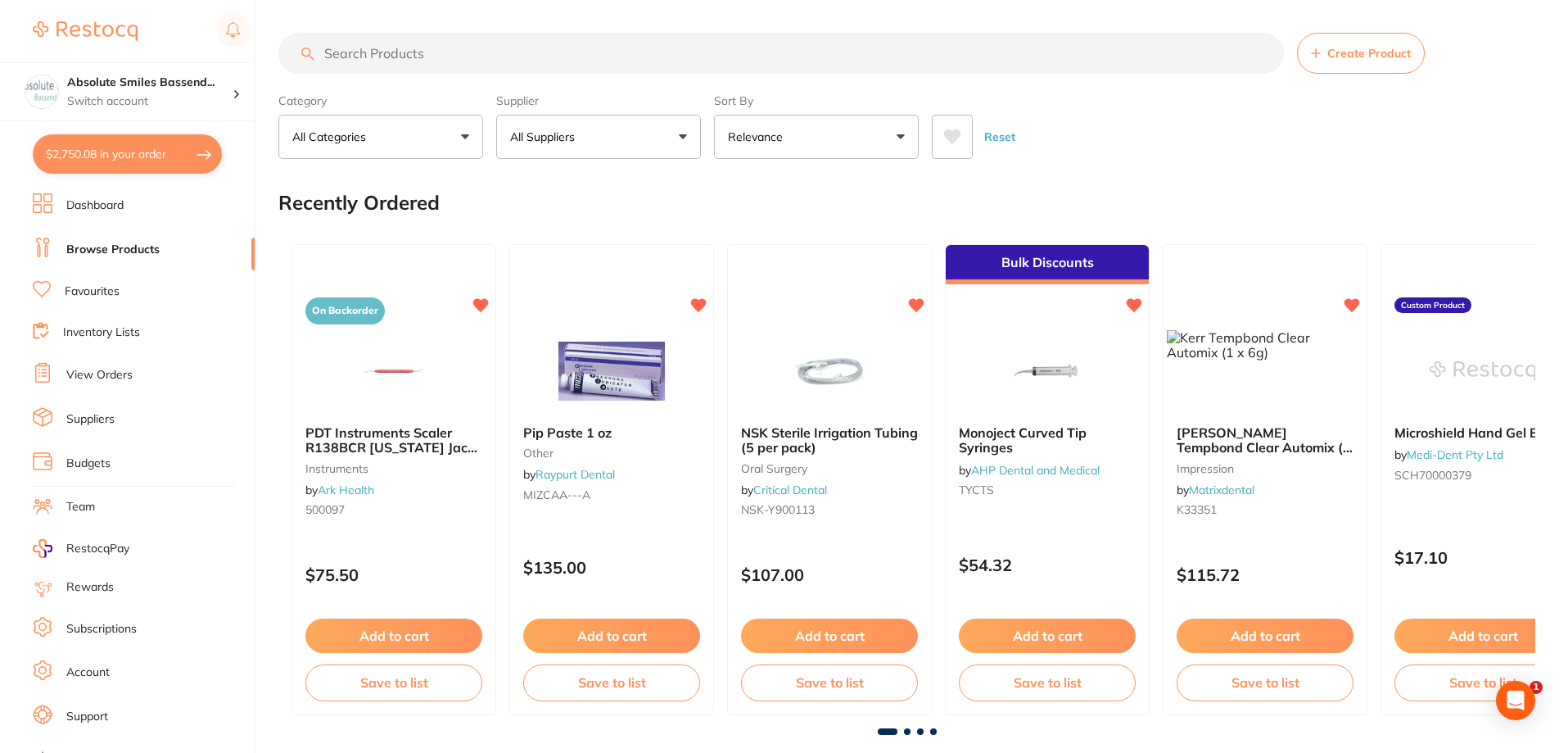
paste input "HS-BB1001"
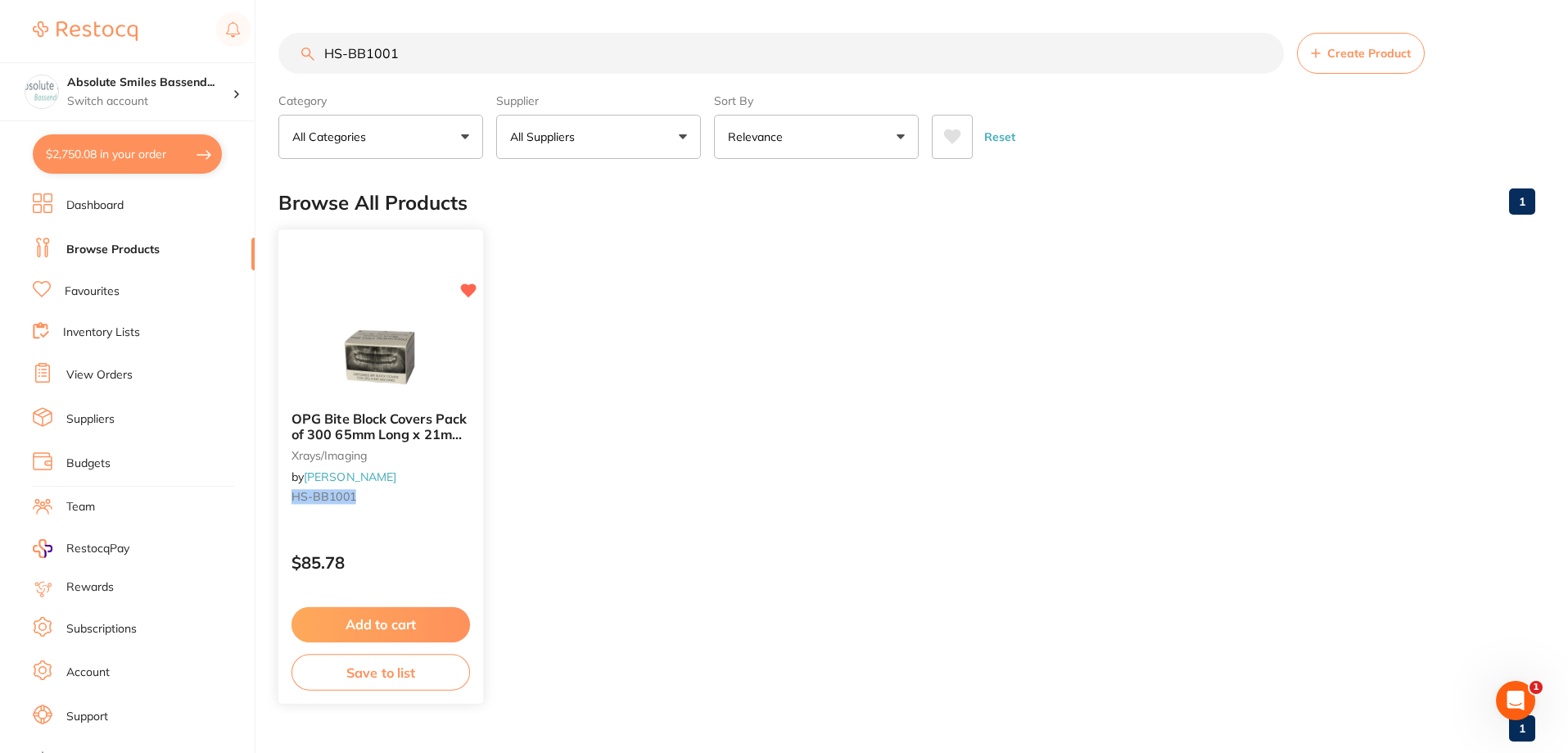
type input "HS-BB1001"
click at [448, 623] on button "Add to cart" at bounding box center [380, 624] width 179 height 35
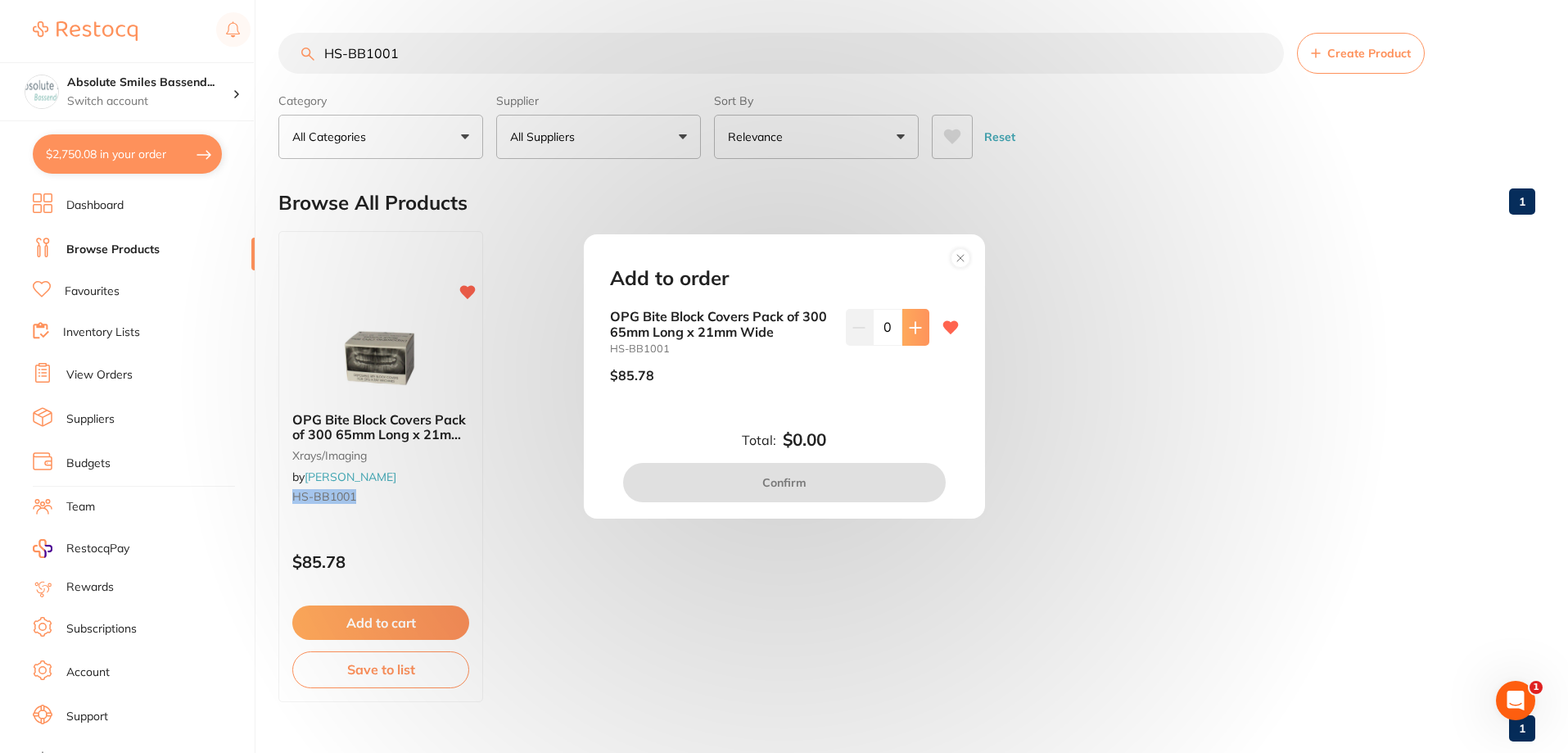
click at [902, 334] on button at bounding box center [916, 326] width 27 height 36
type input "1"
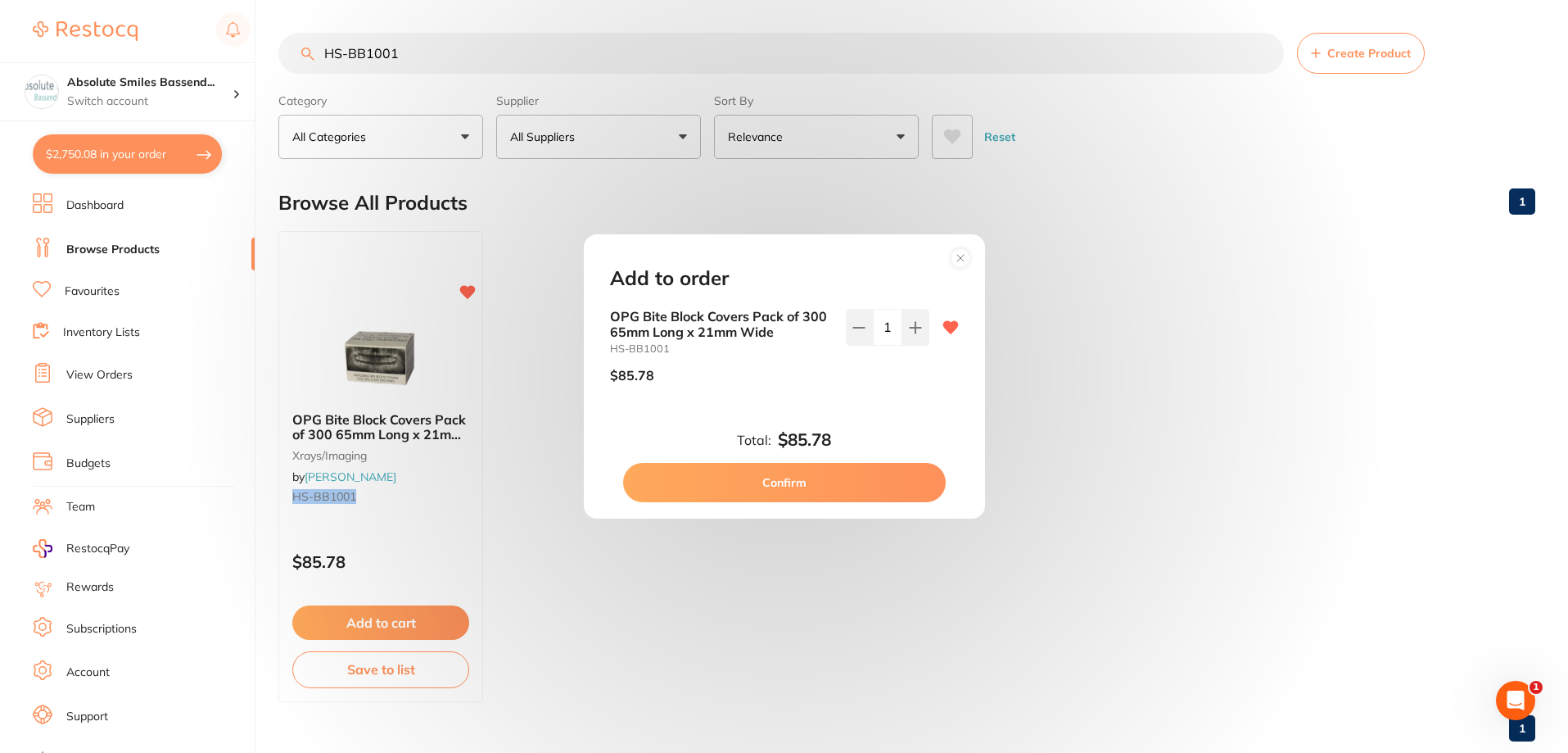
click at [847, 476] on button "Confirm" at bounding box center [784, 482] width 323 height 40
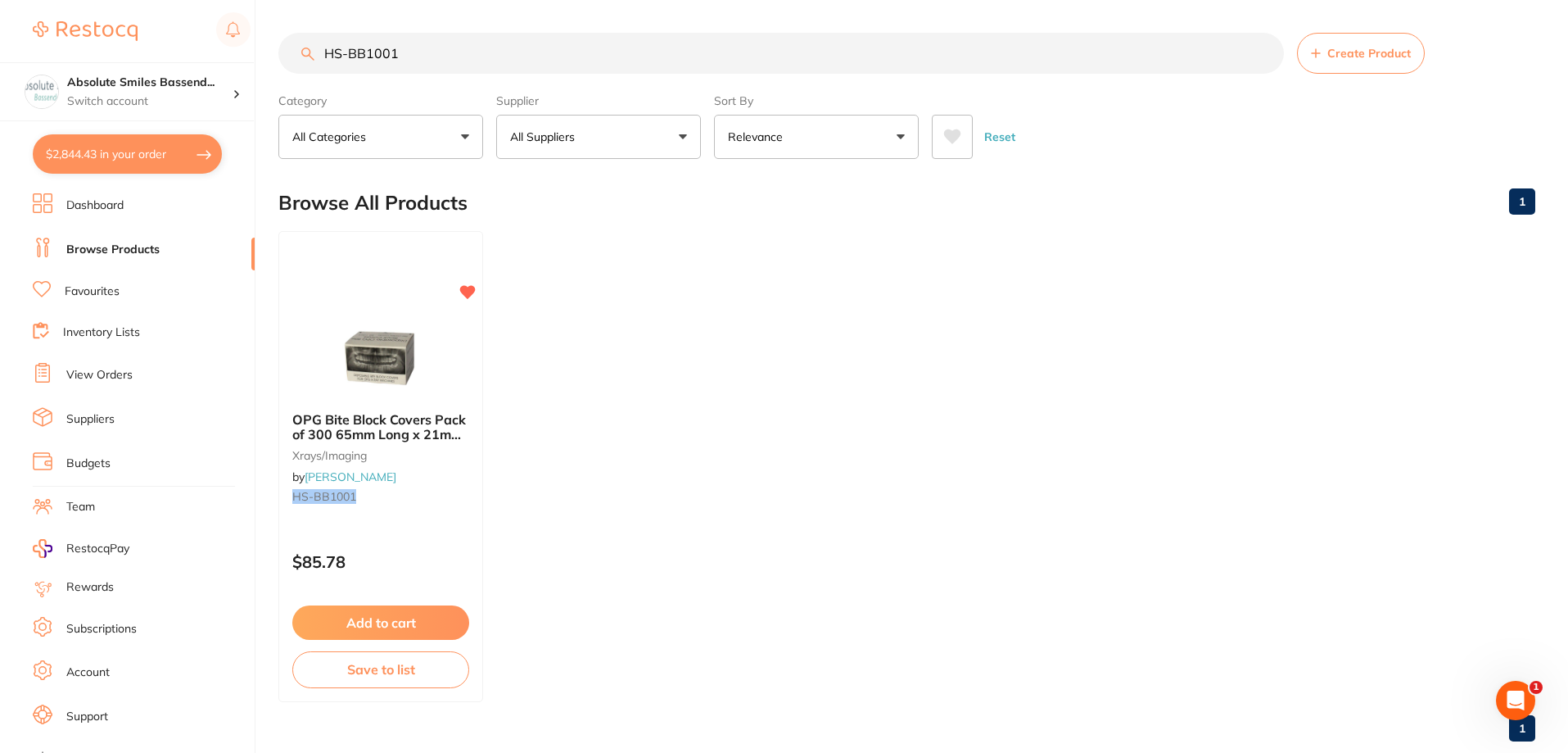
scroll to position [1, 0]
drag, startPoint x: 418, startPoint y: 56, endPoint x: 291, endPoint y: 66, distance: 127.4
click at [291, 66] on input "HS-BB1001" at bounding box center [782, 53] width 1006 height 41
click at [100, 290] on link "Favourites" at bounding box center [92, 291] width 55 height 16
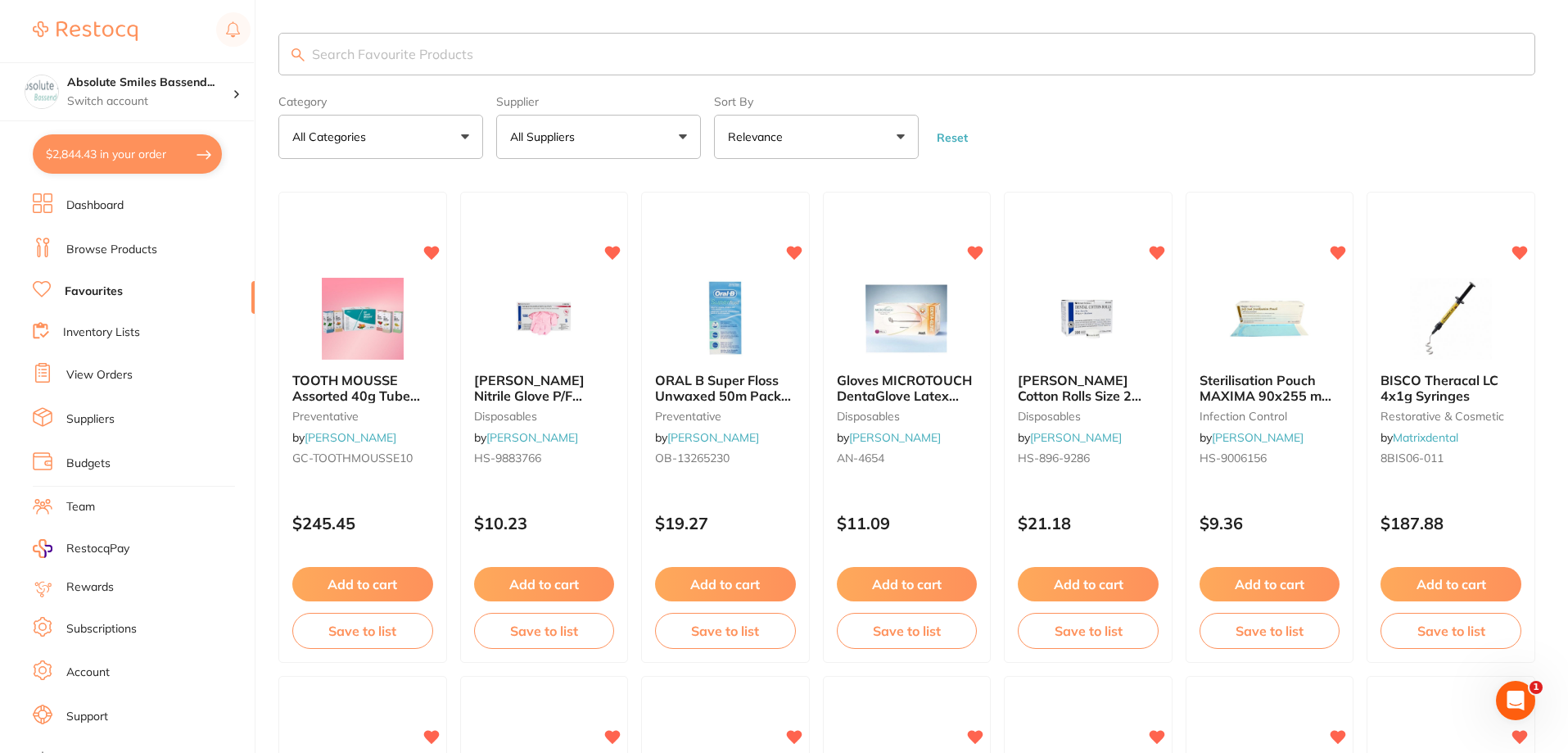
click at [452, 52] on input "search" at bounding box center [907, 54] width 1257 height 43
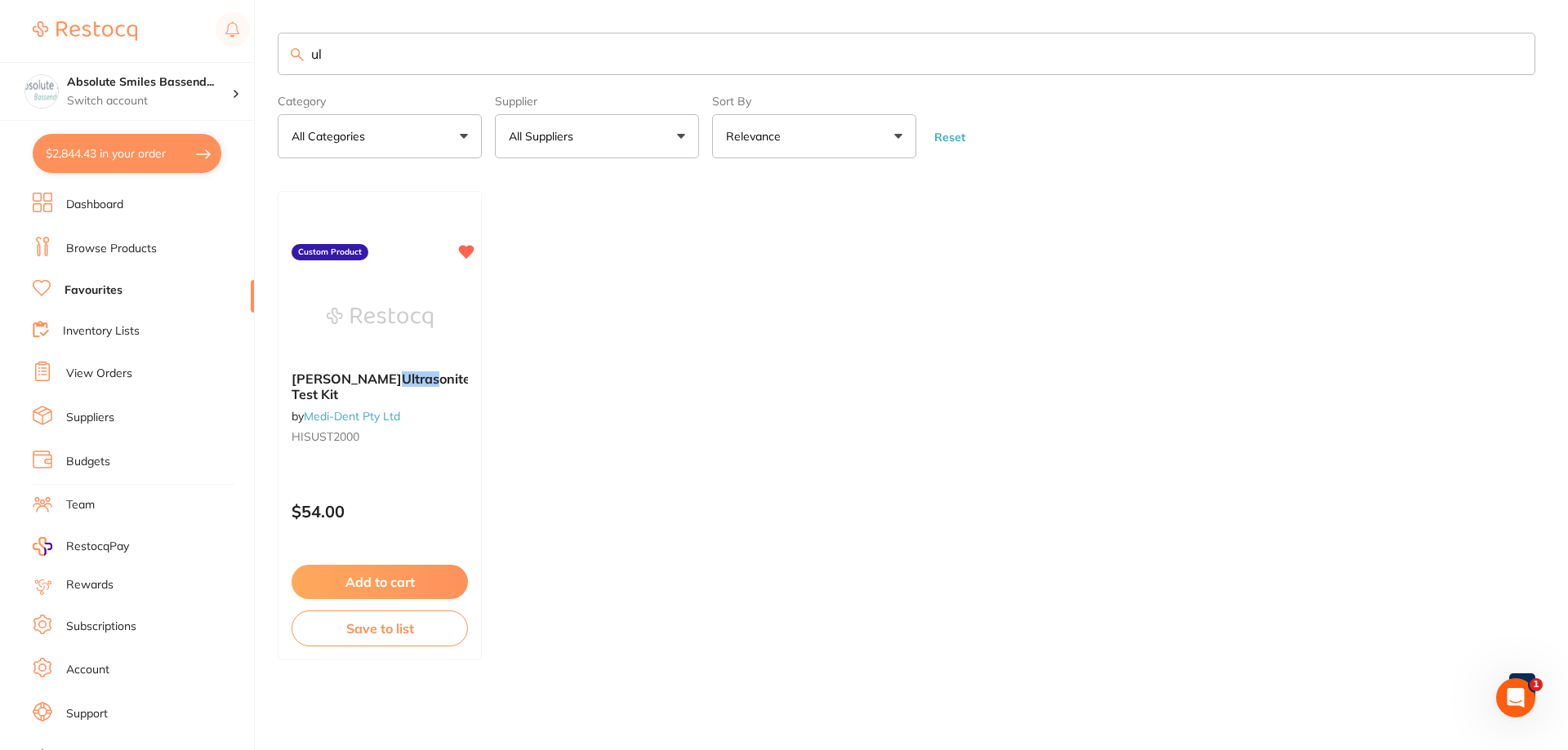
type input "u"
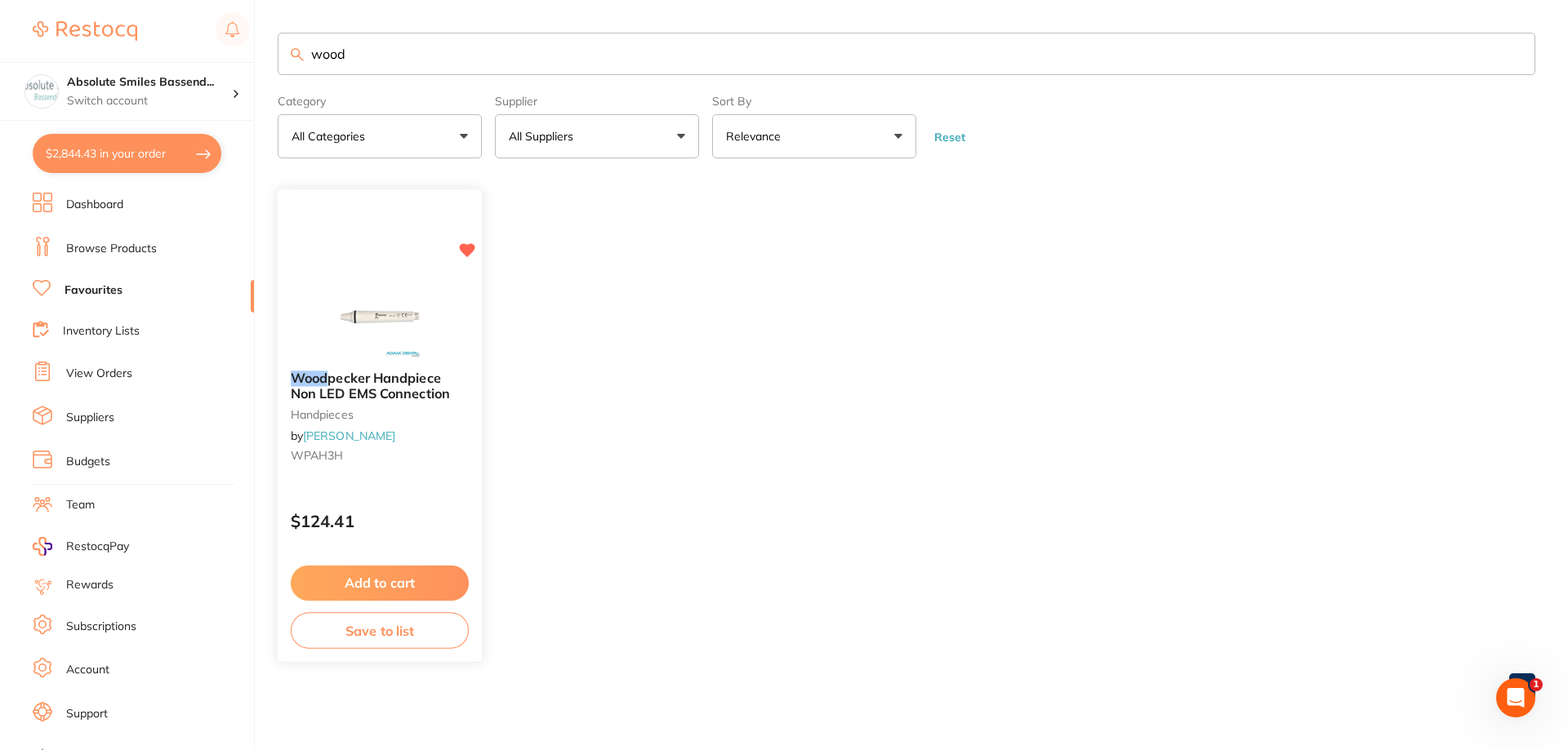
click at [446, 587] on button "Add to cart" at bounding box center [379, 583] width 178 height 35
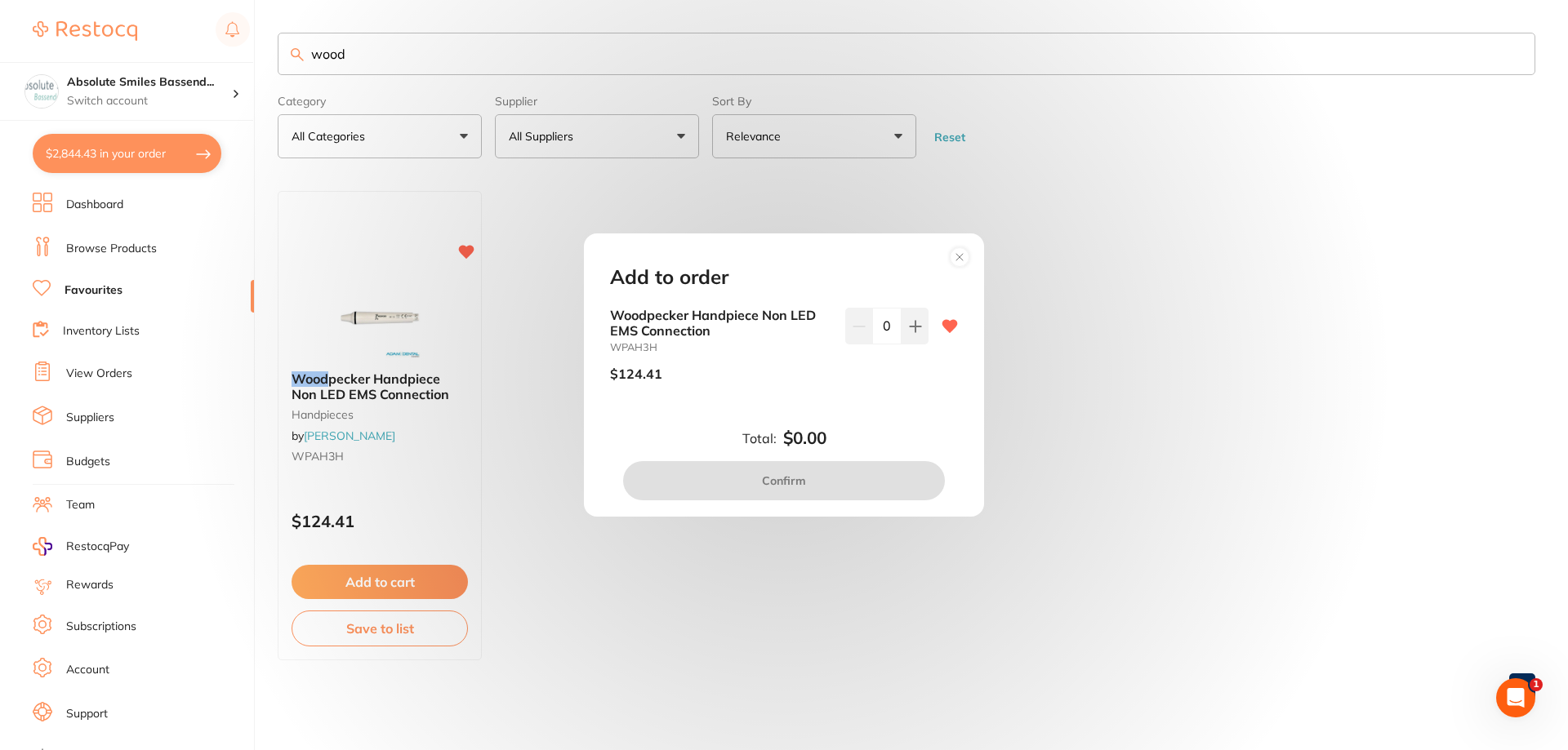
click at [656, 548] on div "Add to order Woodpecker Handpiece Non LED EMS Connection WPAH3H $124.41 0 Total…" at bounding box center [784, 375] width 1568 height 750
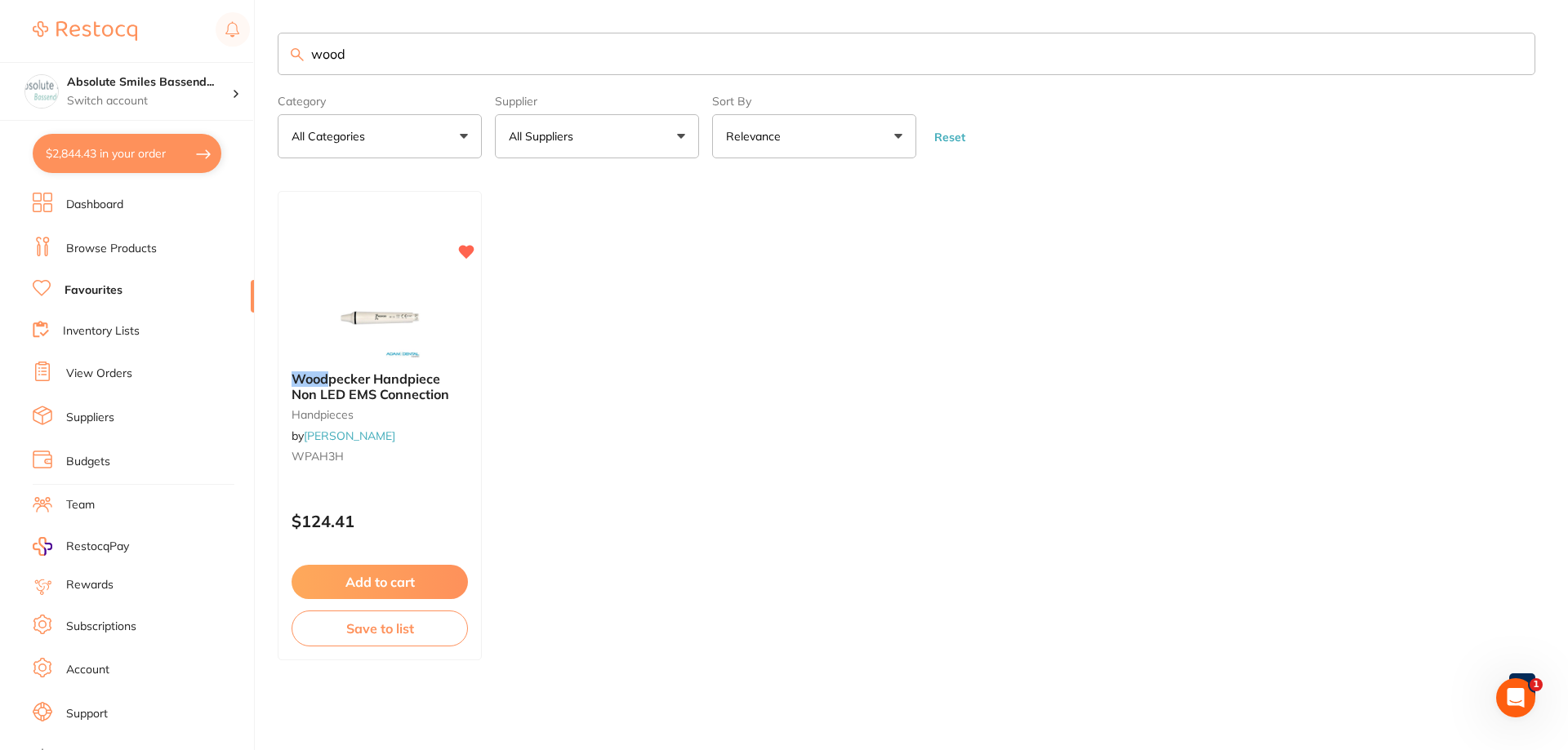
drag, startPoint x: 398, startPoint y: 55, endPoint x: 270, endPoint y: 60, distance: 128.1
click at [270, 60] on div "$2,844.43 Absolute Smiles Bassend... Switch account Absolute Smiles Bassendean …" at bounding box center [784, 375] width 1568 height 750
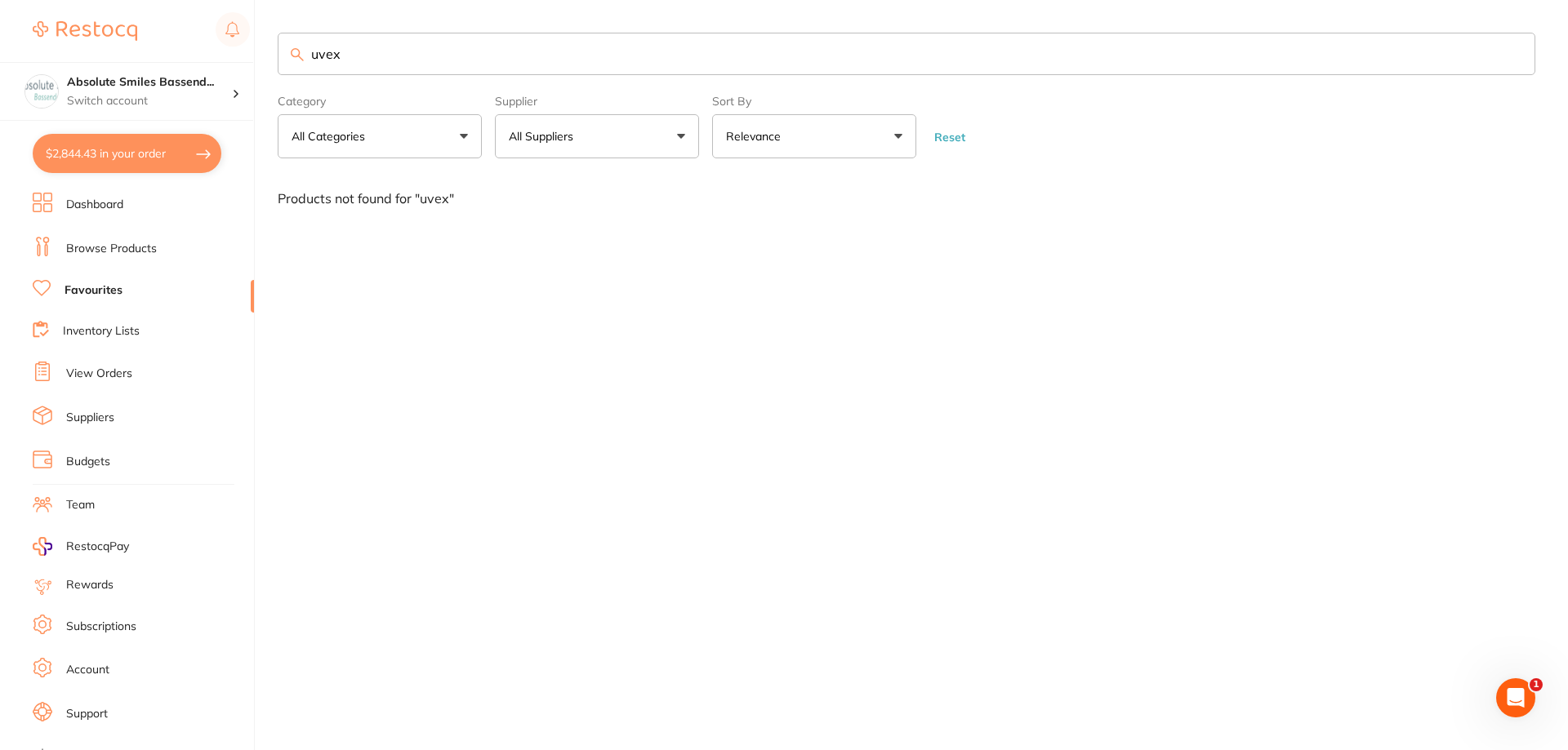
type input "uvex"
click at [120, 245] on link "Browse Products" at bounding box center [112, 249] width 91 height 16
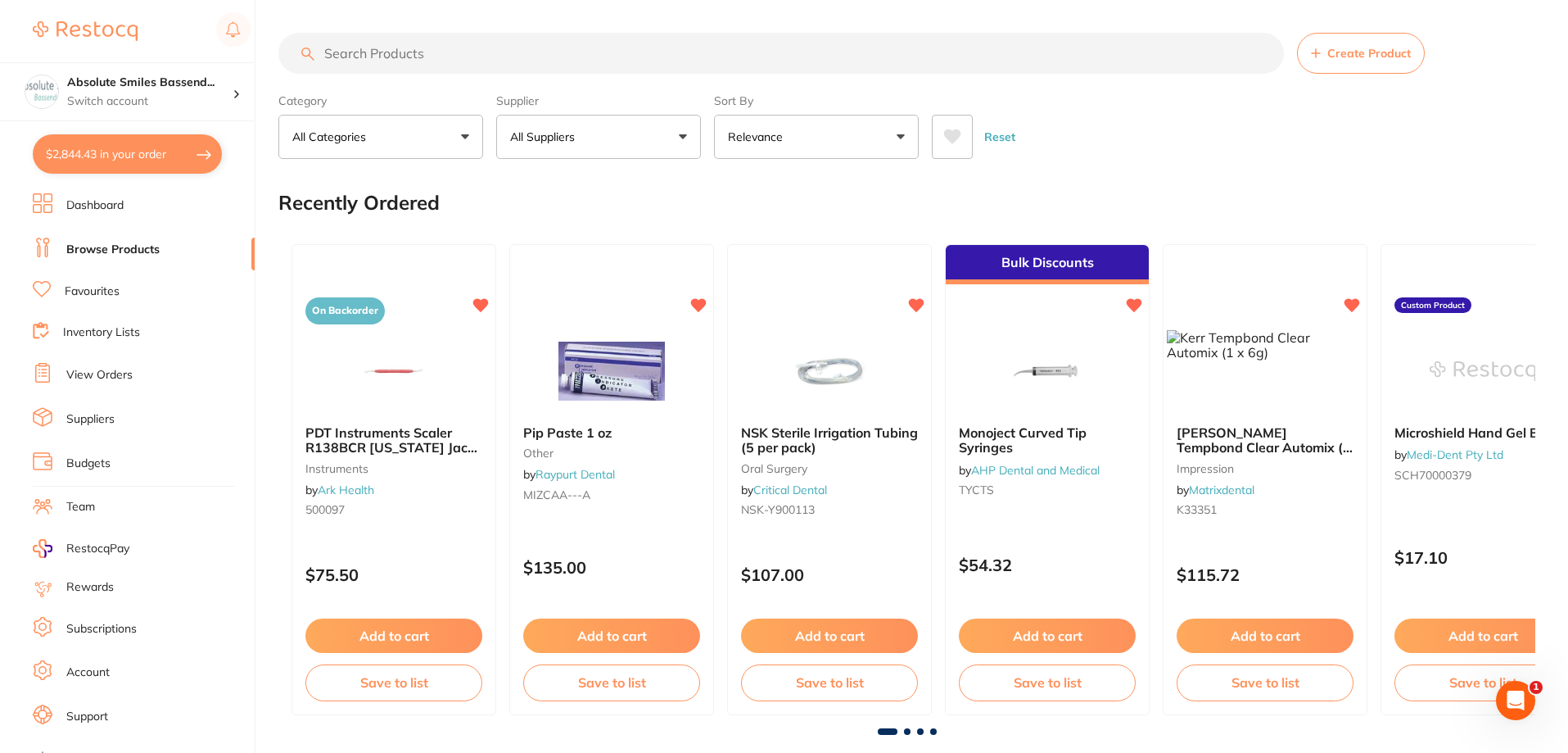
click at [384, 53] on input "search" at bounding box center [782, 53] width 1006 height 41
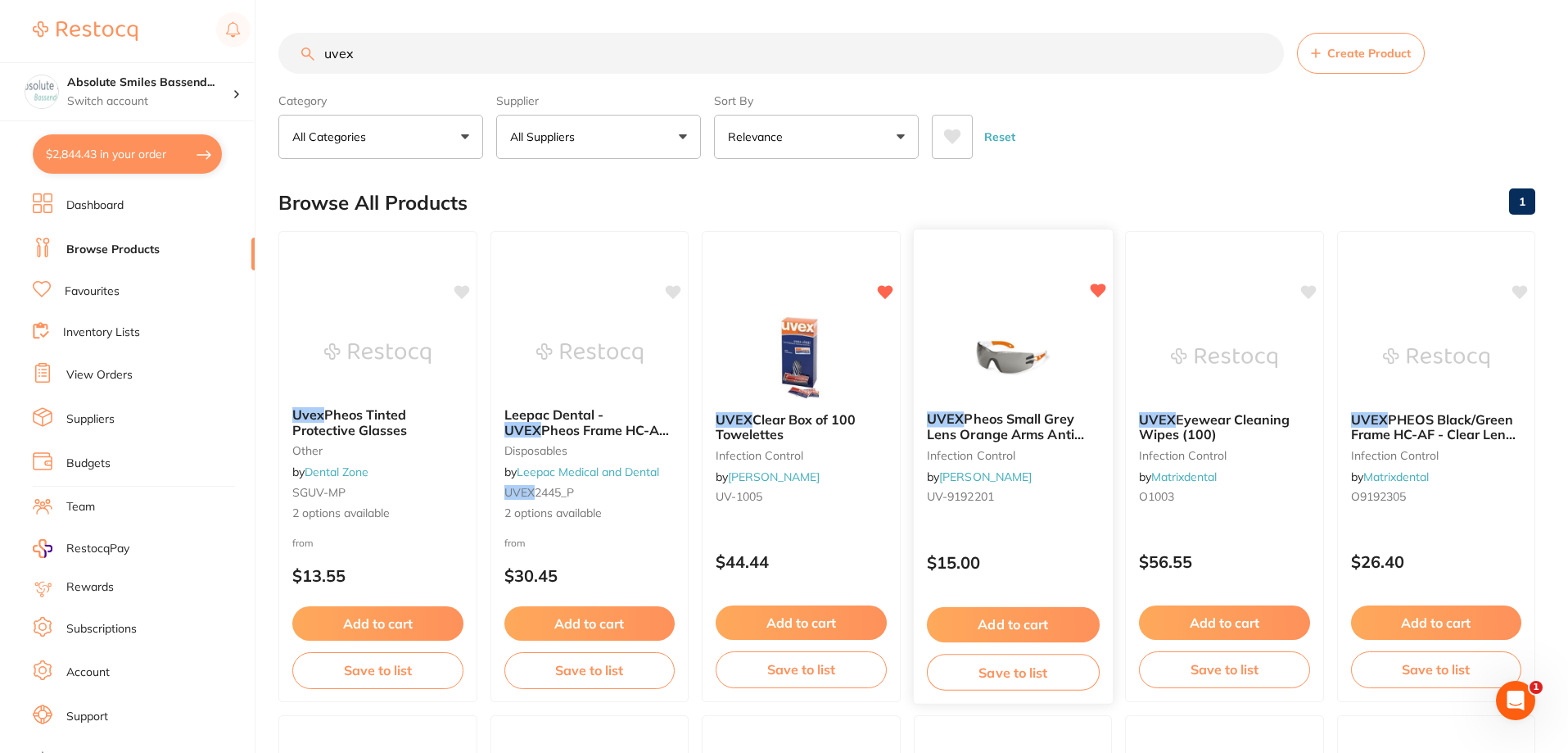
type input "uvex"
click at [1030, 622] on button "Add to cart" at bounding box center [1013, 624] width 173 height 35
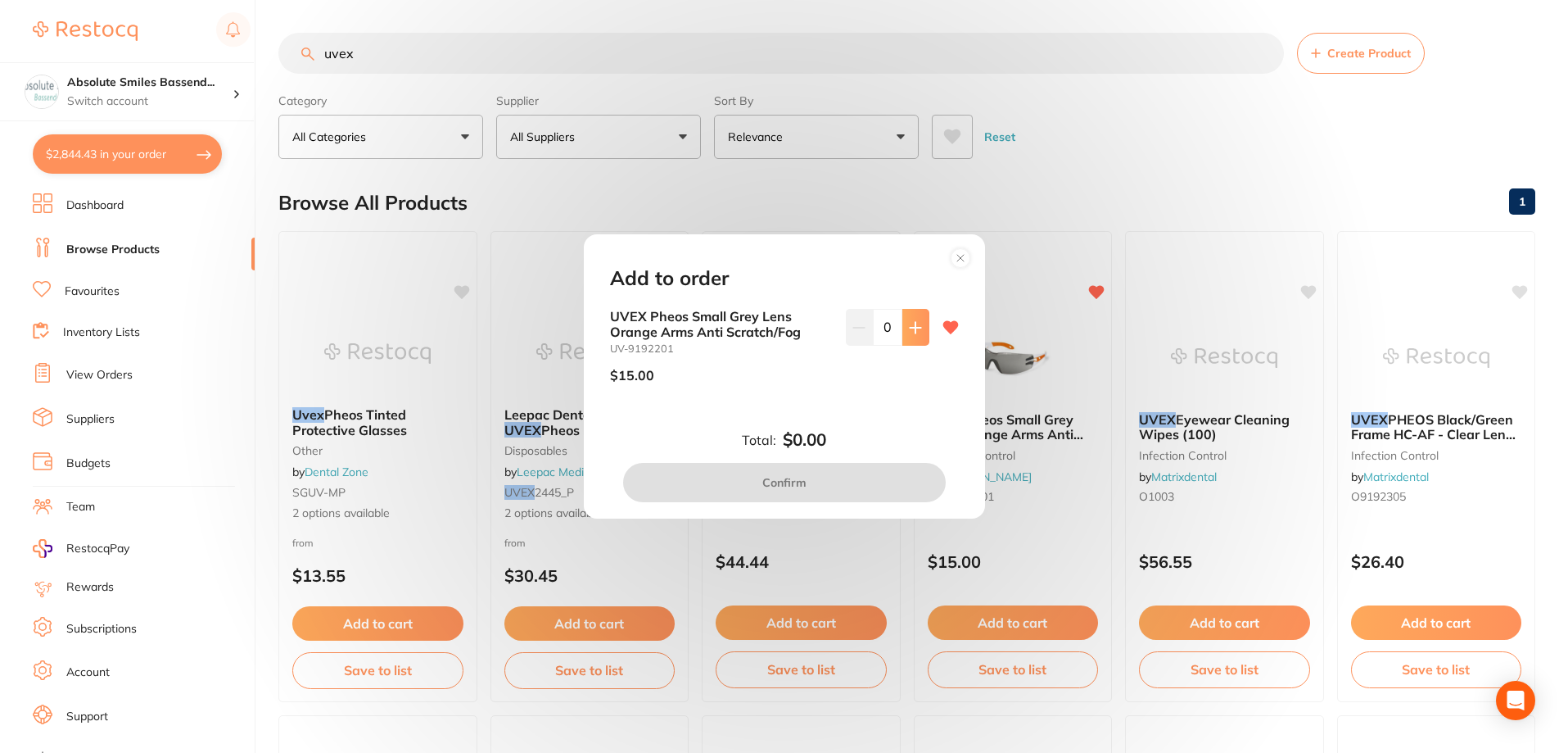
click at [919, 340] on button at bounding box center [916, 326] width 27 height 36
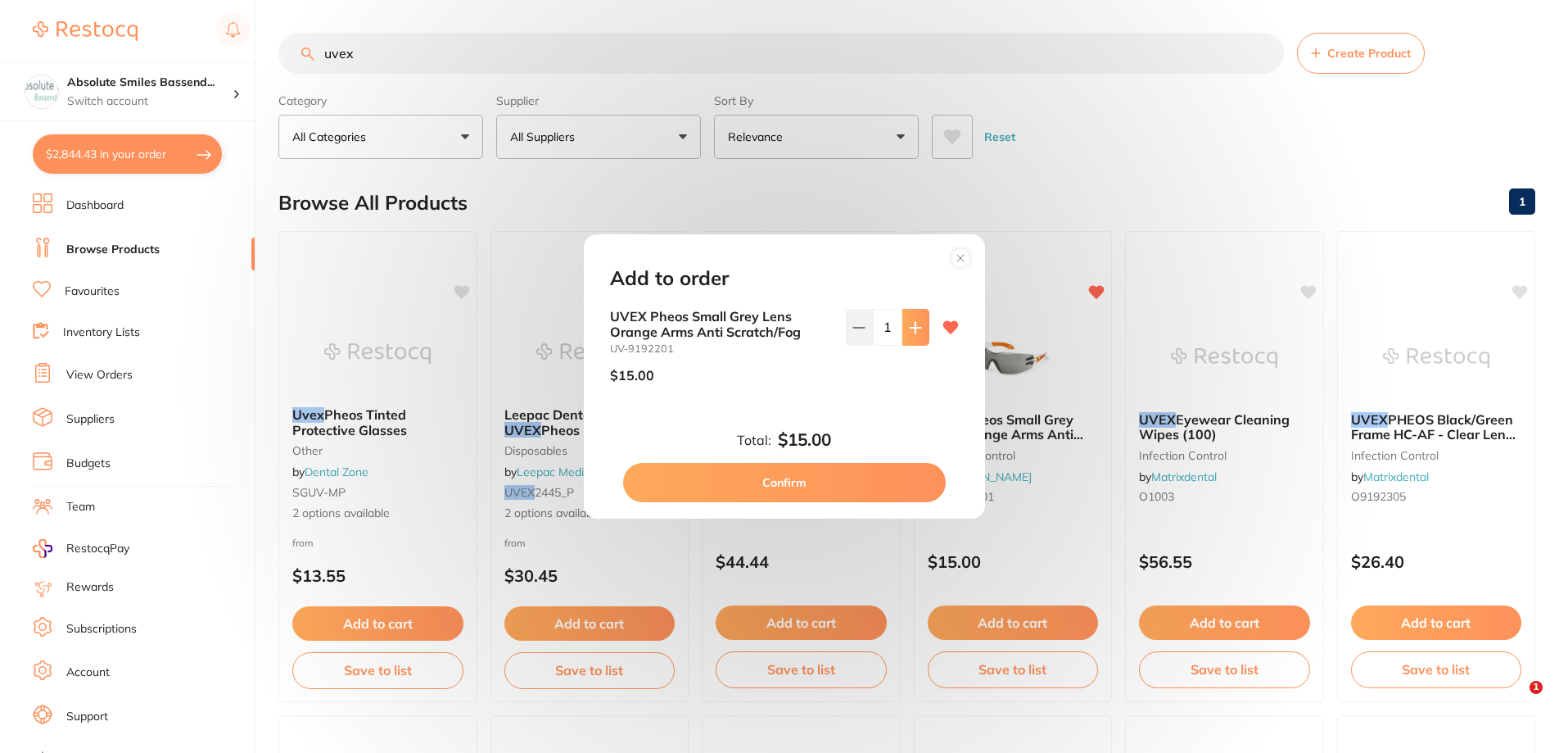
click at [919, 340] on button at bounding box center [916, 326] width 27 height 36
type input "2"
click at [895, 477] on button "Confirm" at bounding box center [784, 482] width 323 height 40
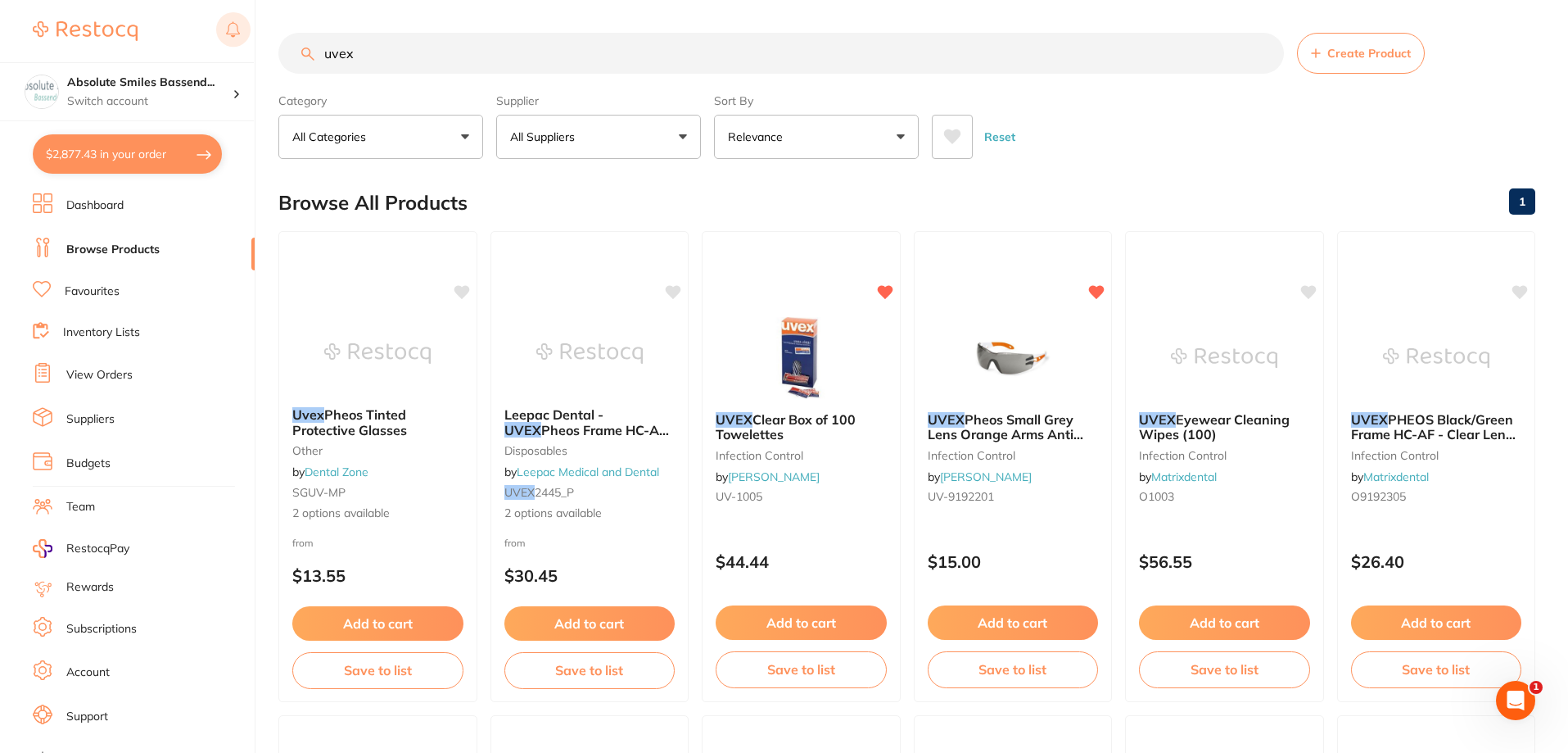
drag, startPoint x: 374, startPoint y: 62, endPoint x: 233, endPoint y: 37, distance: 143.2
click at [233, 37] on div "$2,877.43 Absolute Smiles Bassend... Switch account Absolute Smiles Bassendean …" at bounding box center [784, 376] width 1568 height 753
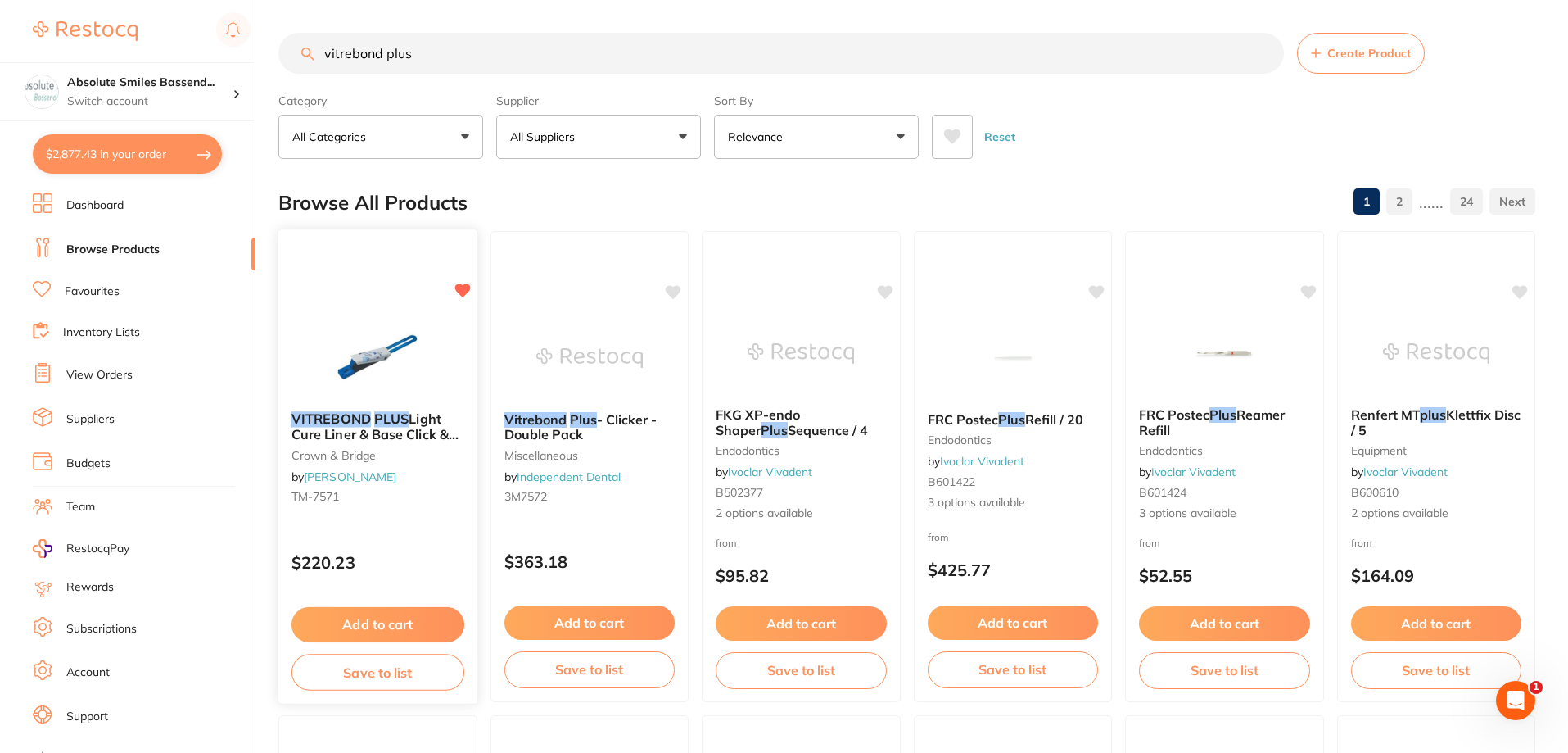
type input "vitrebond plus"
click at [404, 623] on button "Add to cart" at bounding box center [377, 624] width 173 height 35
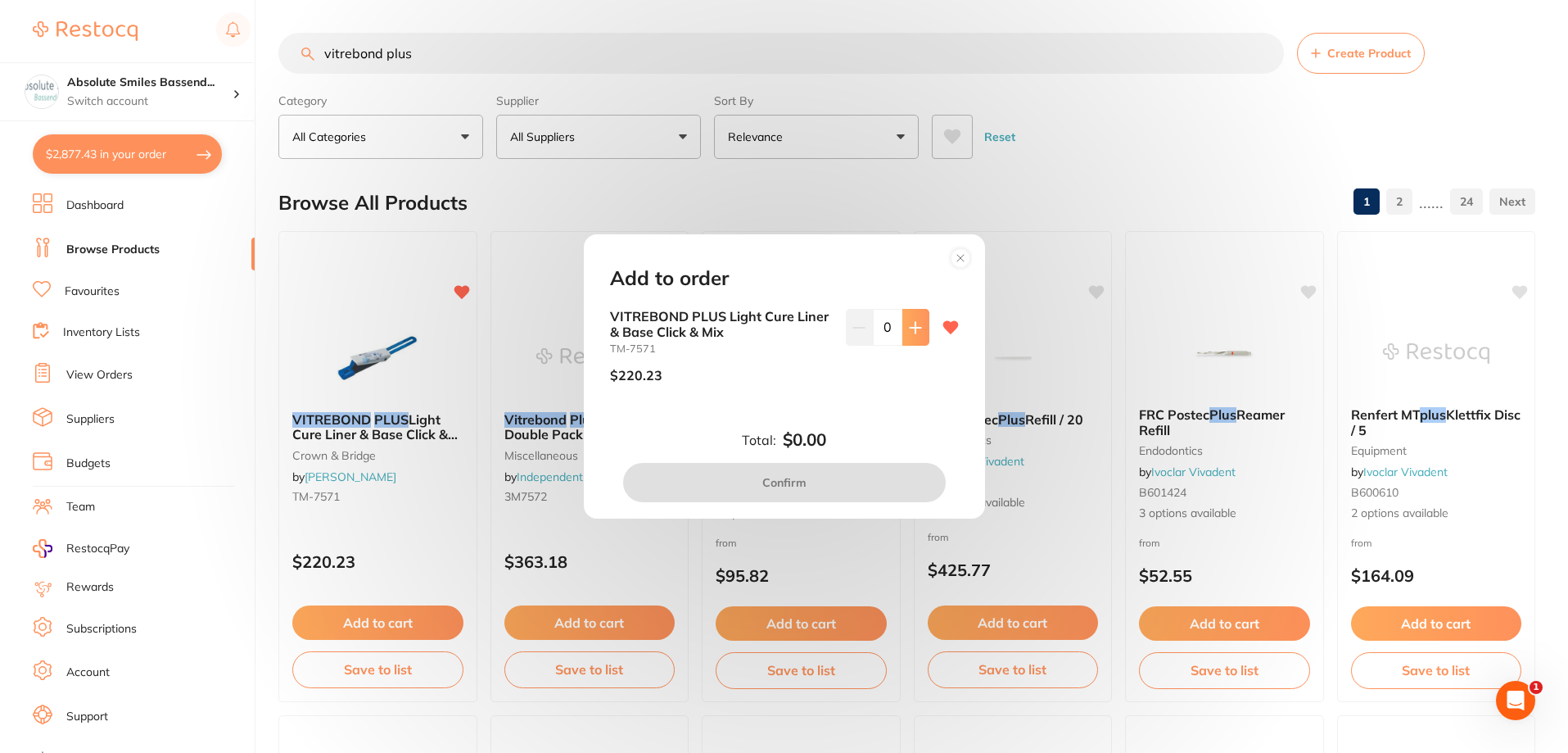
click at [909, 331] on icon at bounding box center [916, 328] width 14 height 14
type input "1"
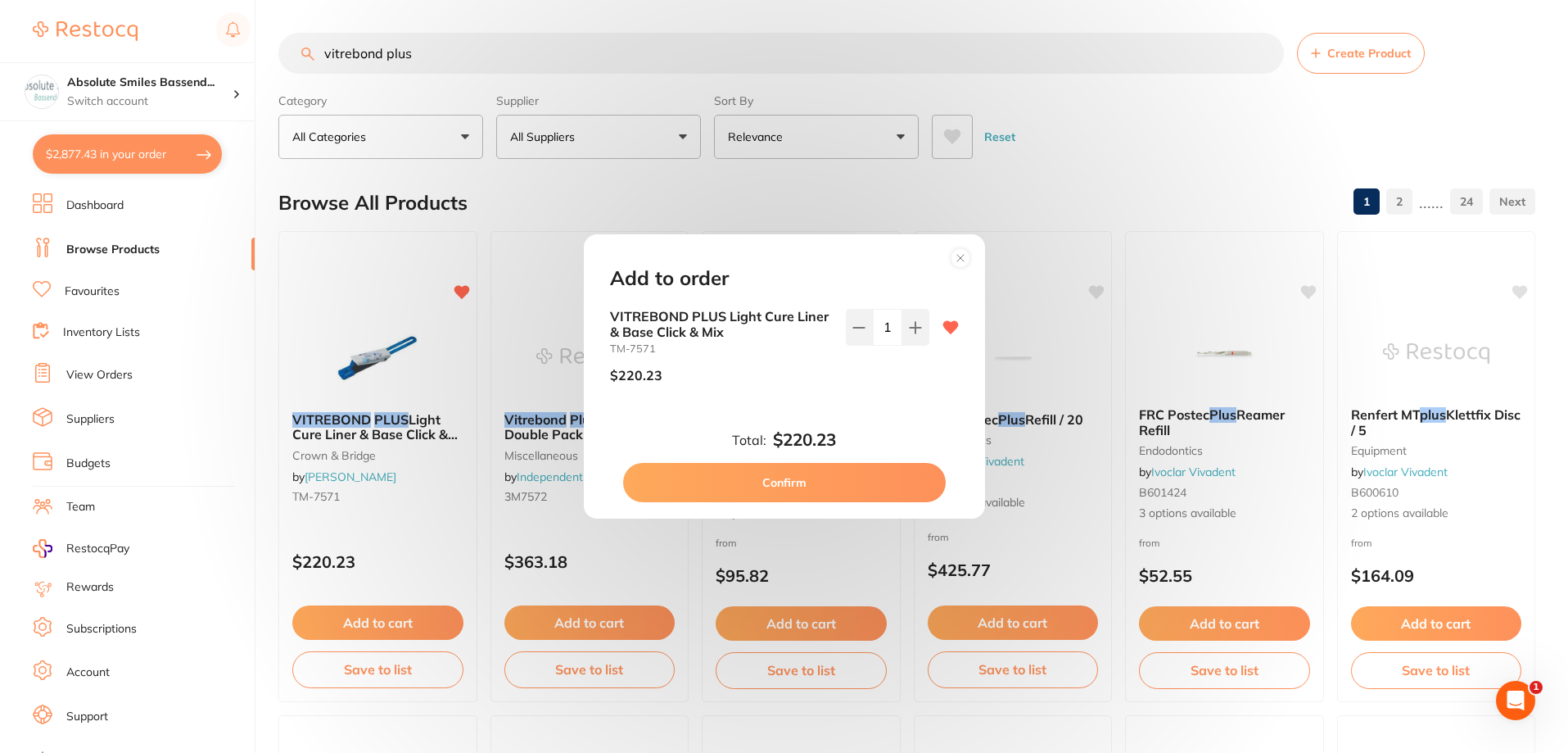
click at [806, 481] on button "Confirm" at bounding box center [784, 482] width 323 height 40
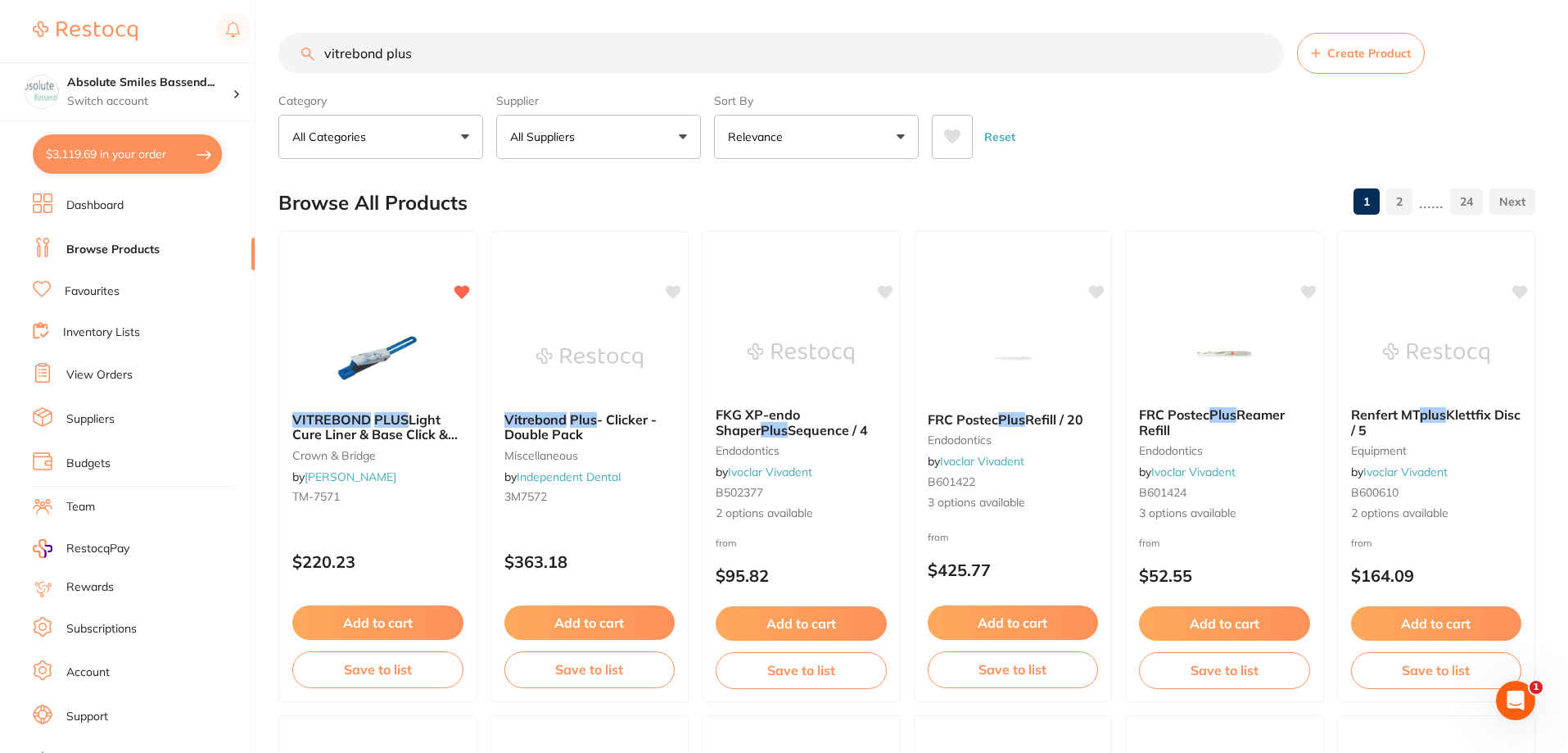
click at [192, 152] on button "$3,119.69 in your order" at bounding box center [128, 154] width 190 height 40
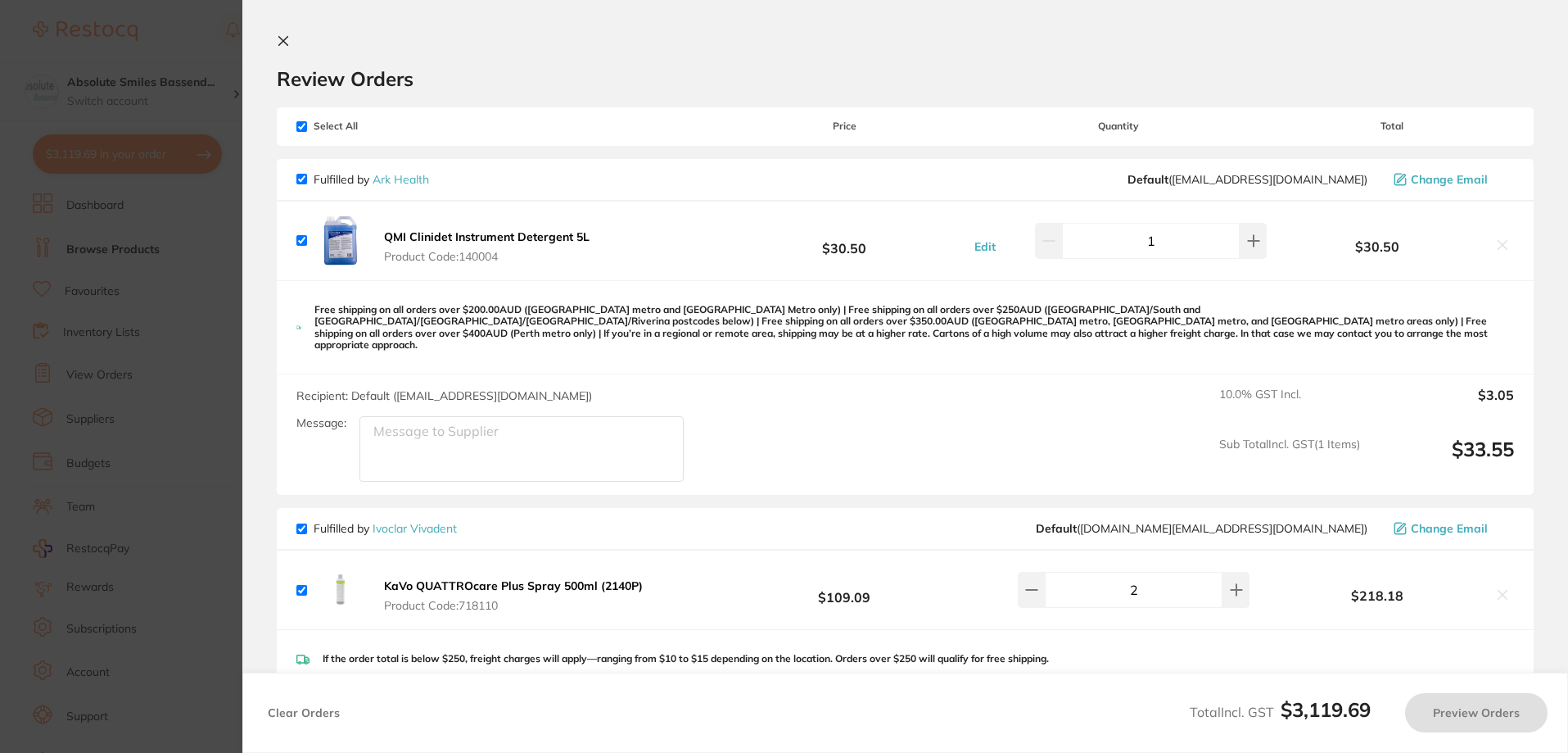
checkbox input "true"
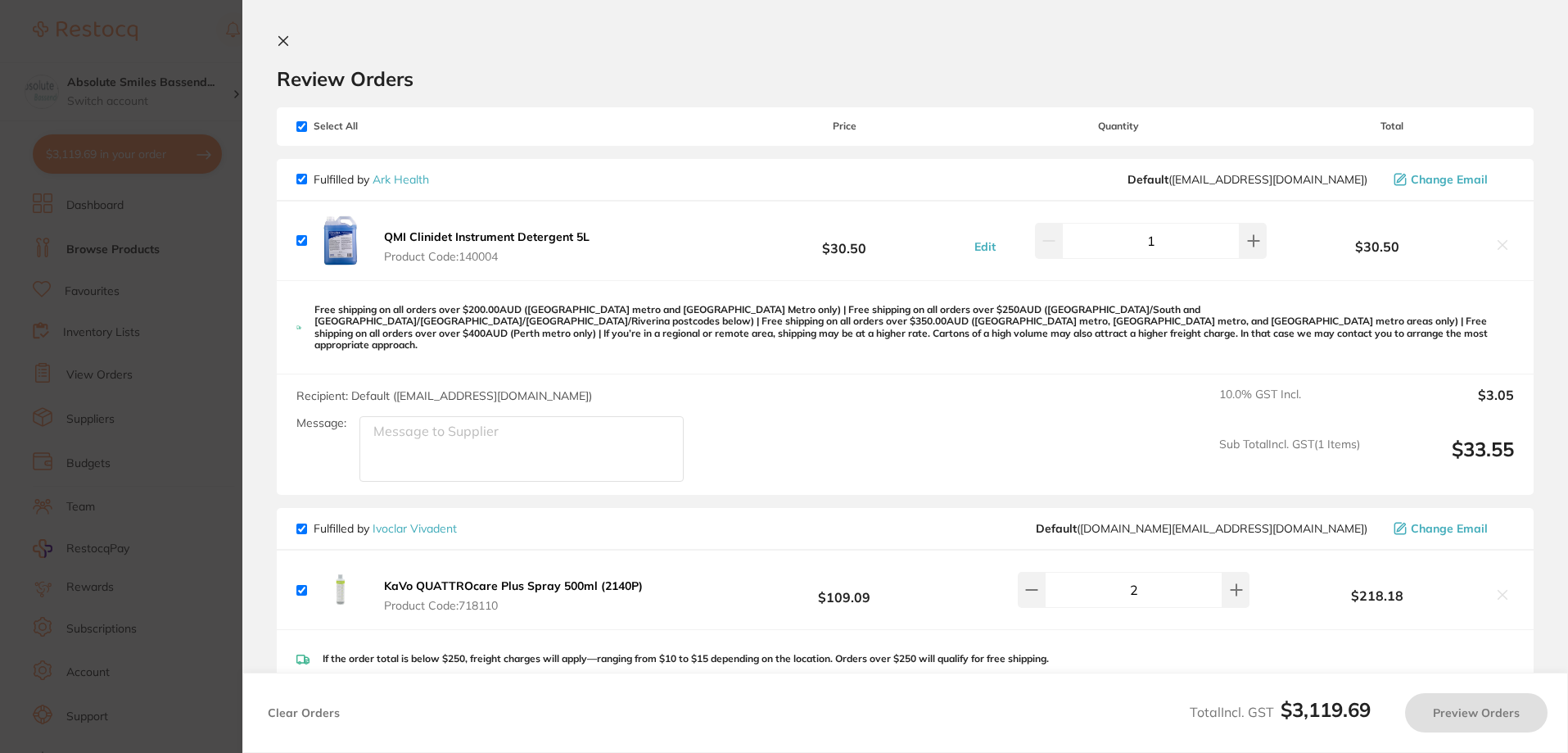
checkbox input "true"
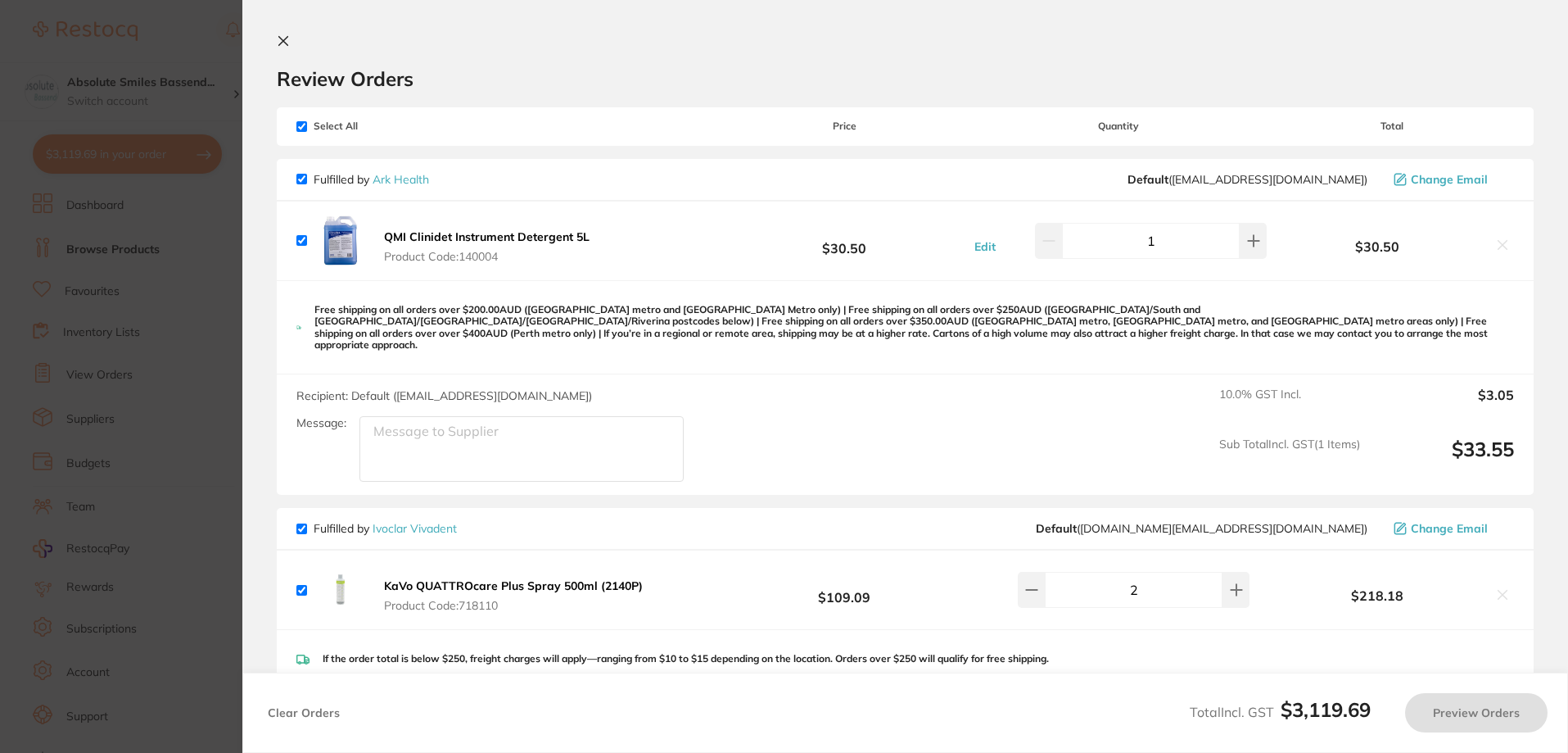
checkbox input "true"
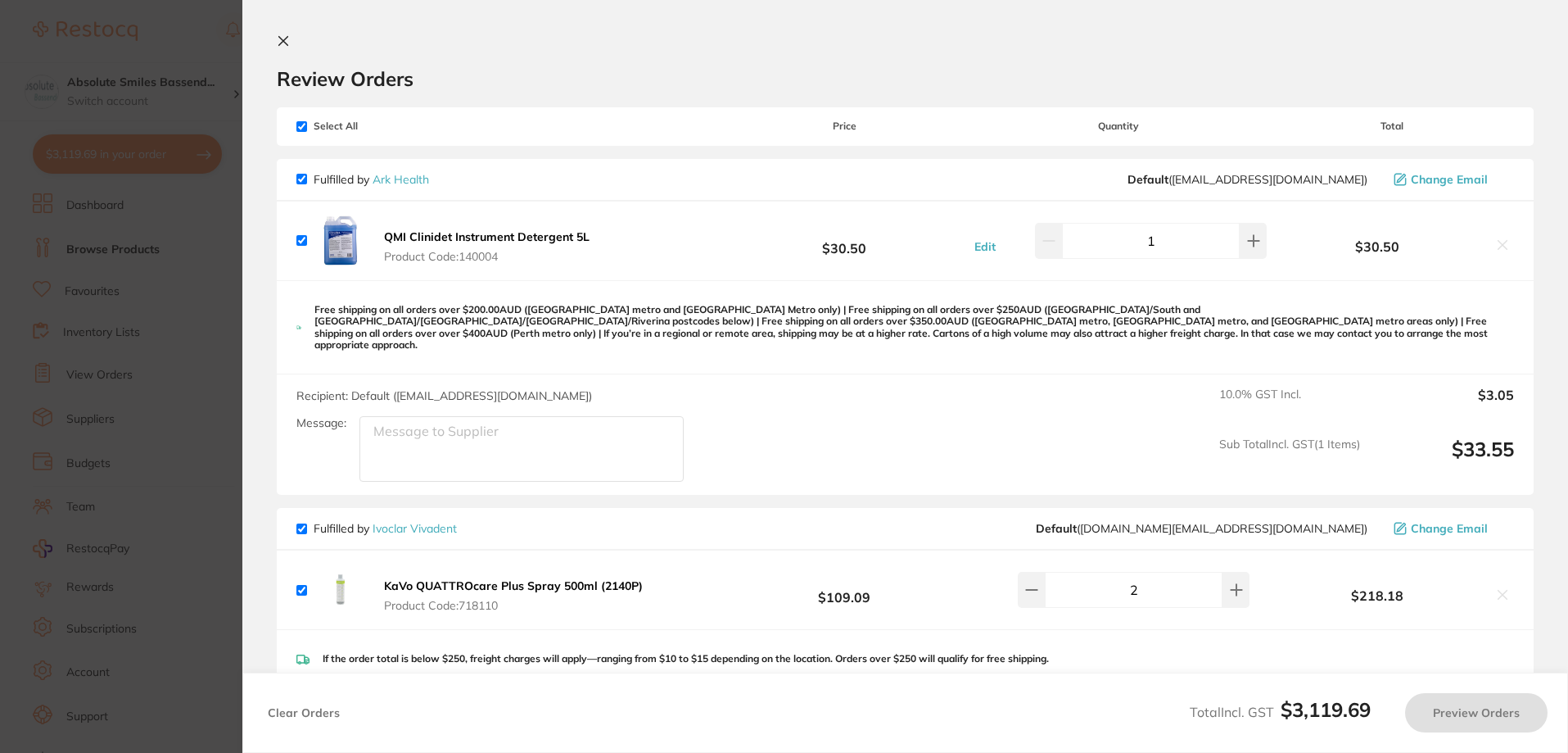
checkbox input "true"
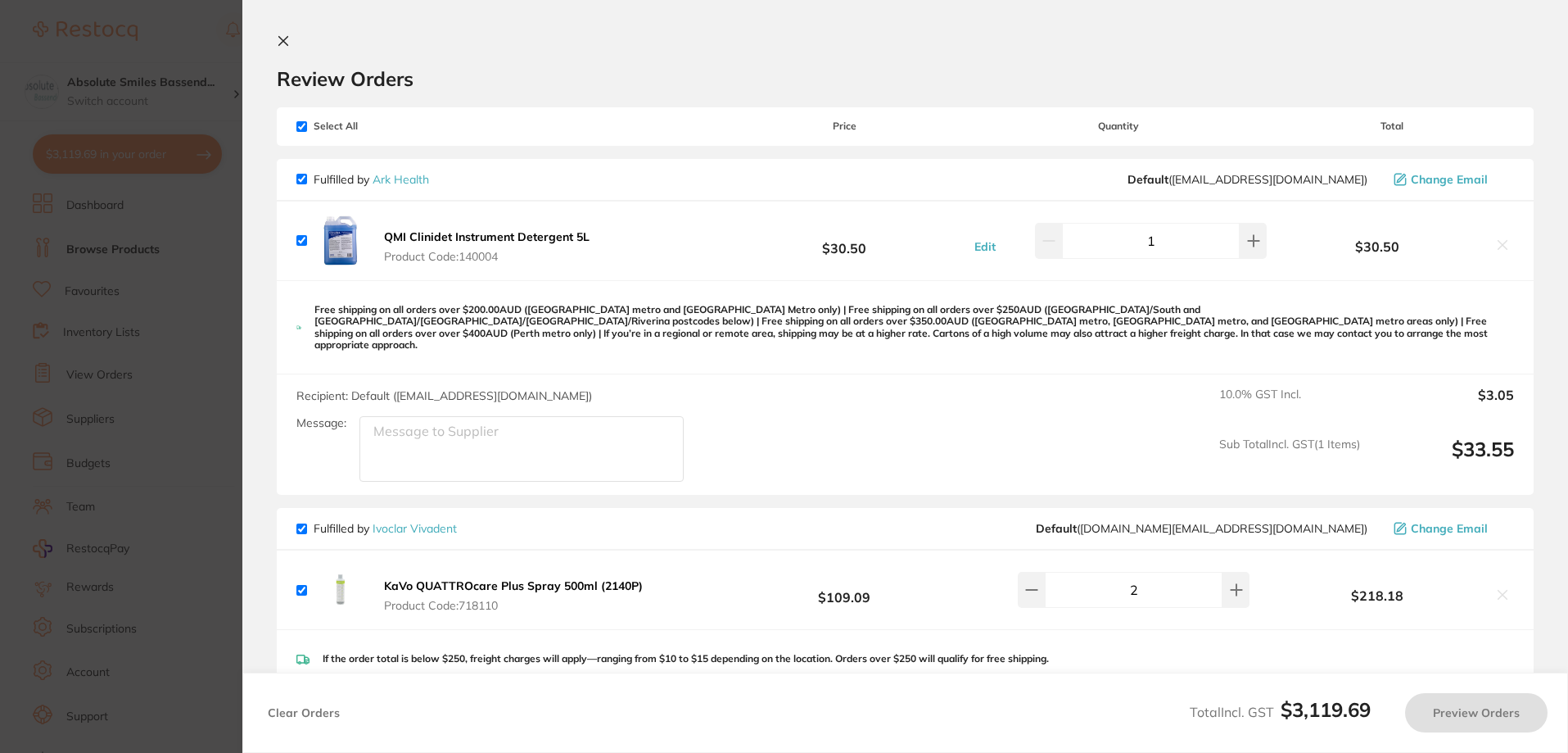
checkbox input "true"
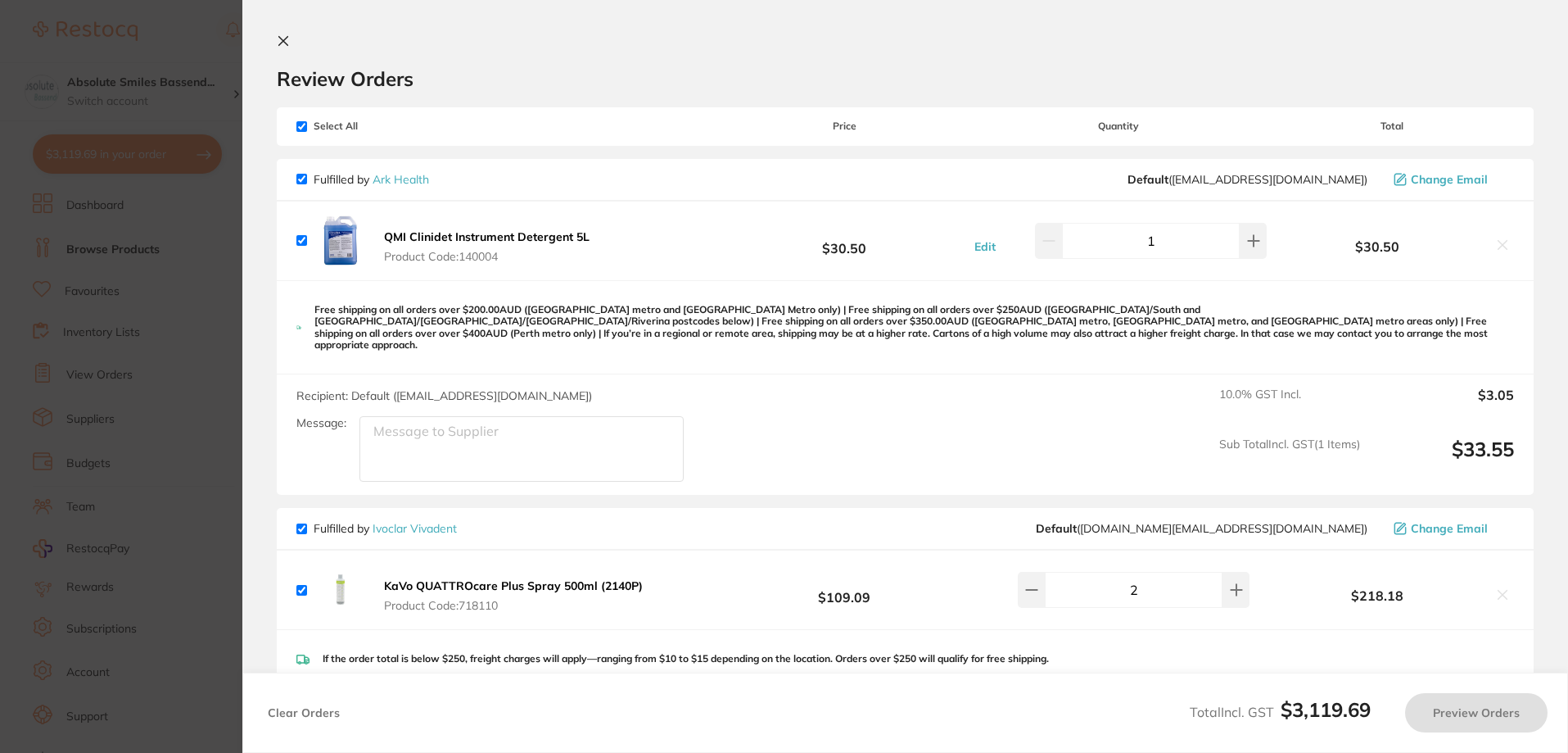
checkbox input "true"
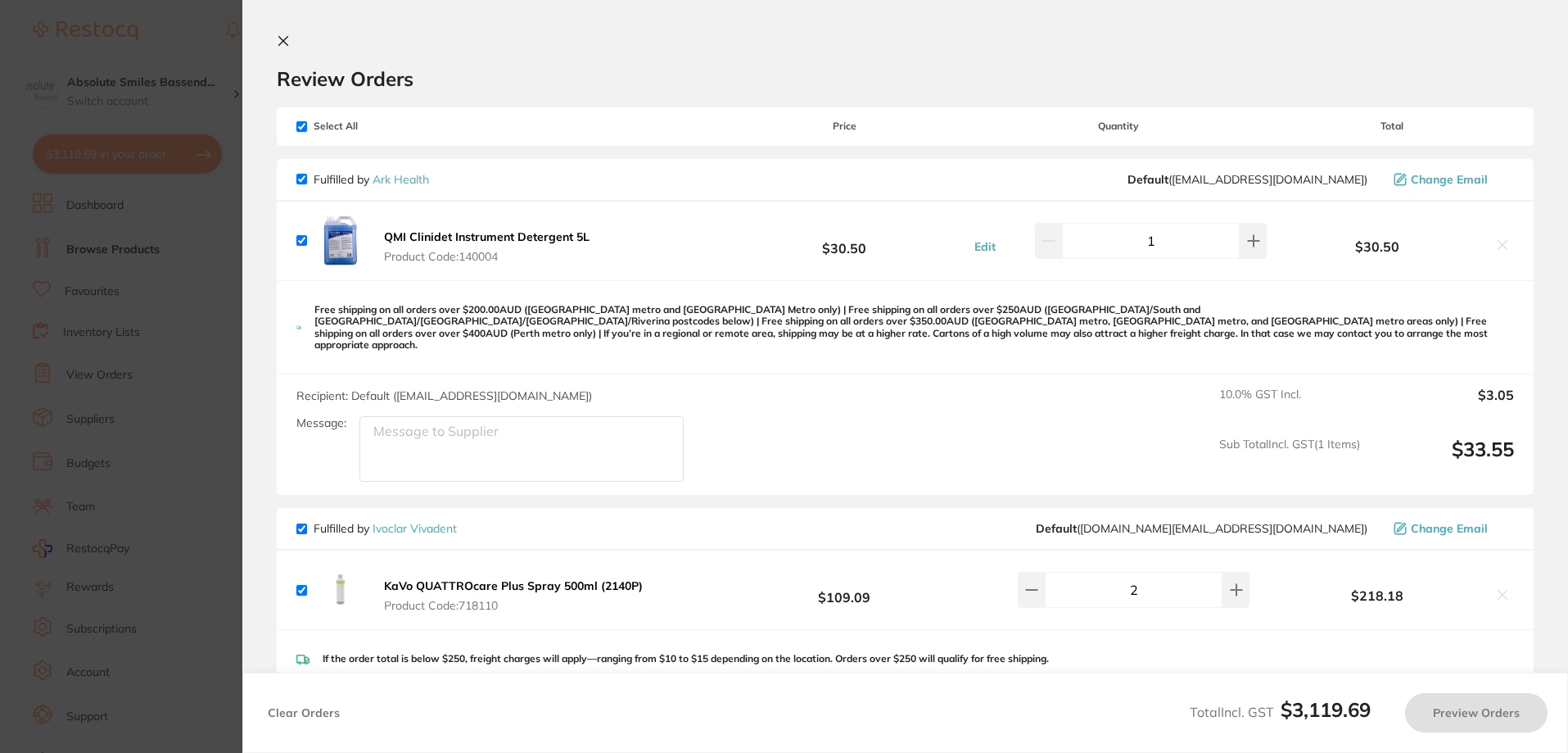
checkbox input "true"
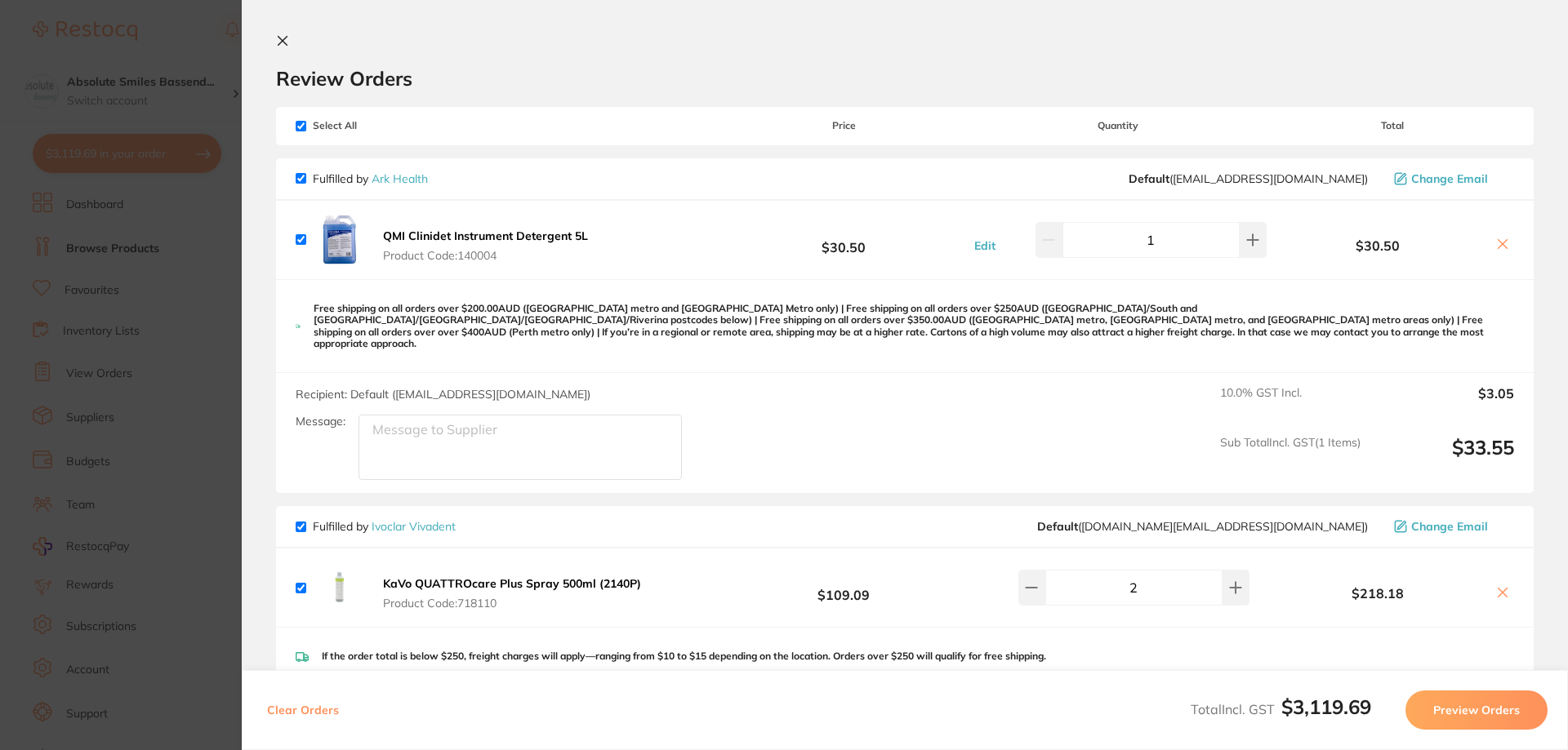
click at [279, 37] on icon at bounding box center [283, 40] width 9 height 9
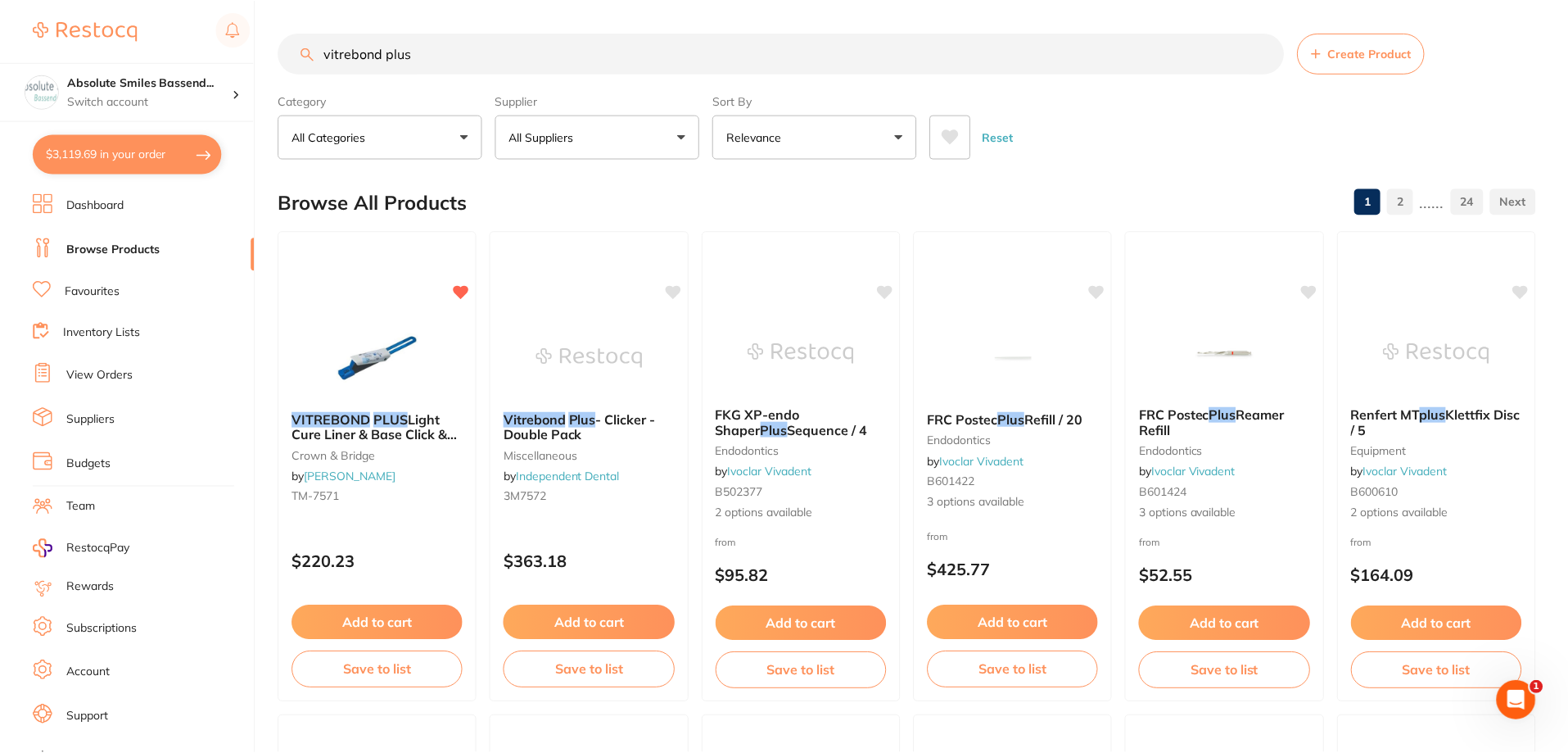
scroll to position [3, 0]
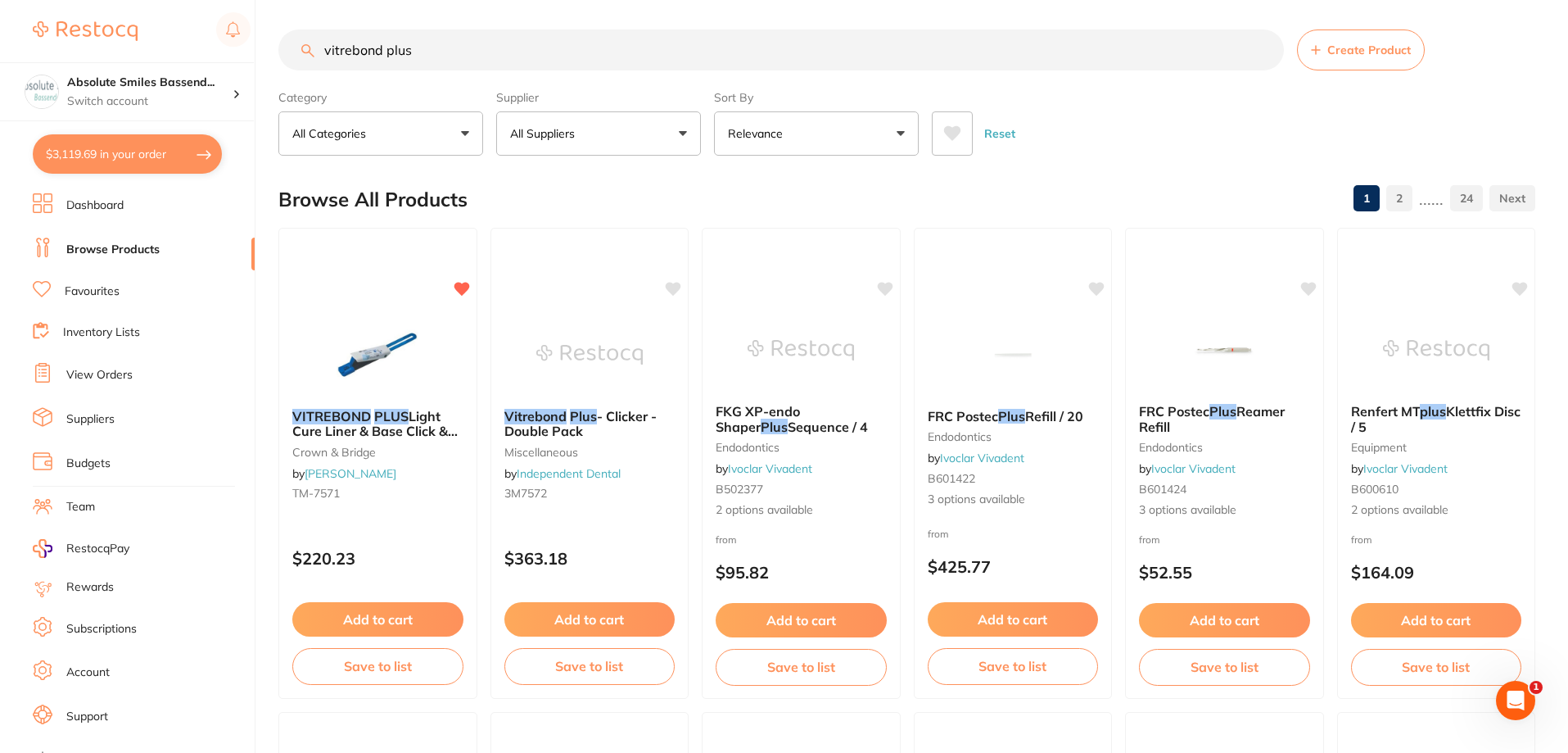
click at [94, 414] on link "Suppliers" at bounding box center [91, 419] width 48 height 16
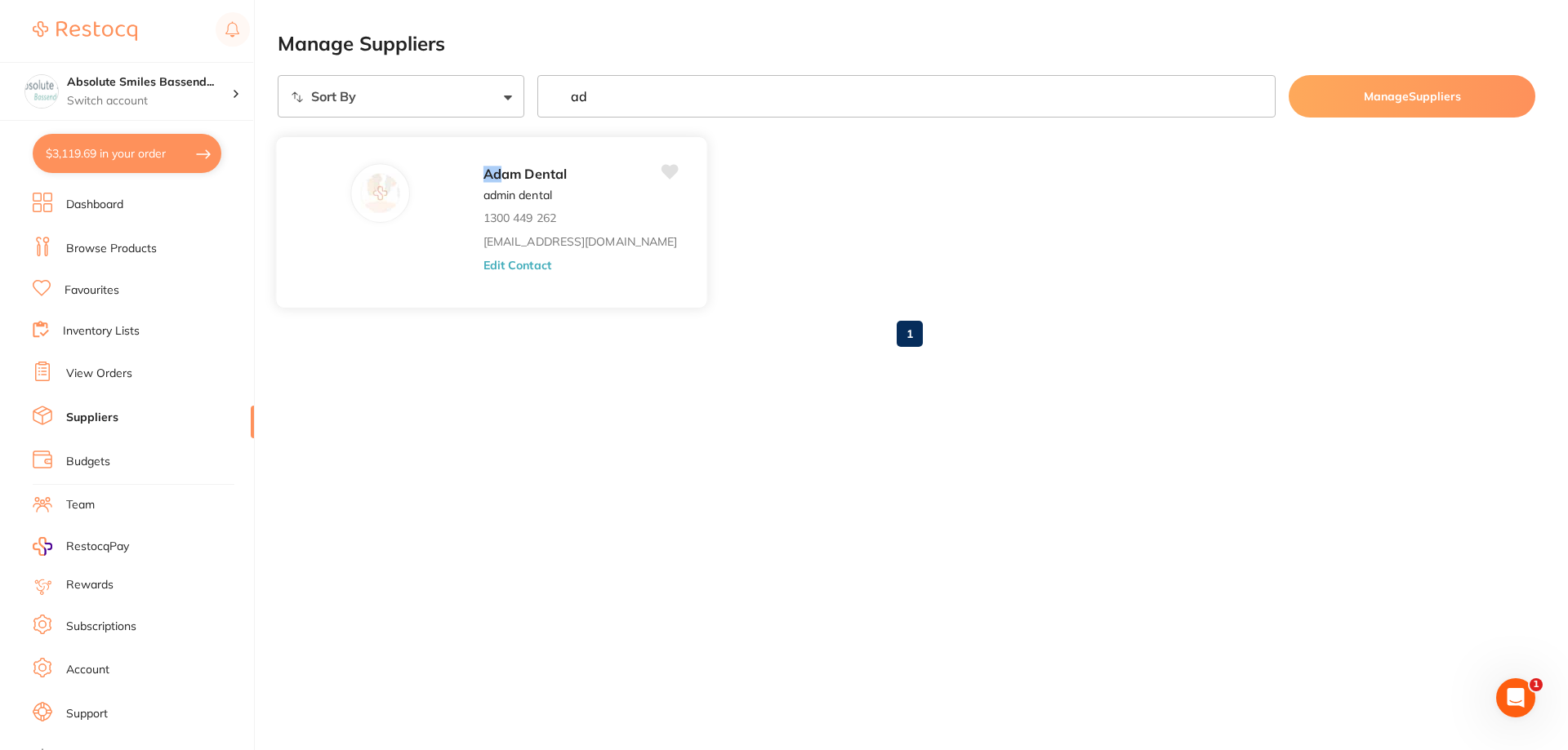
type input "ad"
click at [493, 228] on div "Ad am Dental admin dental 1300 449 262 save@adamdental.com.au Edit Contact" at bounding box center [586, 227] width 207 height 127
click at [495, 247] on link "save@adamdental.com.au" at bounding box center [580, 242] width 194 height 13
click at [483, 263] on button "Edit Contact" at bounding box center [517, 265] width 68 height 13
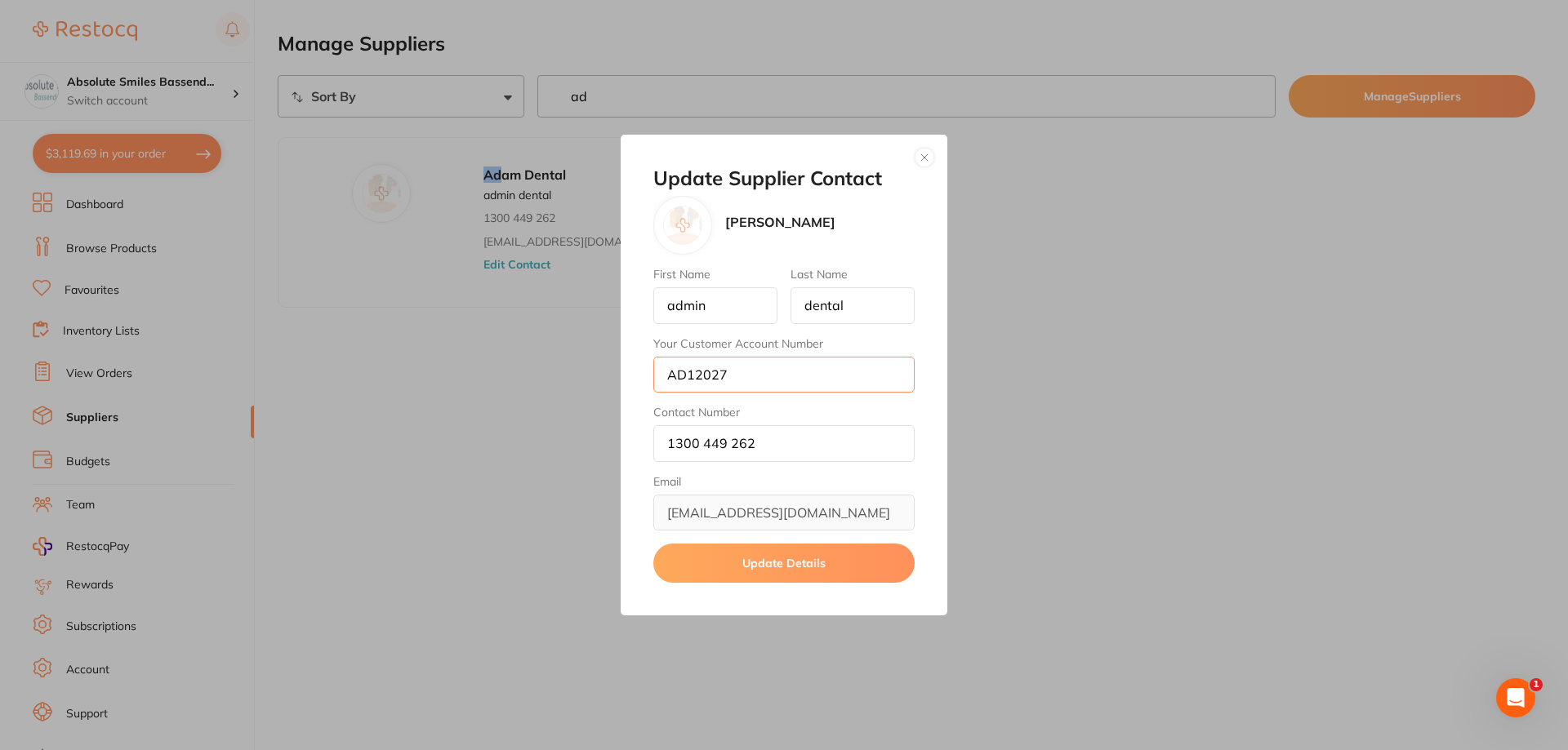
drag, startPoint x: 748, startPoint y: 366, endPoint x: 635, endPoint y: 378, distance: 113.6
click at [635, 378] on div "Update Supplier Contact Adam Dental First Name admin Last Name dental Your Cust…" at bounding box center [783, 376] width 327 height 482
click at [924, 151] on button "button" at bounding box center [924, 157] width 19 height 19
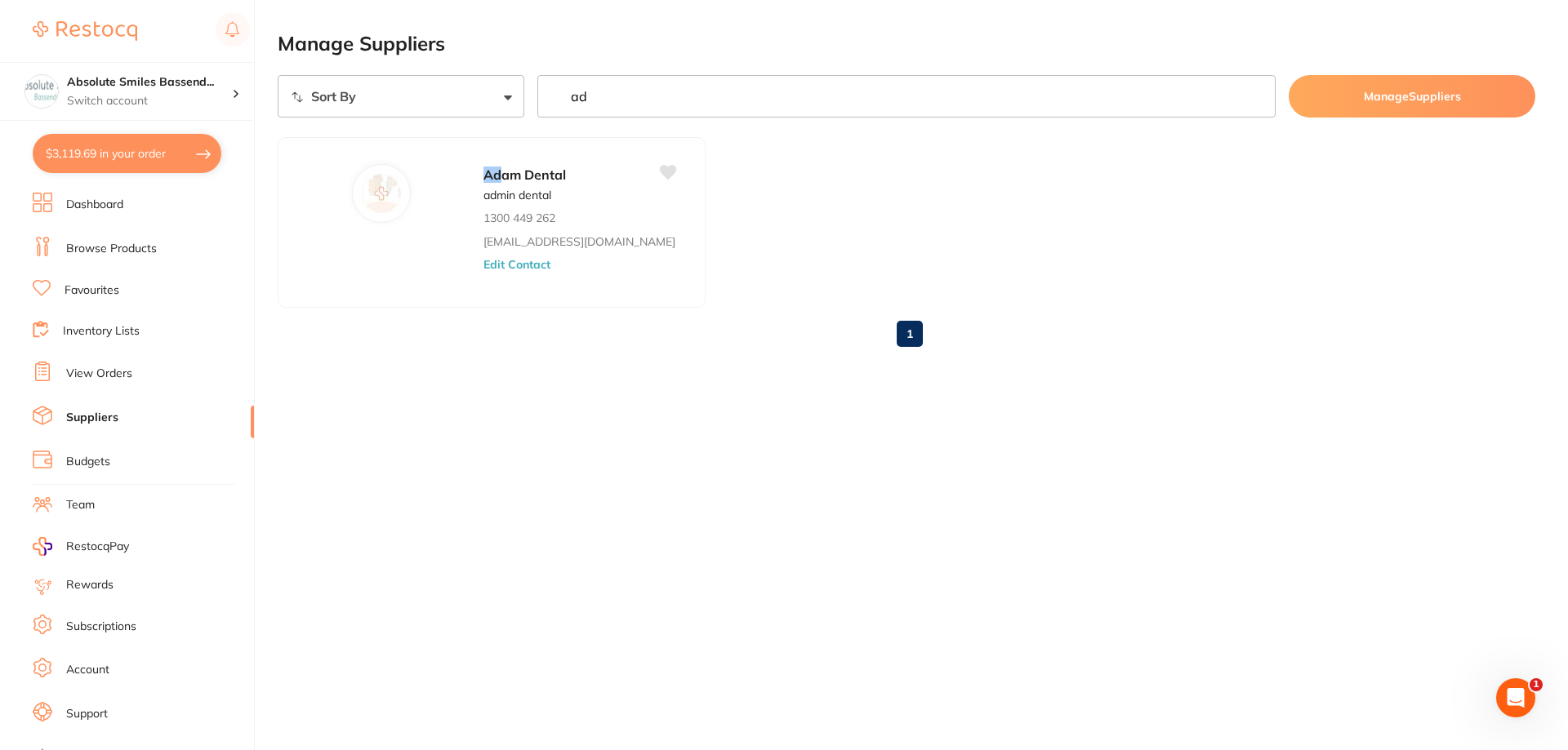
click at [77, 377] on link "View Orders" at bounding box center [99, 373] width 67 height 16
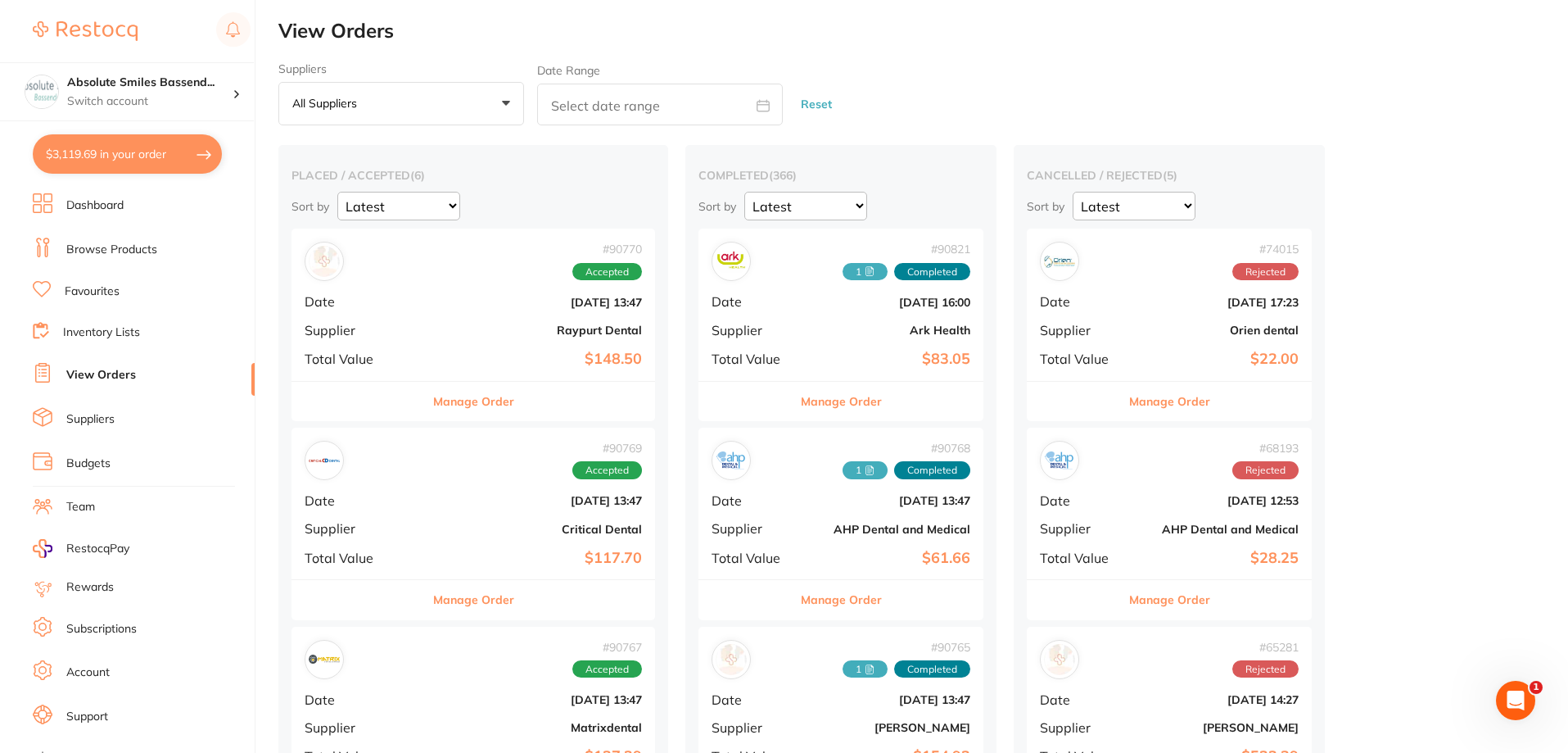
click at [815, 203] on select "Latest Notification" at bounding box center [806, 206] width 123 height 29
click at [489, 115] on button "All suppliers +0" at bounding box center [401, 105] width 246 height 45
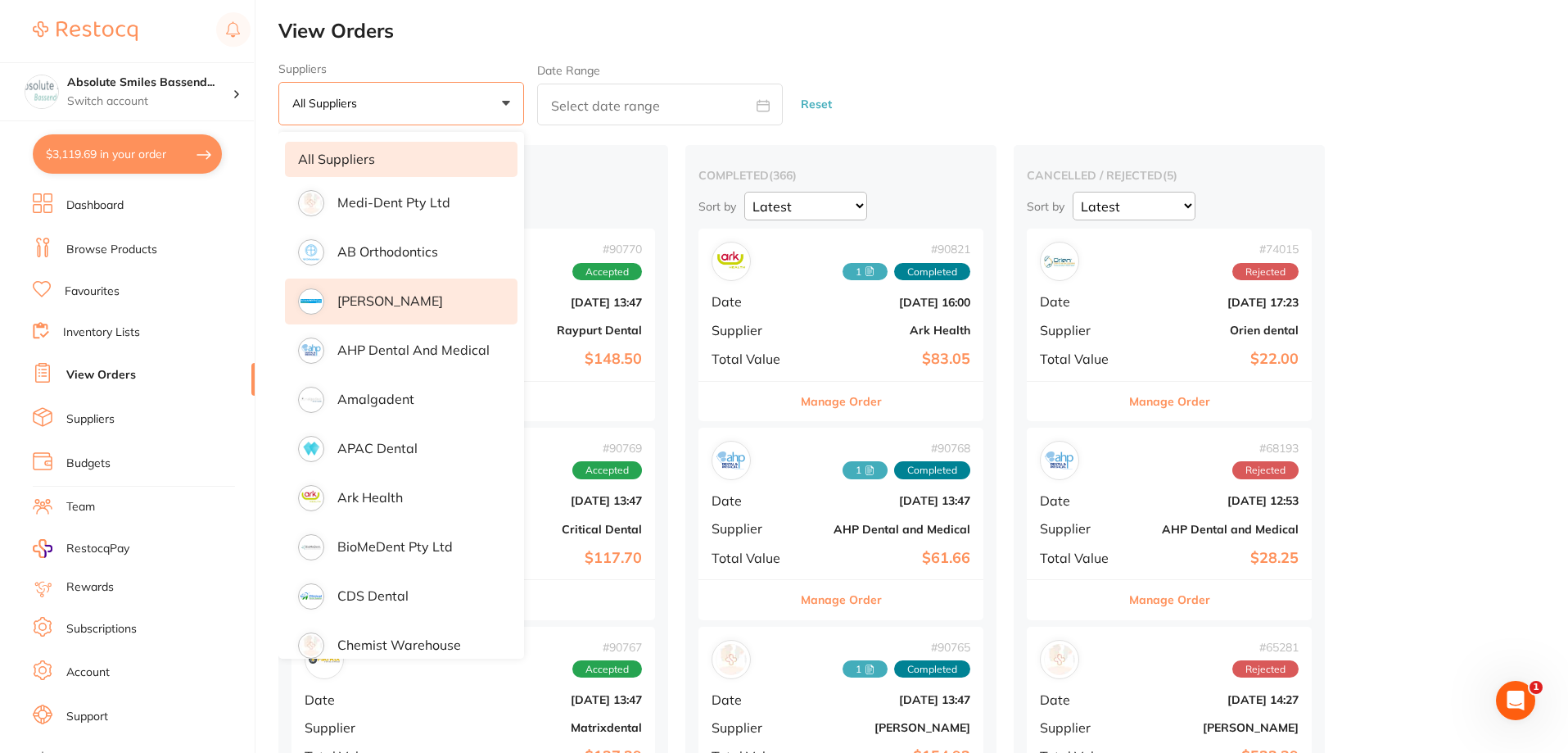
click at [417, 299] on p "[PERSON_NAME]" at bounding box center [390, 300] width 105 height 15
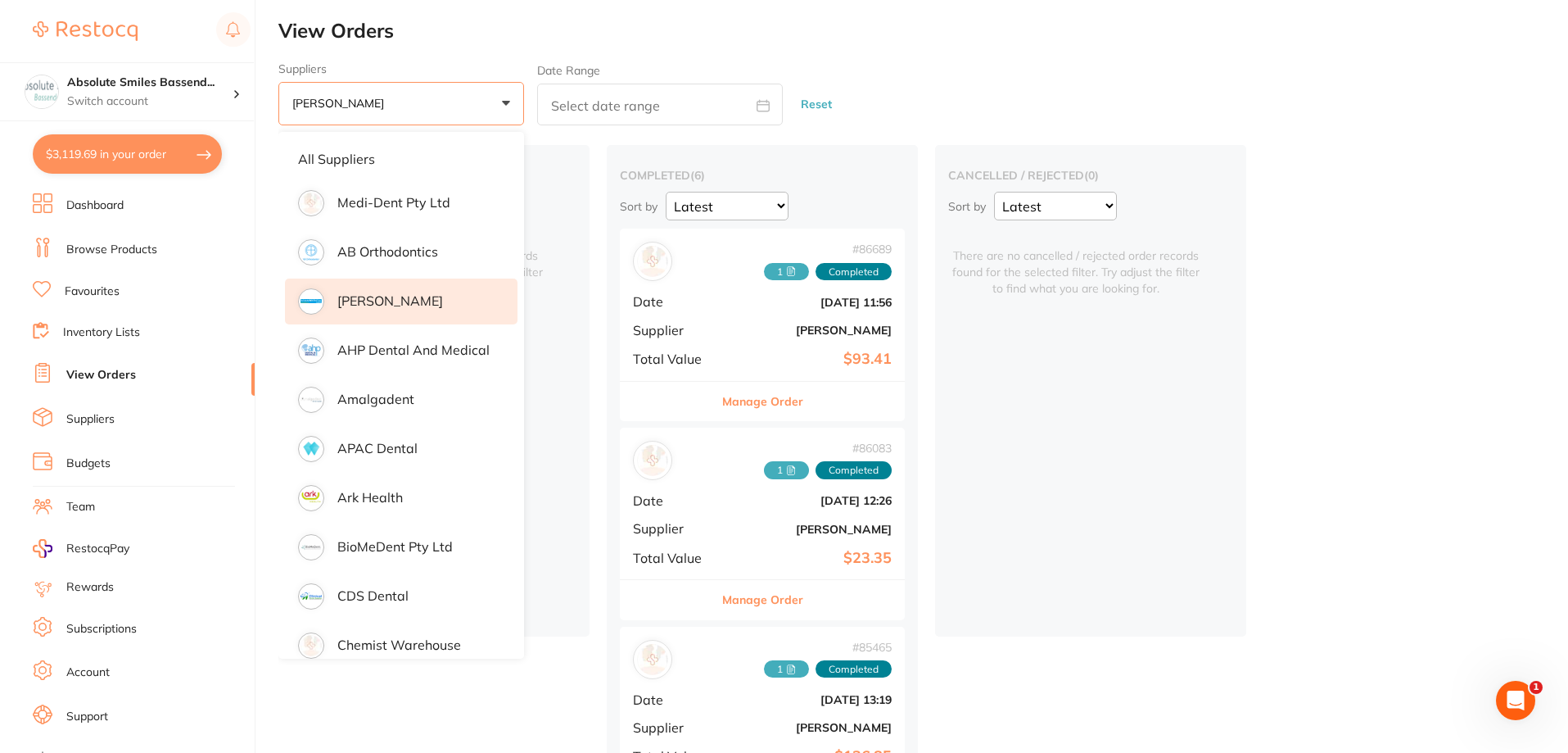
click at [562, 177] on h2 "placed / accepted ( 0 )" at bounding box center [433, 175] width 285 height 15
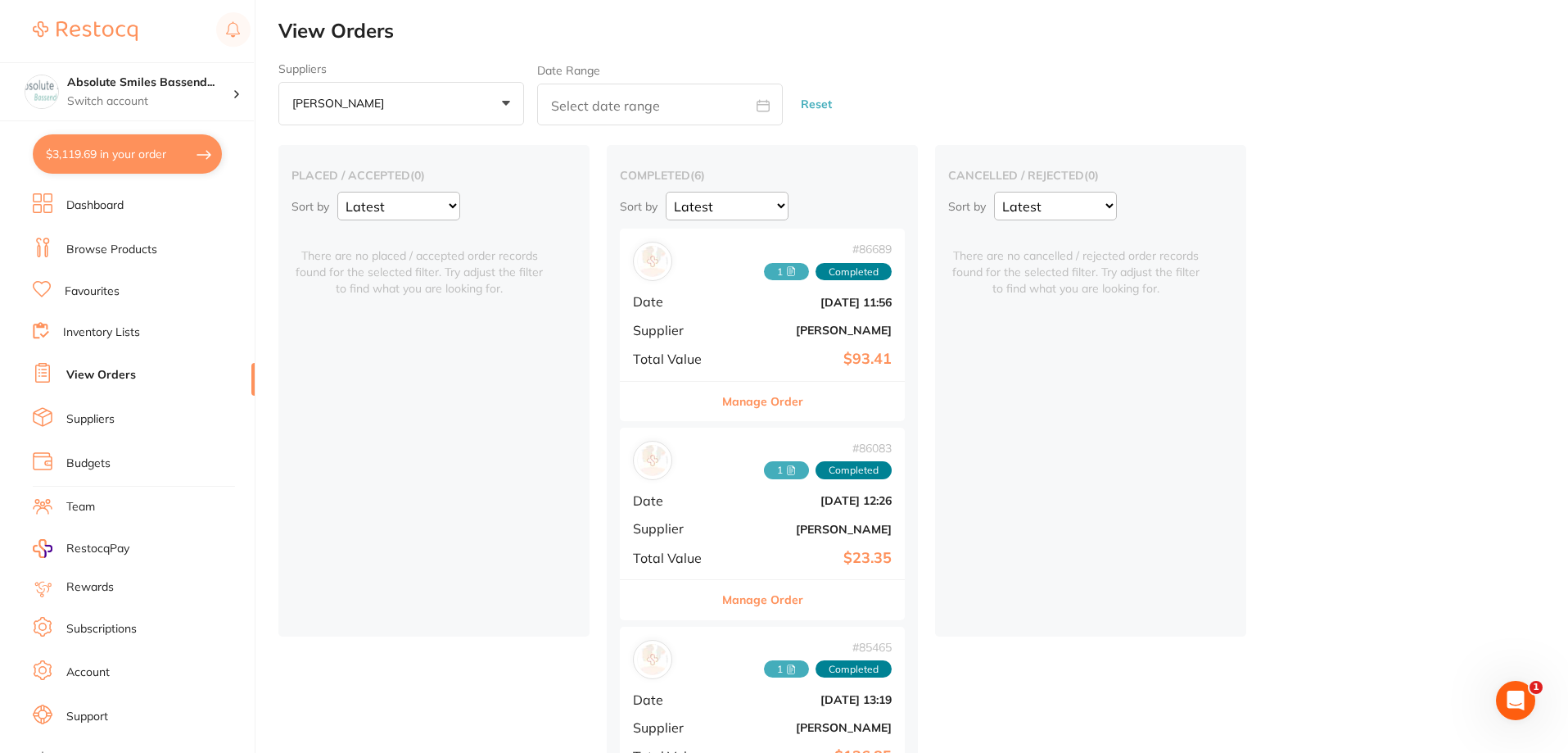
click at [780, 397] on button "Manage Order" at bounding box center [763, 402] width 81 height 40
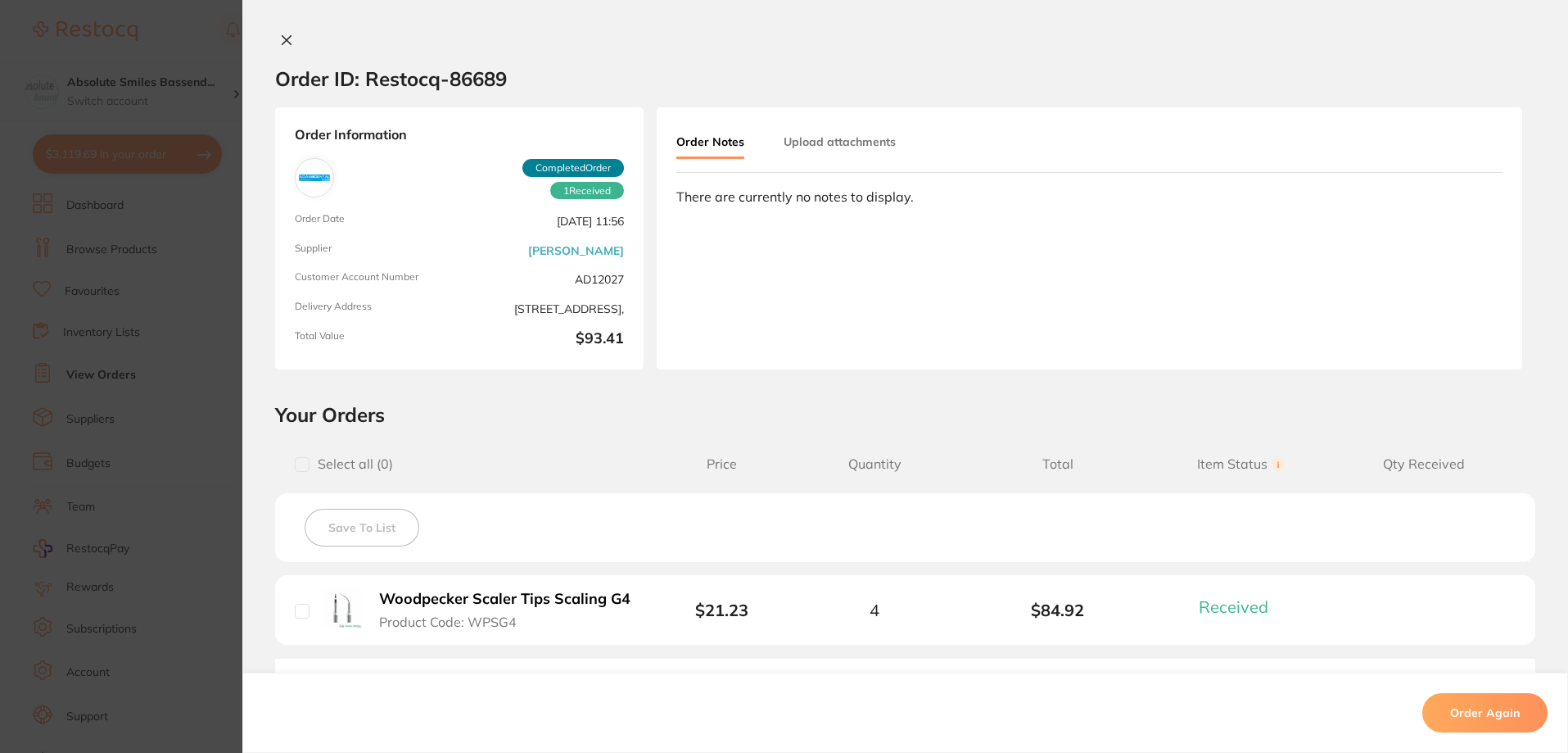
click at [281, 41] on icon at bounding box center [287, 41] width 14 height 14
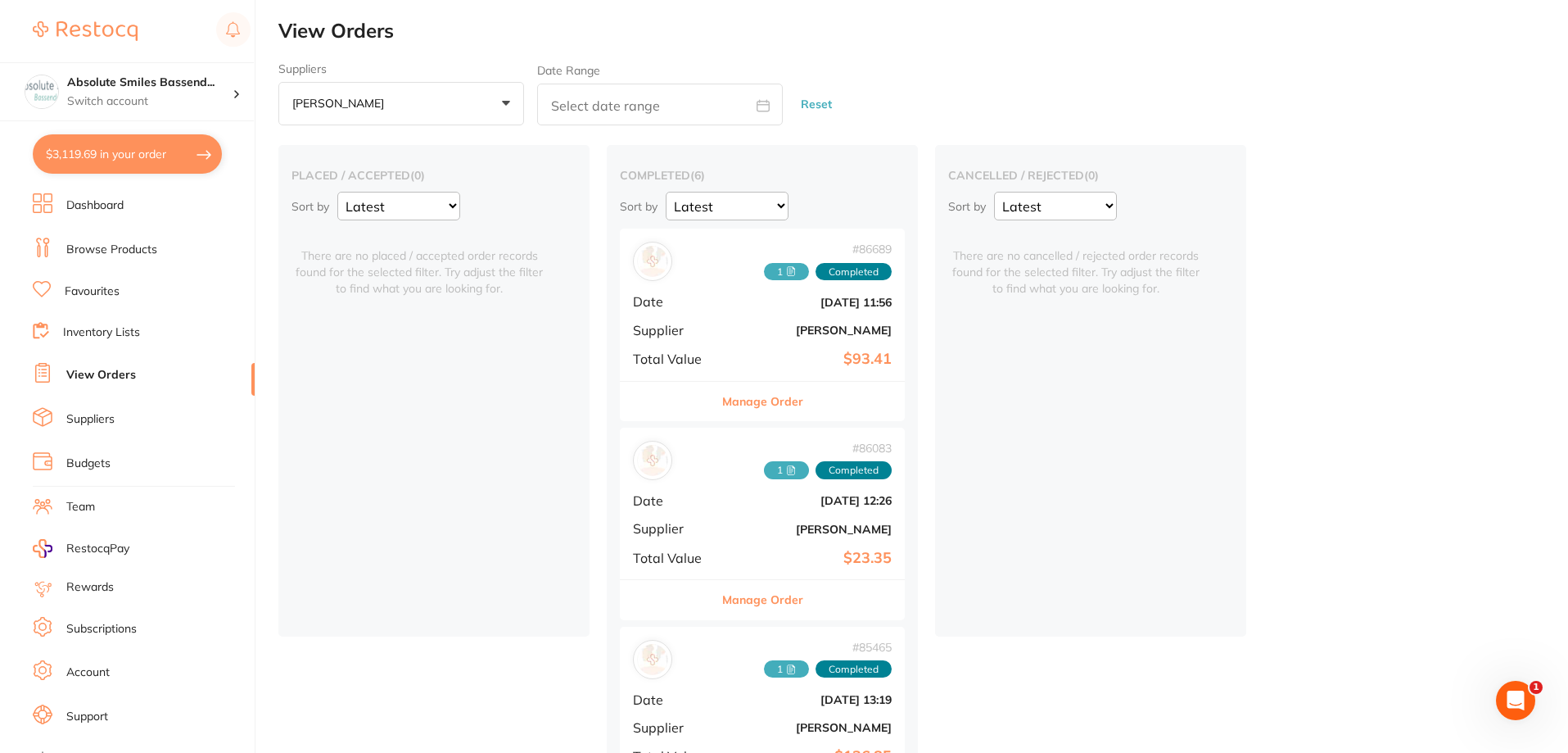
click at [781, 603] on button "Manage Order" at bounding box center [763, 599] width 81 height 40
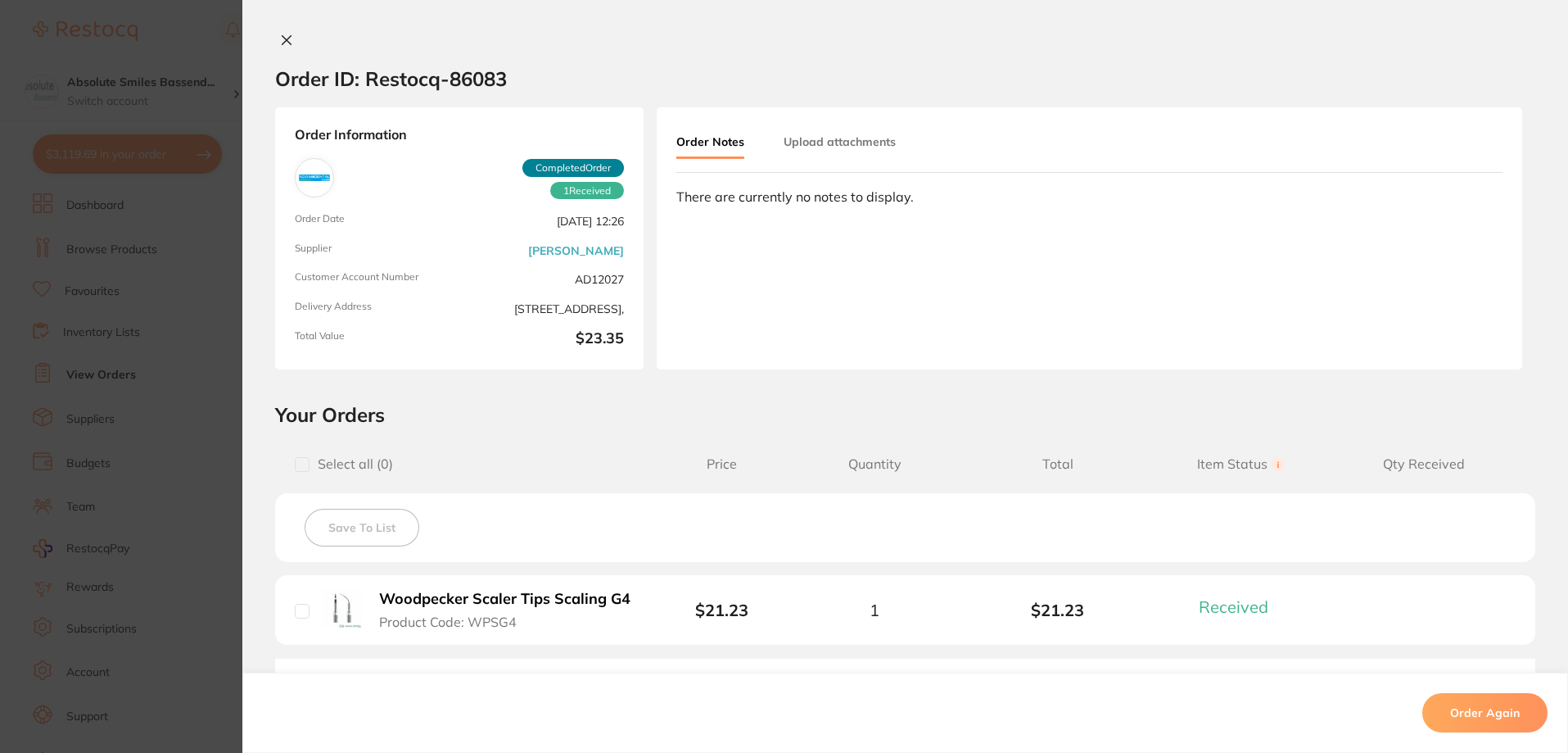
click at [282, 40] on icon at bounding box center [286, 40] width 9 height 9
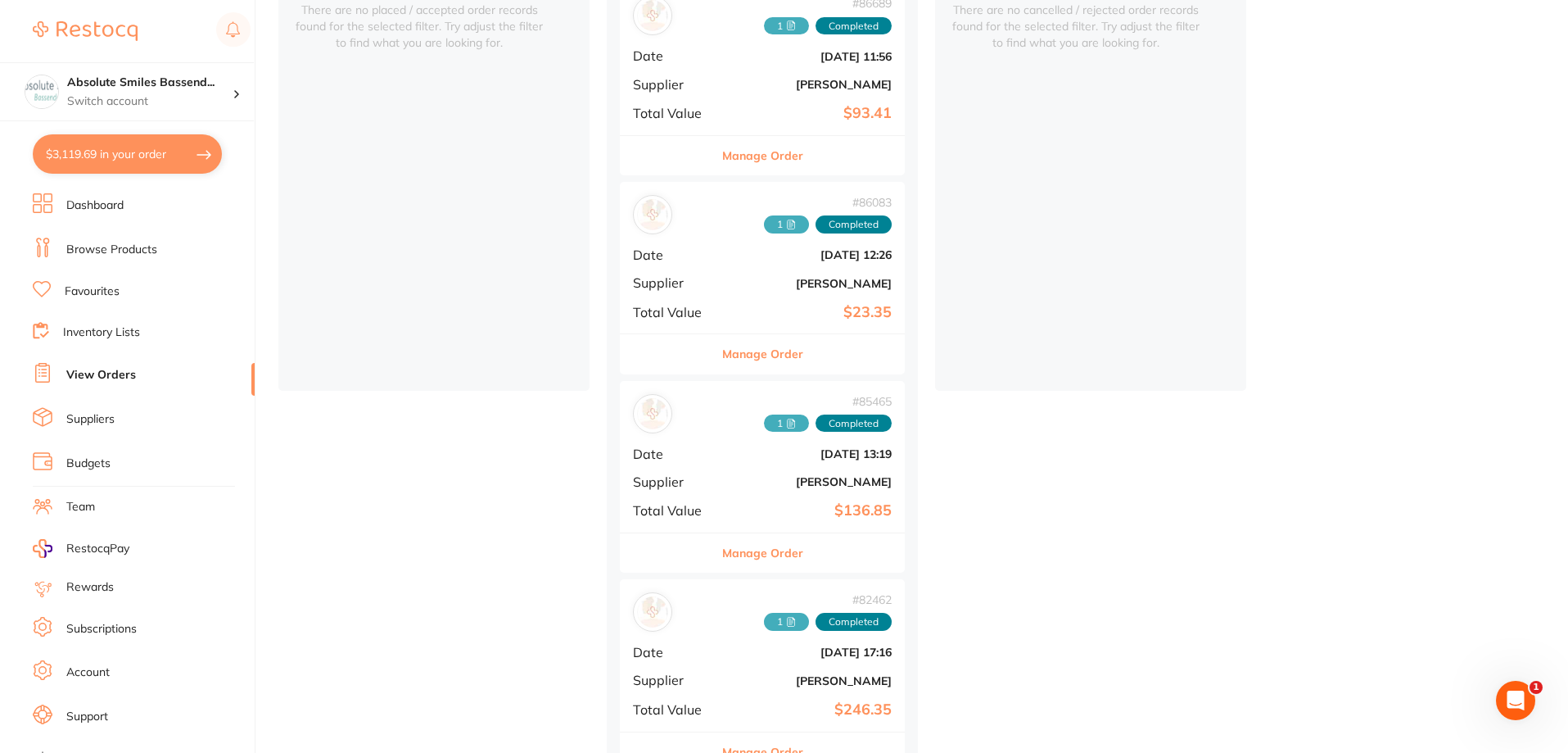
click at [749, 553] on button "Manage Order" at bounding box center [763, 553] width 81 height 40
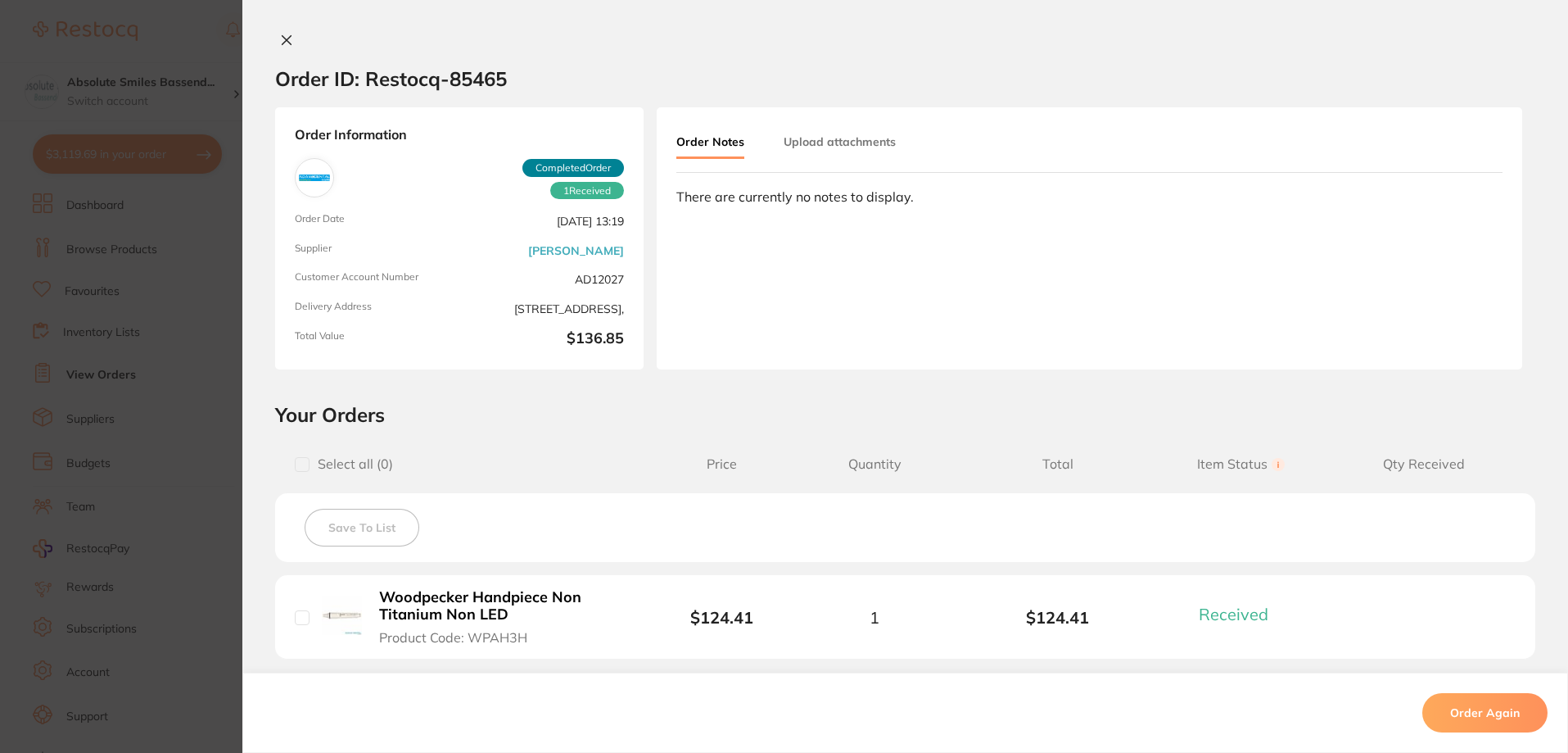
click at [282, 42] on icon at bounding box center [286, 40] width 9 height 9
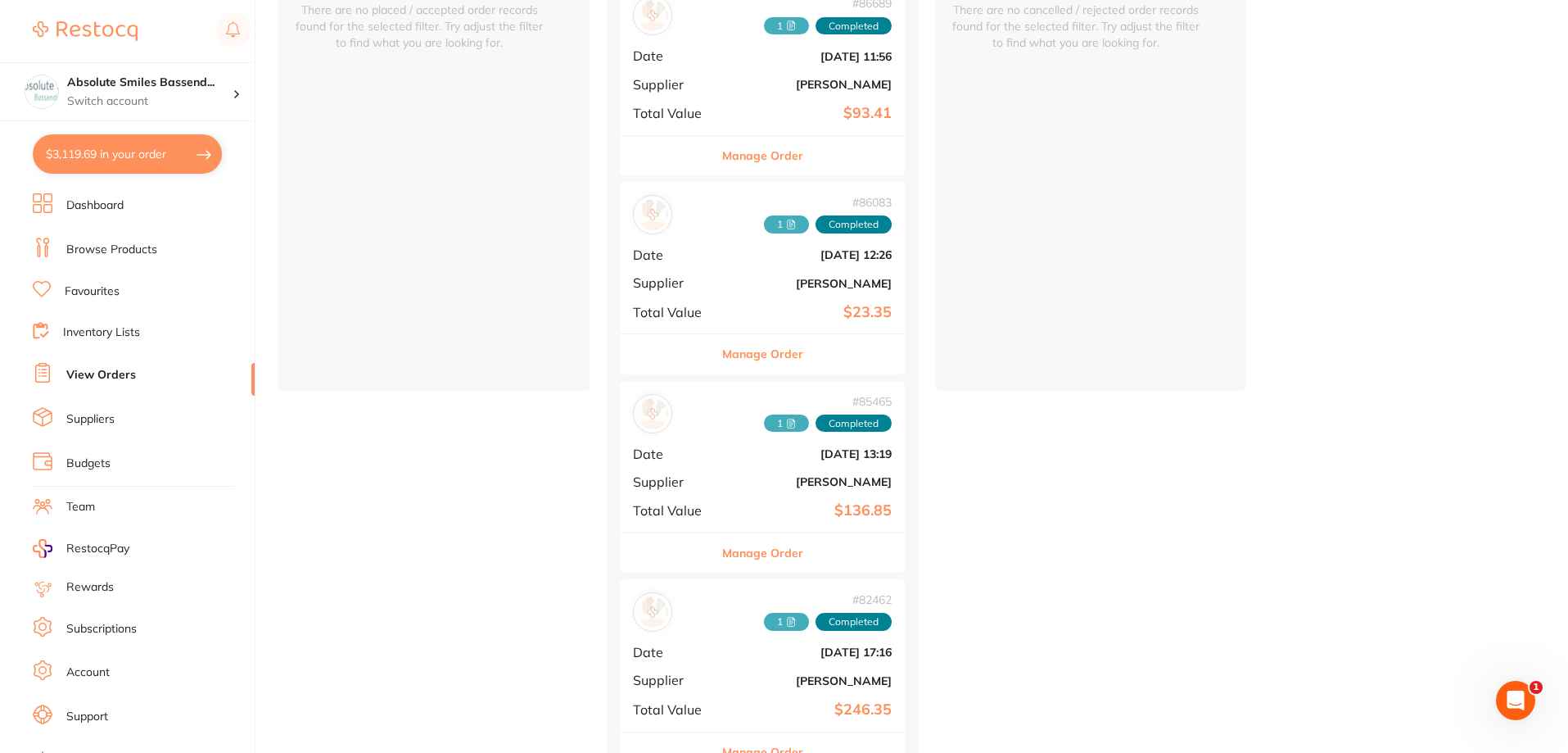
click at [728, 353] on button "Manage Order" at bounding box center [763, 353] width 81 height 40
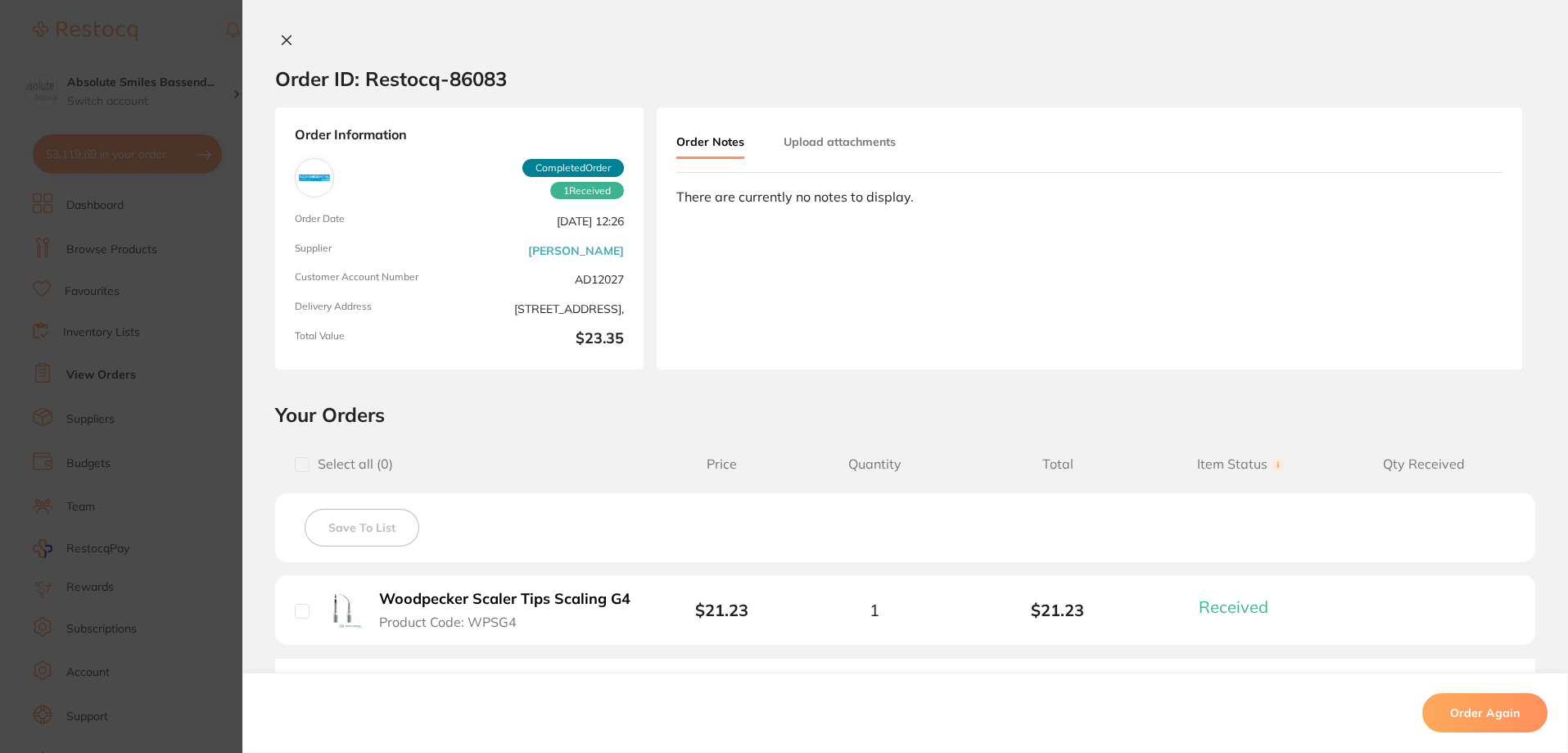
click at [281, 35] on icon at bounding box center [287, 41] width 14 height 14
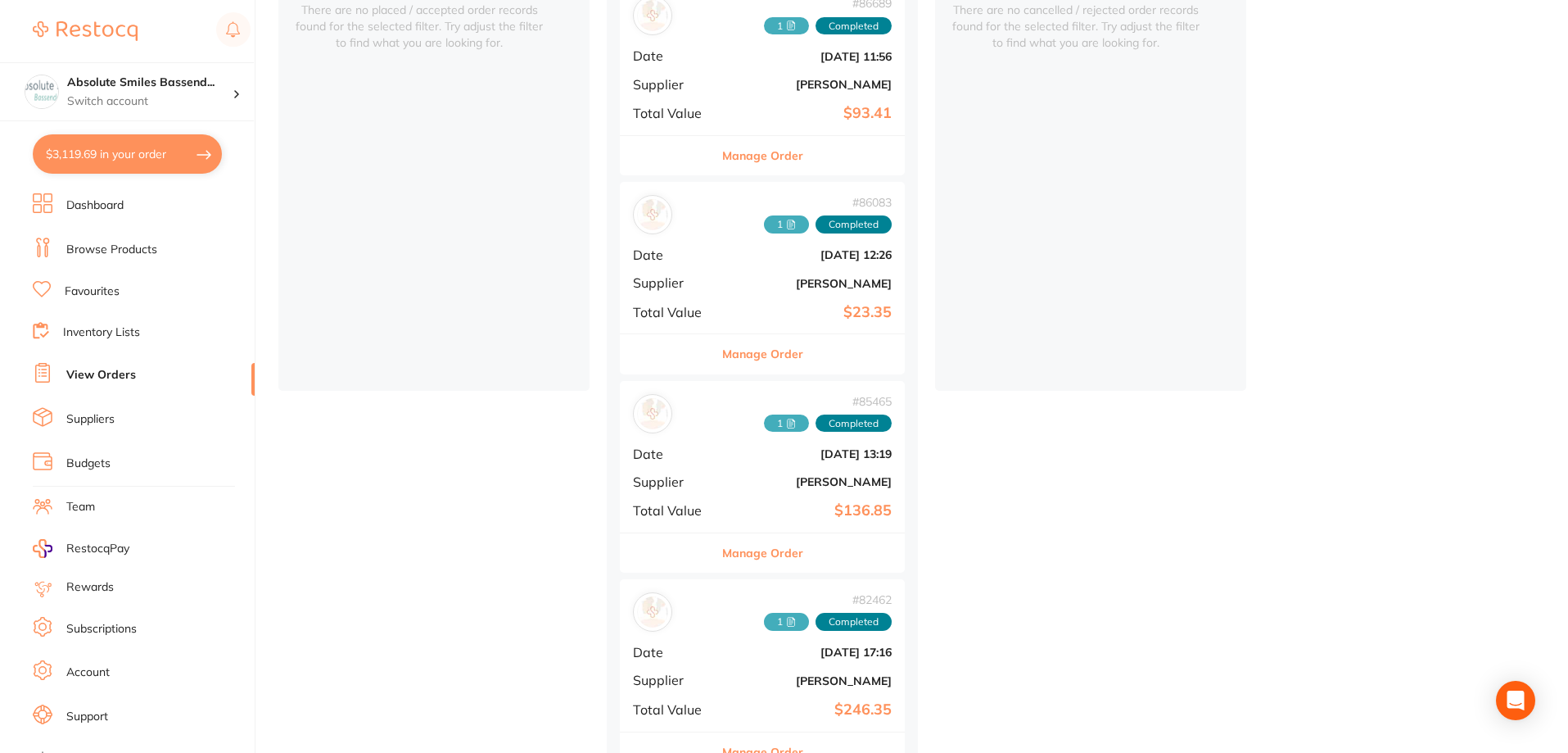
click at [744, 556] on button "Manage Order" at bounding box center [763, 553] width 81 height 40
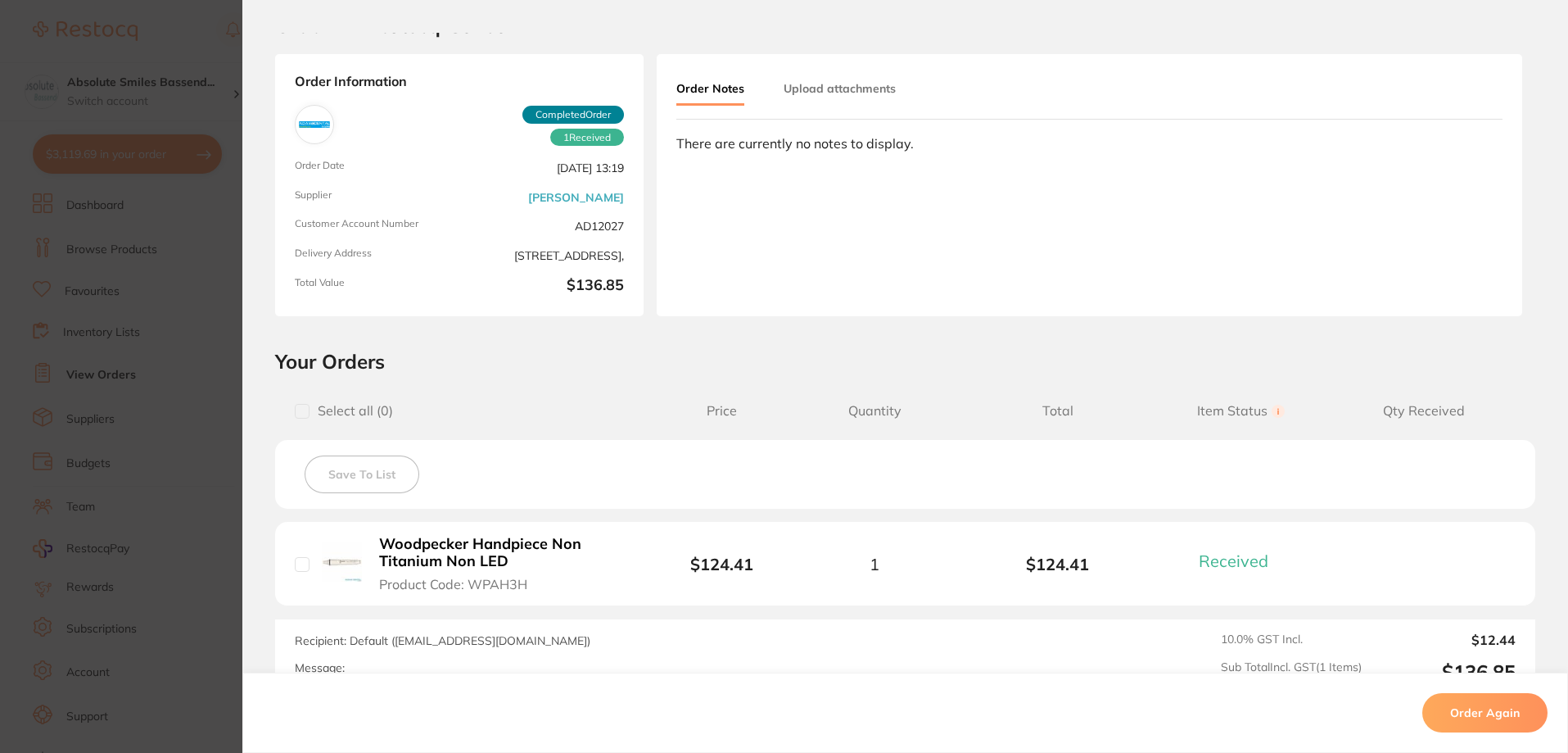
scroll to position [82, 0]
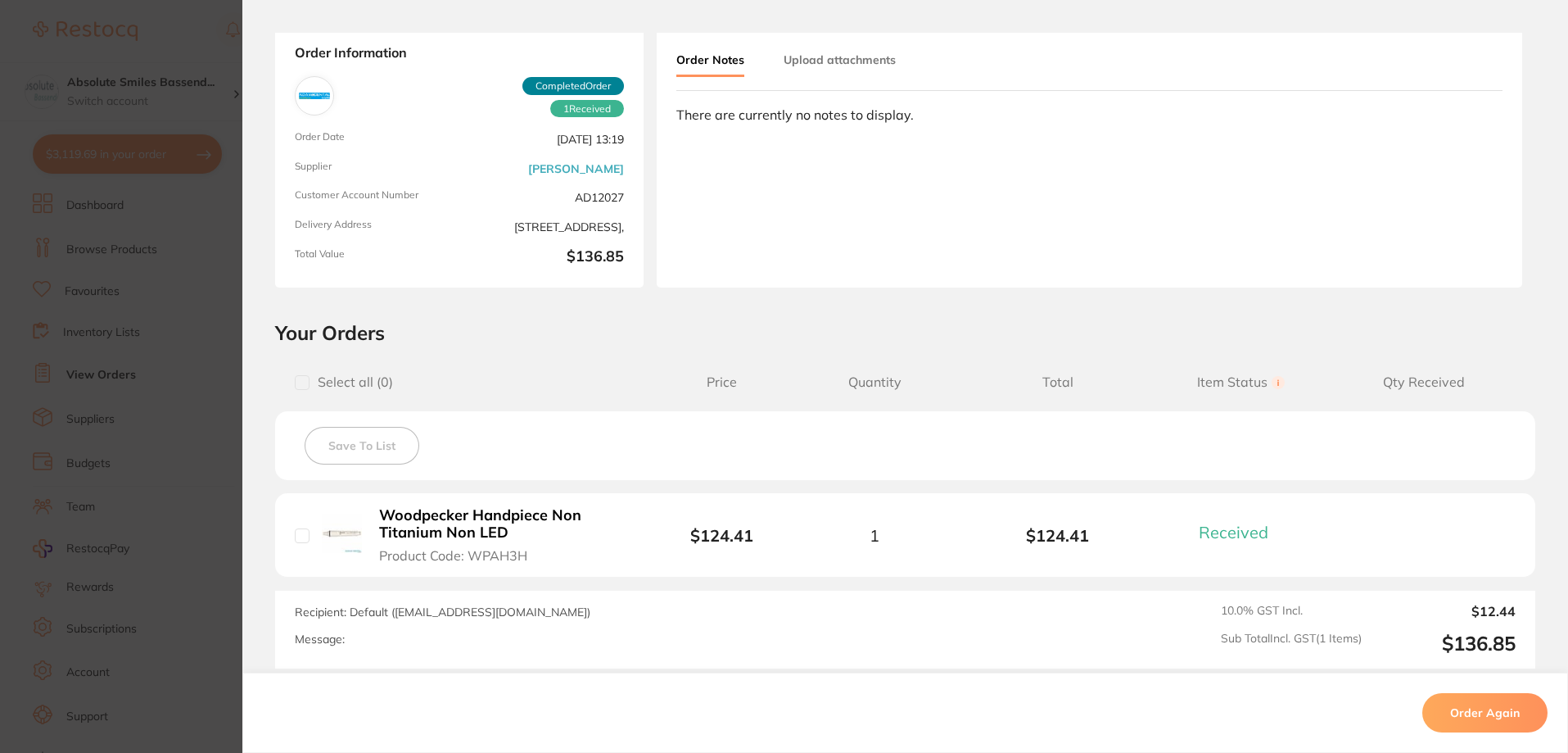
click at [509, 510] on b "Woodpecker Handpiece Non Titanium Non LED" at bounding box center [506, 524] width 253 height 34
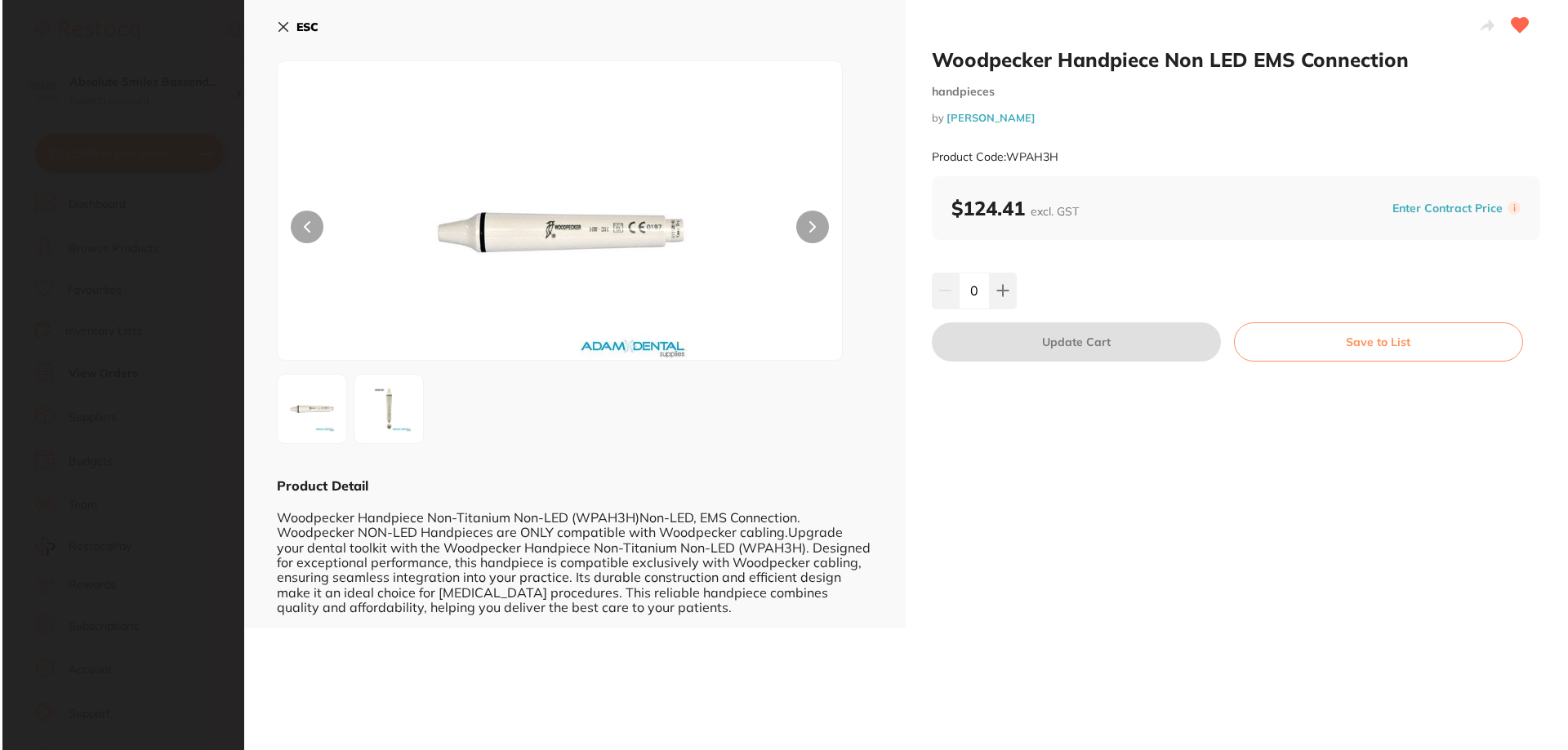
scroll to position [0, 0]
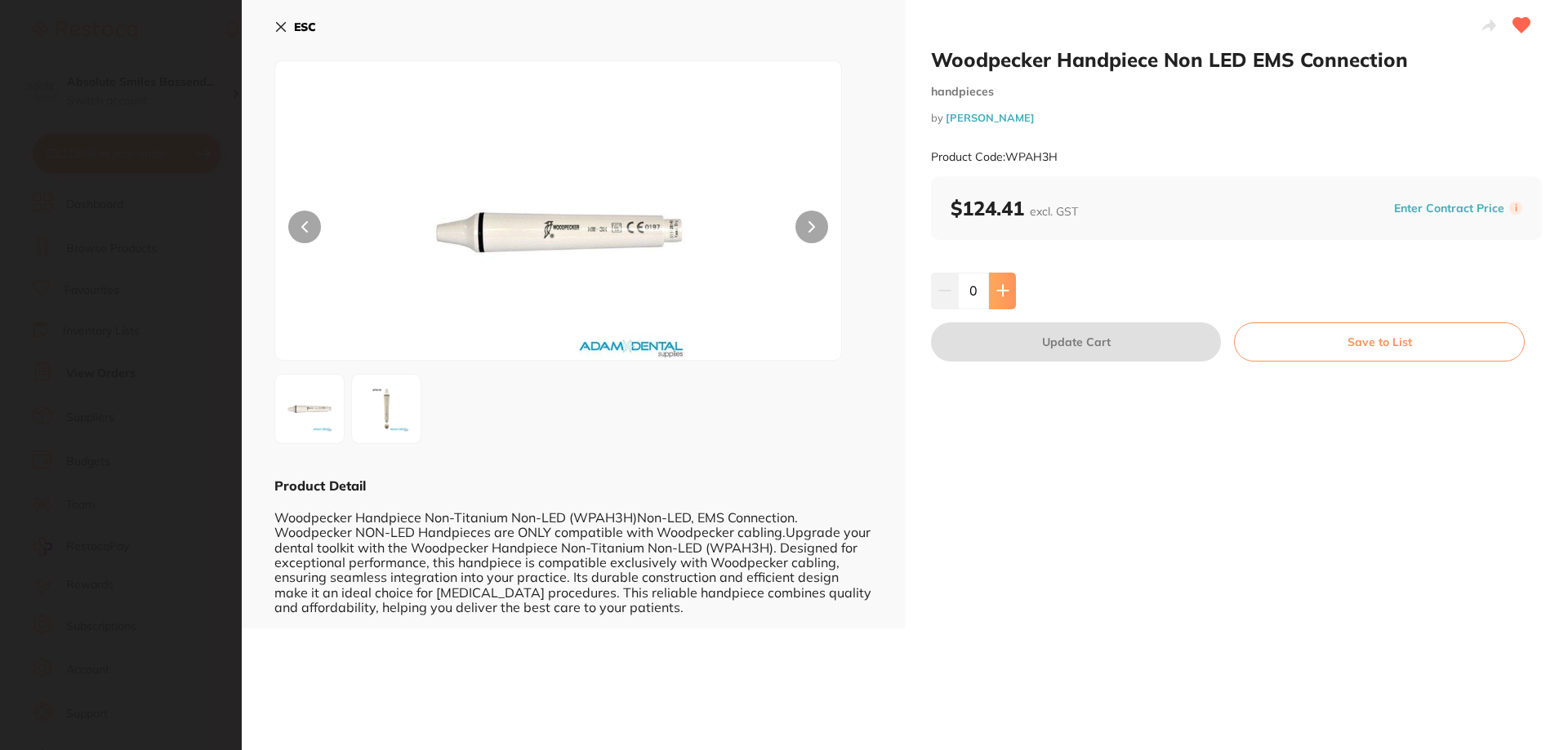
click at [991, 285] on button at bounding box center [1002, 290] width 27 height 36
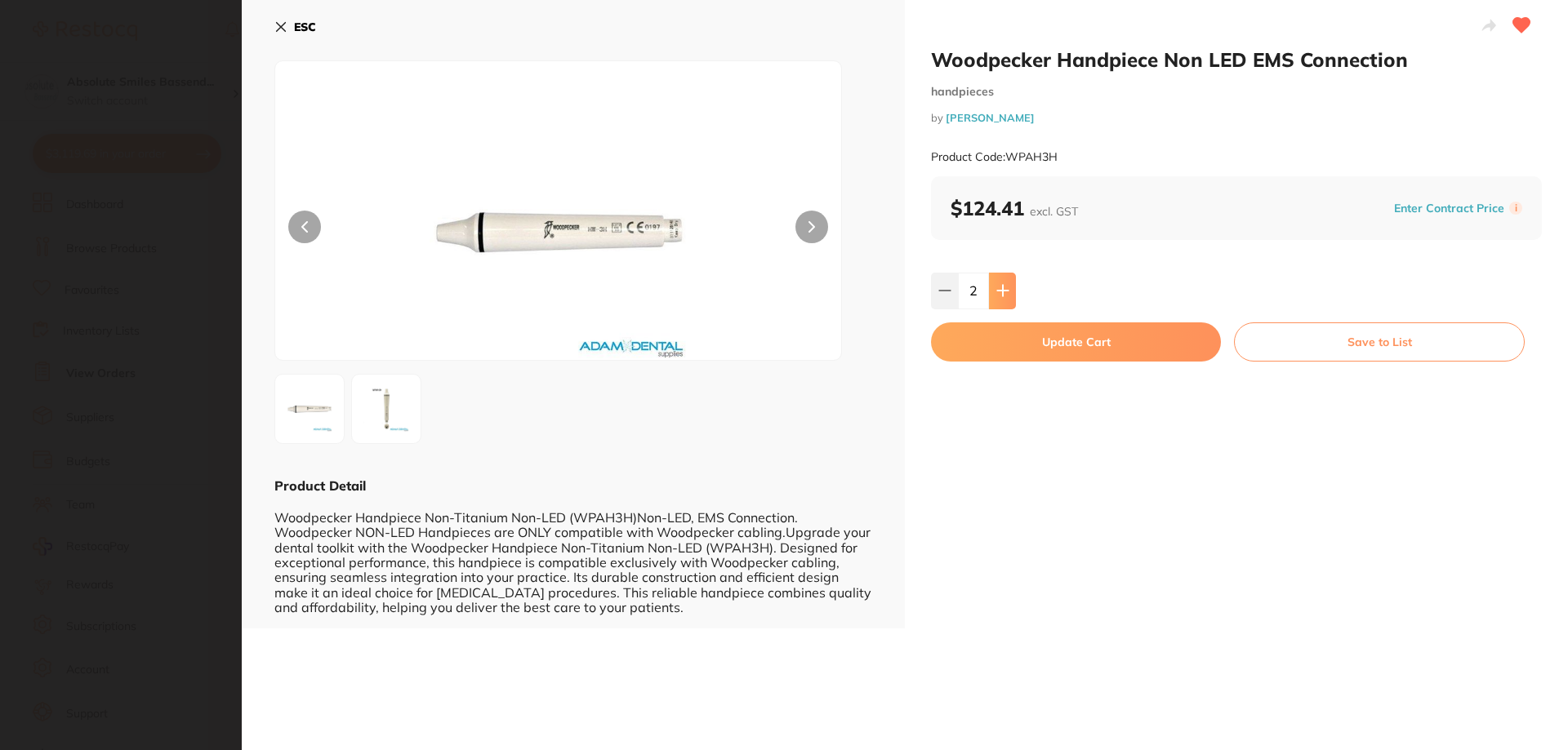
click at [991, 285] on button at bounding box center [1002, 290] width 27 height 36
type input "4"
click at [999, 335] on button "Update Cart" at bounding box center [1075, 341] width 290 height 40
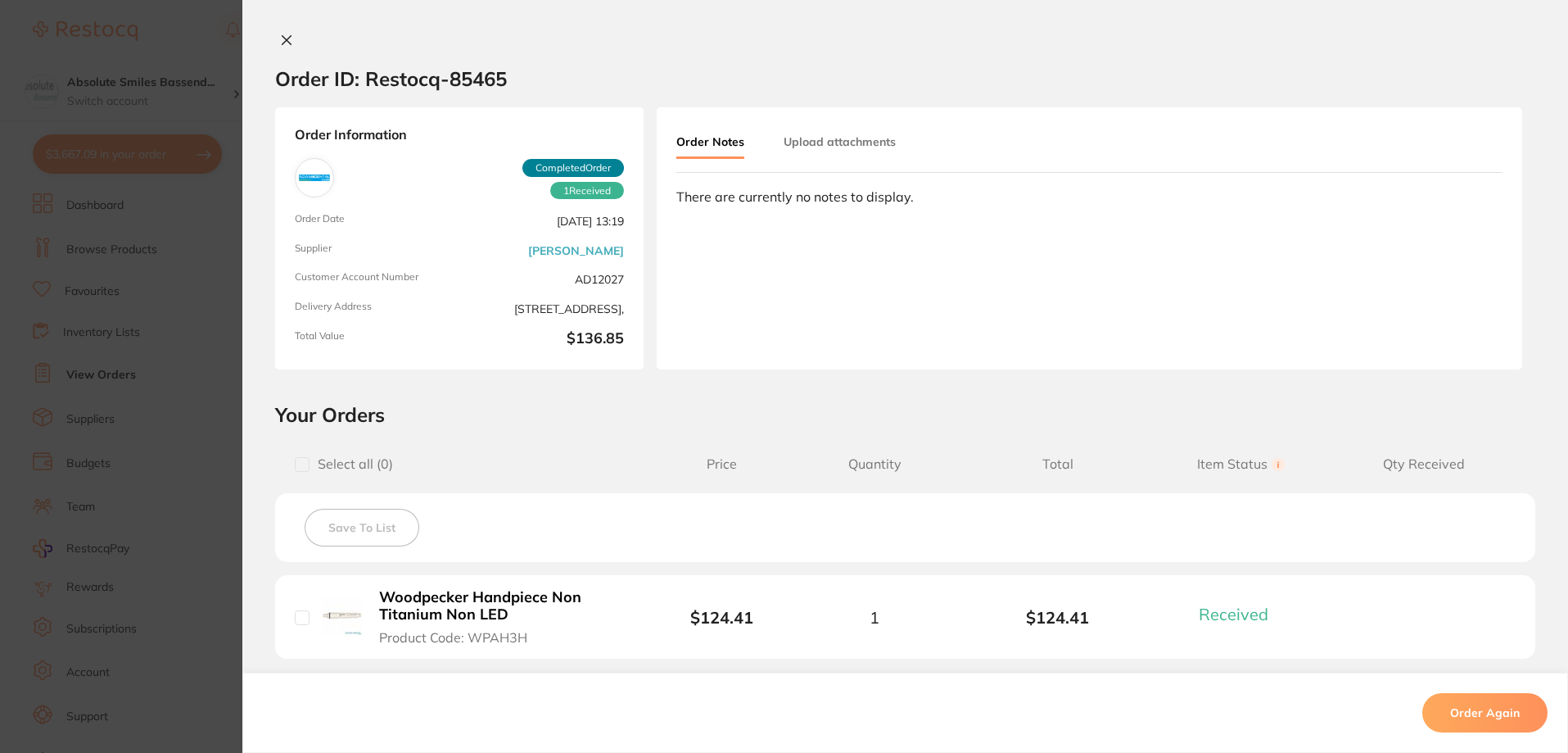
click at [281, 41] on icon at bounding box center [287, 41] width 14 height 14
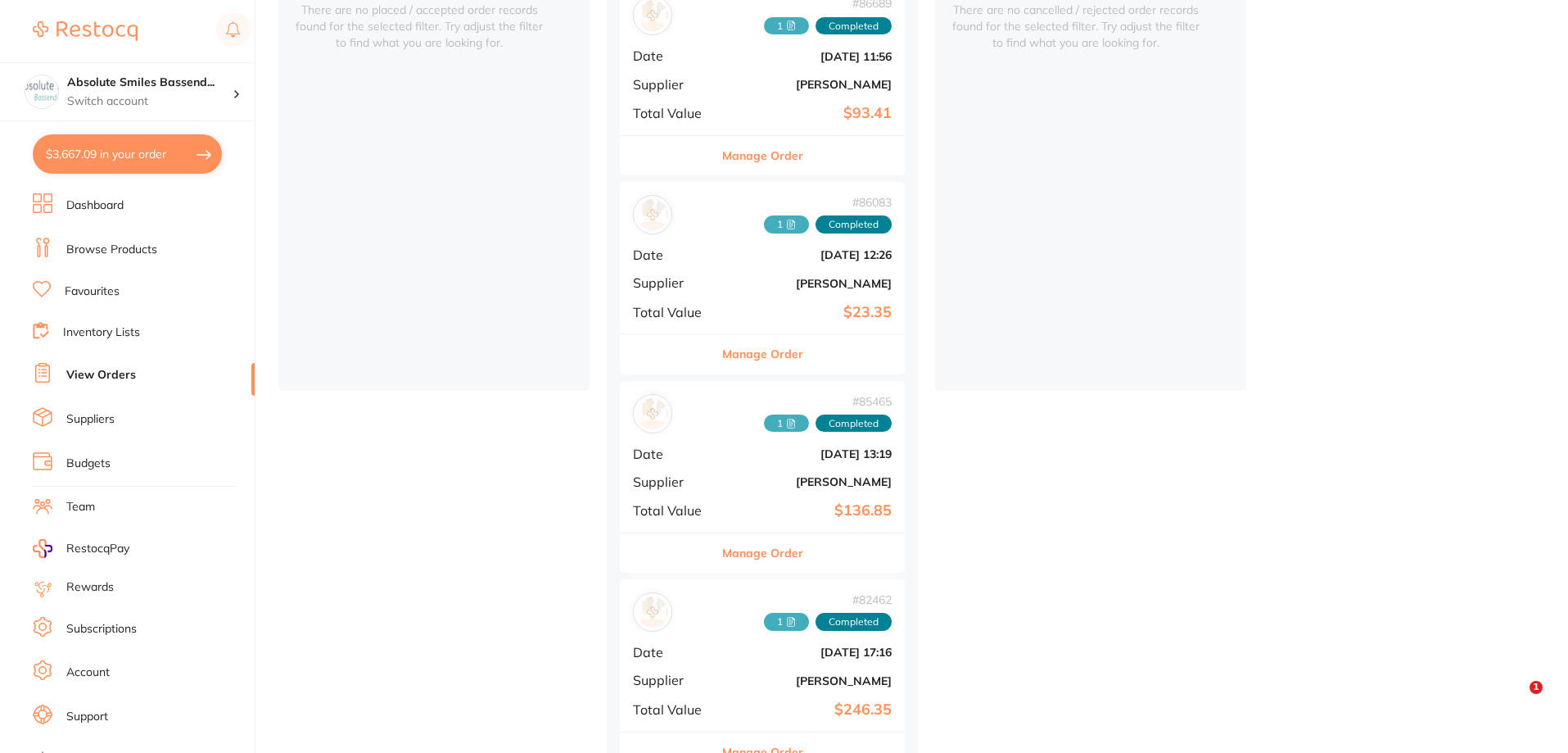
click at [131, 141] on button "$3,667.09 in your order" at bounding box center [128, 154] width 190 height 40
checkbox input "true"
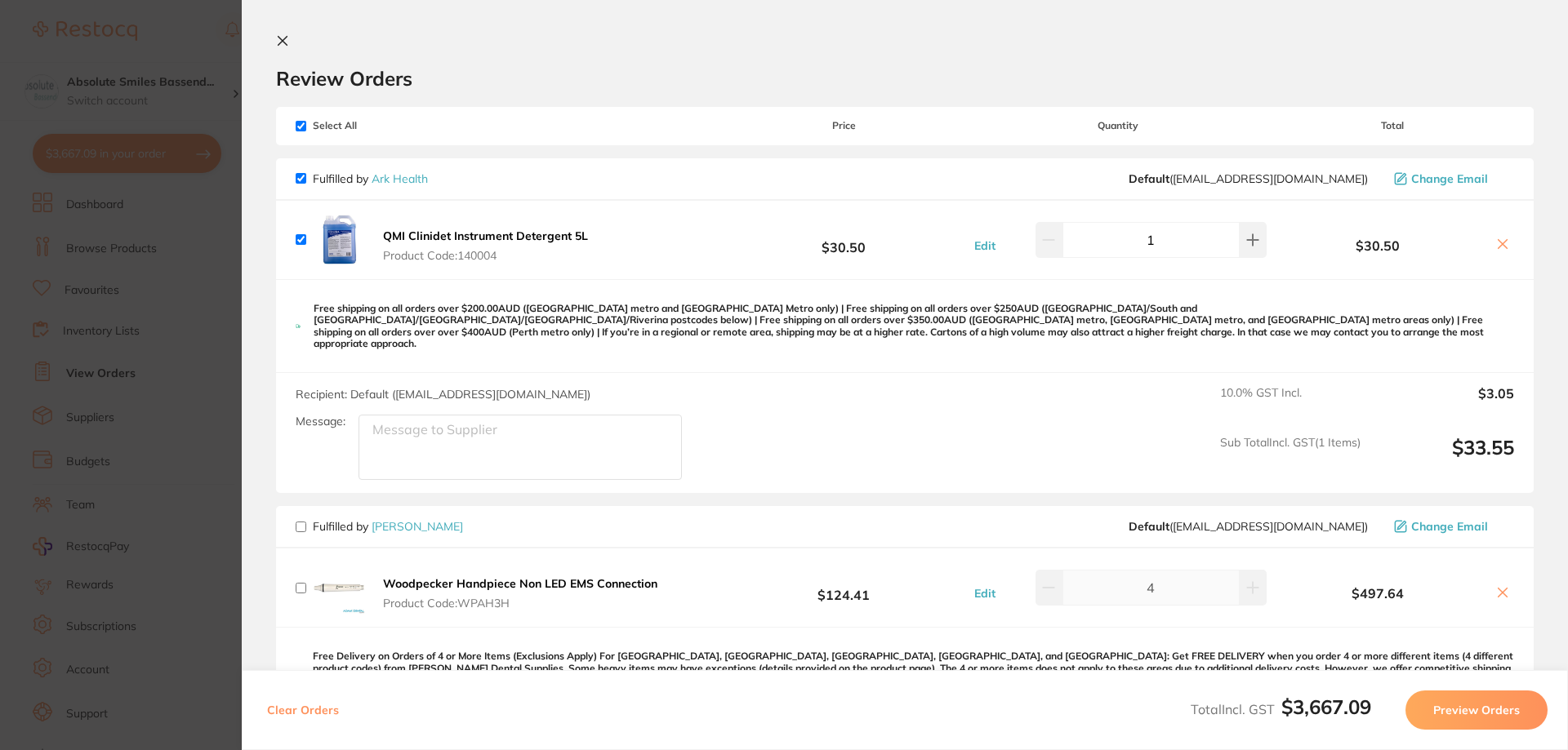
checkbox input "false"
checkbox input "true"
click at [279, 35] on icon at bounding box center [283, 41] width 14 height 13
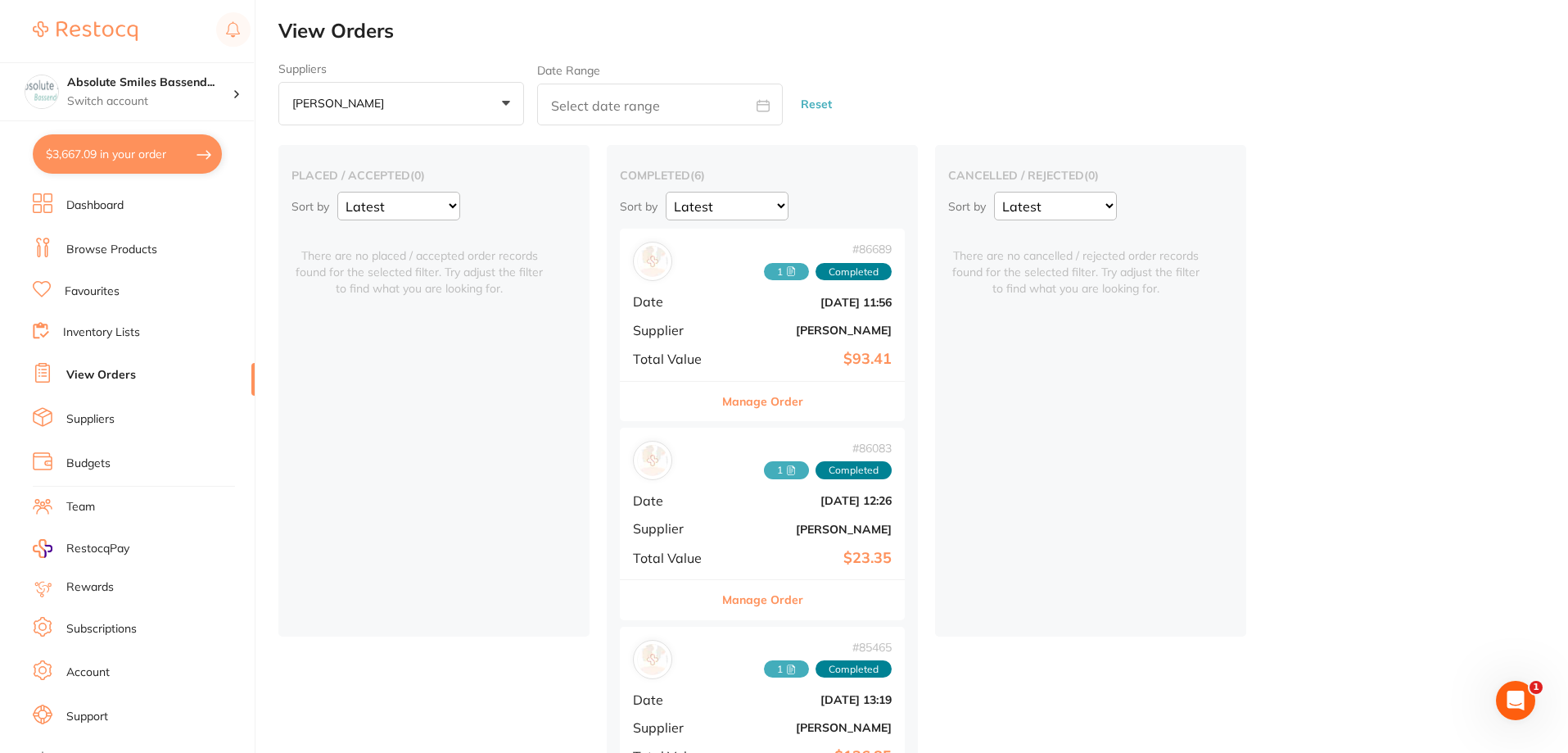
click at [447, 109] on button "Adam Dental +0" at bounding box center [401, 105] width 246 height 45
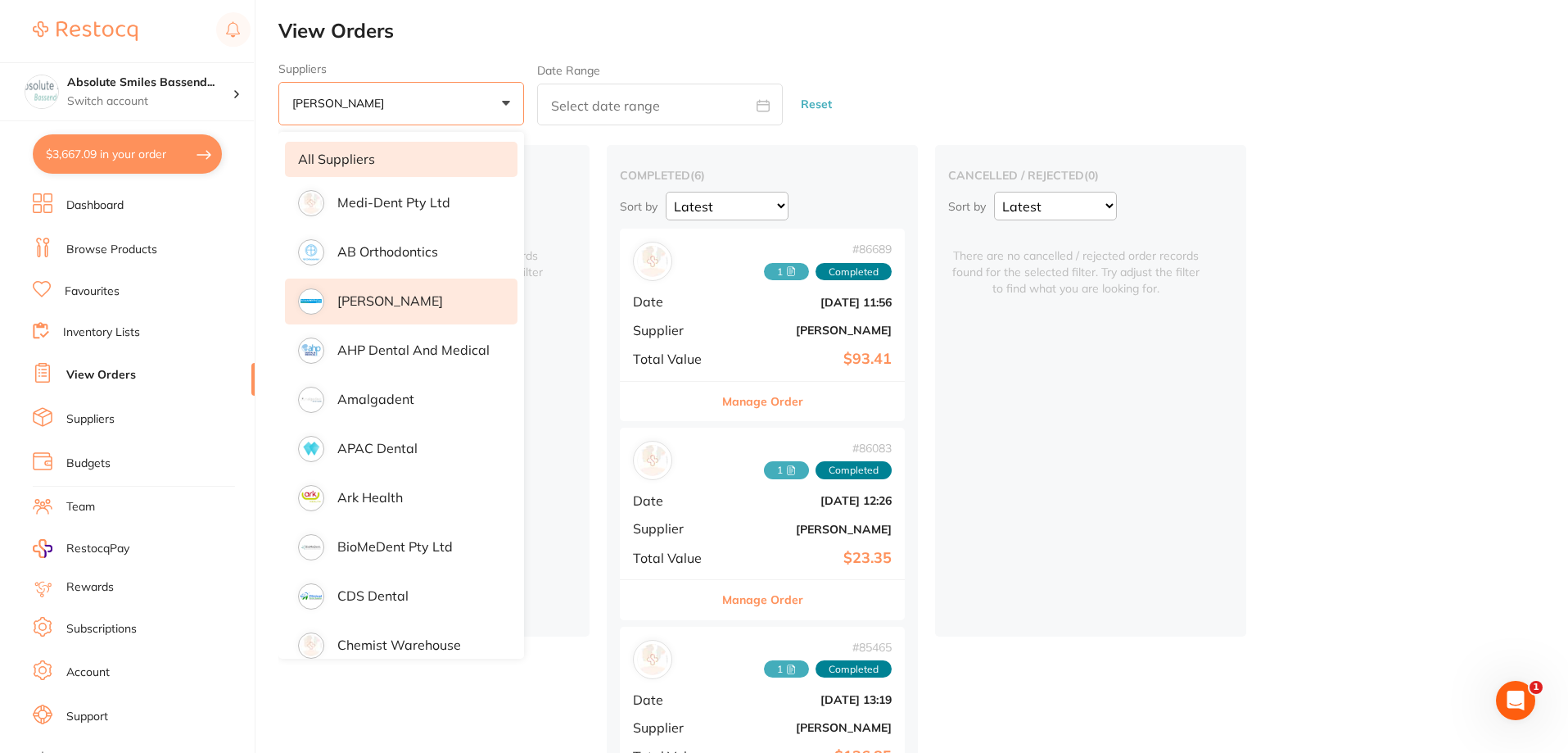
click at [386, 156] on li "All suppliers" at bounding box center [401, 159] width 232 height 35
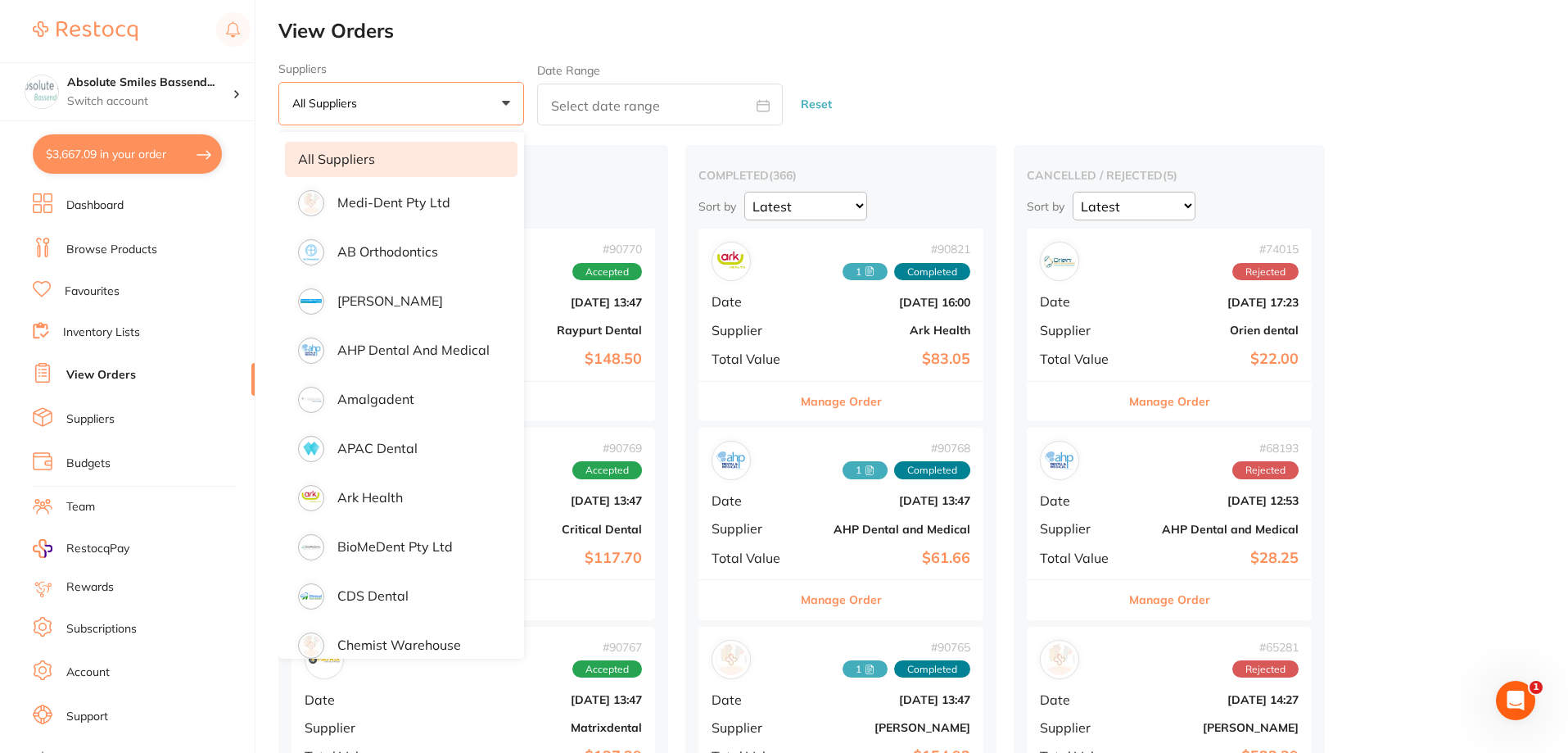
click at [420, 97] on button "All suppliers +0" at bounding box center [401, 105] width 246 height 45
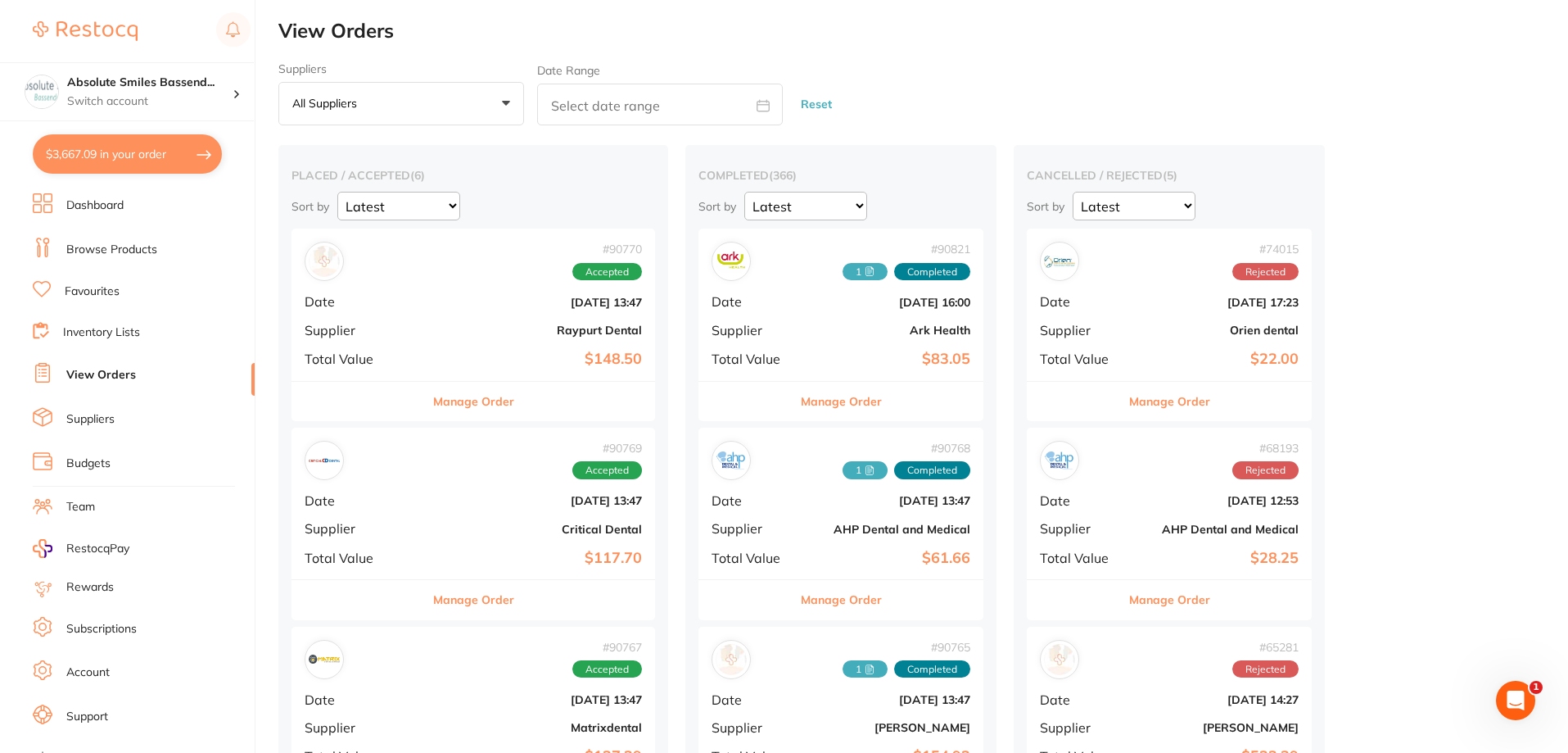
click at [181, 152] on button "$3,667.09 in your order" at bounding box center [128, 154] width 190 height 40
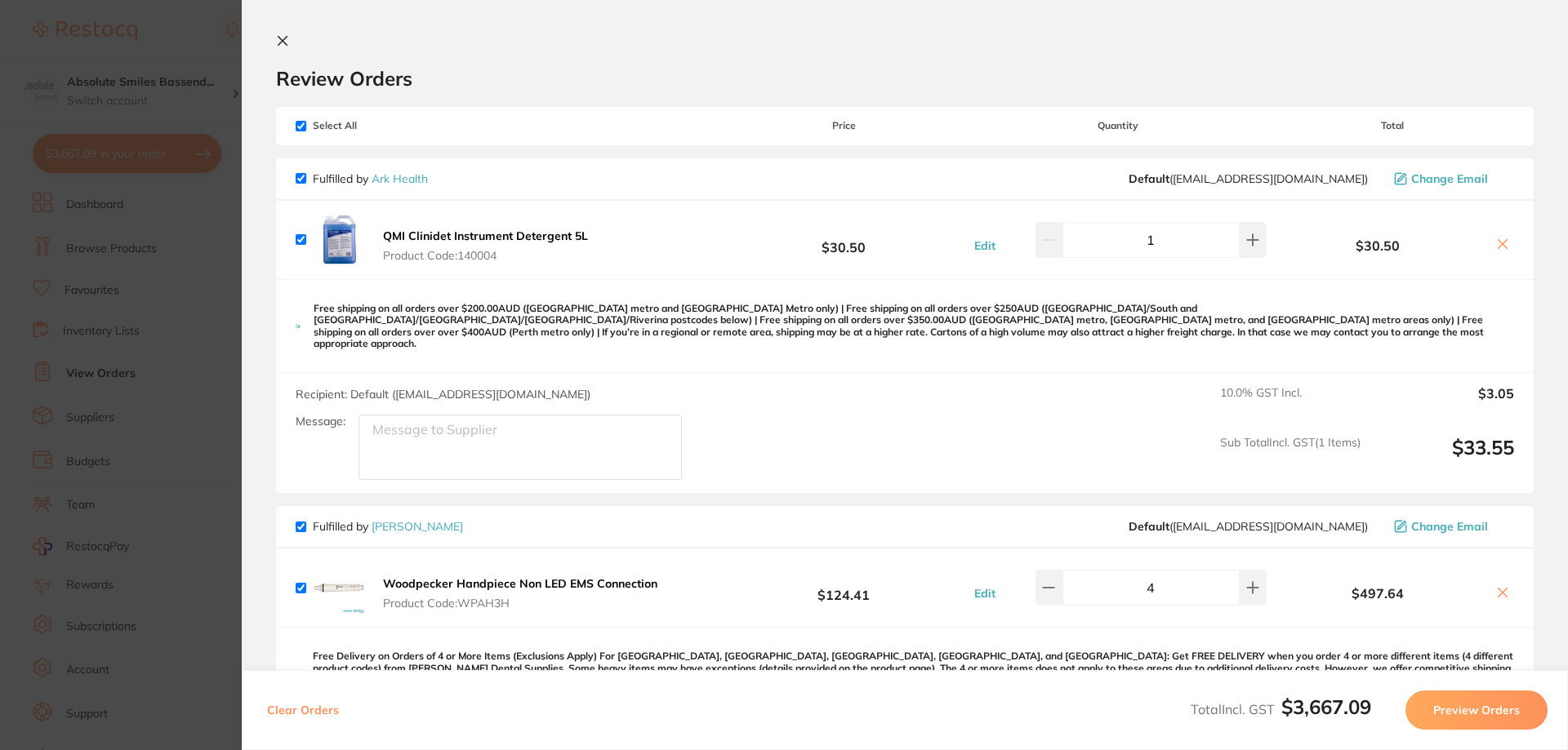
click at [284, 38] on icon at bounding box center [283, 40] width 9 height 9
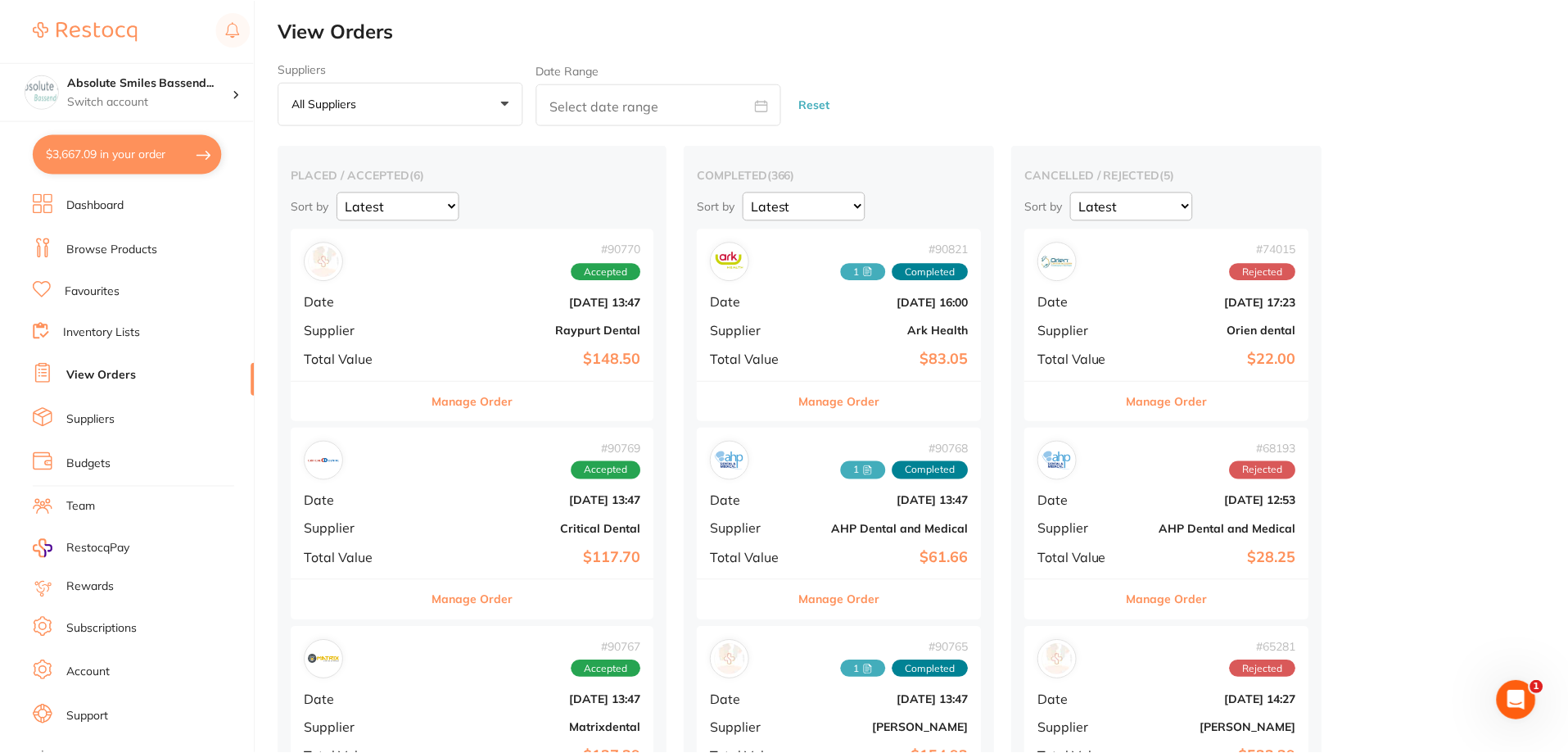
scroll to position [6, 0]
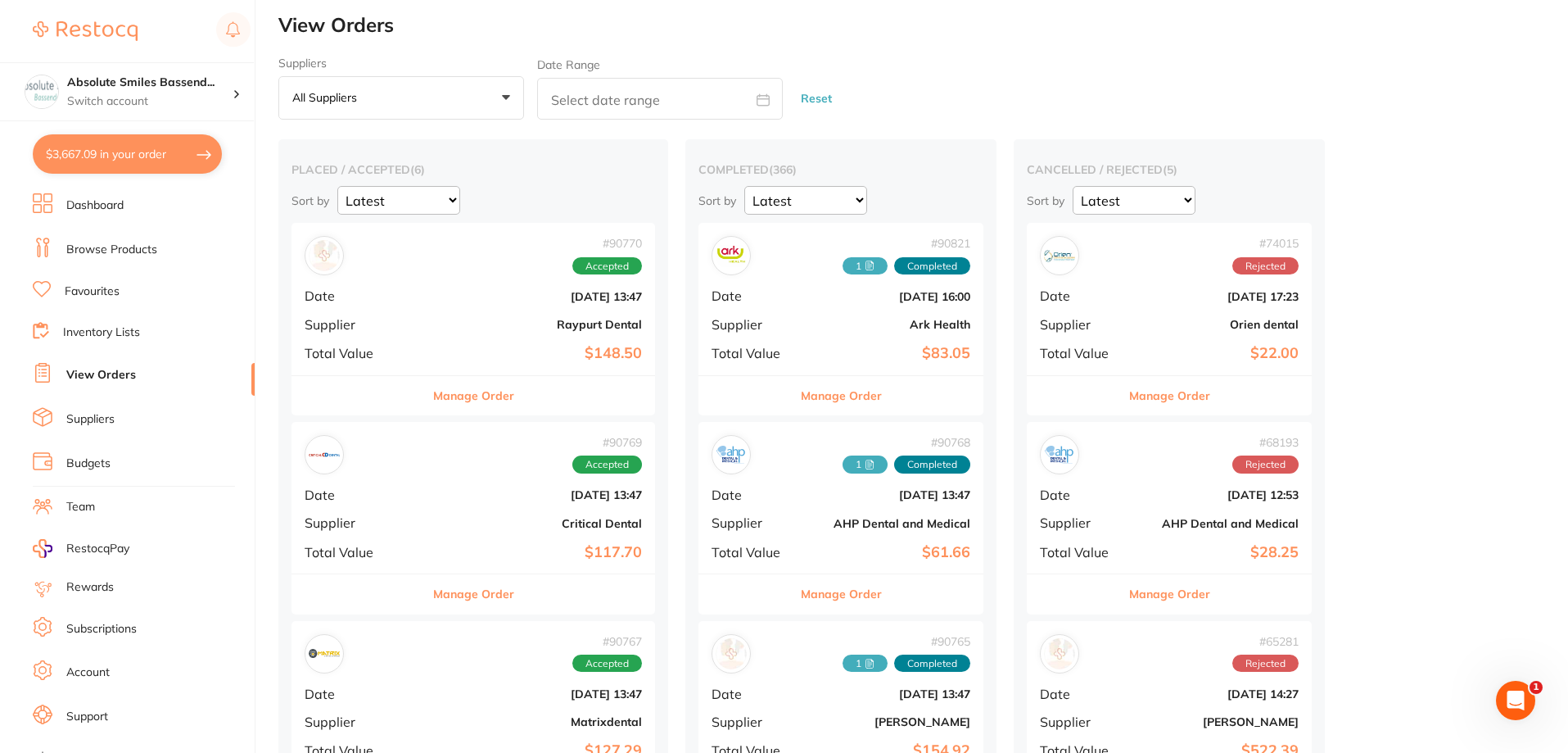
click at [189, 158] on button "$3,667.09 in your order" at bounding box center [128, 154] width 190 height 40
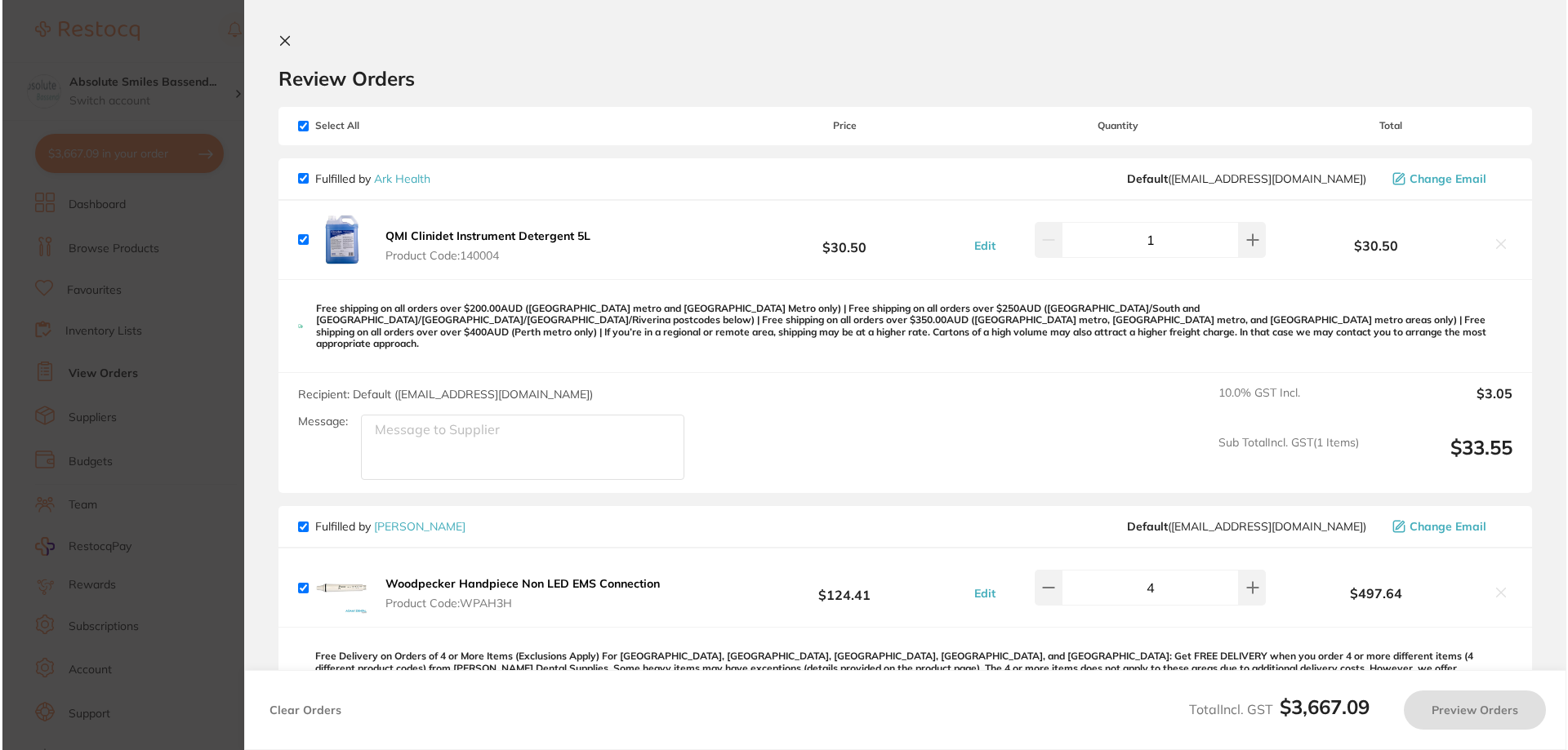
scroll to position [0, 0]
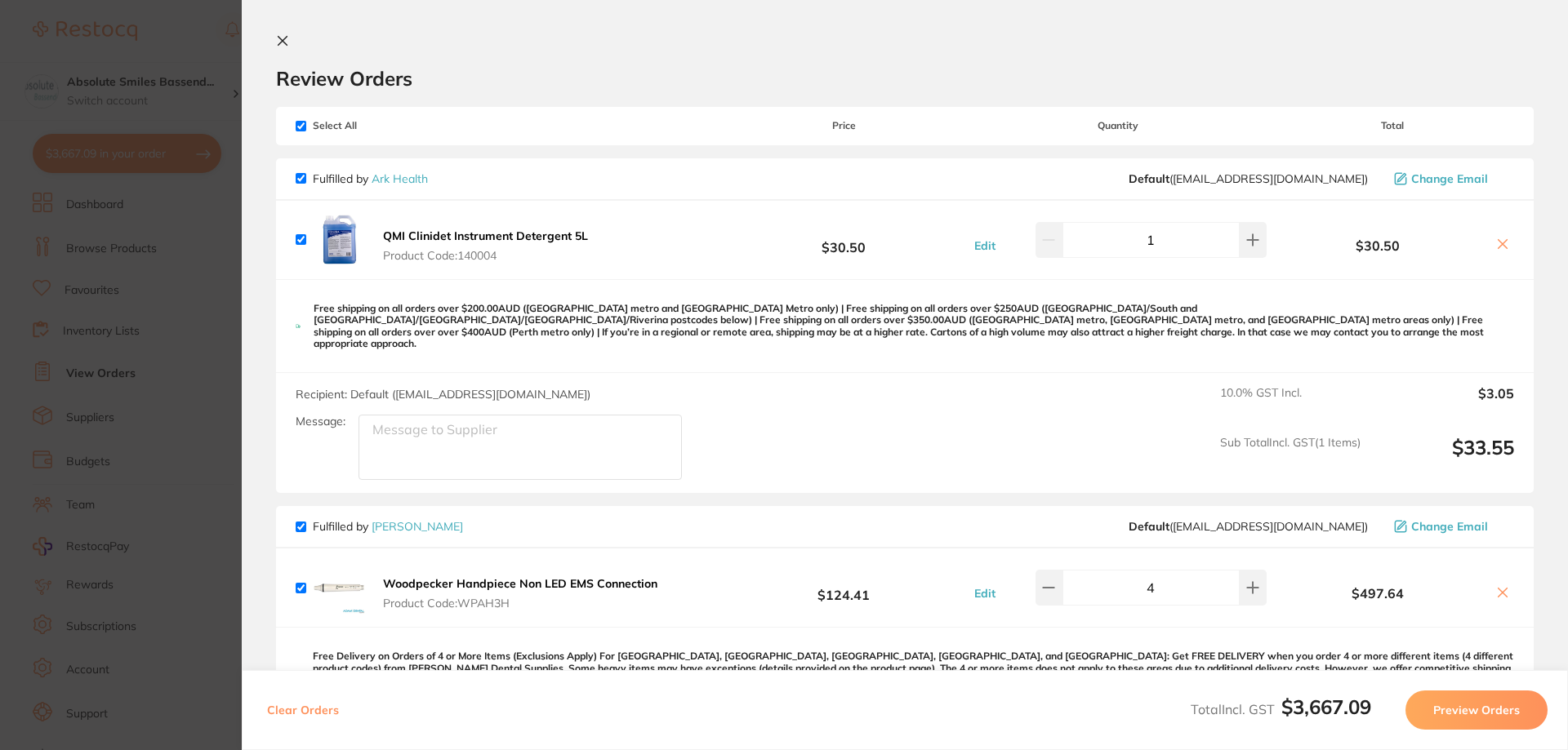
click at [1454, 709] on button "Preview Orders" at bounding box center [1475, 710] width 142 height 40
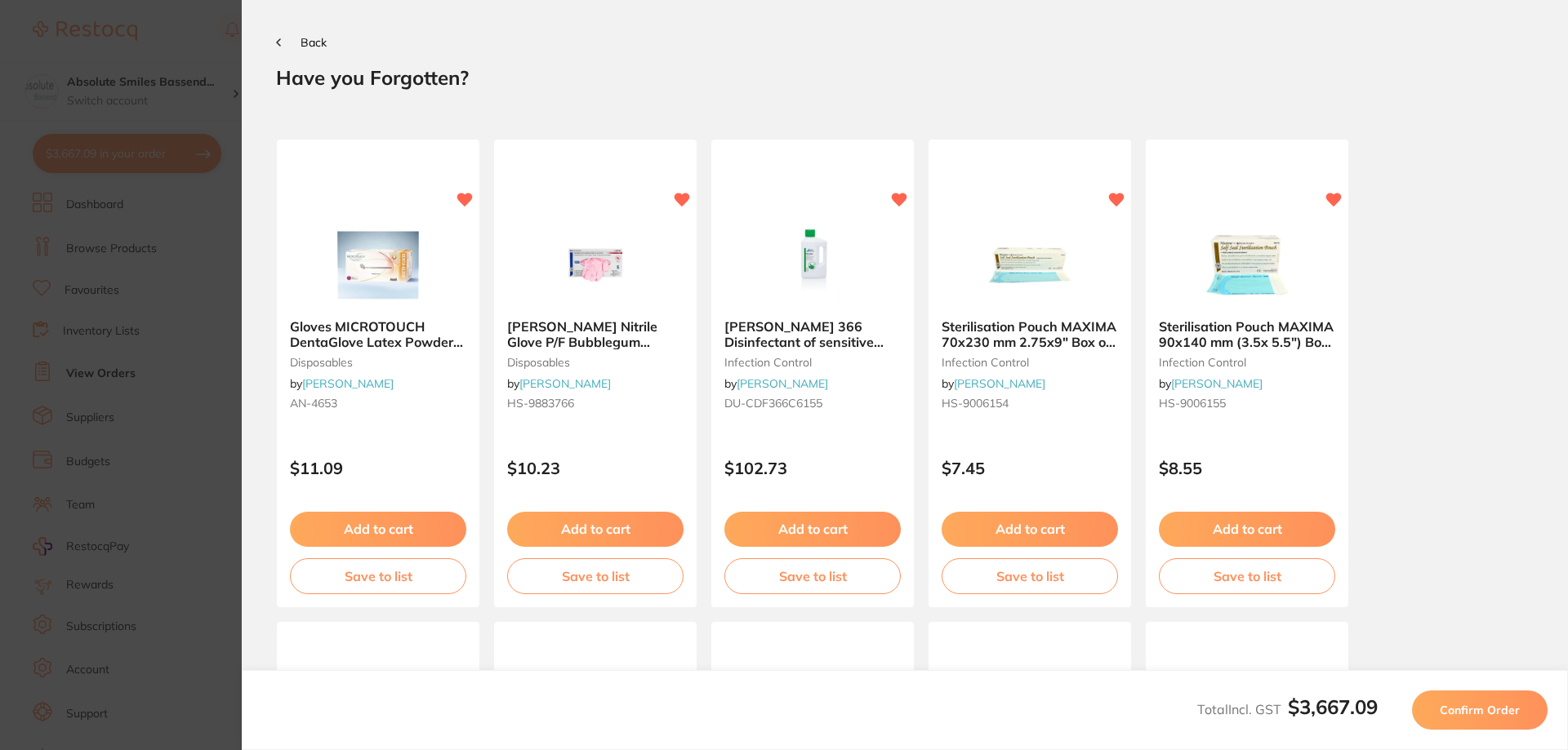
click at [1460, 709] on span "Confirm Order" at bounding box center [1479, 710] width 80 height 14
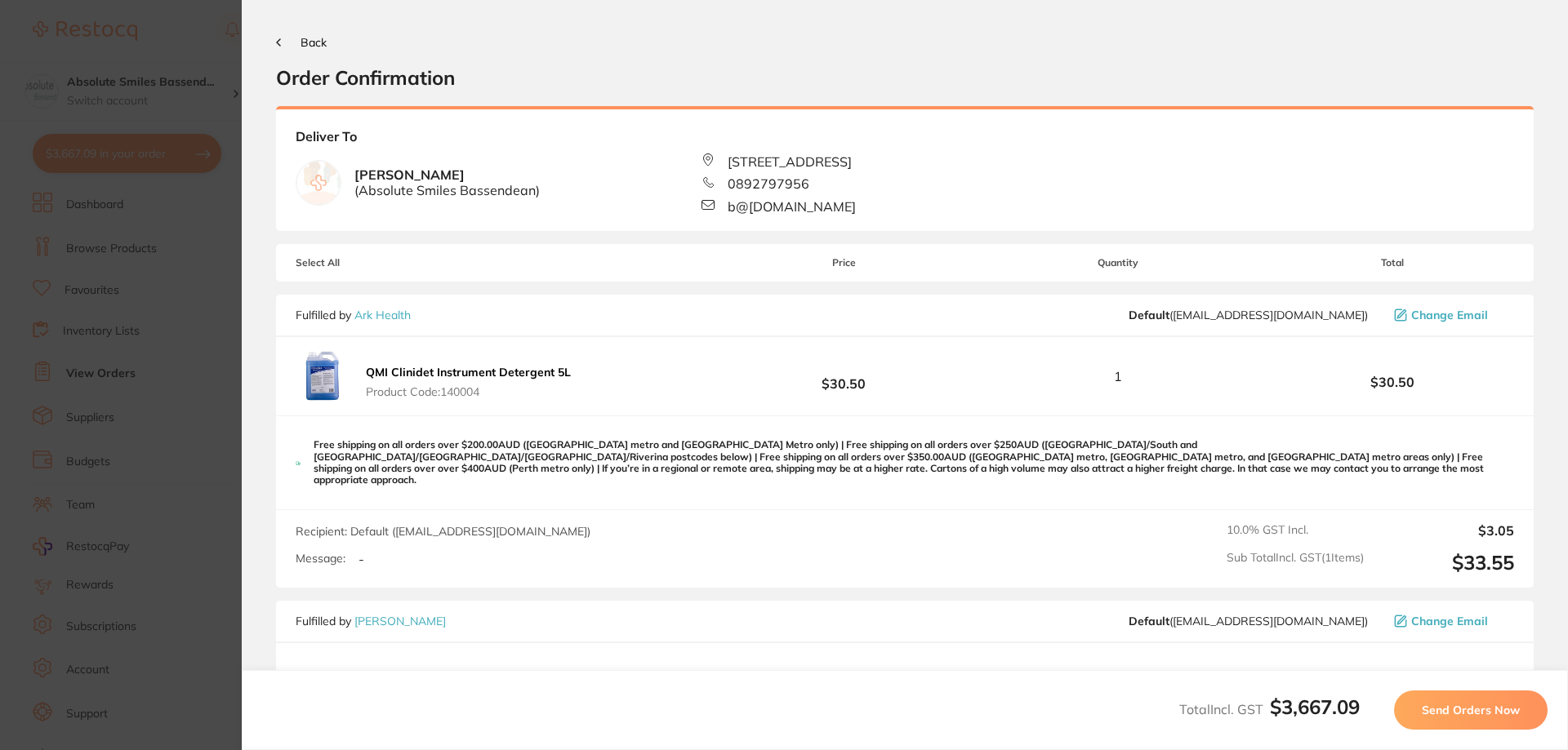
click at [1459, 709] on span "Send Orders Now" at bounding box center [1471, 710] width 98 height 14
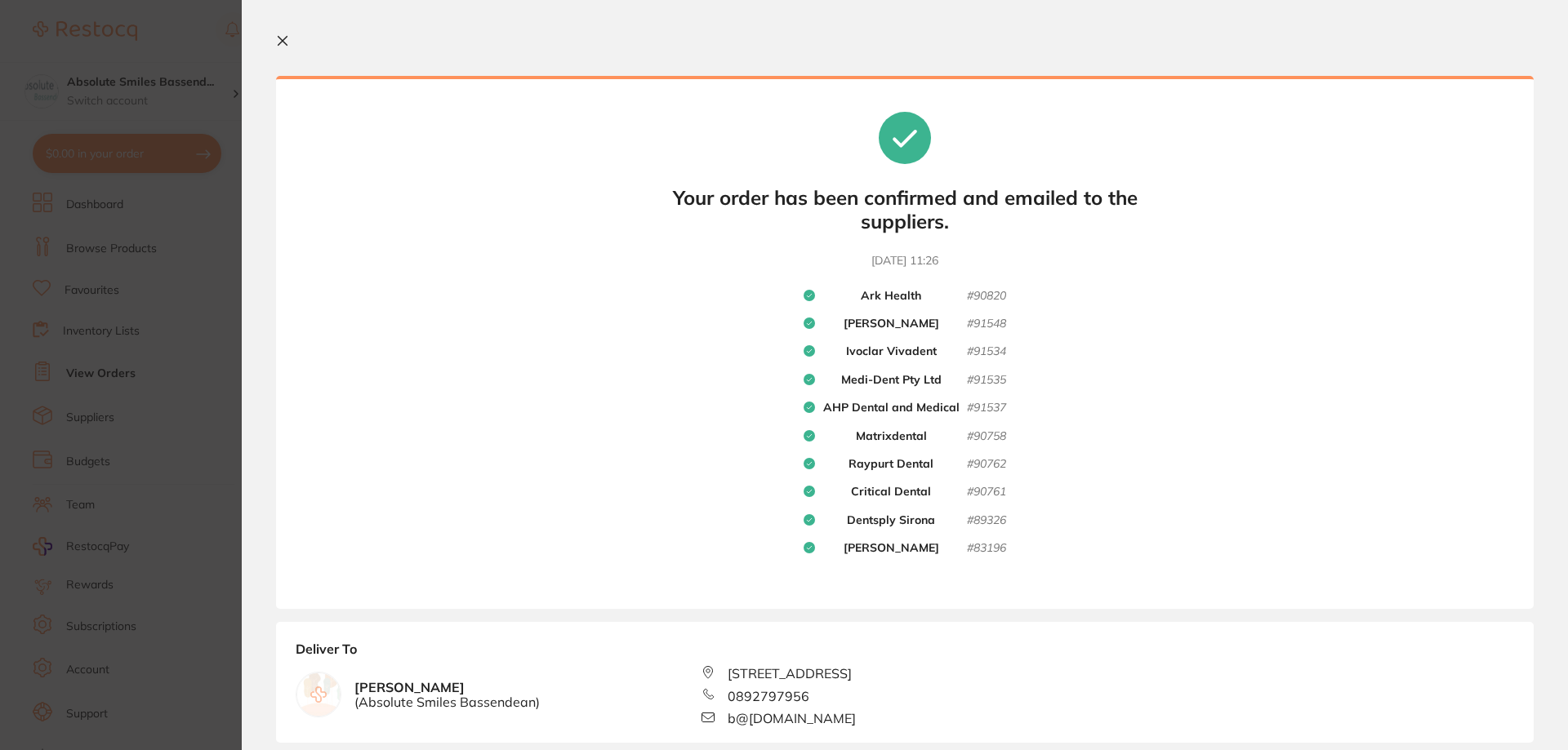
click at [280, 38] on icon at bounding box center [283, 40] width 9 height 9
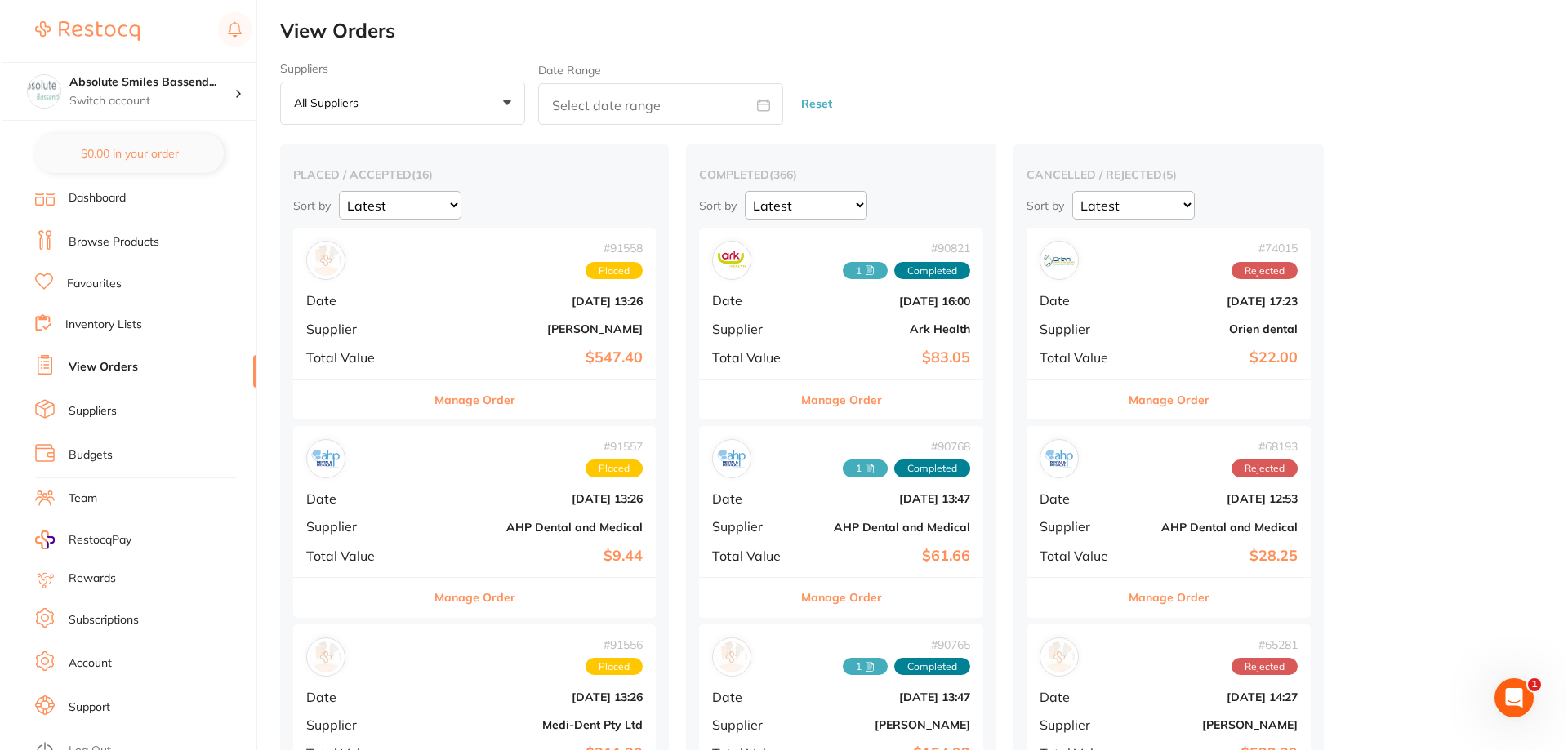
scroll to position [21, 0]
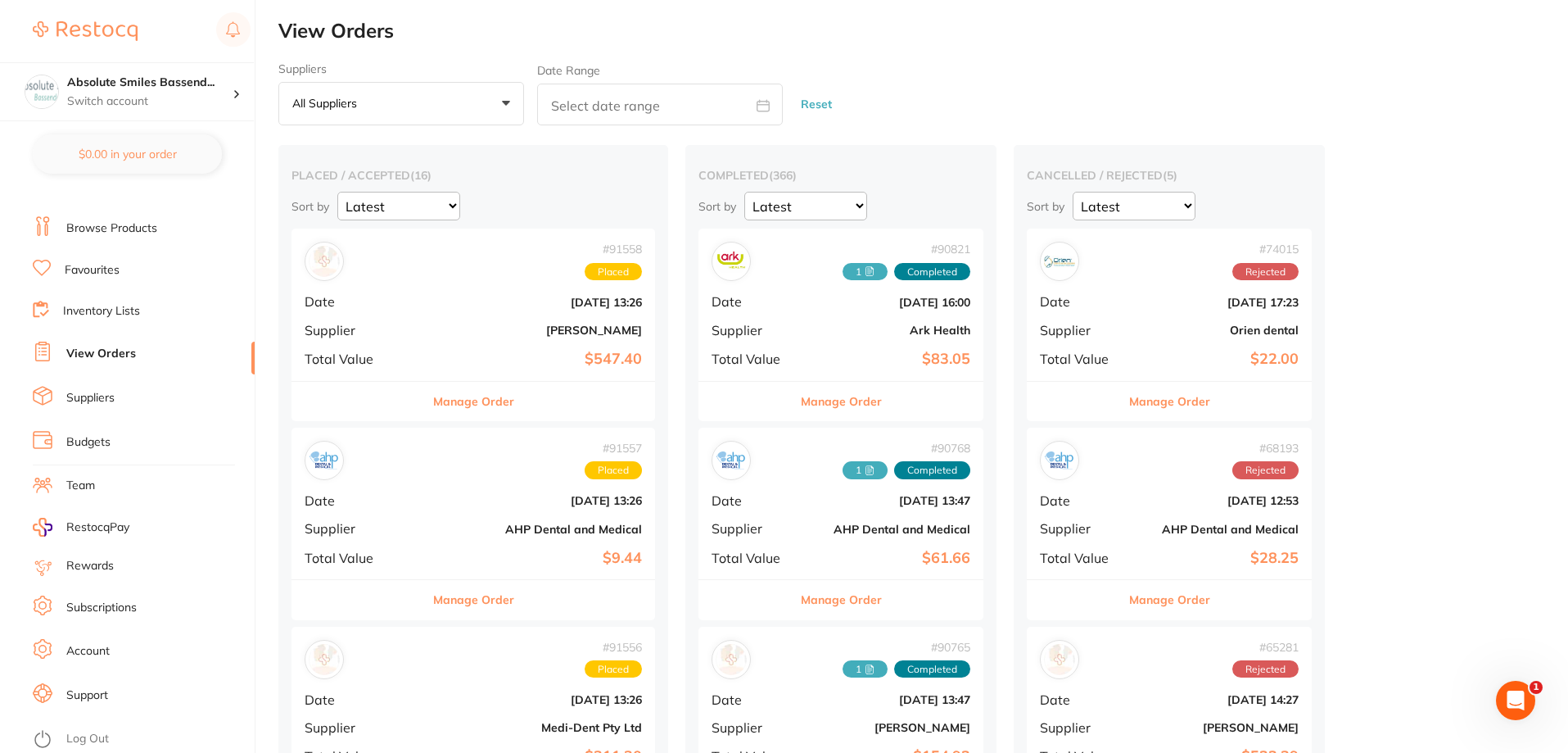
click at [94, 731] on link "Log Out" at bounding box center [88, 738] width 43 height 16
